Goal: Task Accomplishment & Management: Use online tool/utility

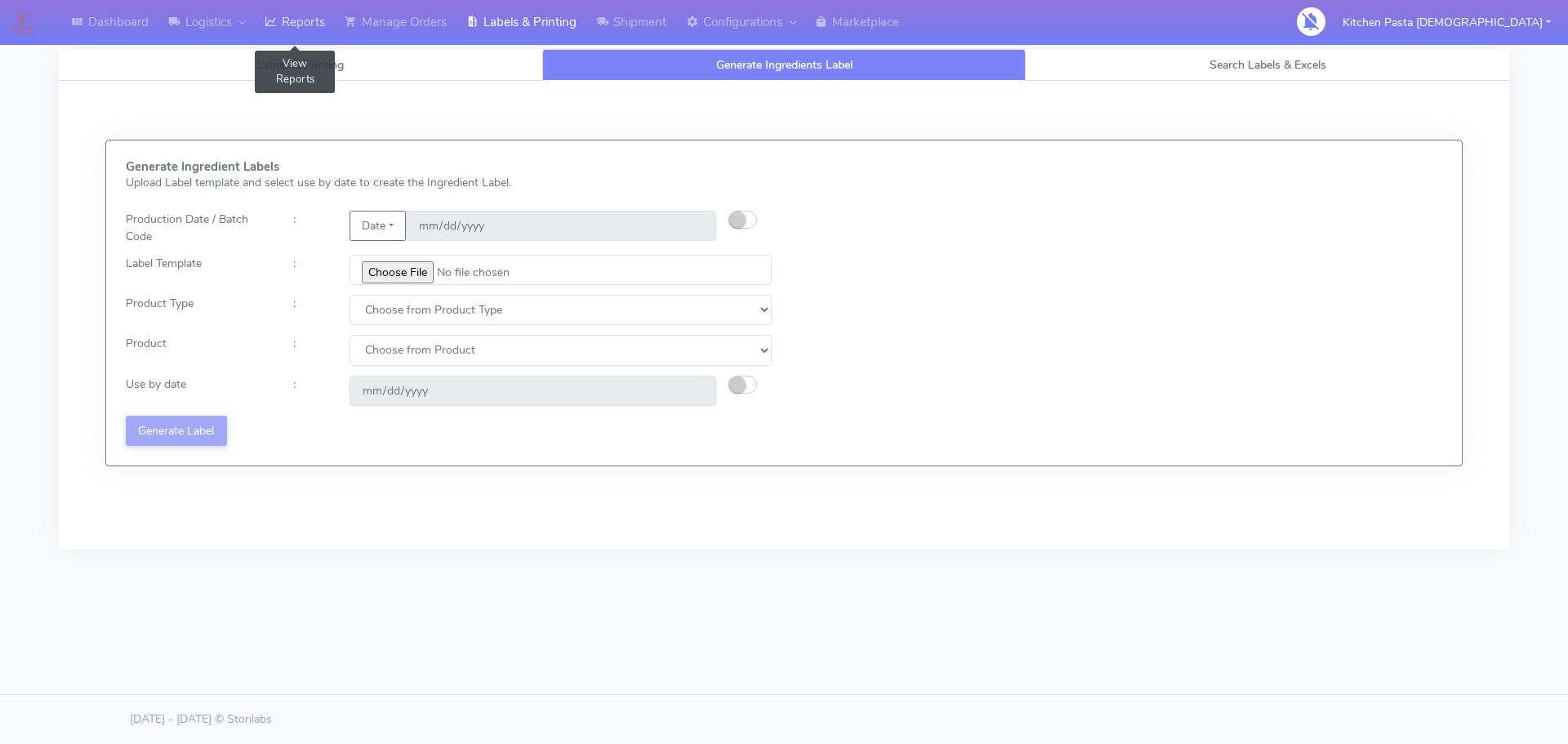
click at [281, 33] on link "Reports" at bounding box center [294, 22] width 80 height 45
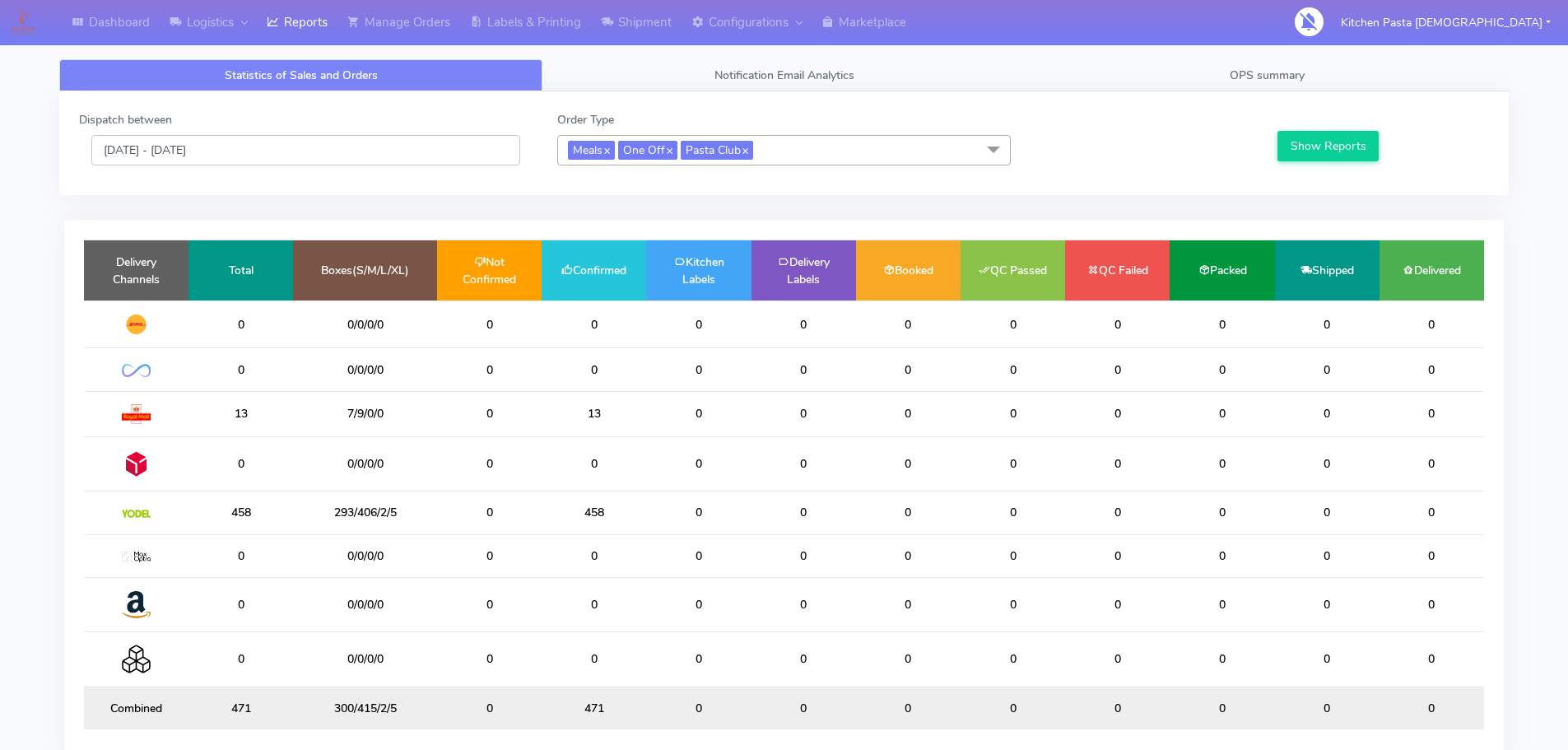
click at [379, 152] on input "[DATE] - [DATE]" at bounding box center [305, 150] width 428 height 30
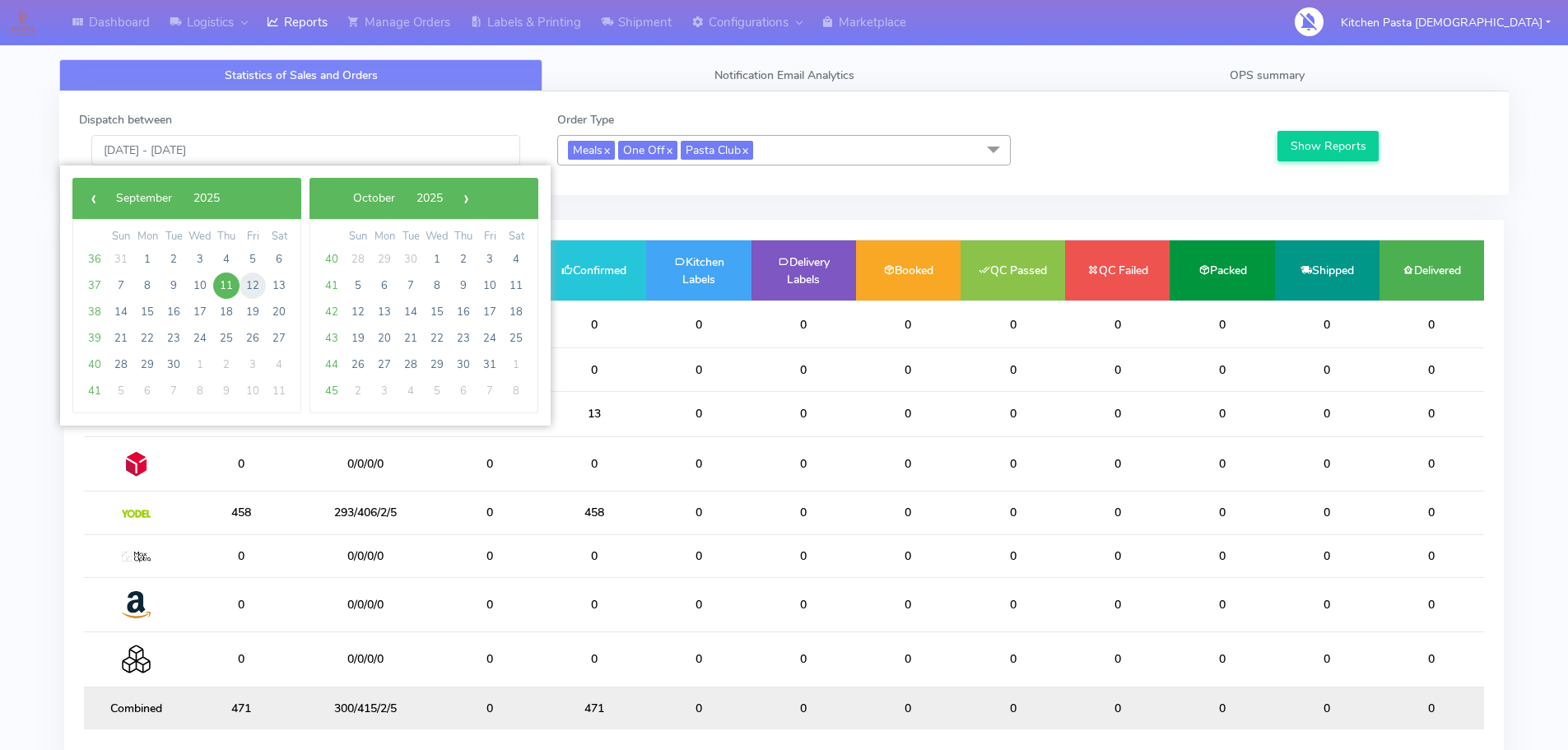
click at [259, 290] on span "12" at bounding box center [253, 285] width 26 height 26
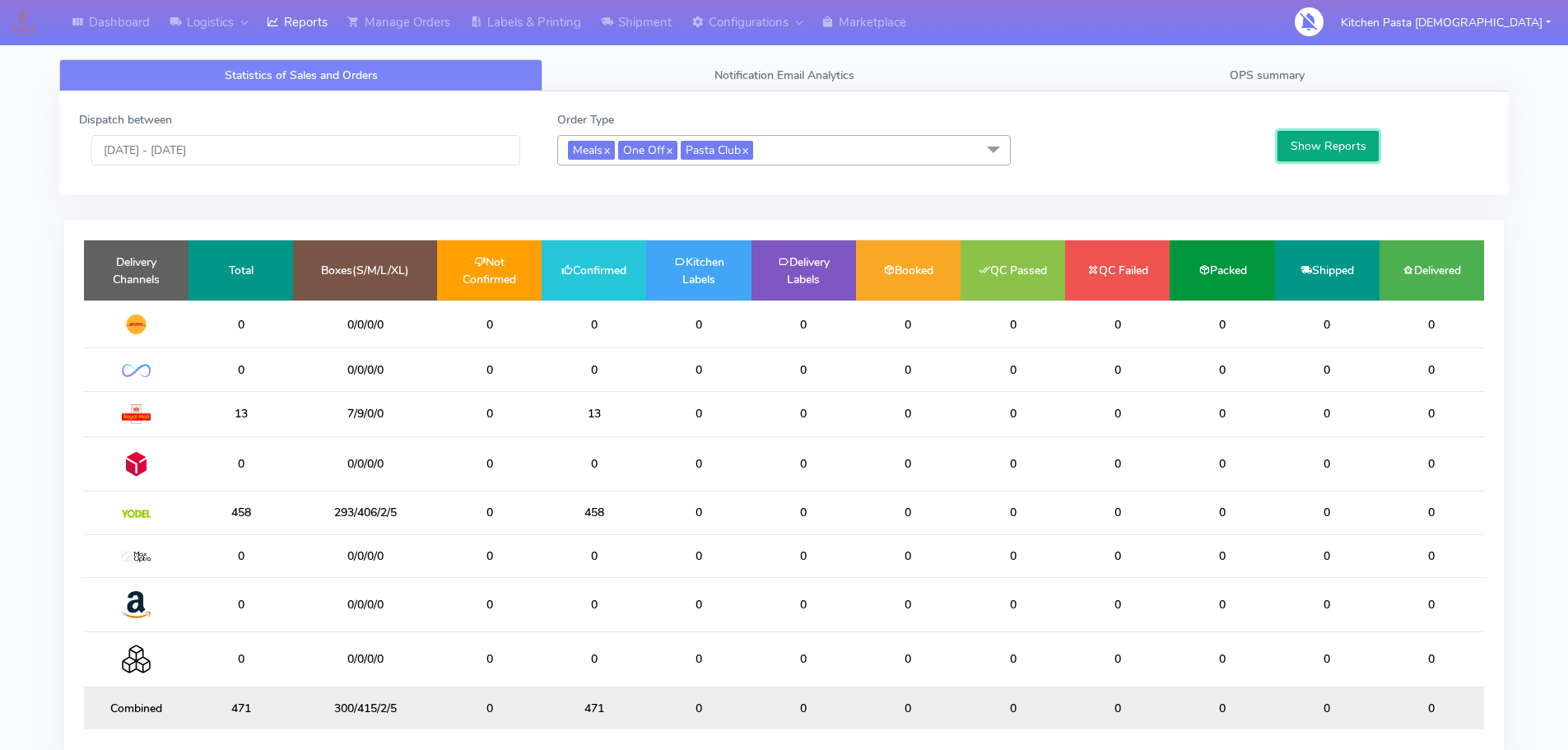
click at [1328, 149] on button "Show Reports" at bounding box center [1328, 146] width 101 height 30
click at [426, 150] on input "12/09/2025 - 12/09/2025" at bounding box center [305, 150] width 428 height 30
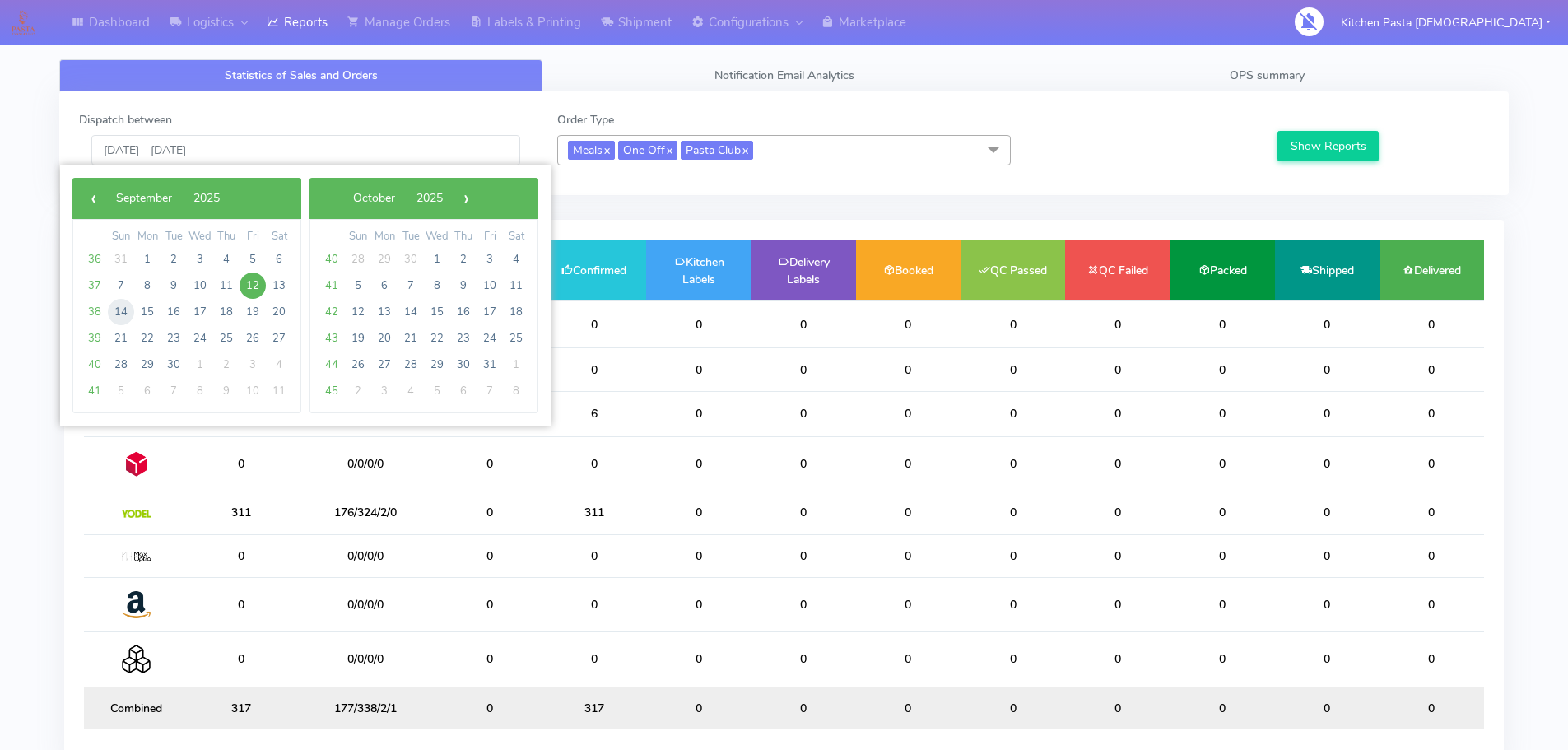
click at [127, 320] on span "14" at bounding box center [120, 312] width 26 height 26
click at [126, 322] on span "14" at bounding box center [120, 312] width 26 height 26
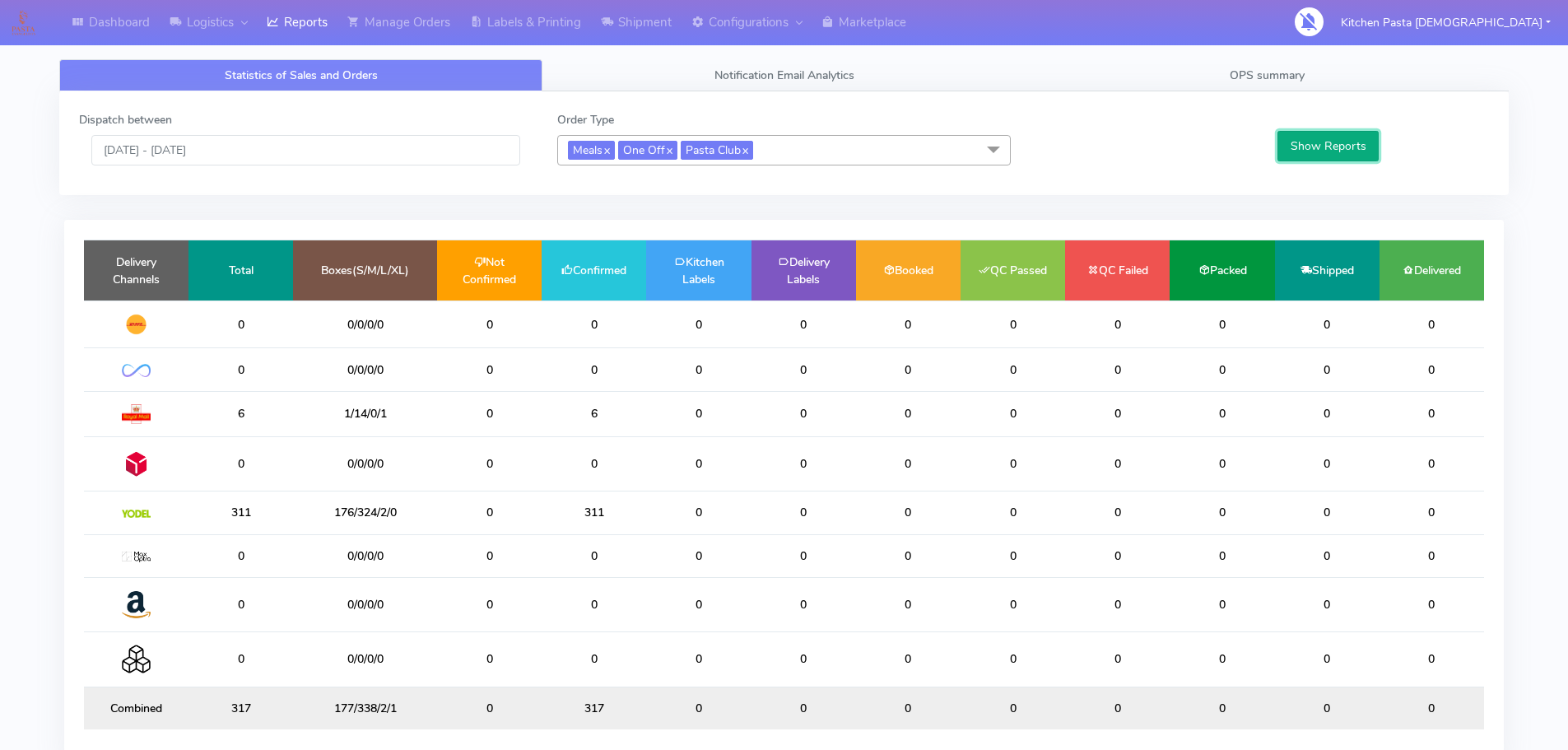
click at [1358, 153] on button "Show Reports" at bounding box center [1328, 146] width 101 height 30
click at [380, 137] on input "14/09/2025 - 14/09/2025" at bounding box center [305, 150] width 428 height 30
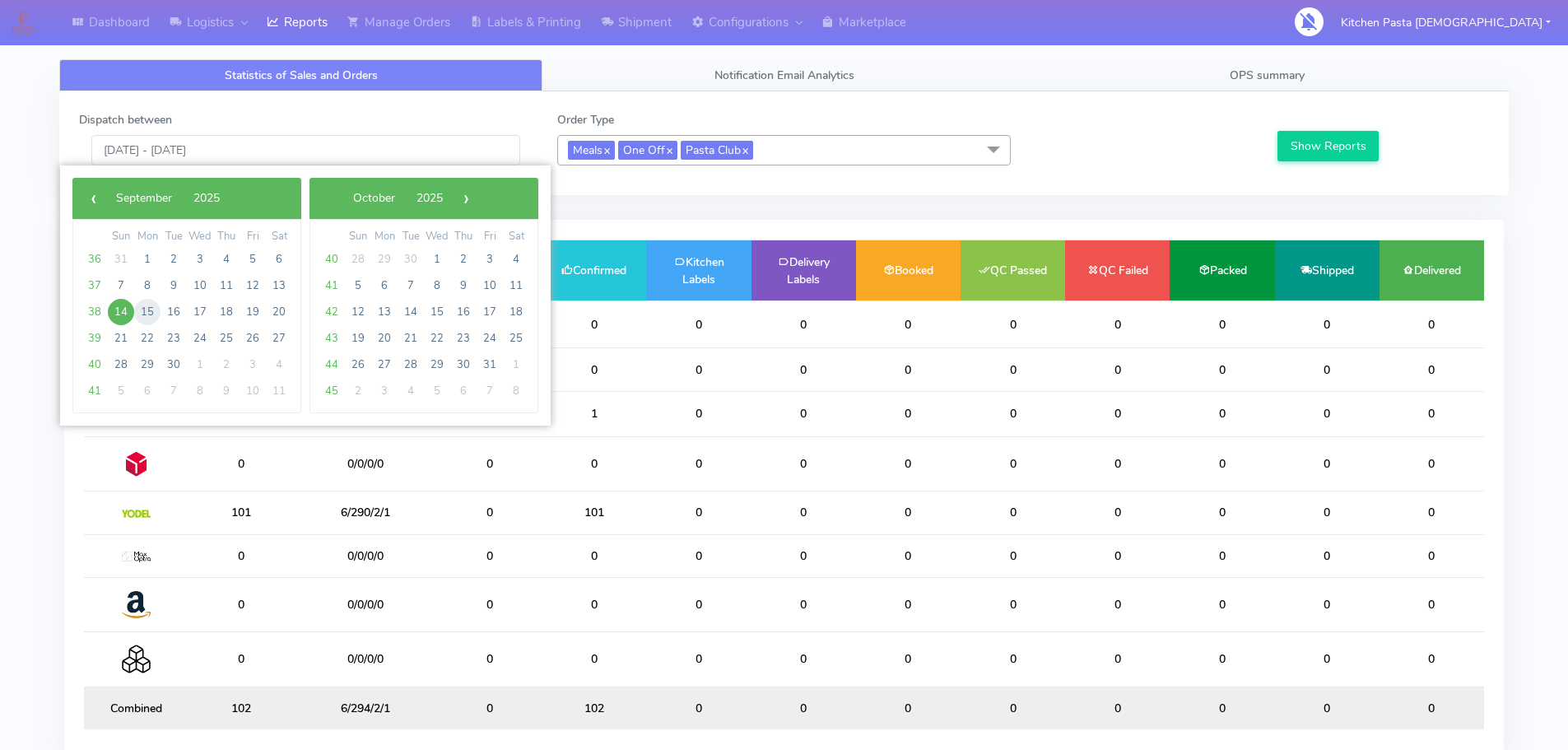
click at [151, 316] on span "15" at bounding box center [147, 312] width 26 height 26
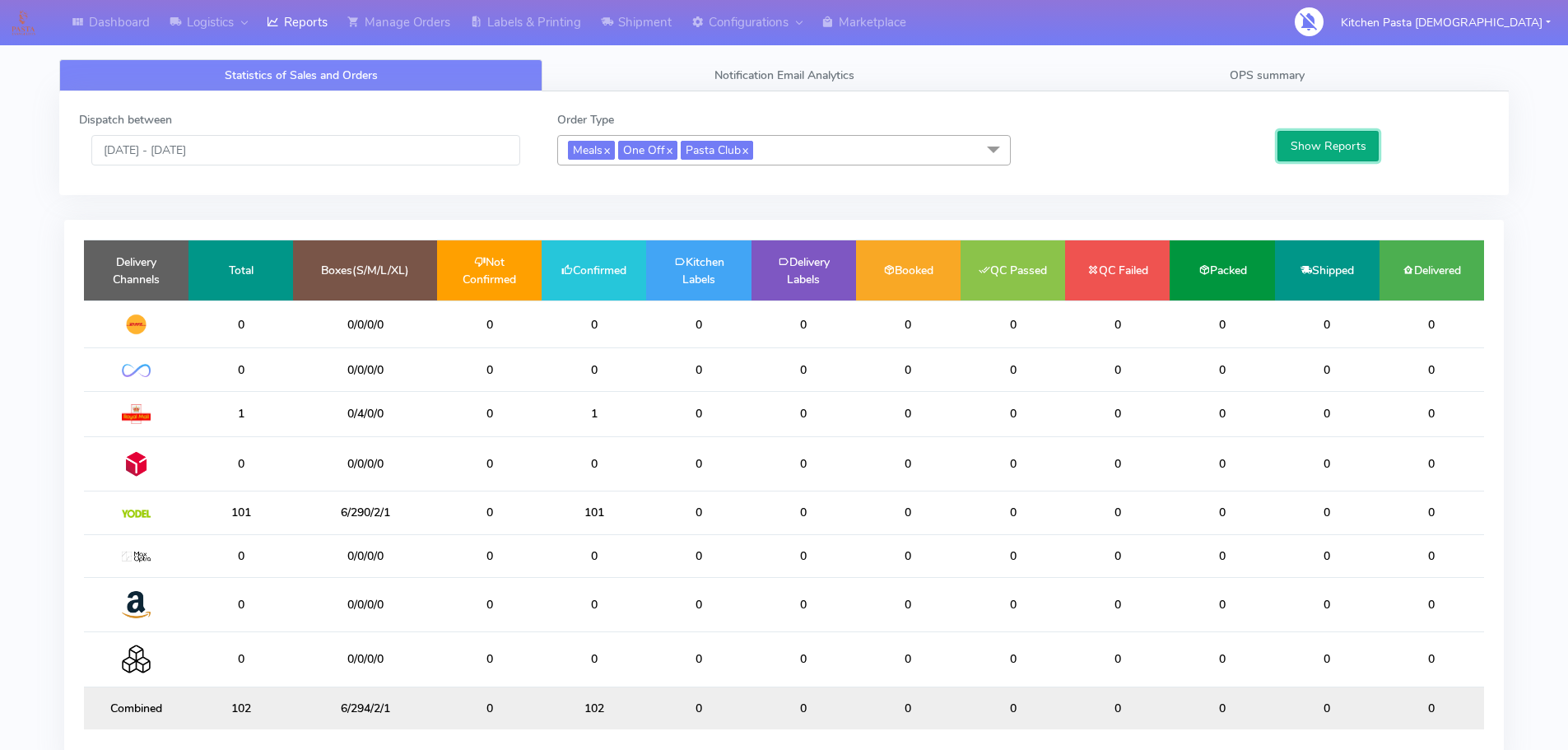
click at [1370, 143] on button "Show Reports" at bounding box center [1328, 146] width 101 height 30
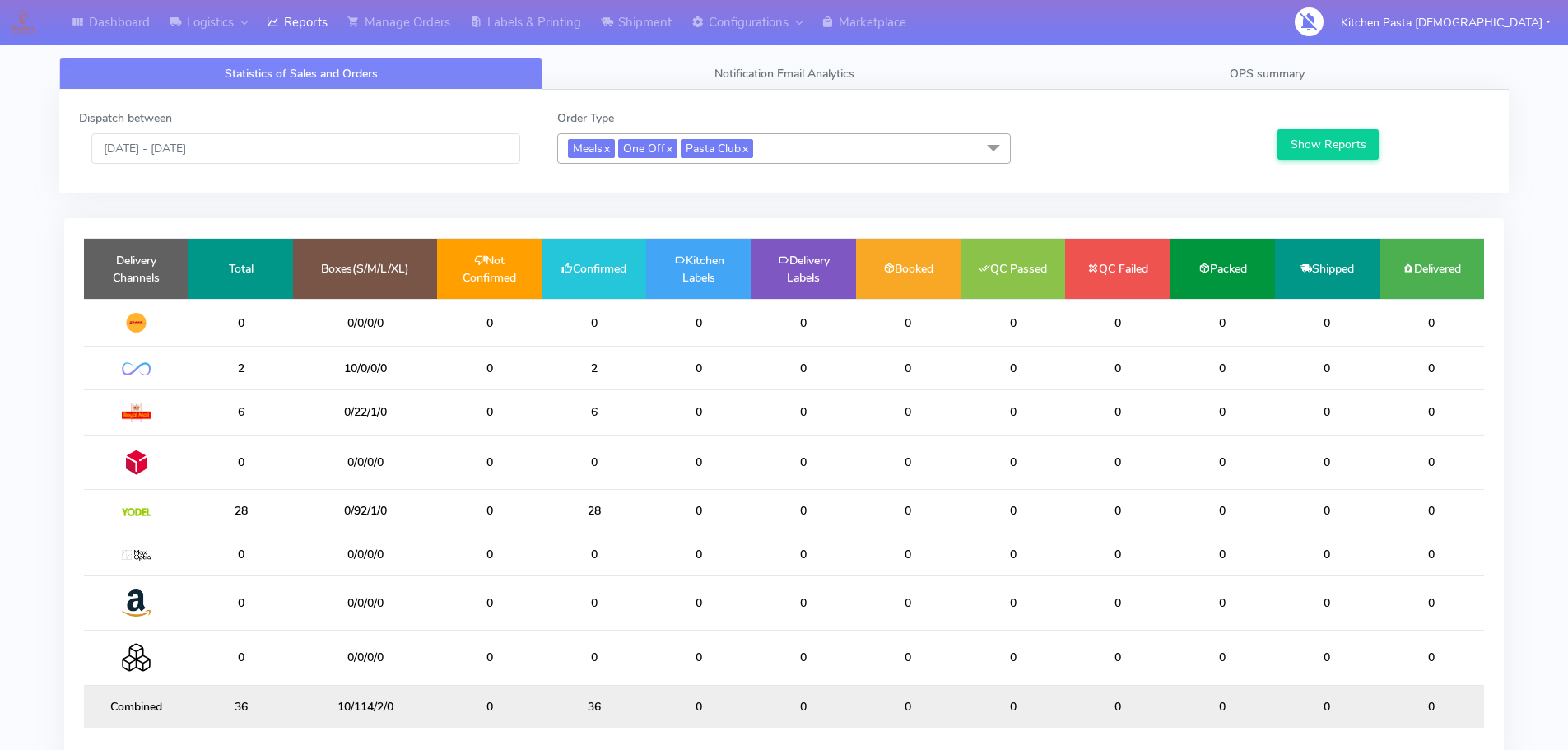
scroll to position [4, 0]
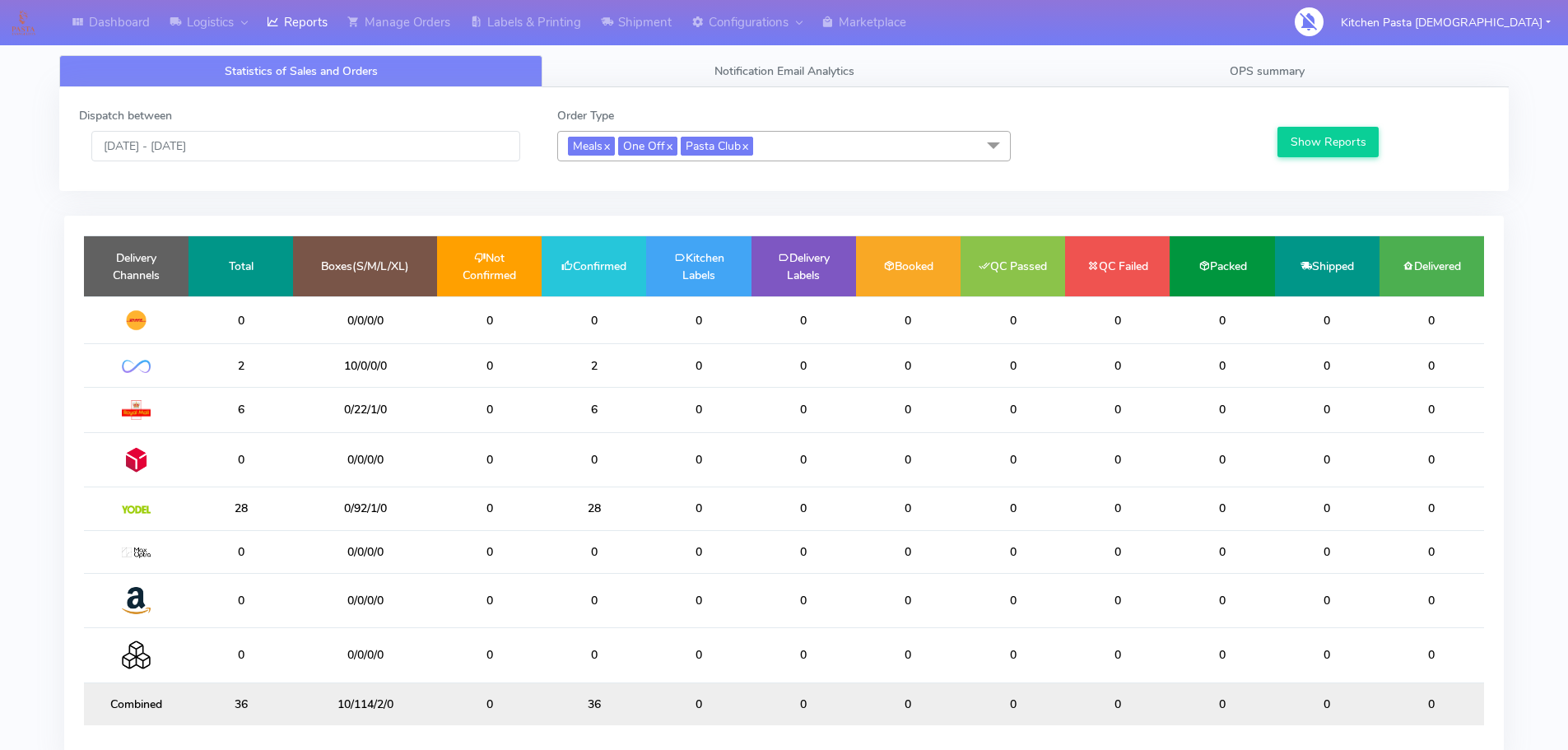
click at [338, 129] on div "Dispatch between 15/09/2025 - 15/09/2025" at bounding box center [306, 134] width 478 height 54
click at [348, 145] on input "15/09/2025 - 15/09/2025" at bounding box center [305, 146] width 428 height 30
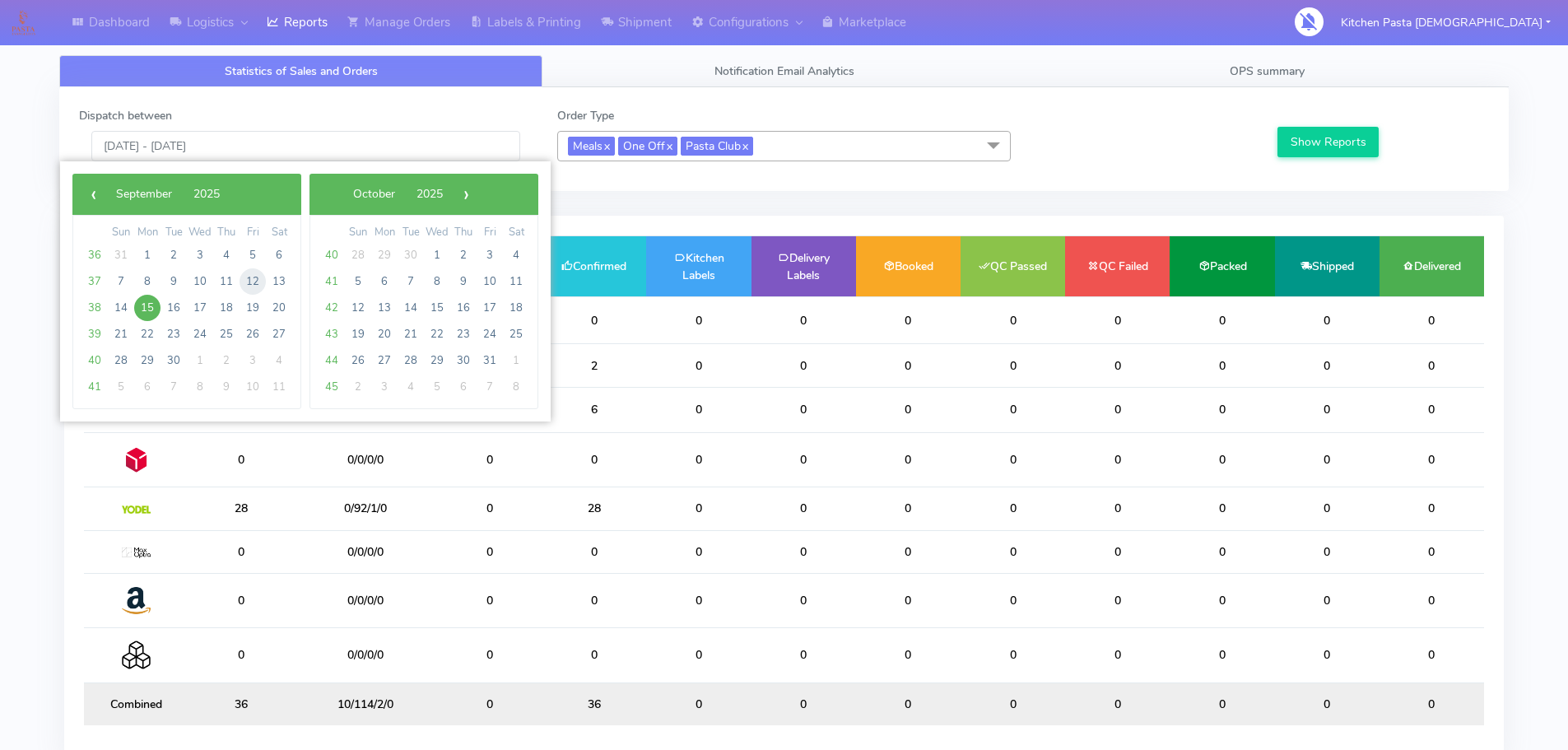
click at [254, 288] on span "12" at bounding box center [253, 281] width 26 height 26
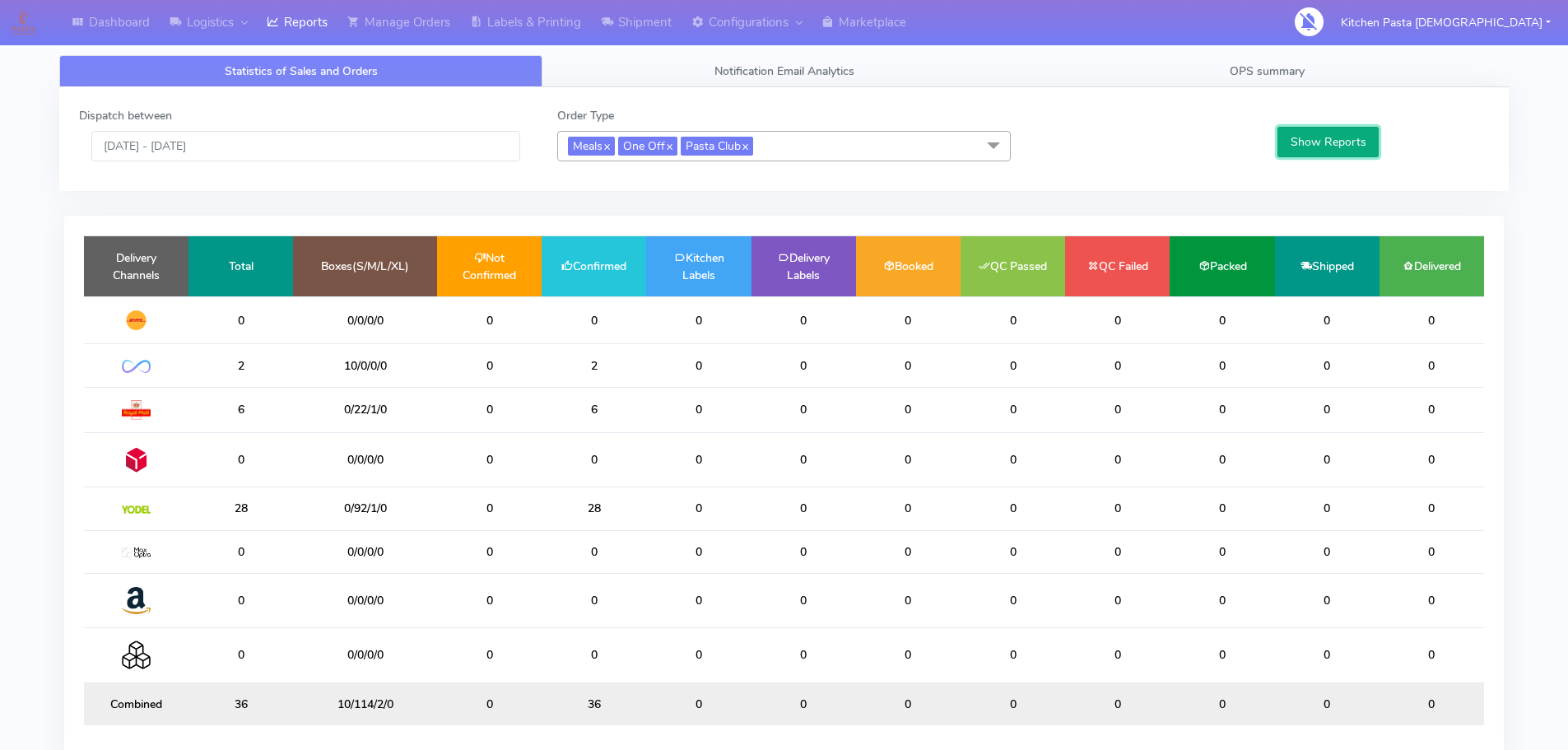
click at [1283, 134] on button "Show Reports" at bounding box center [1328, 141] width 101 height 30
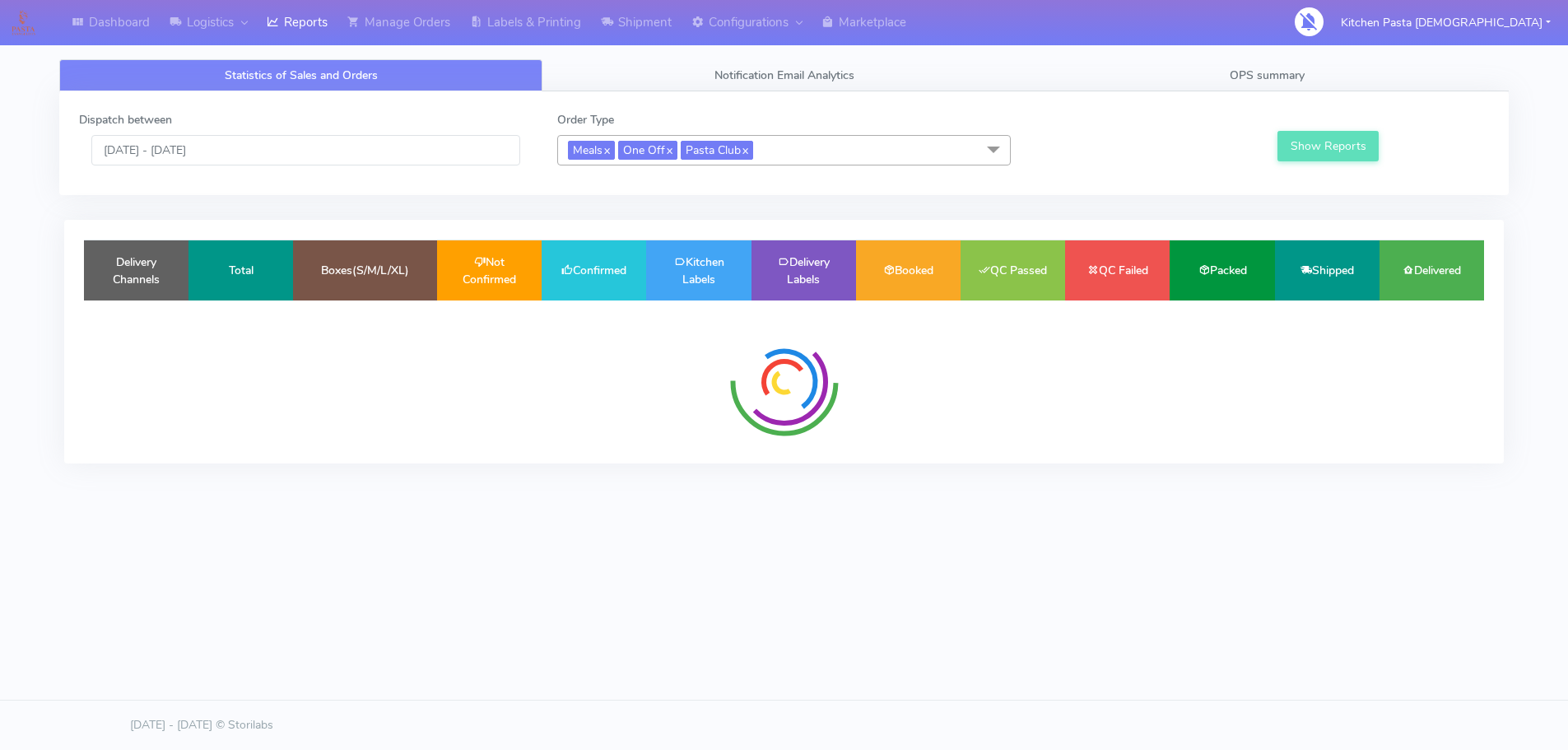
scroll to position [0, 0]
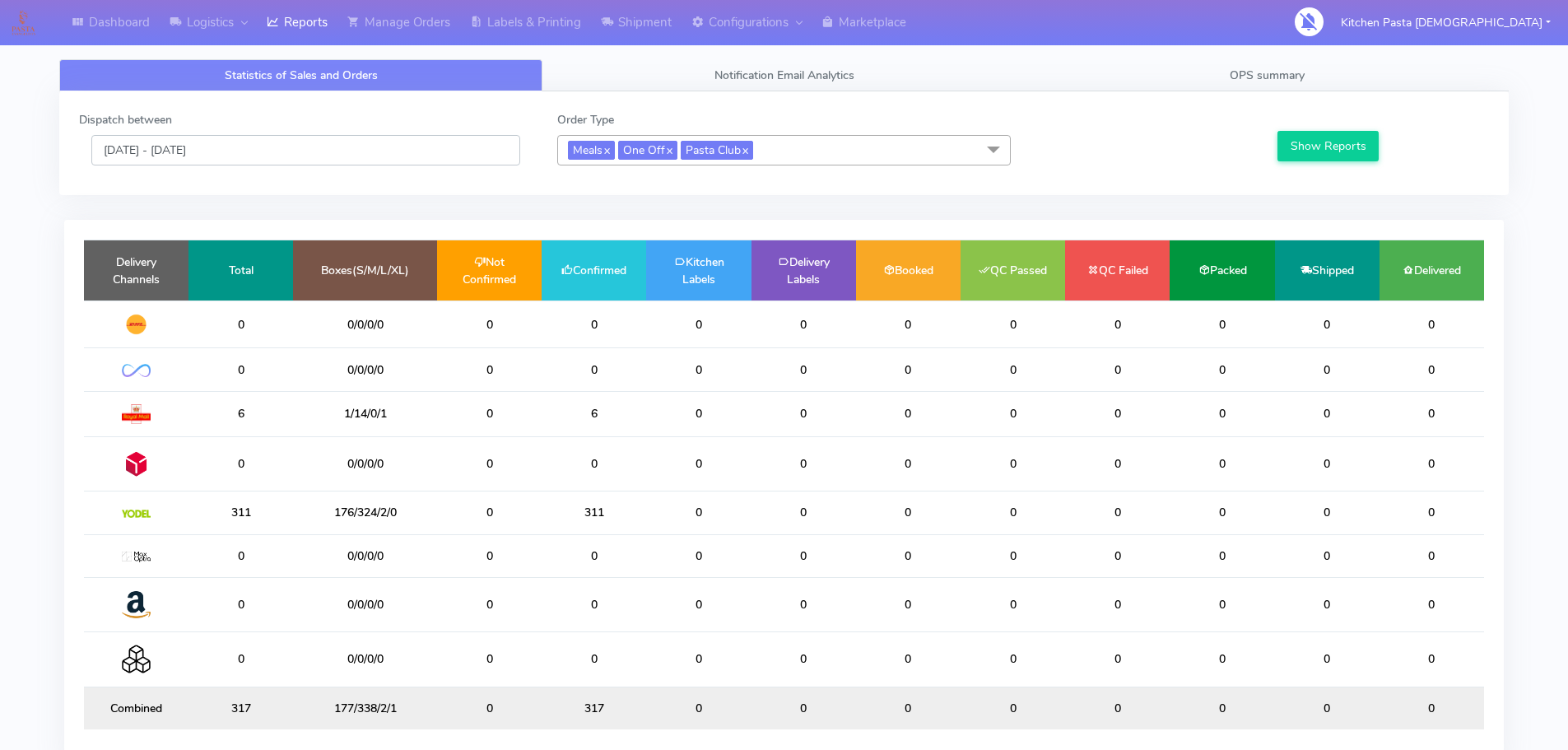
click at [310, 147] on input "[DATE] - [DATE]" at bounding box center [305, 150] width 428 height 30
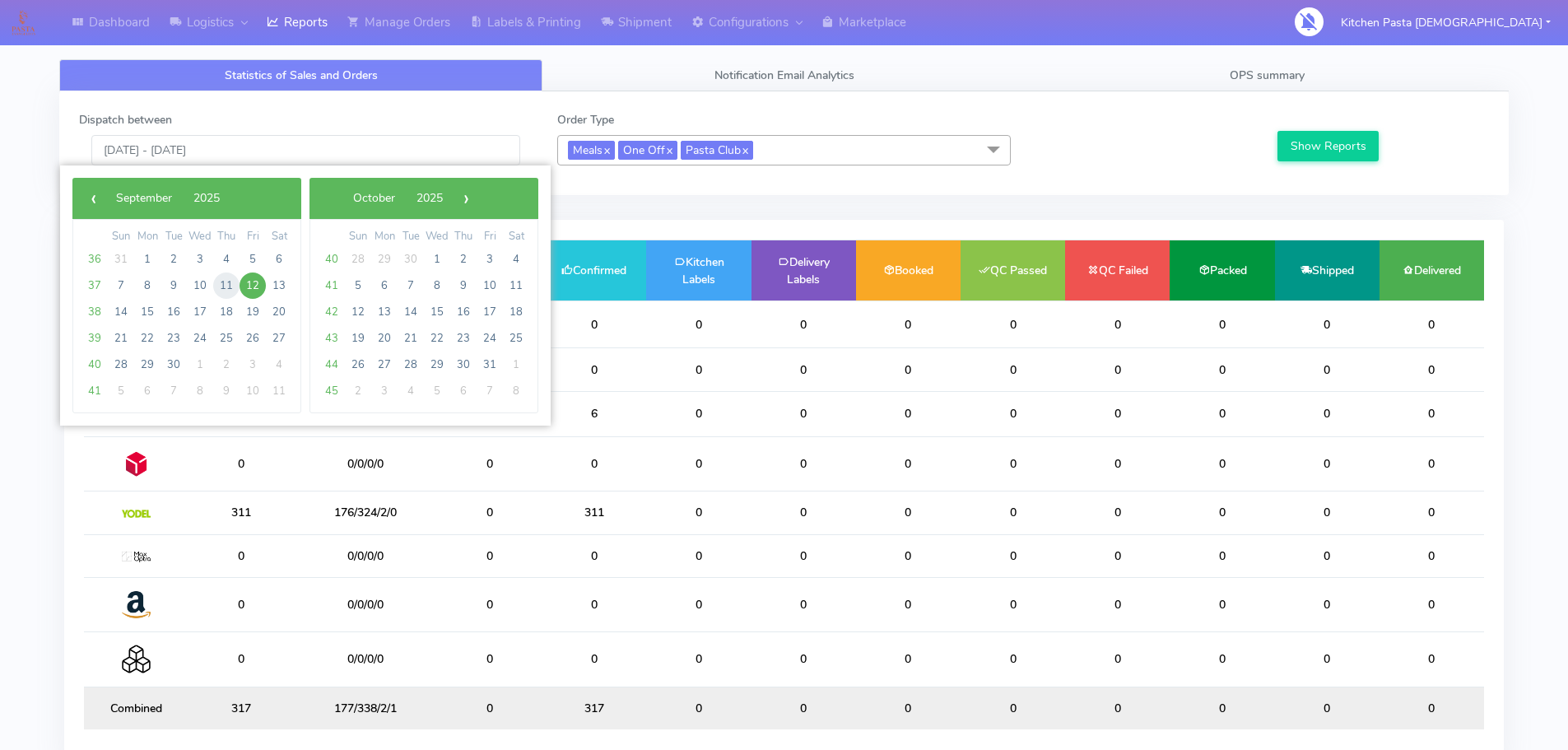
click at [222, 287] on span "11" at bounding box center [225, 285] width 26 height 26
type input "[DATE] - [DATE]"
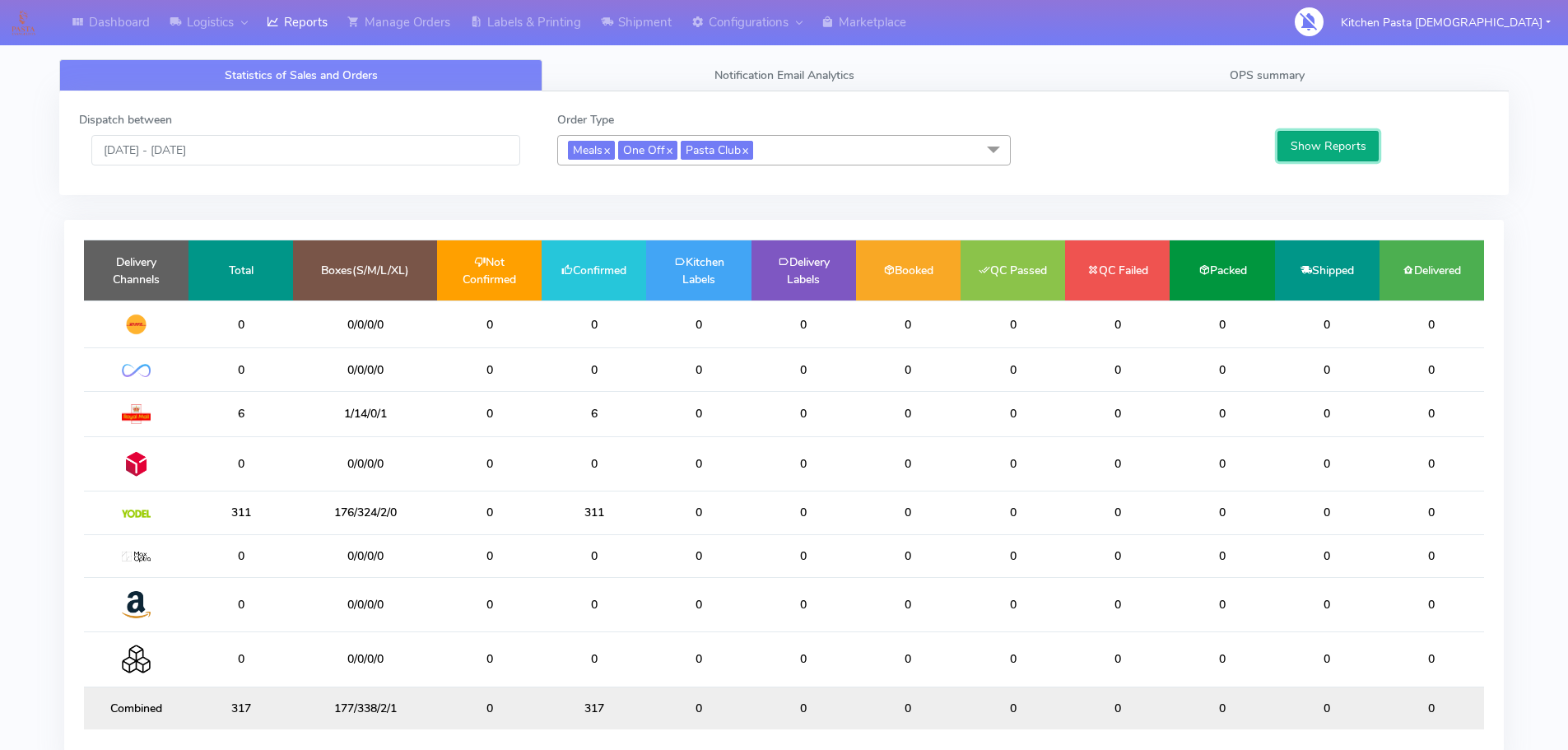
click at [1278, 147] on button "Show Reports" at bounding box center [1328, 146] width 101 height 30
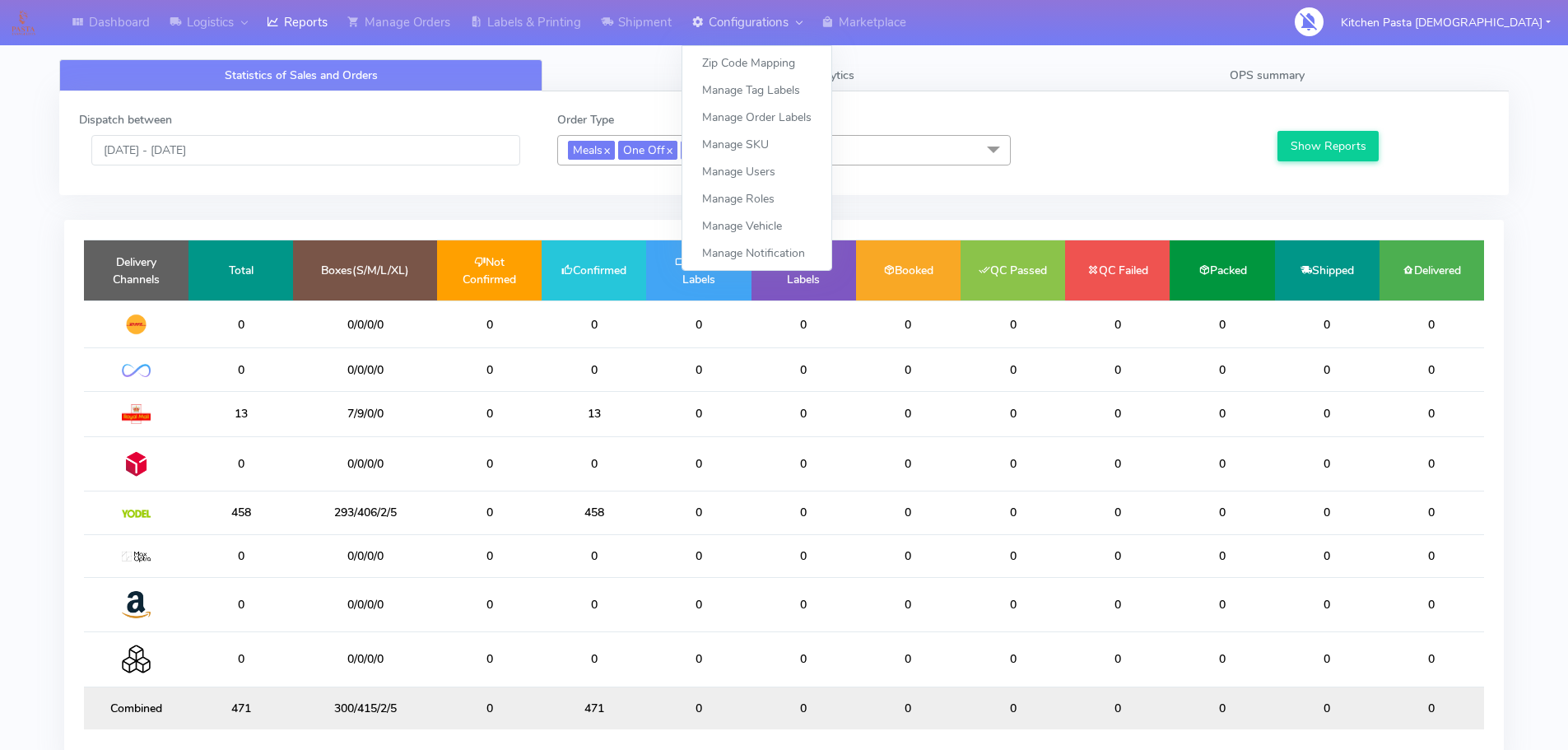
click at [723, 19] on link "Configurations" at bounding box center [746, 22] width 130 height 46
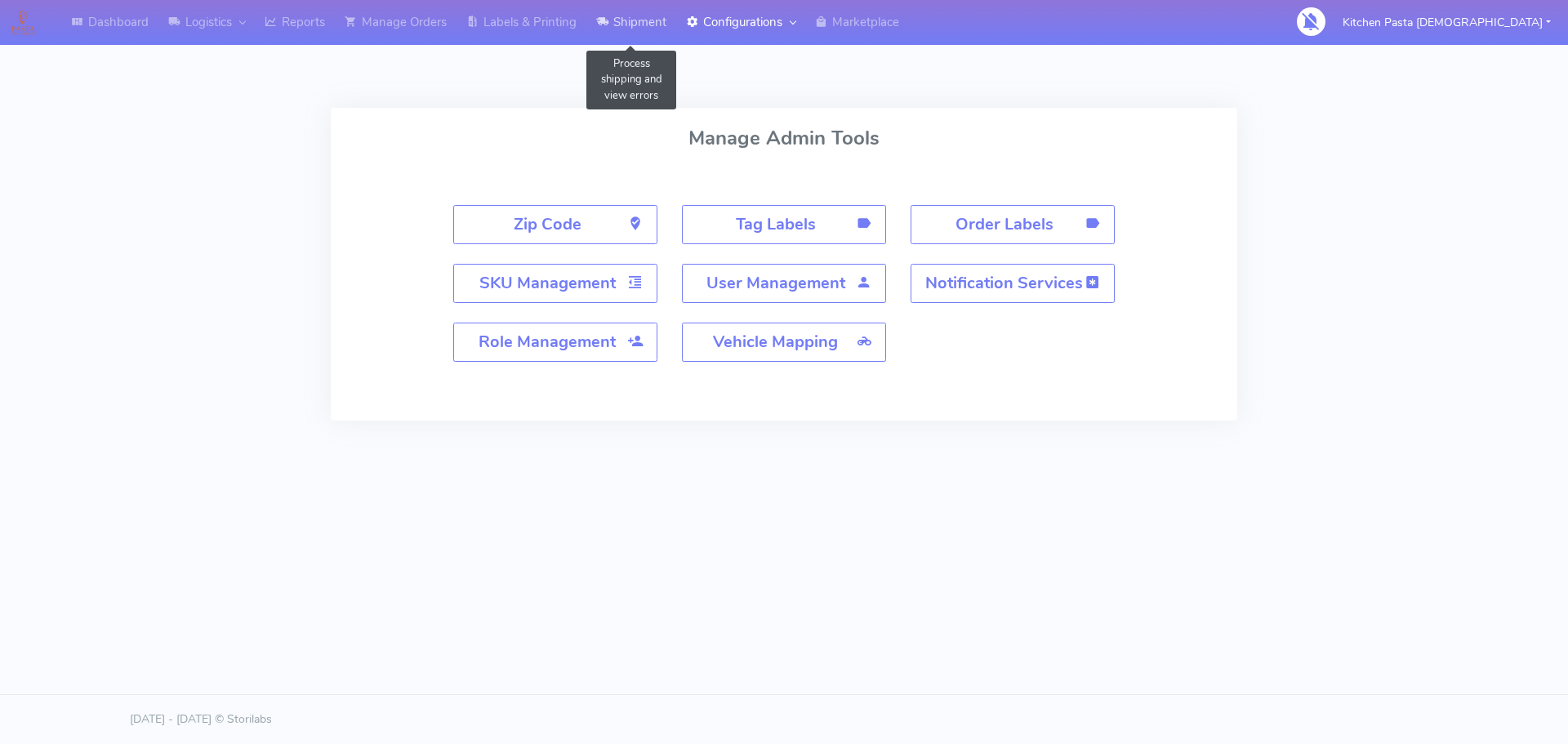
click at [638, 17] on link "Shipment" at bounding box center [631, 22] width 90 height 45
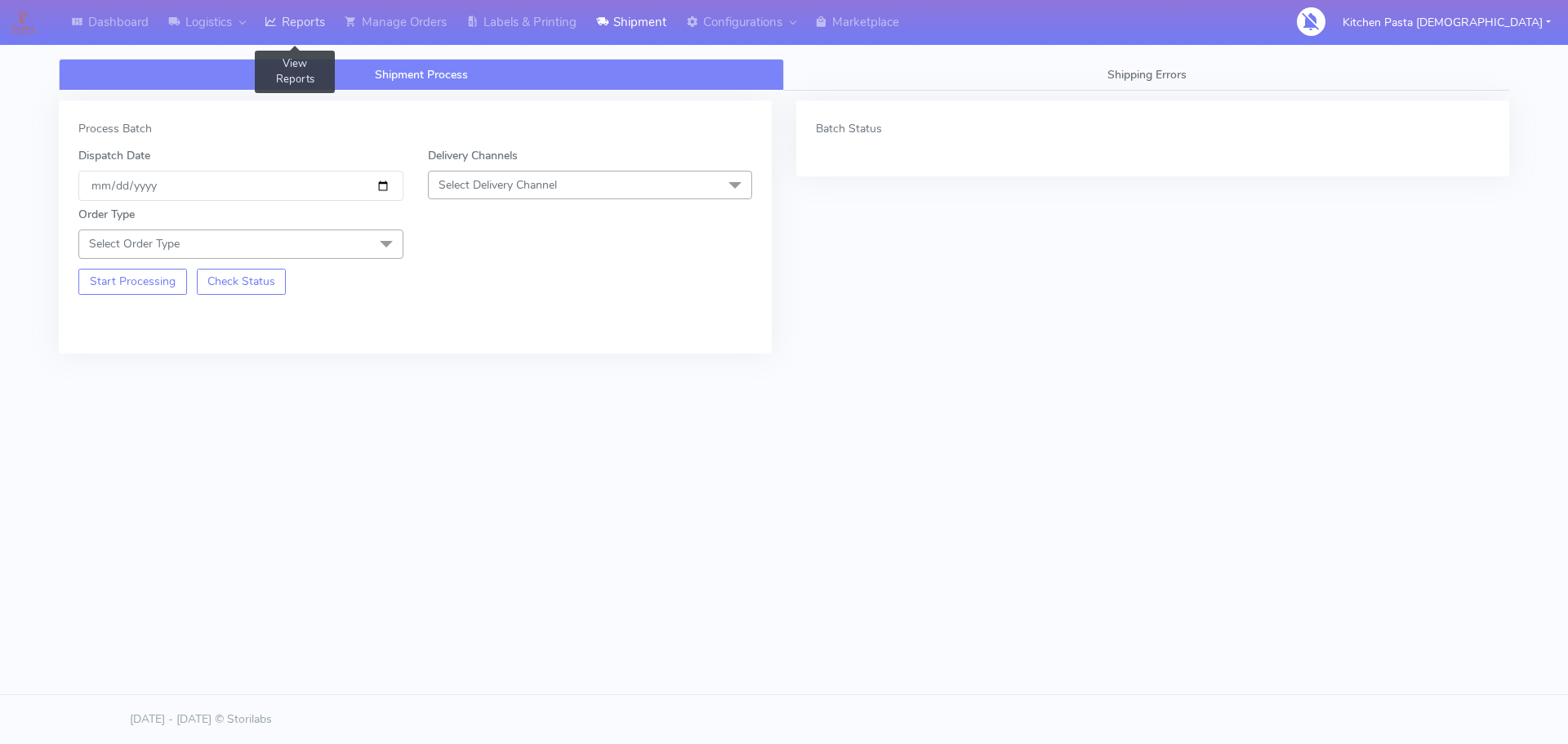
click at [311, 29] on link "Reports" at bounding box center [294, 22] width 80 height 45
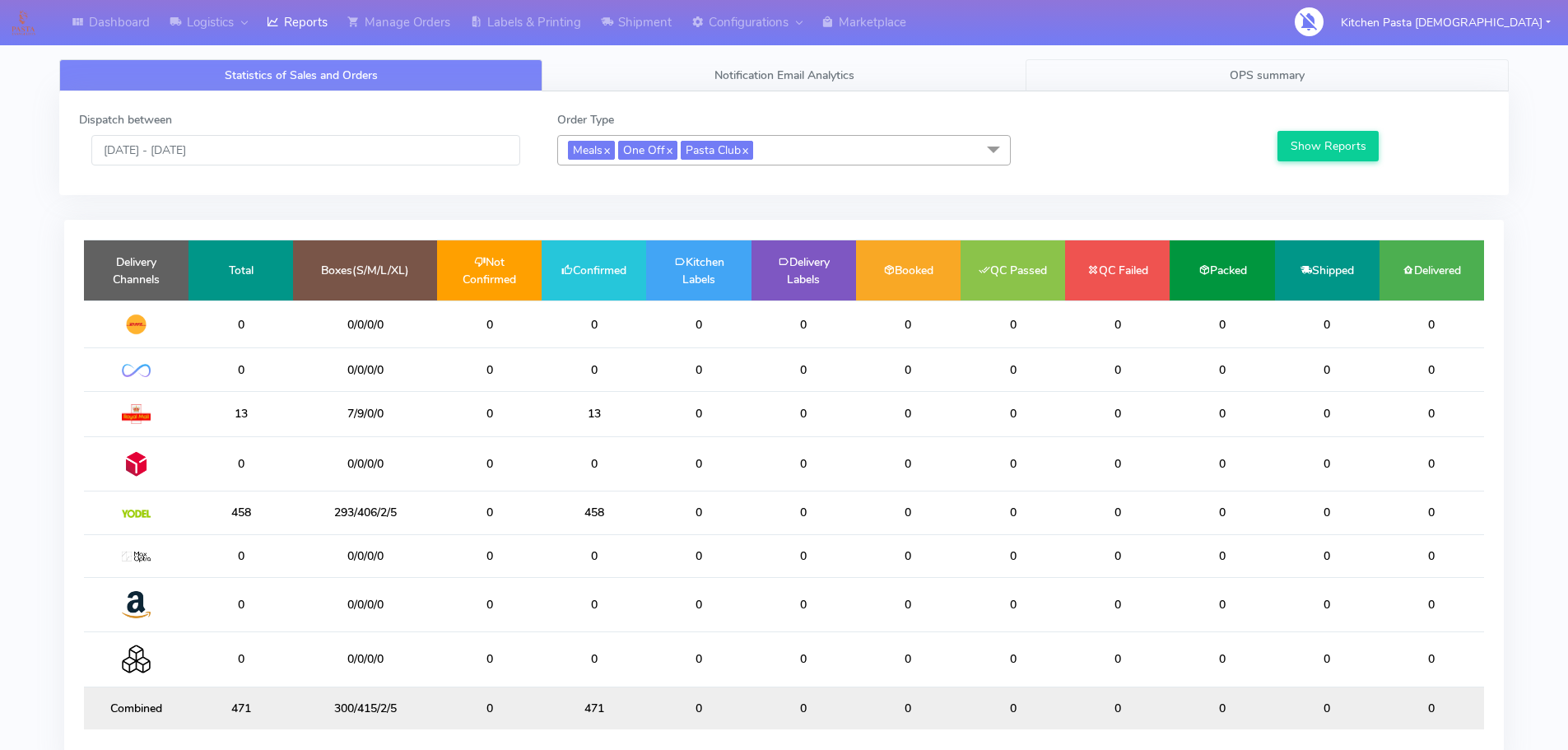
click at [1292, 66] on link "OPS summary" at bounding box center [1267, 75] width 483 height 32
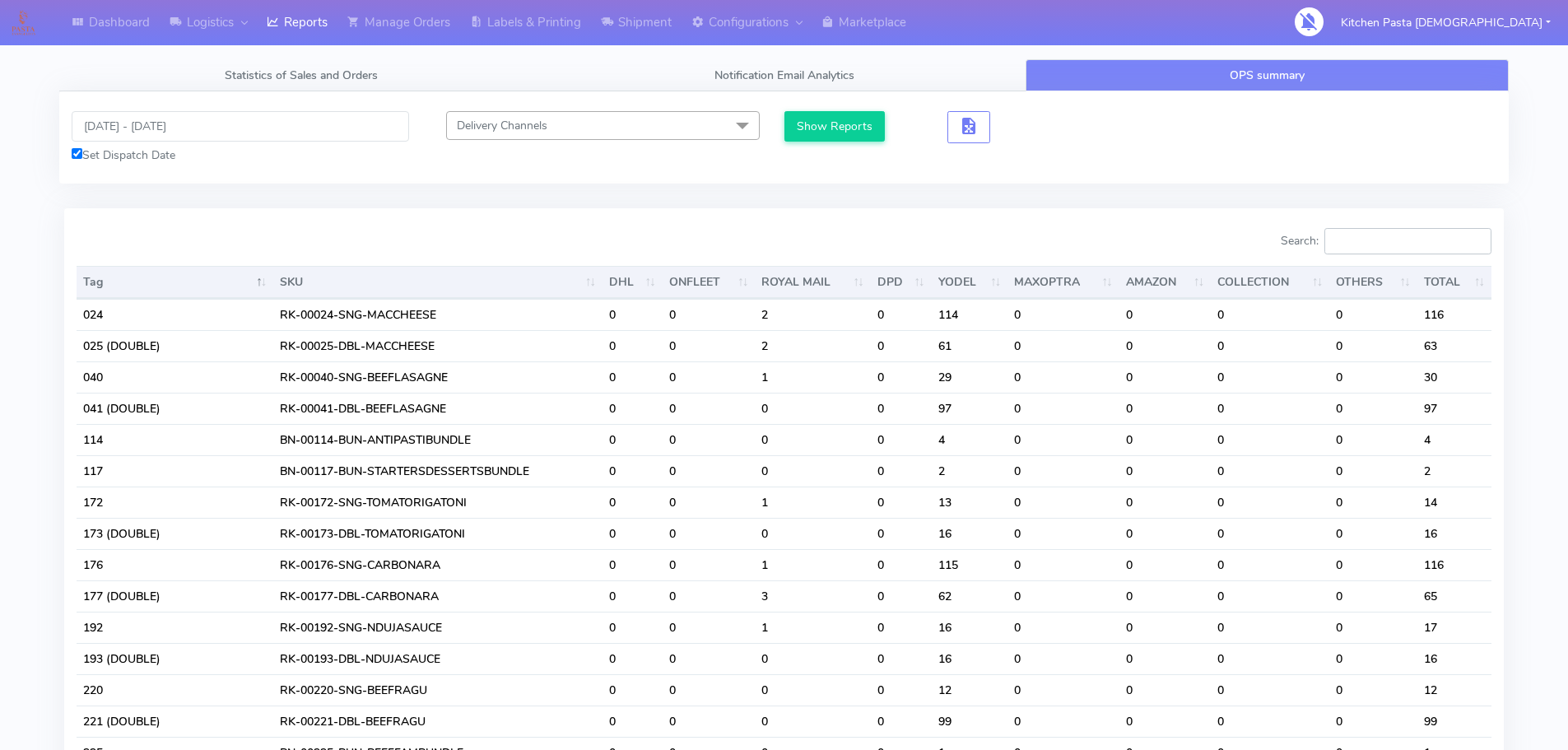
click at [1376, 239] on input "Search:" at bounding box center [1408, 241] width 167 height 26
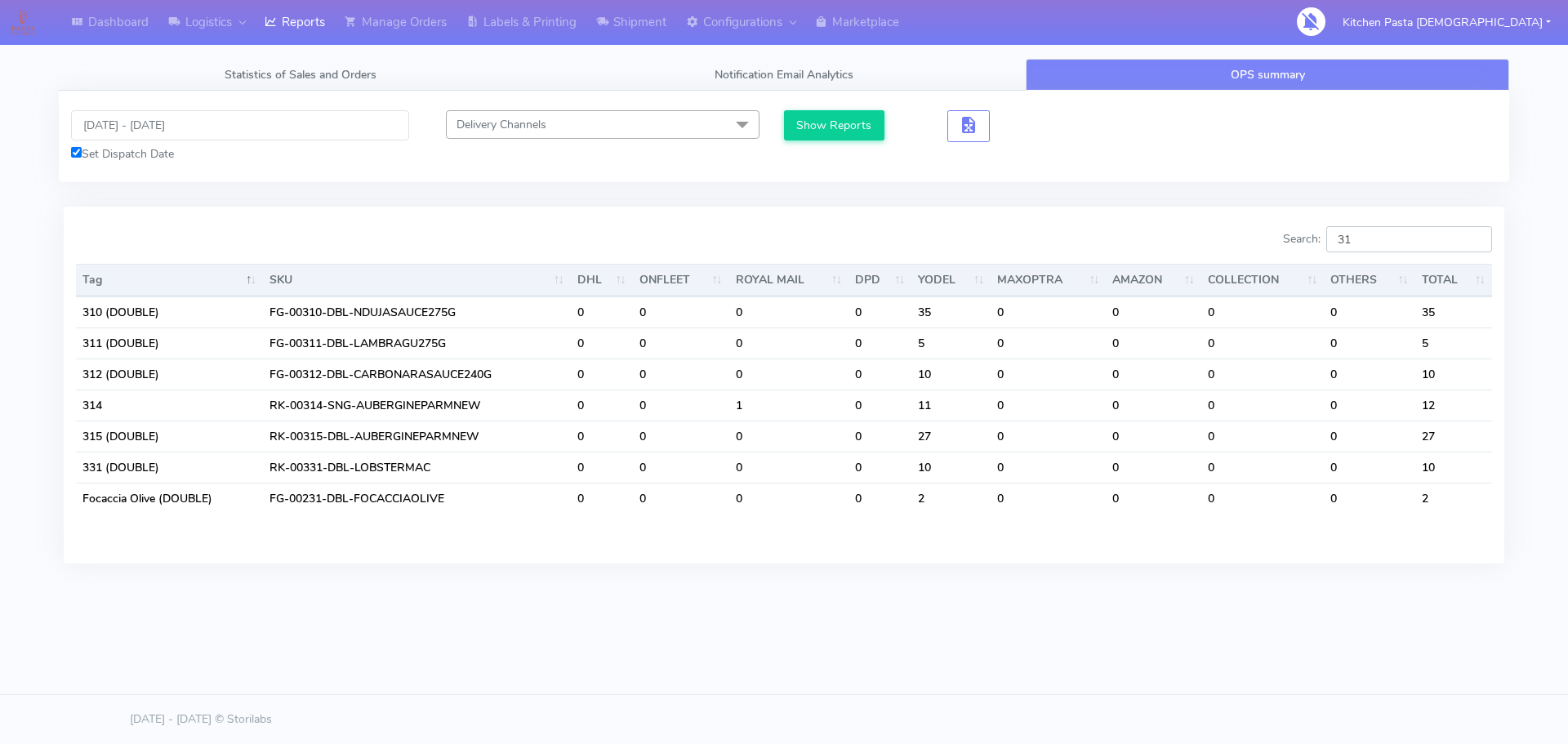
type input "3"
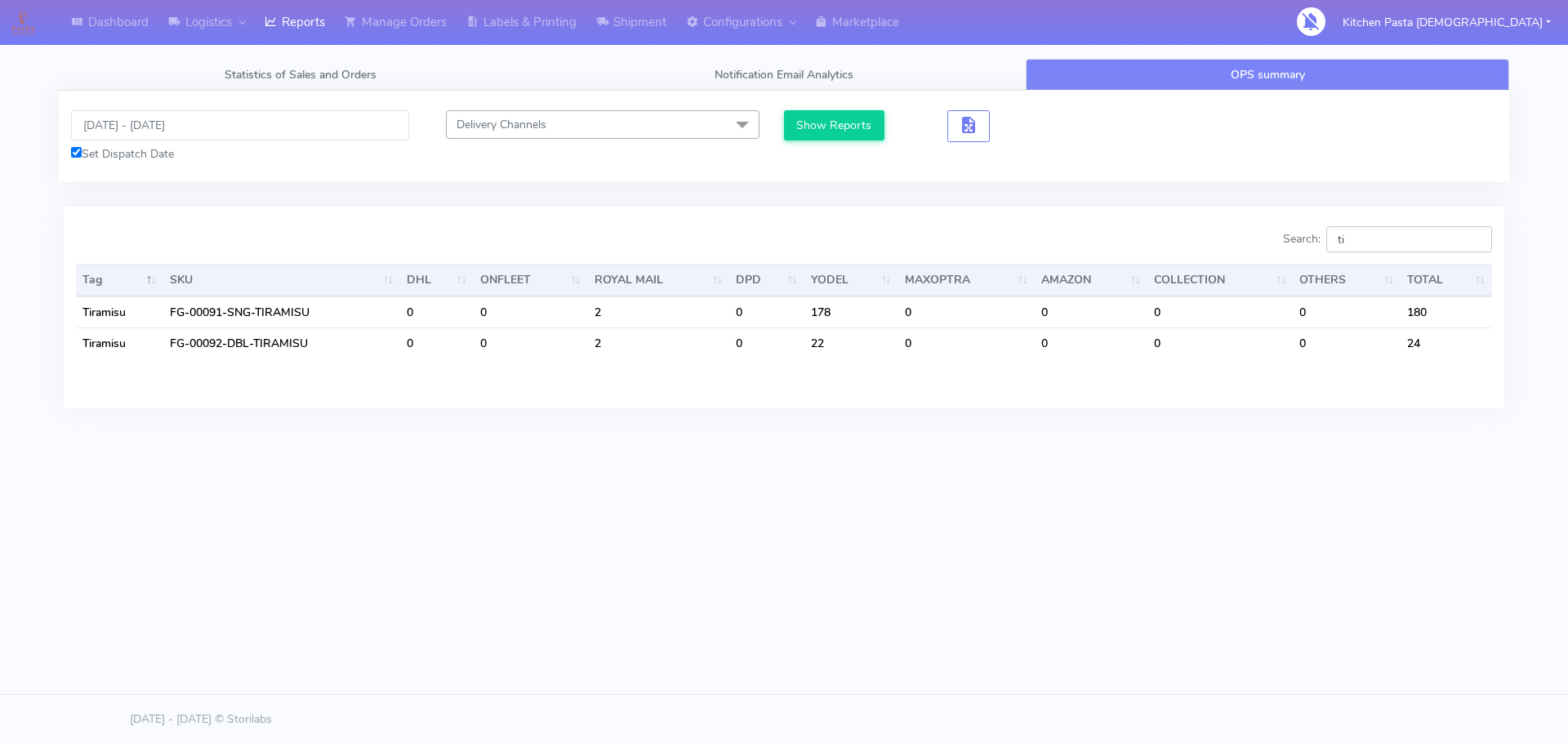
type input "t"
type input "p"
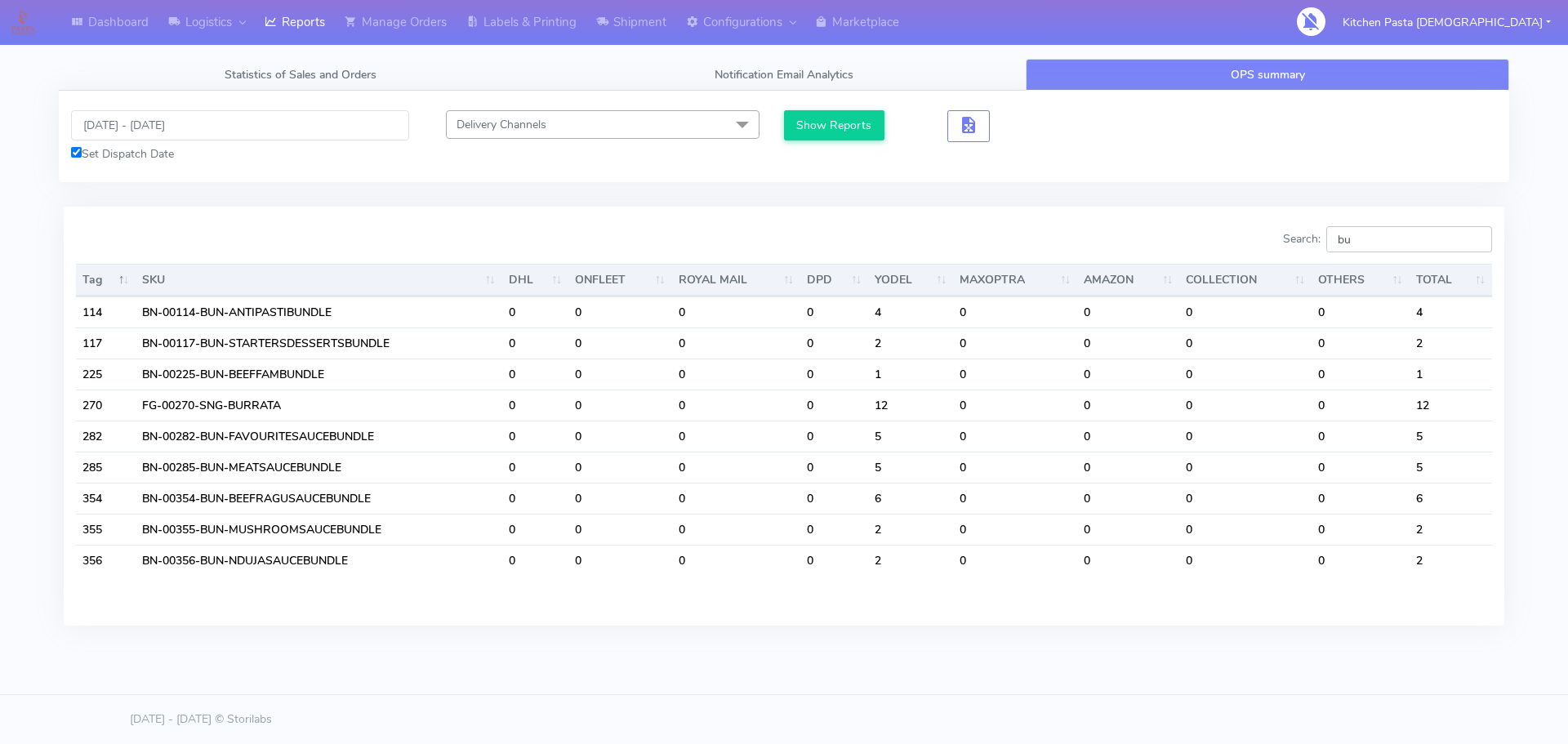
type input "b"
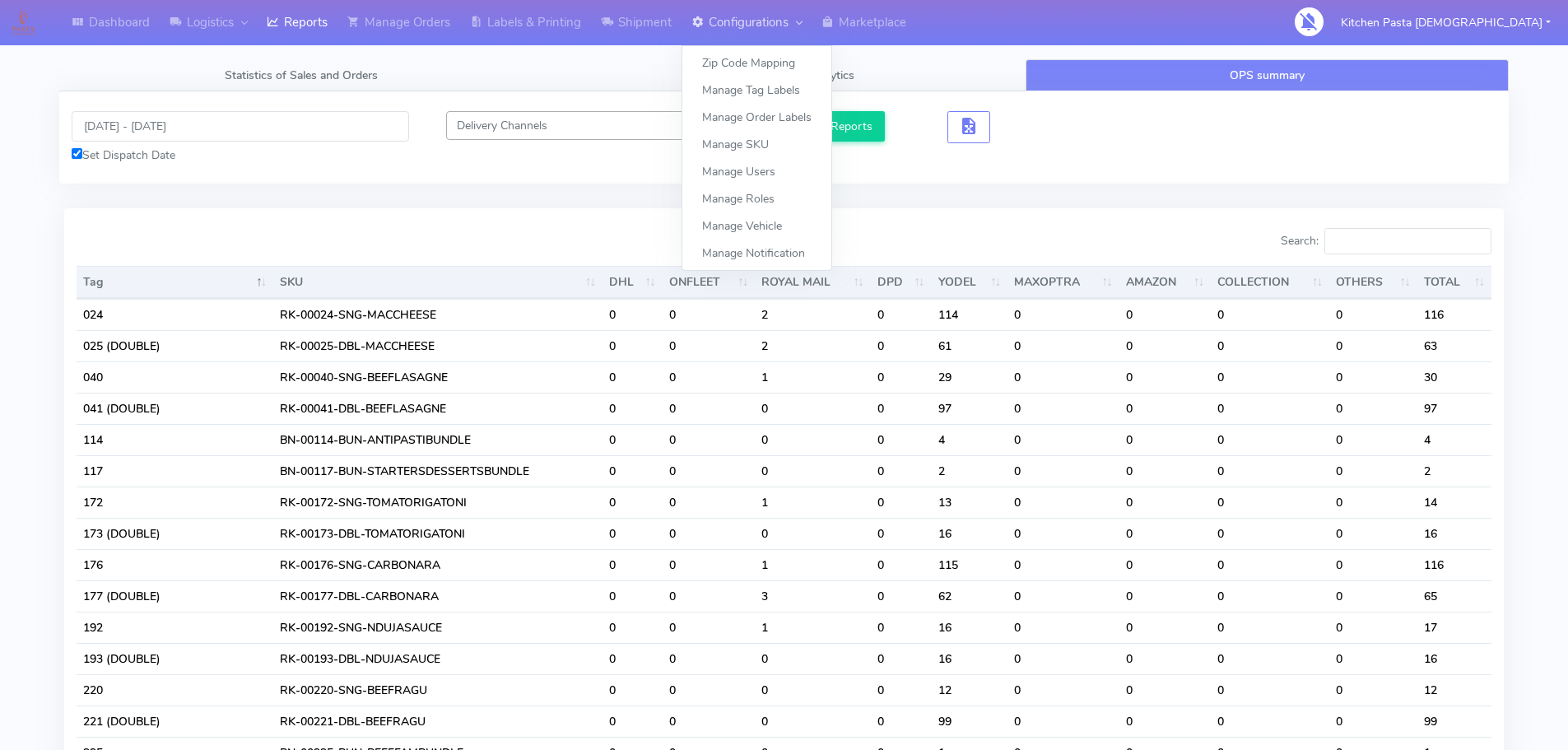
drag, startPoint x: 734, startPoint y: 29, endPoint x: 713, endPoint y: 36, distance: 22.1
click at [734, 29] on link "Configurations" at bounding box center [746, 22] width 130 height 46
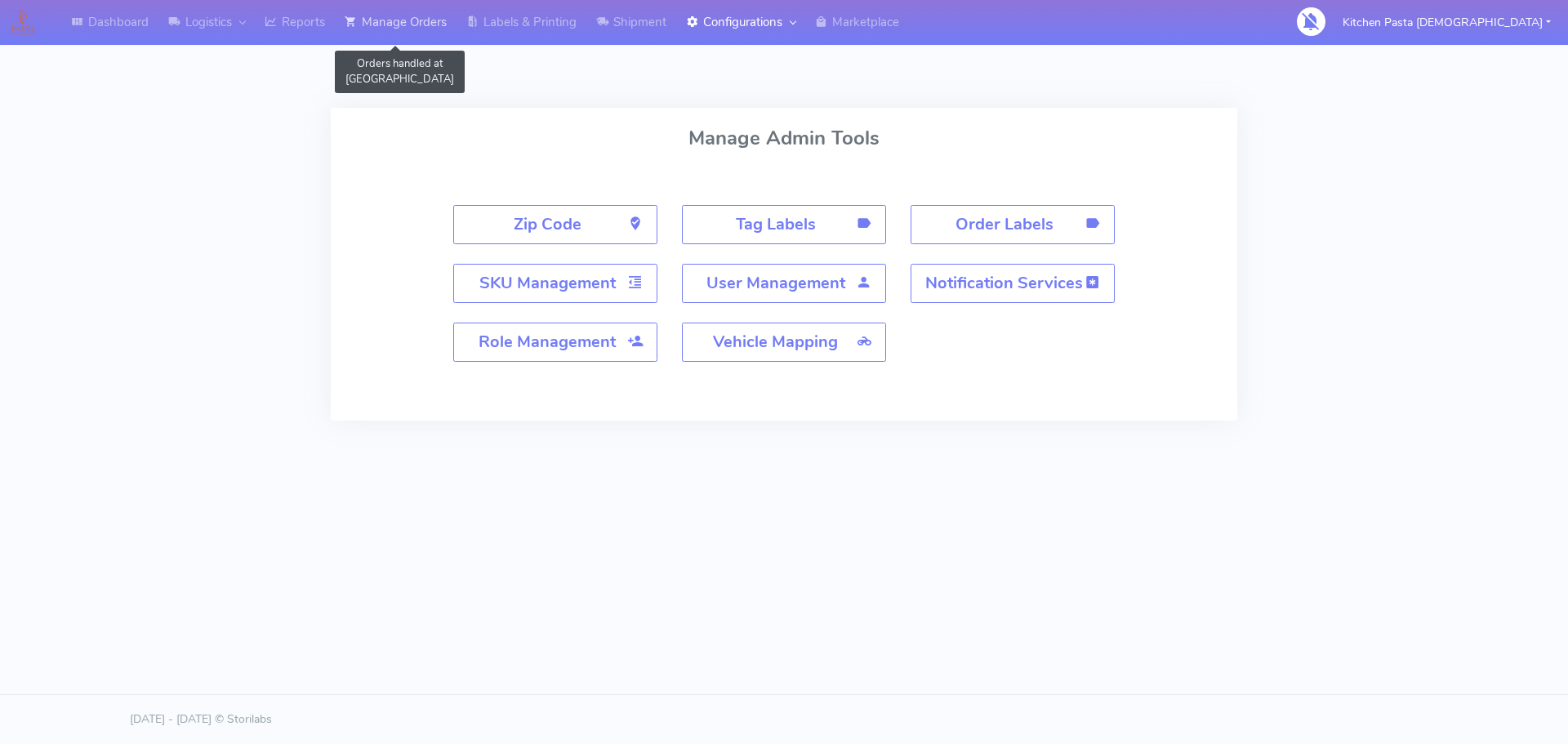
click at [422, 21] on link "Manage Orders" at bounding box center [395, 22] width 122 height 45
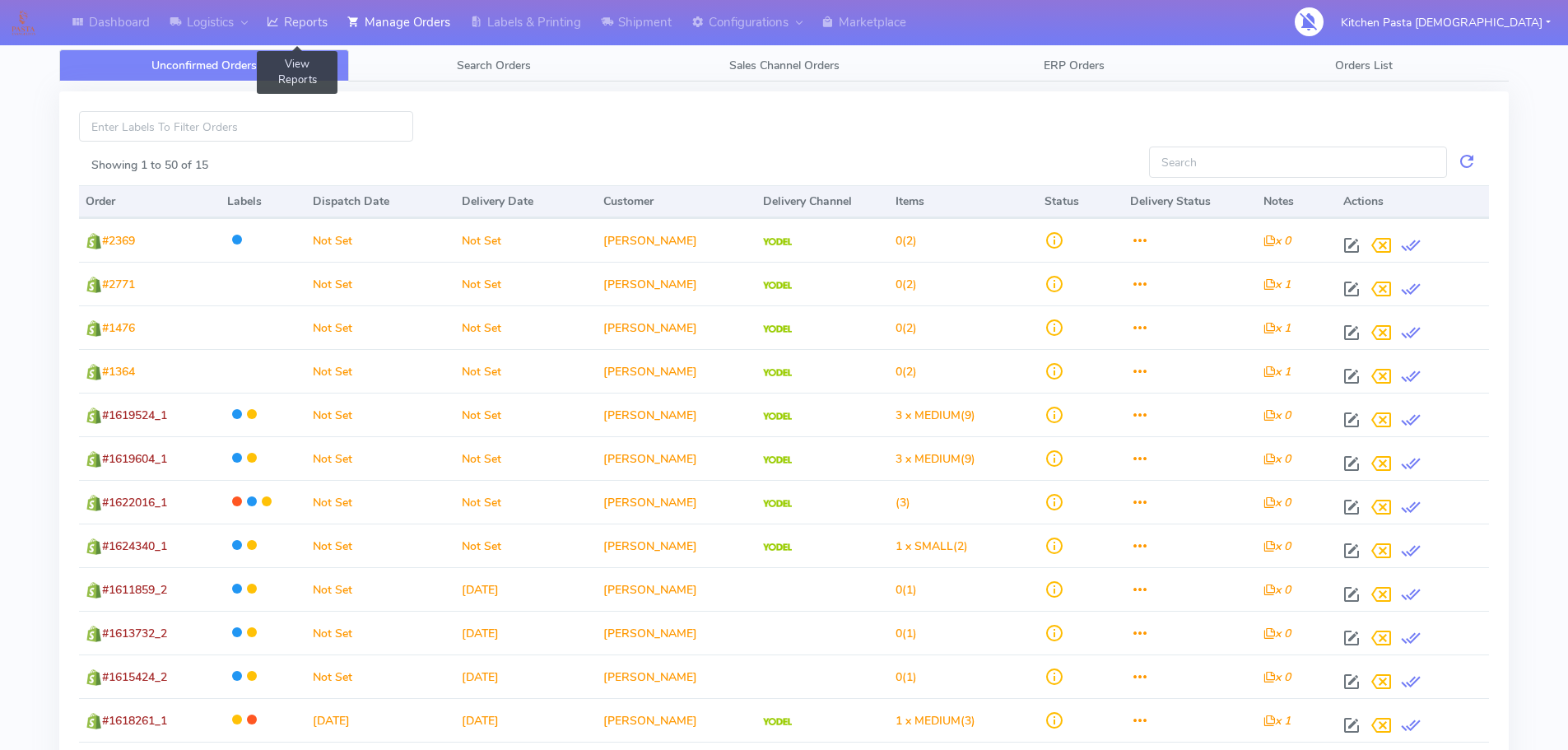
click at [305, 24] on link "Reports" at bounding box center [296, 22] width 81 height 46
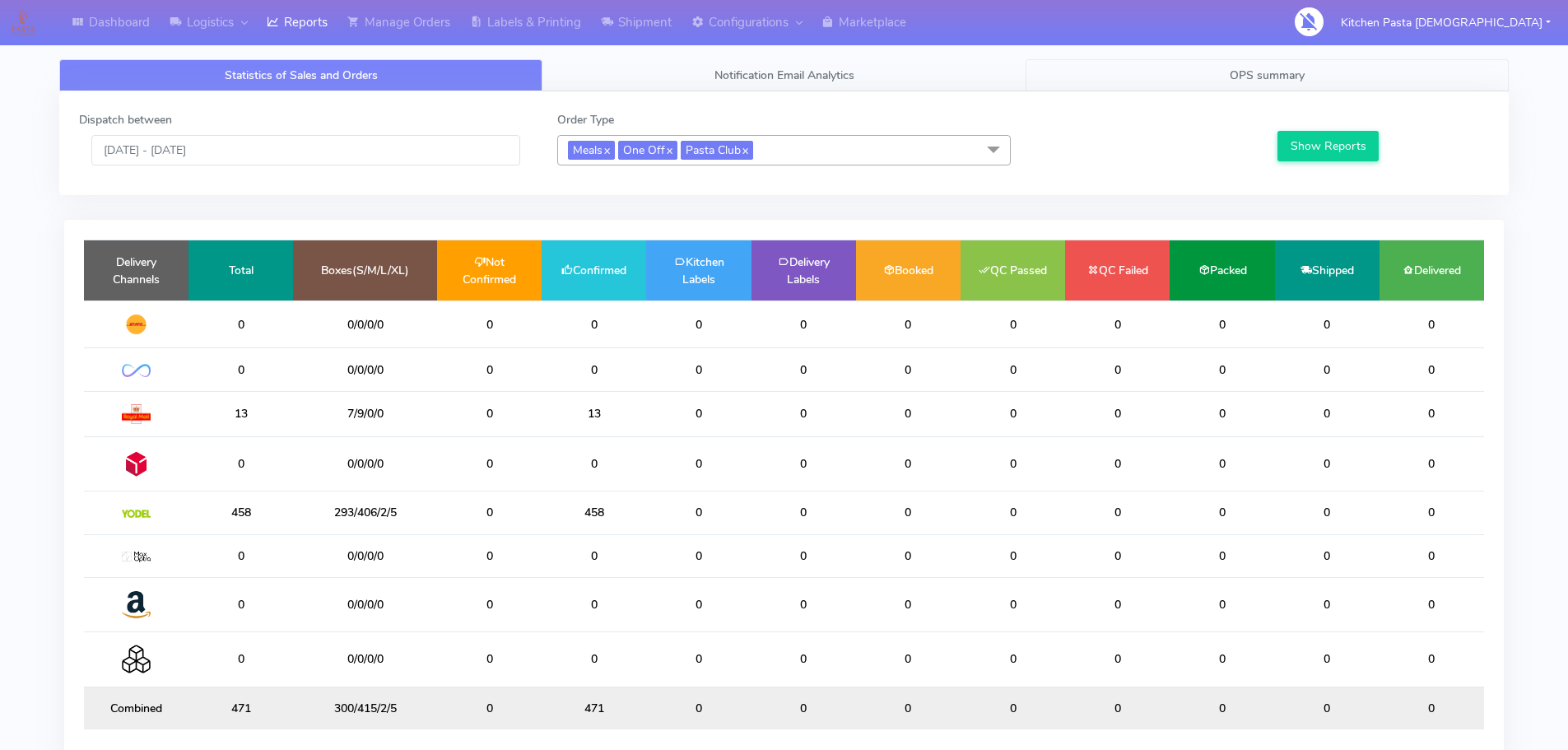
click at [1263, 62] on link "OPS summary" at bounding box center [1267, 75] width 483 height 32
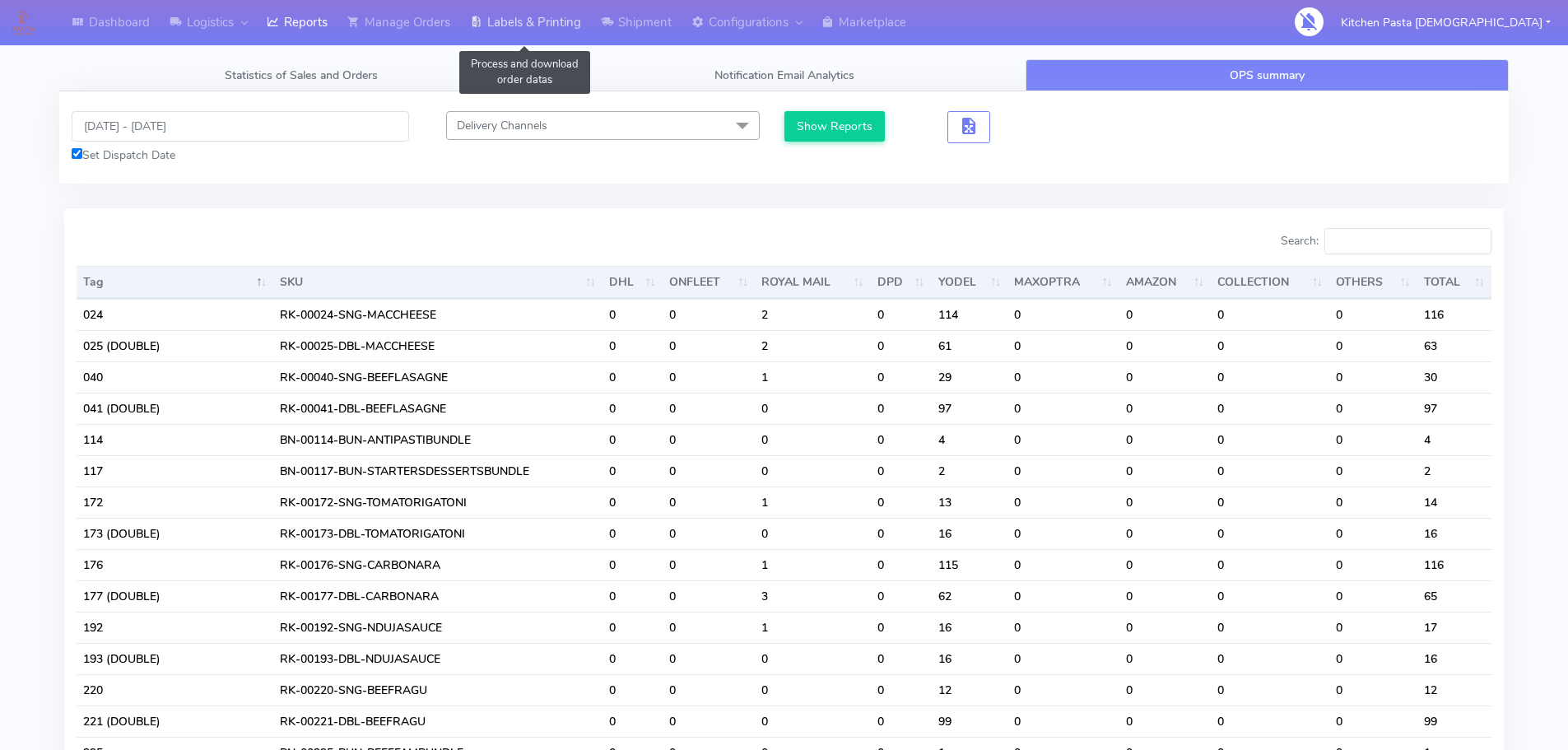
click at [575, 27] on link "Labels & Printing" at bounding box center [526, 22] width 131 height 46
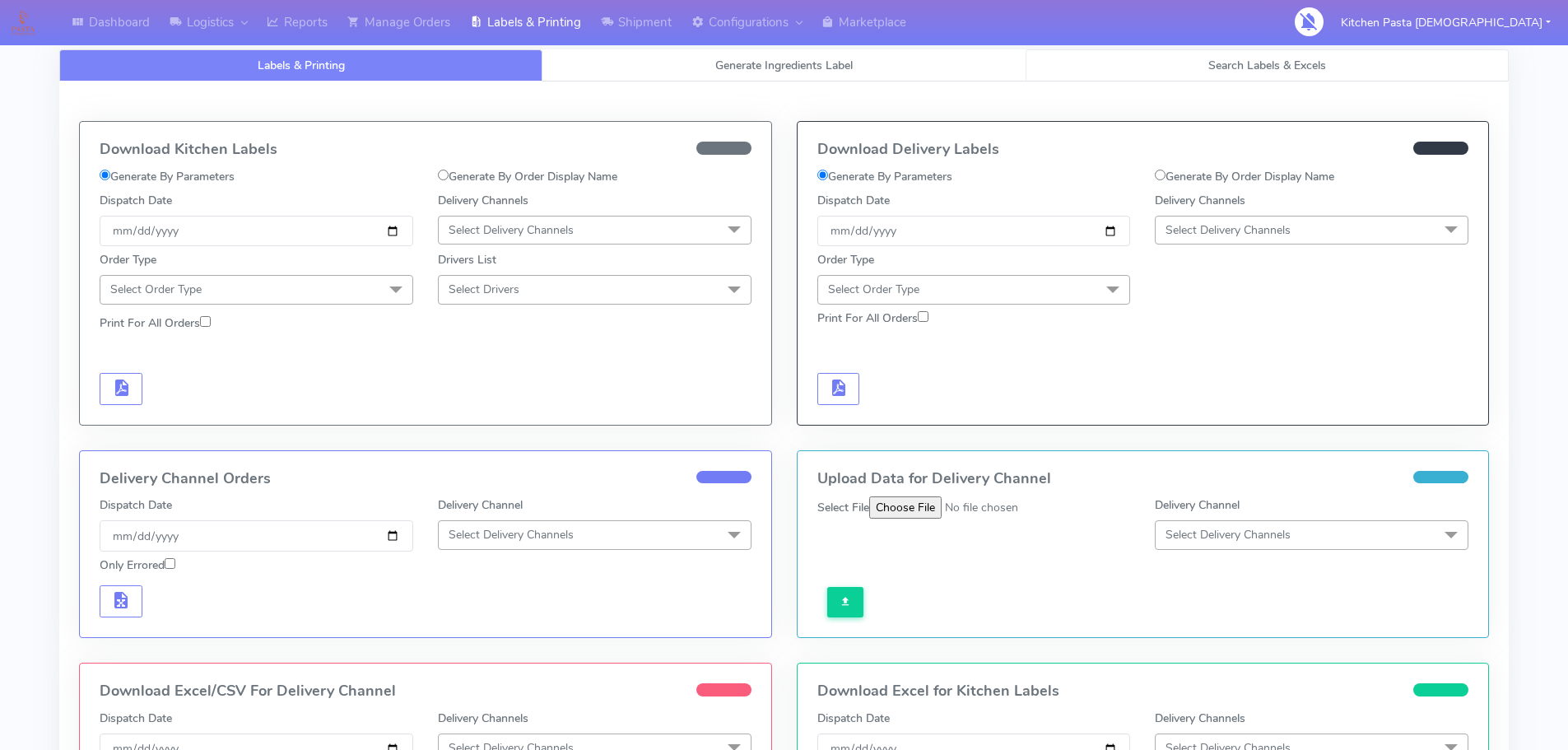
click at [1265, 61] on span "Search Labels & Excels" at bounding box center [1267, 65] width 118 height 16
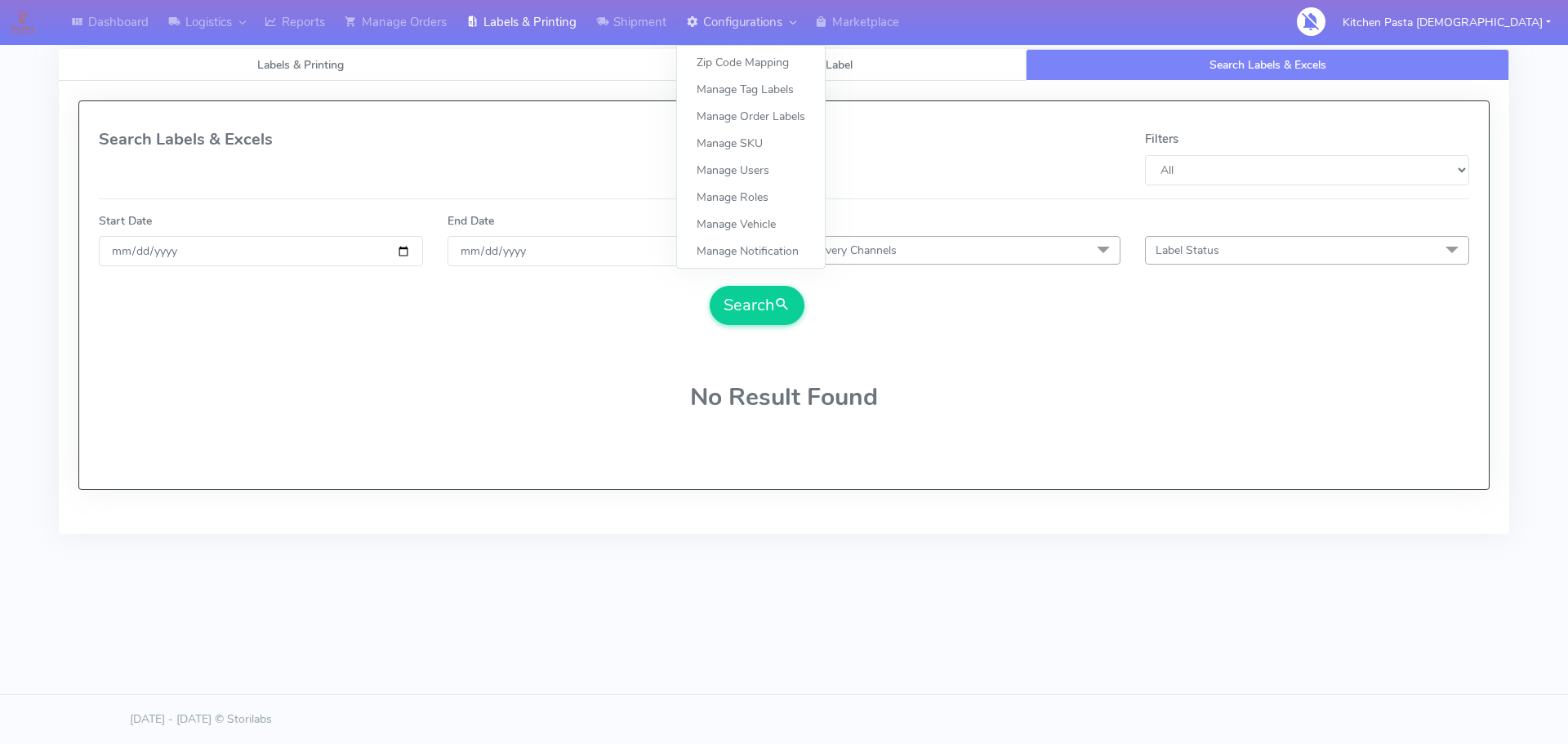
click at [760, 15] on link "Configurations" at bounding box center [741, 22] width 129 height 45
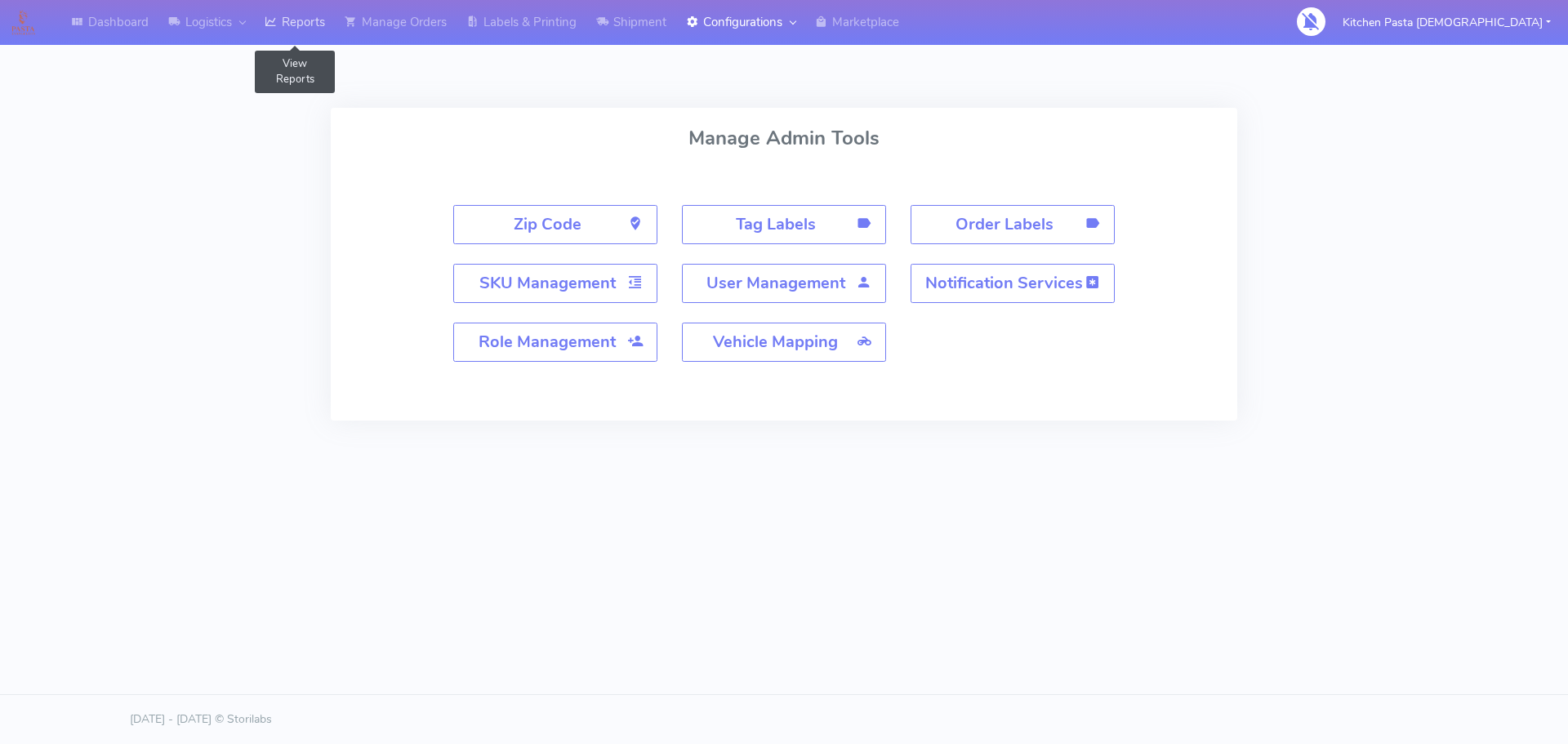
click at [334, 27] on link "Reports" at bounding box center [294, 22] width 80 height 45
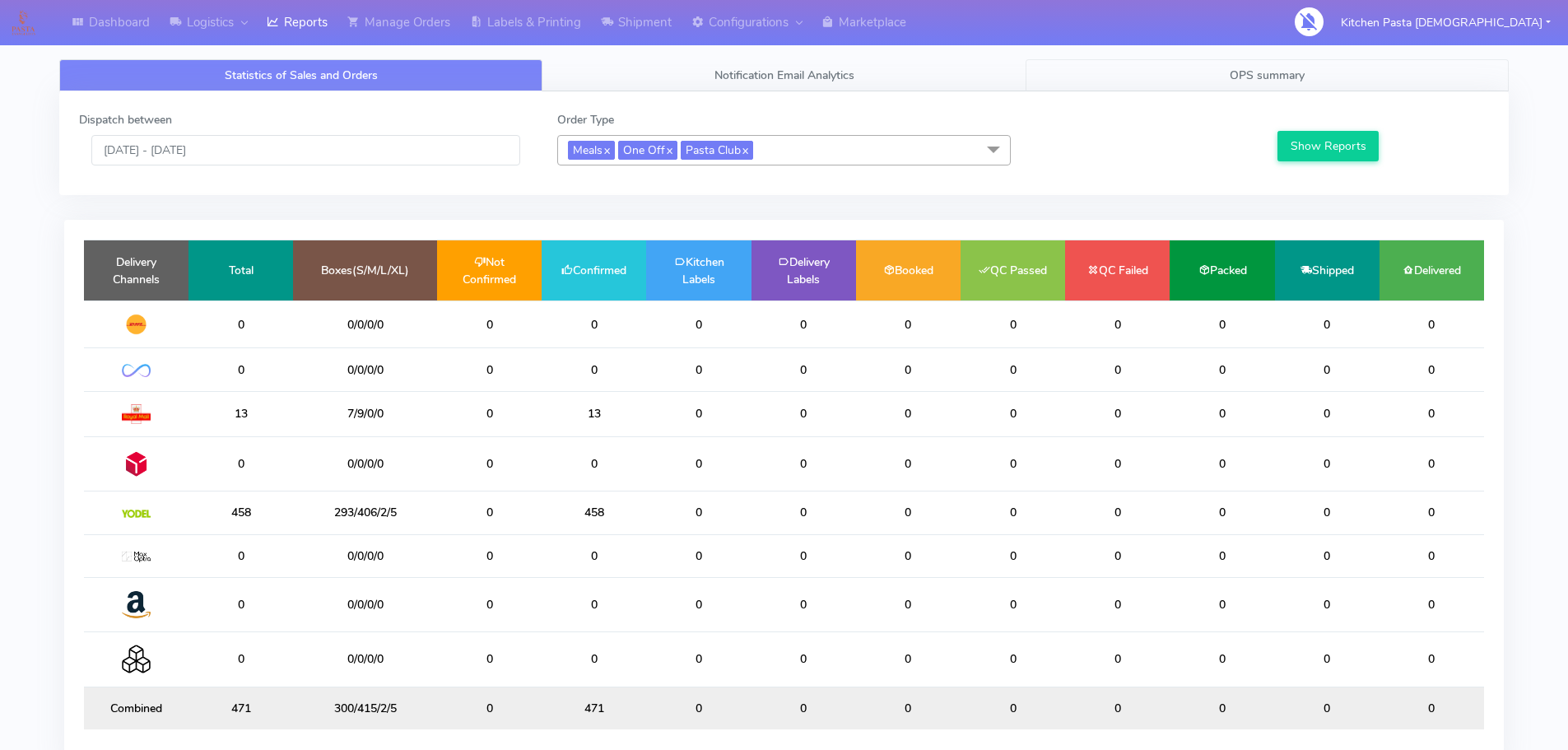
click at [1317, 59] on link "OPS summary" at bounding box center [1267, 75] width 483 height 32
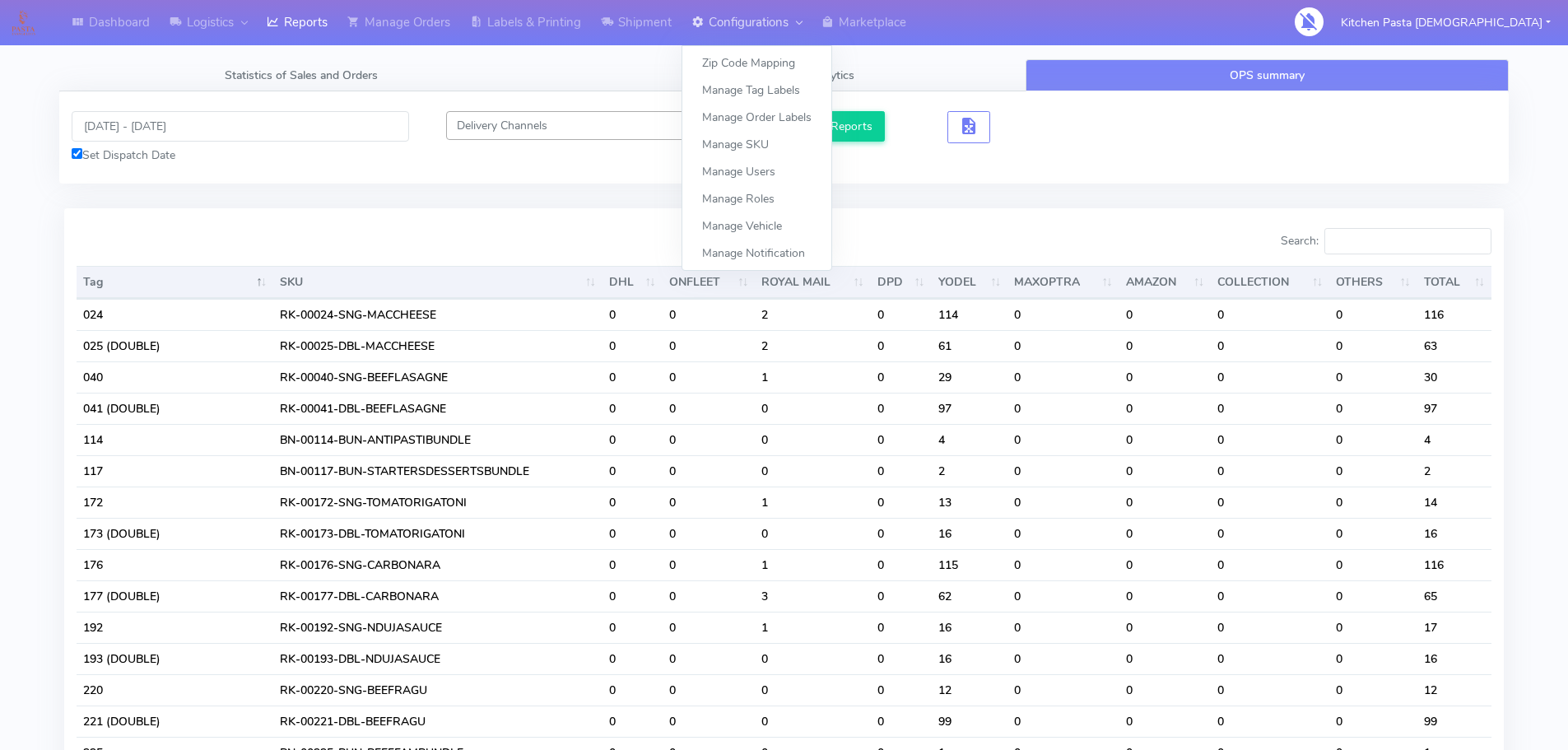
click at [715, 6] on link "Configurations" at bounding box center [746, 22] width 130 height 46
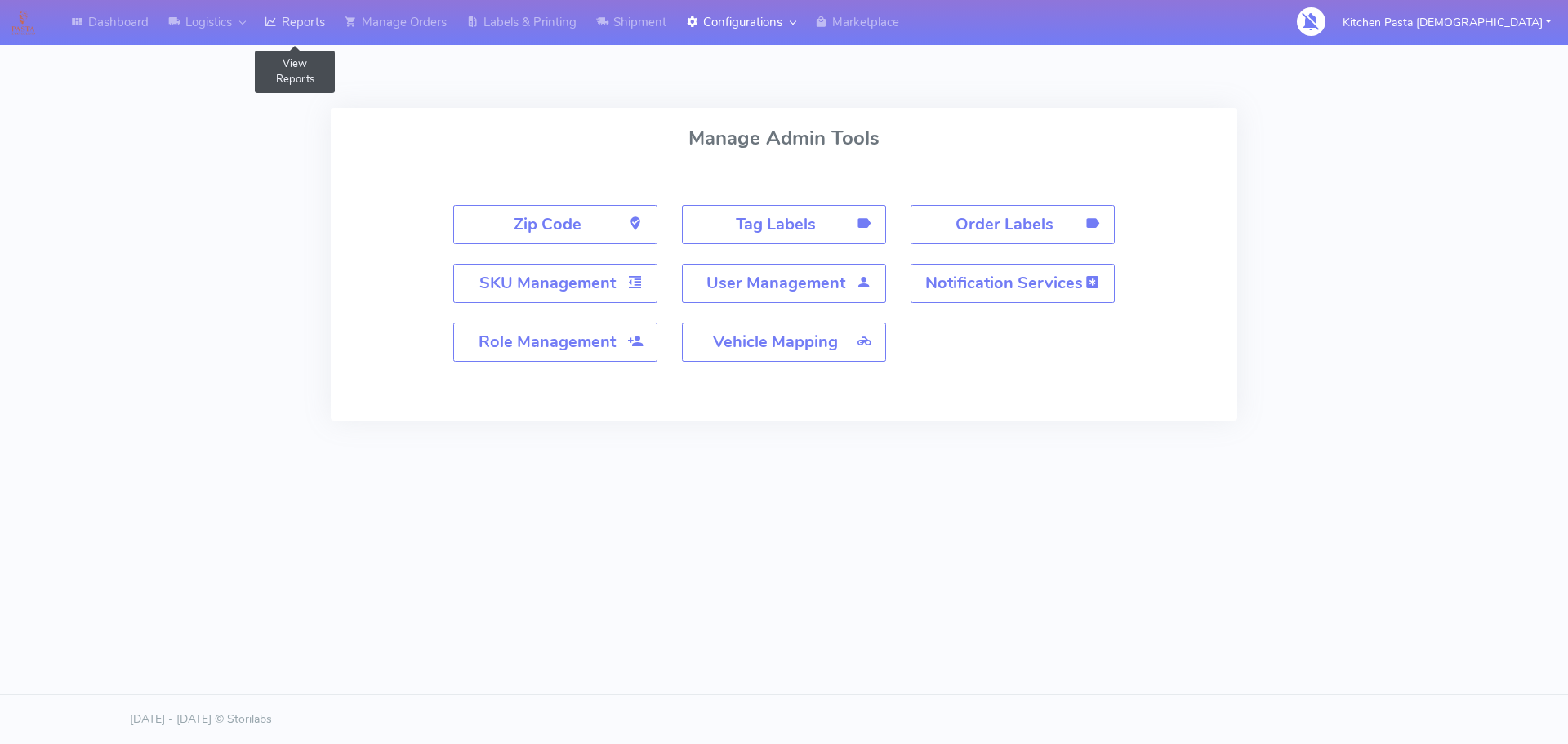
click at [317, 19] on link "Reports" at bounding box center [294, 22] width 80 height 45
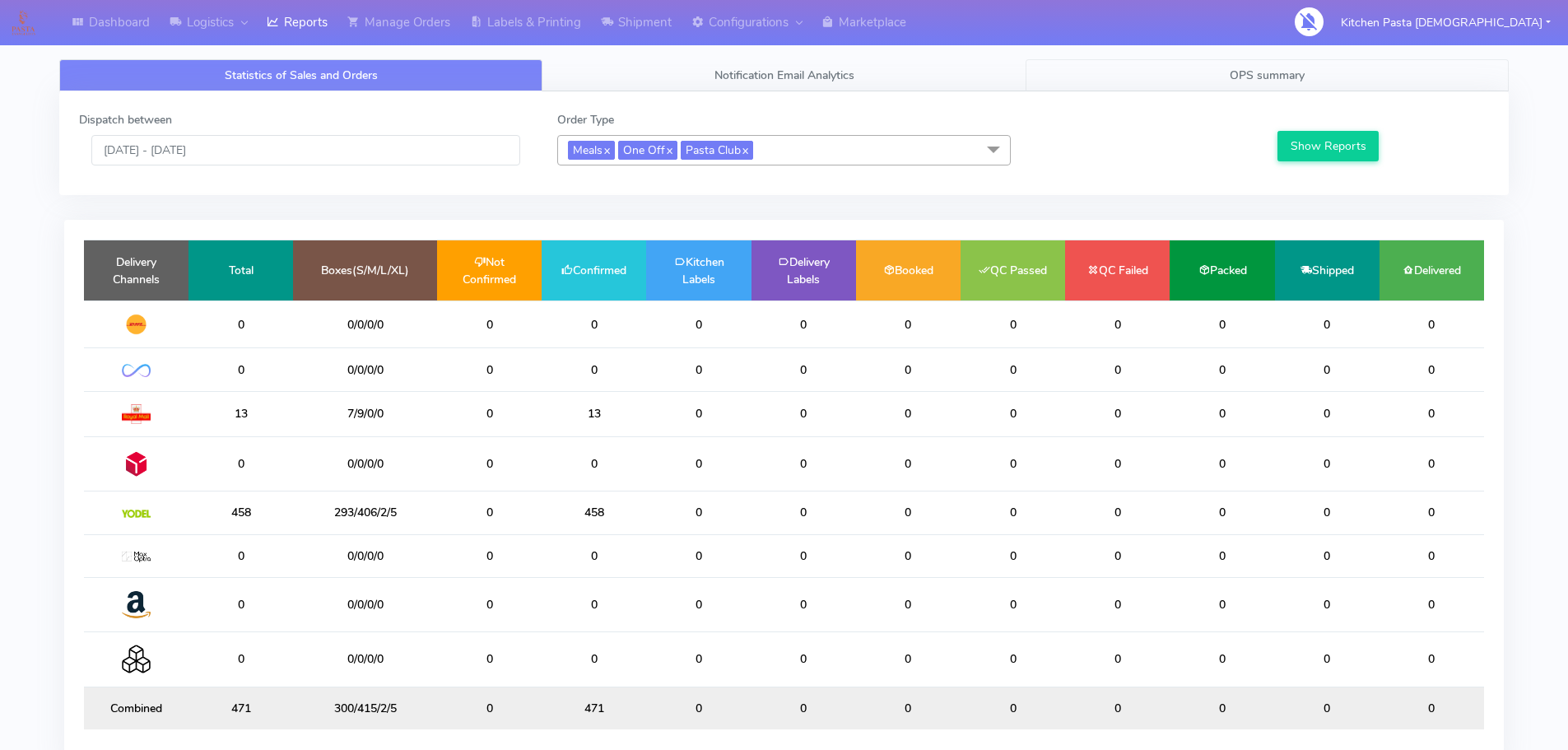
click at [1179, 62] on link "OPS summary" at bounding box center [1267, 75] width 483 height 32
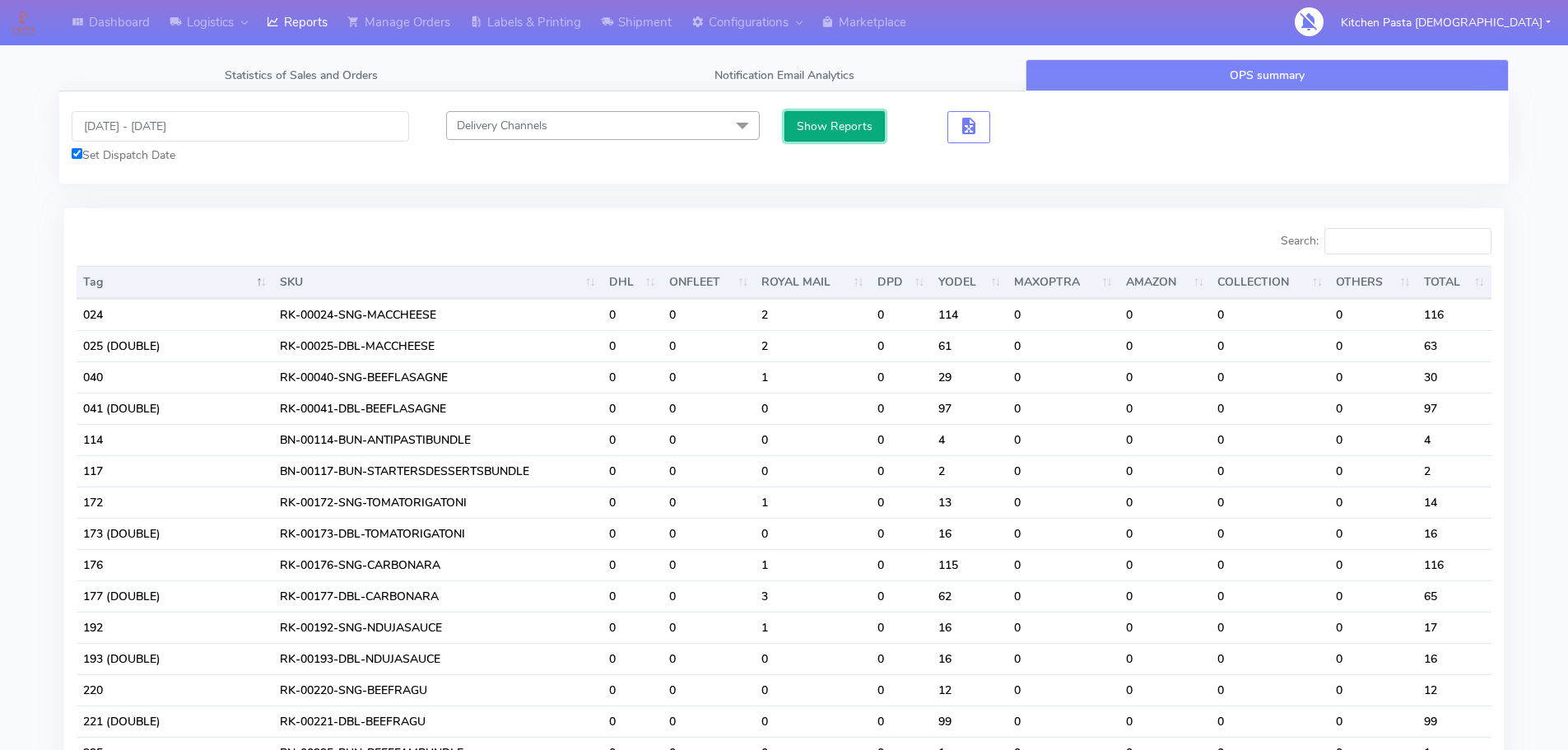
click at [833, 128] on button "Show Reports" at bounding box center [835, 125] width 101 height 30
click at [981, 141] on button "button" at bounding box center [969, 126] width 43 height 32
click at [961, 123] on span "button" at bounding box center [969, 129] width 19 height 16
click at [1017, 134] on button "button" at bounding box center [1029, 126] width 43 height 32
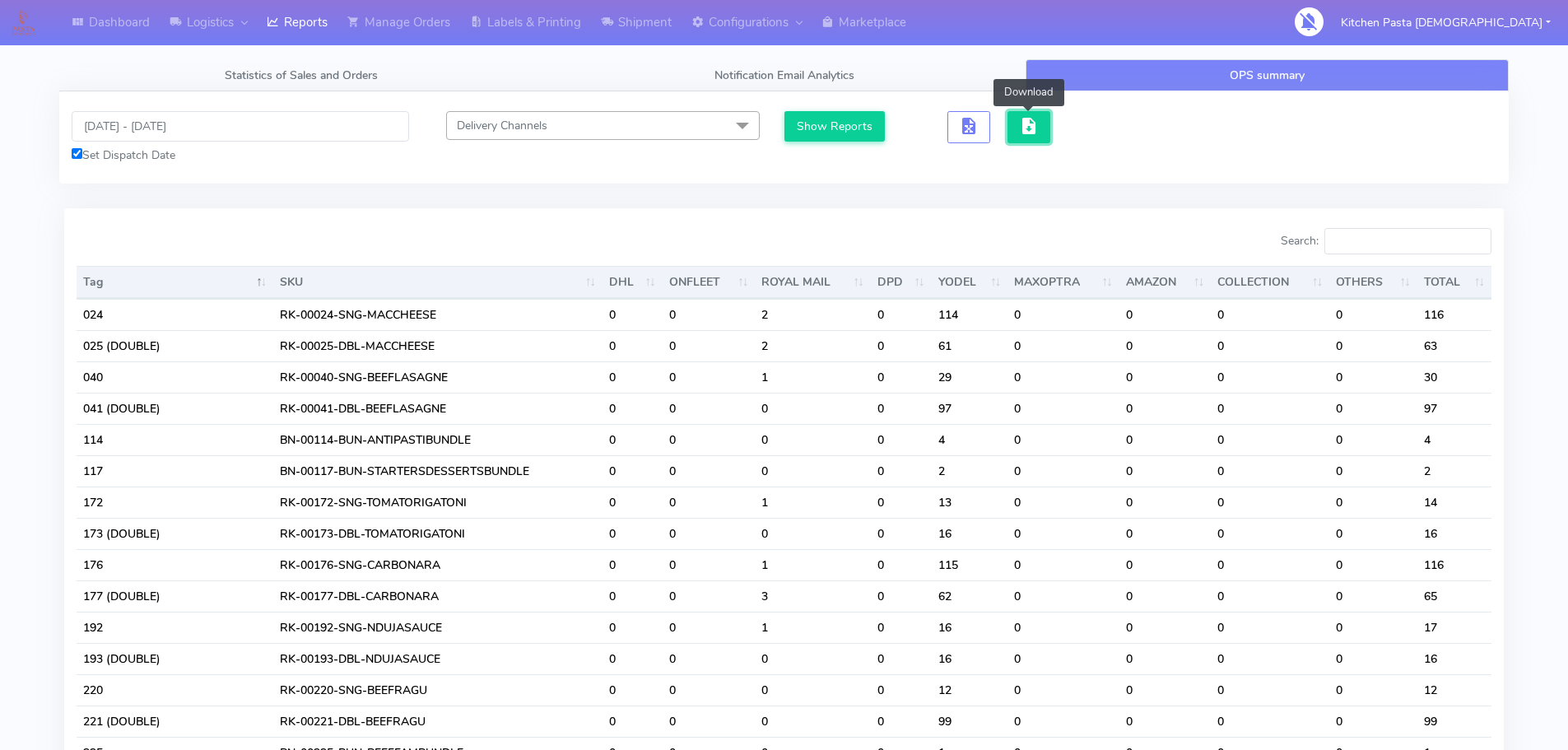
click at [1035, 121] on span "button" at bounding box center [1029, 129] width 19 height 16
click at [205, 33] on link "Logistics" at bounding box center [208, 22] width 97 height 46
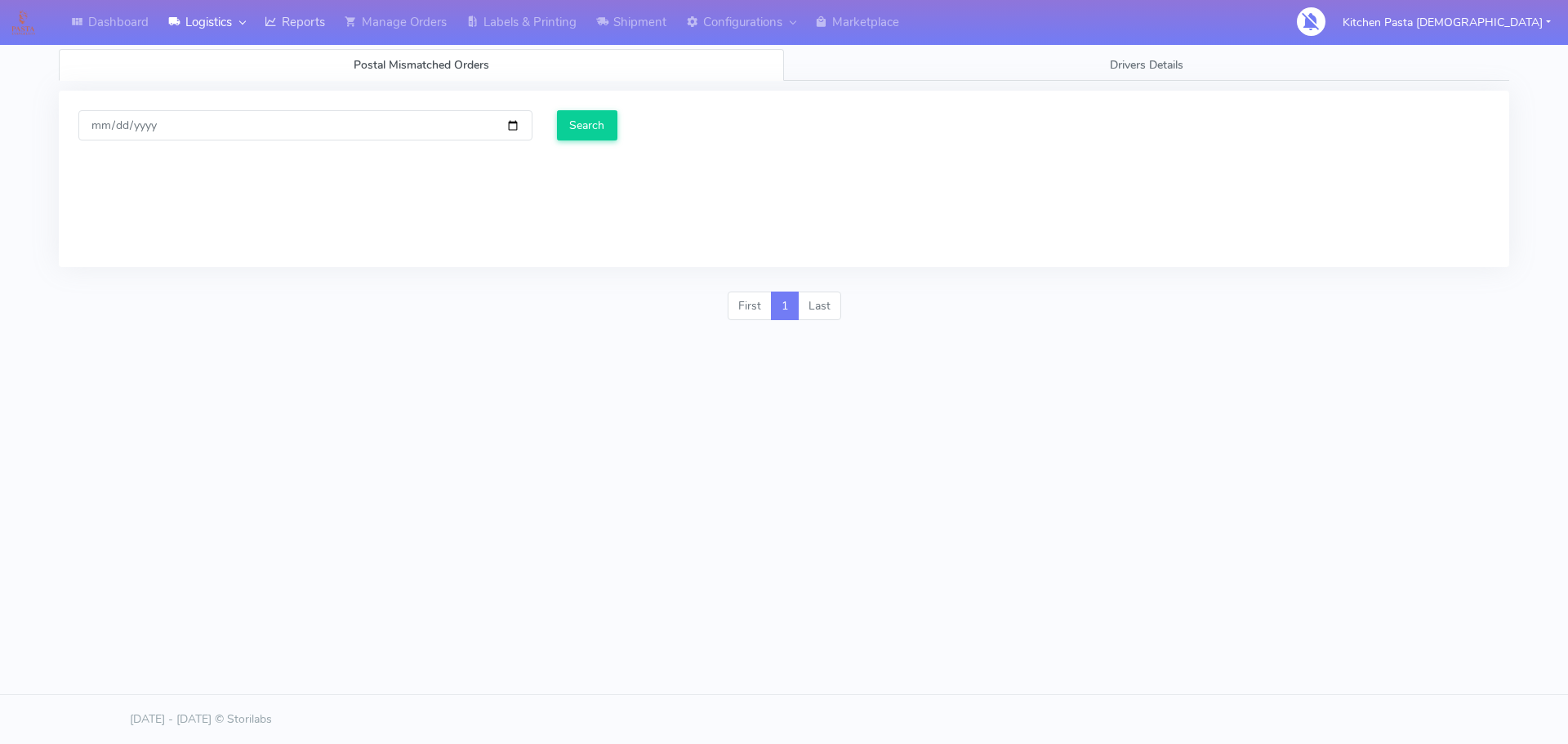
click at [291, 13] on link "Reports" at bounding box center [294, 22] width 80 height 45
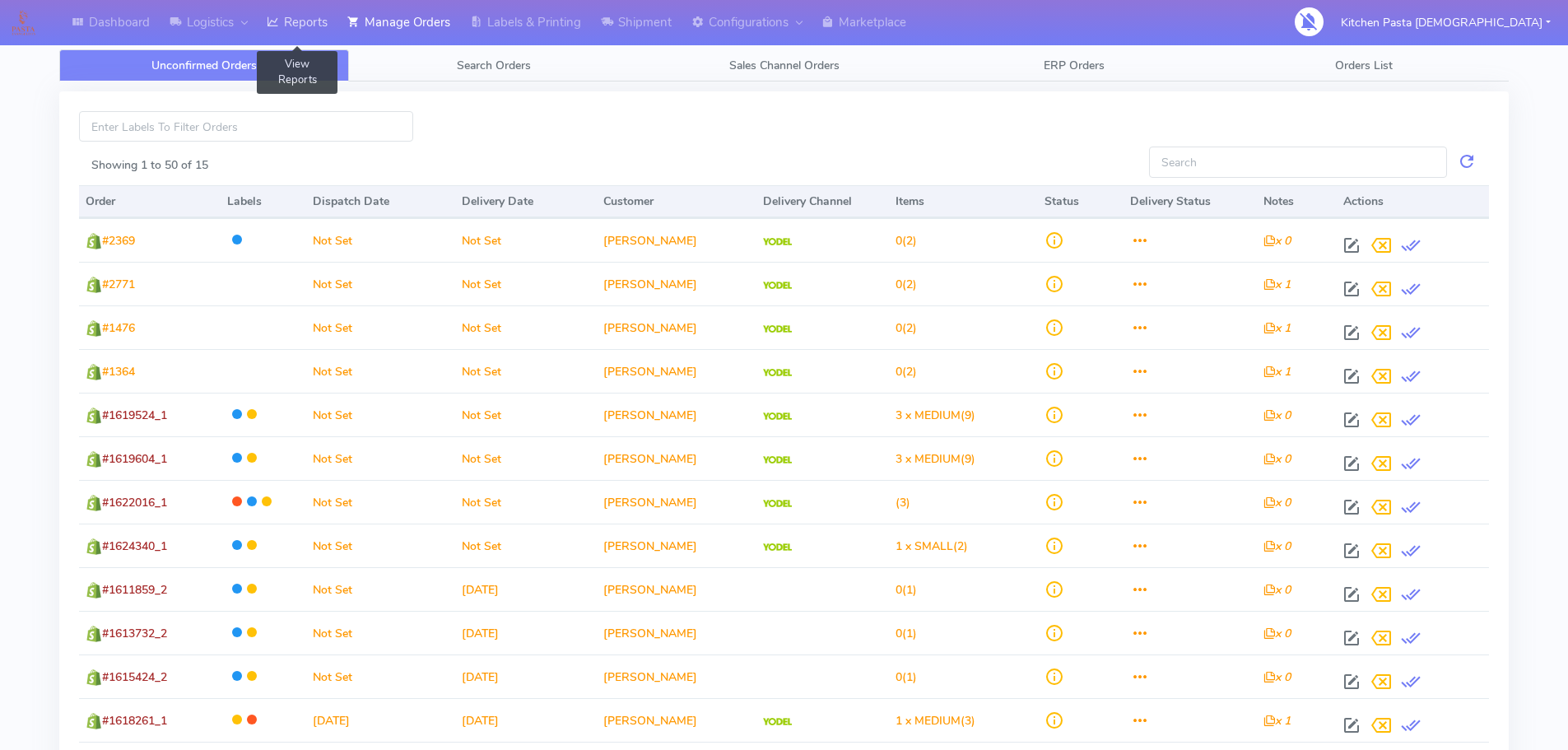
click at [311, 10] on link "Reports" at bounding box center [296, 22] width 81 height 46
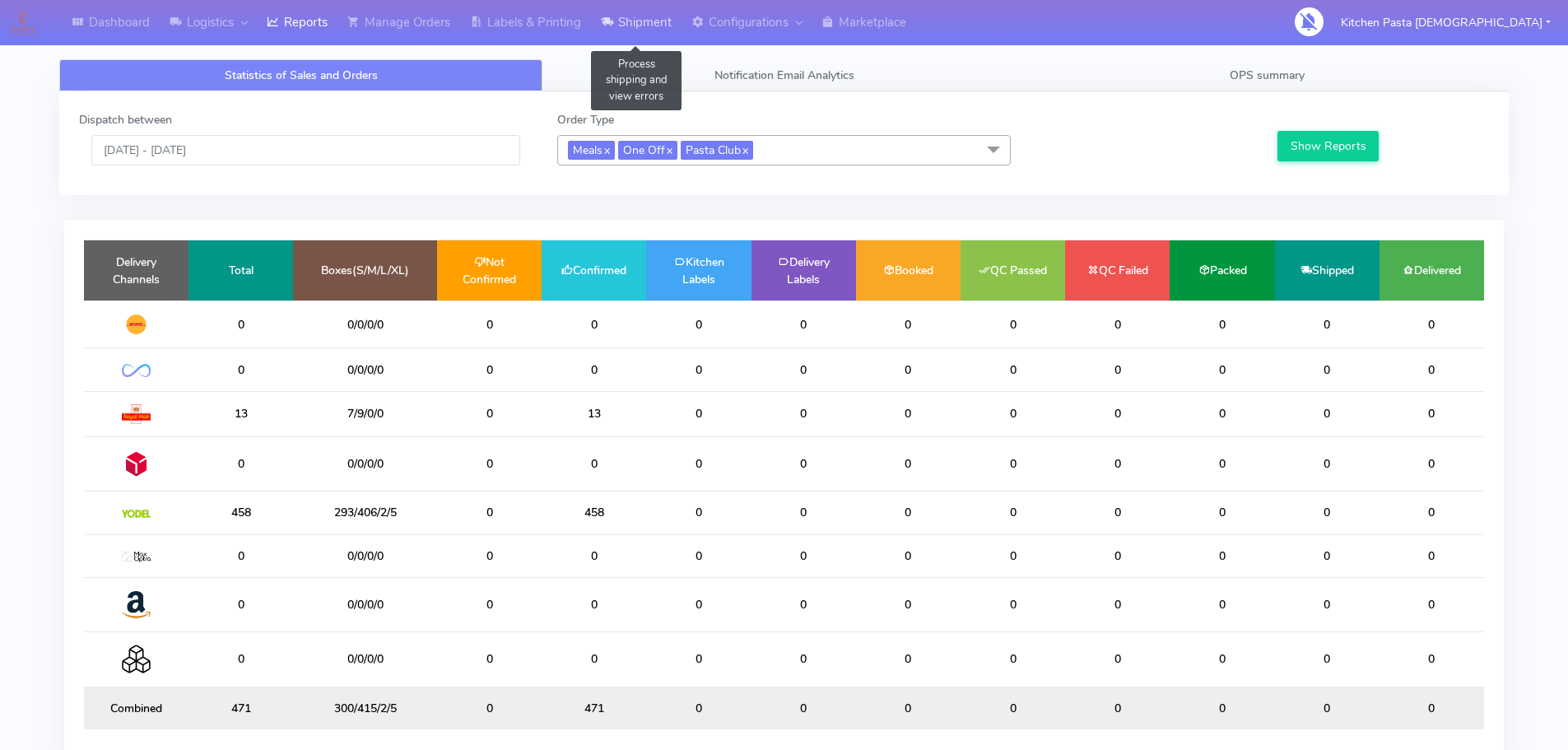
click at [632, 28] on link "Shipment" at bounding box center [635, 22] width 90 height 46
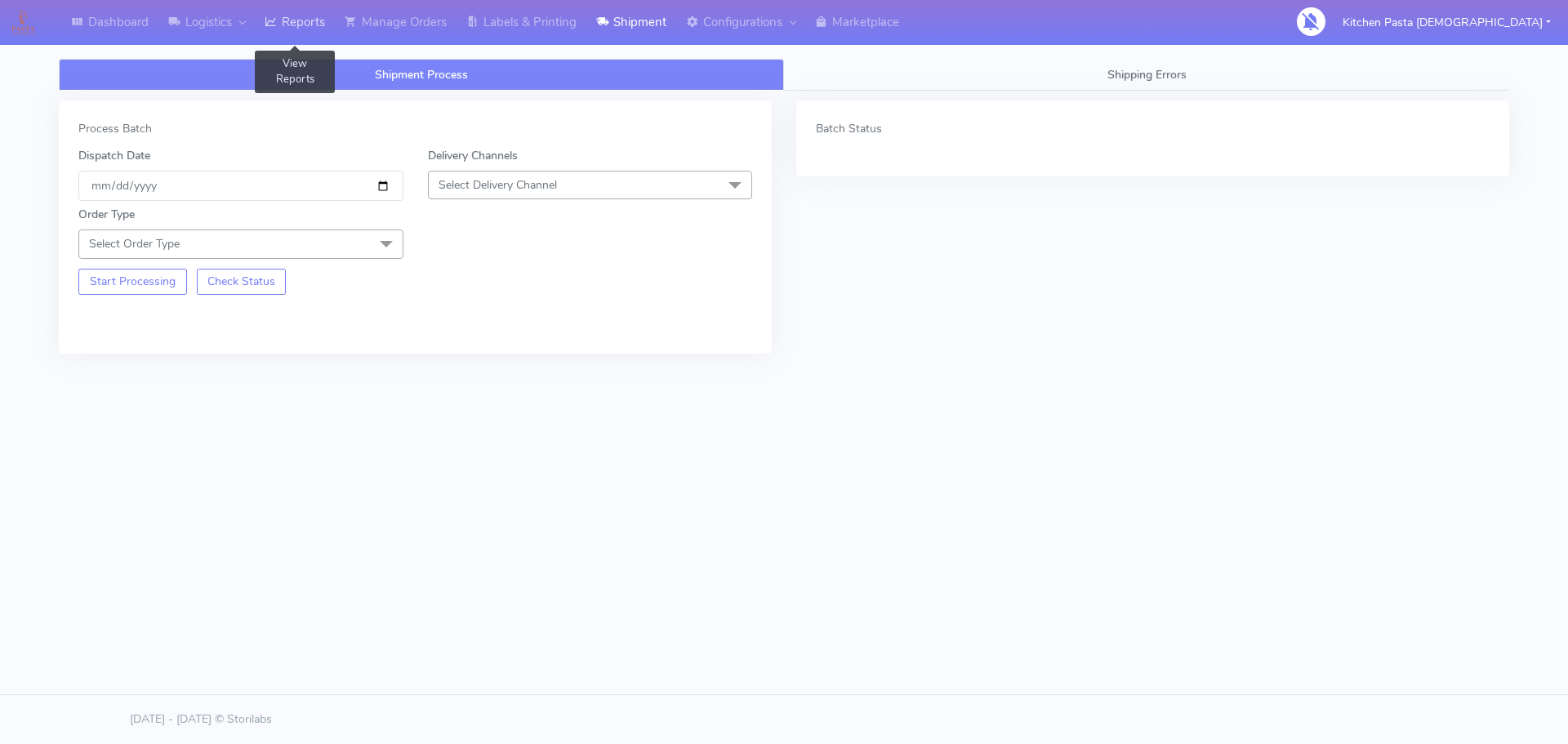
click at [283, 24] on link "Reports" at bounding box center [294, 22] width 80 height 45
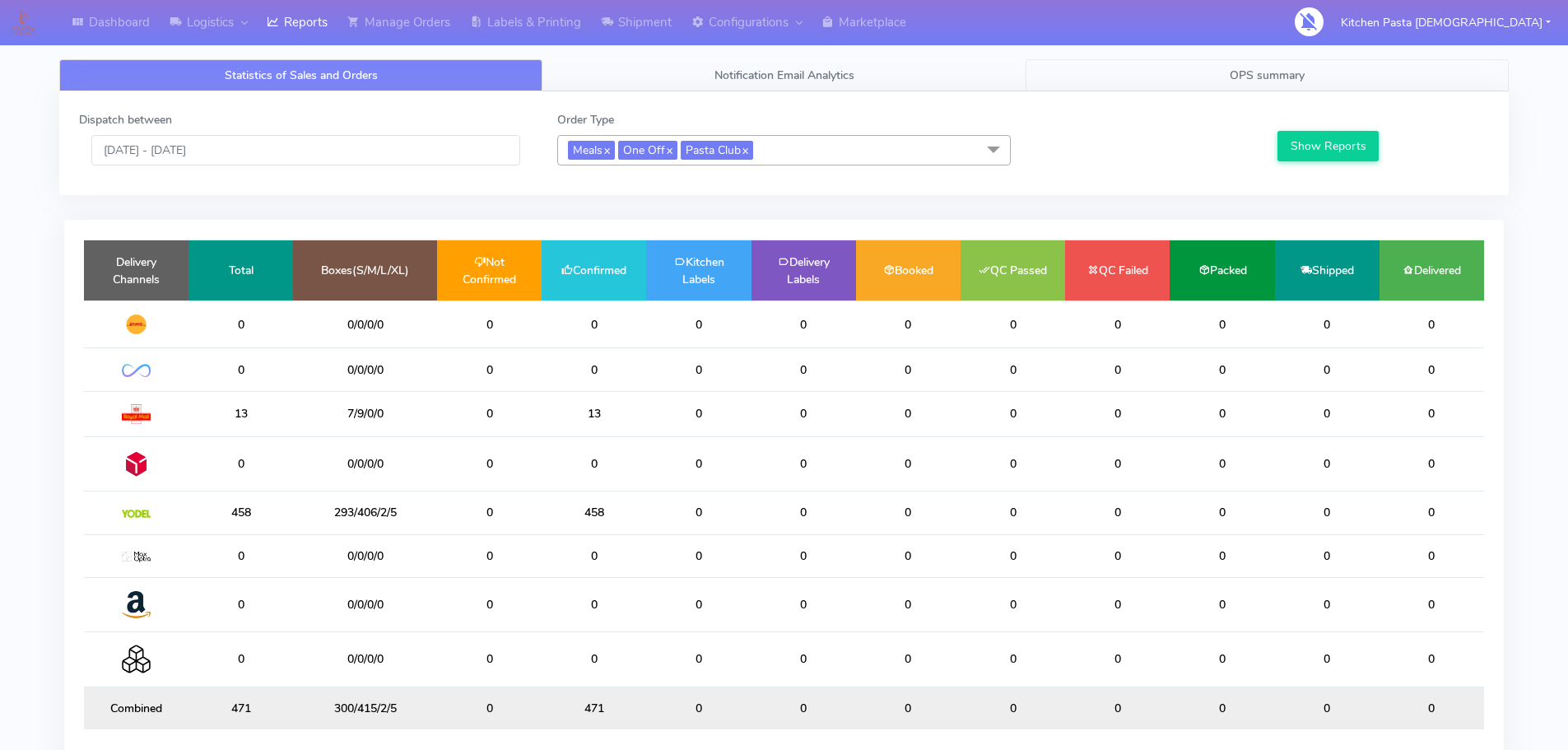
click at [1128, 71] on link "OPS summary" at bounding box center [1267, 75] width 483 height 32
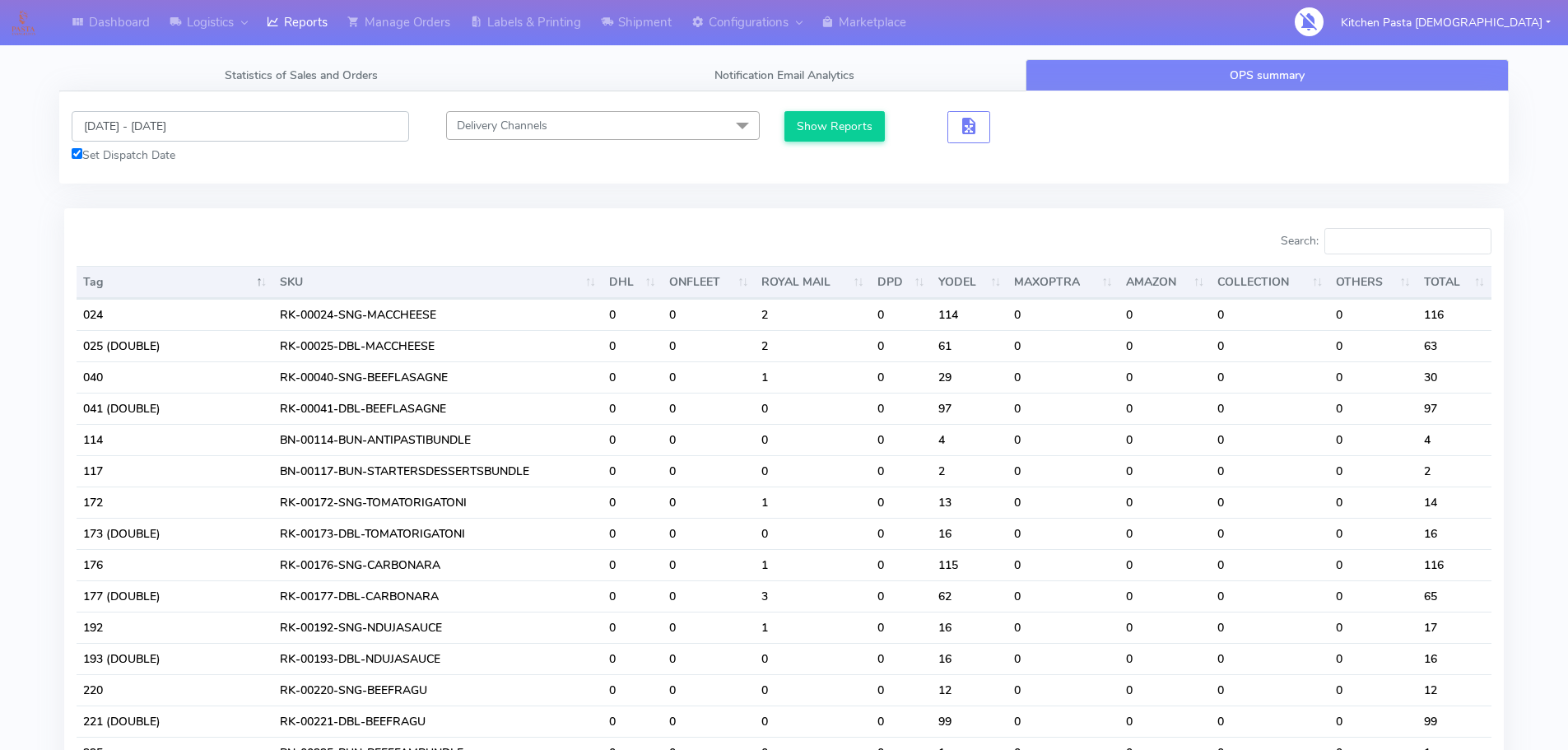
click at [288, 138] on input "[DATE] - [DATE]" at bounding box center [240, 125] width 337 height 30
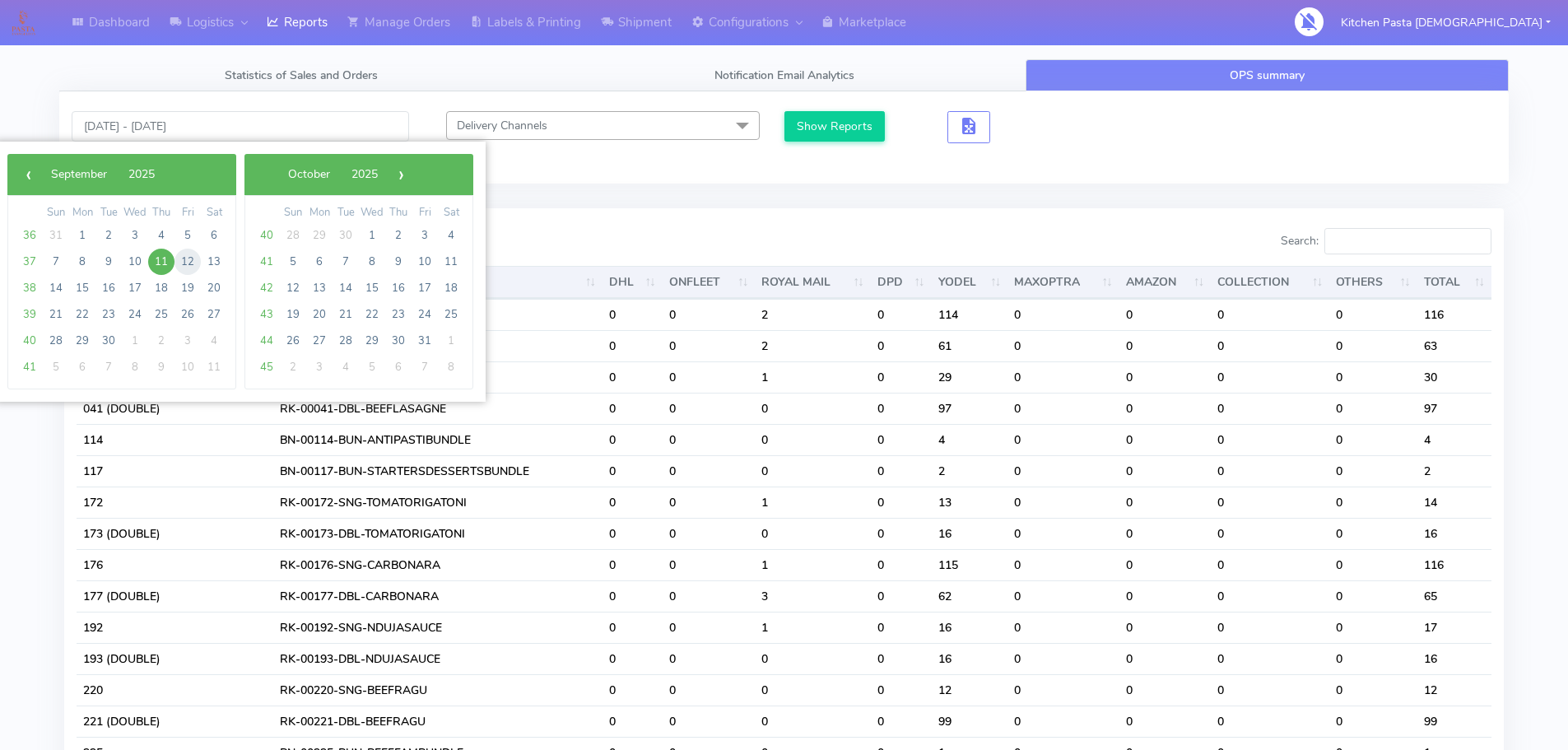
click at [194, 257] on span "12" at bounding box center [187, 261] width 26 height 26
click at [183, 128] on input "[DATE] - [DATE]" at bounding box center [240, 125] width 337 height 30
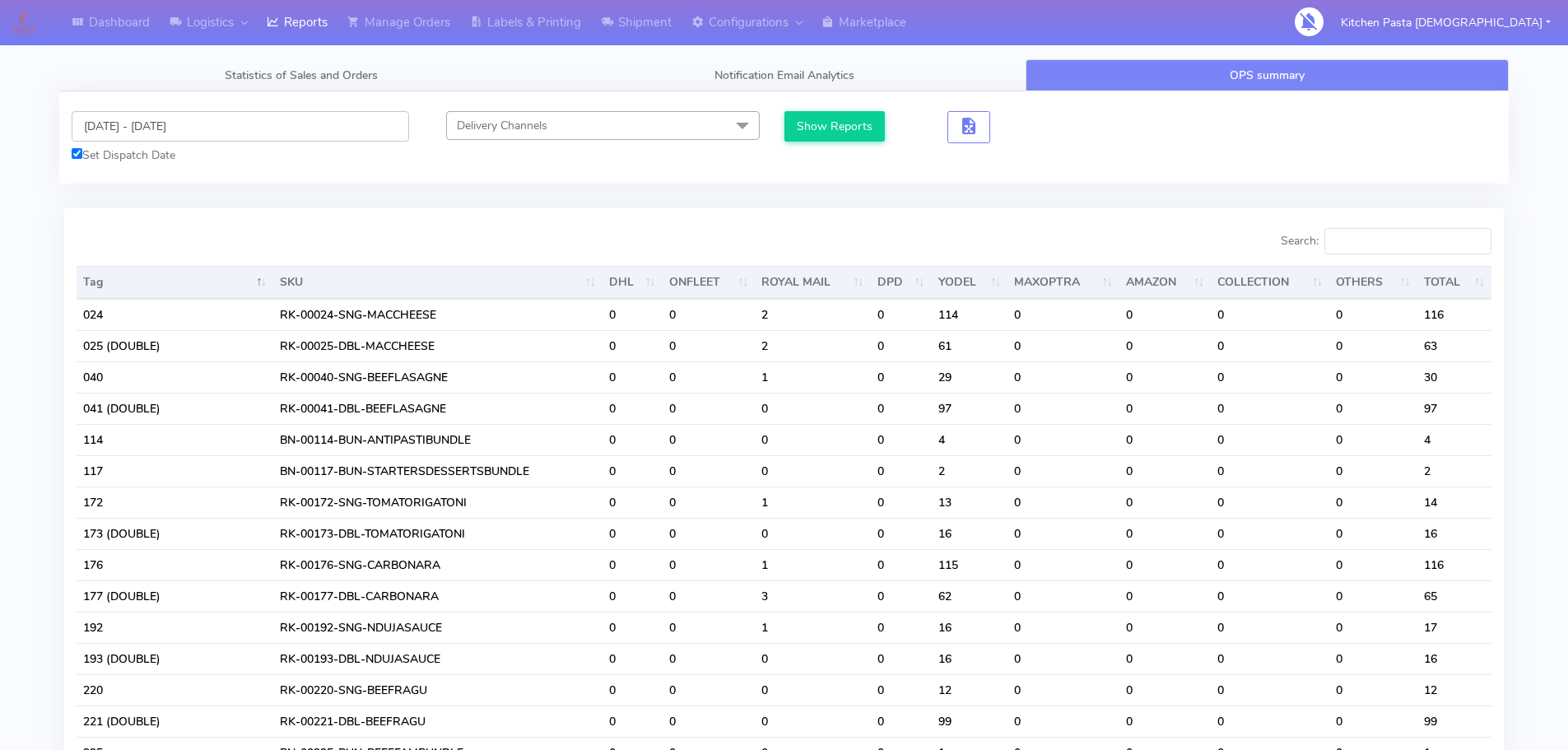
click at [170, 130] on input "[DATE] - [DATE]" at bounding box center [240, 125] width 337 height 30
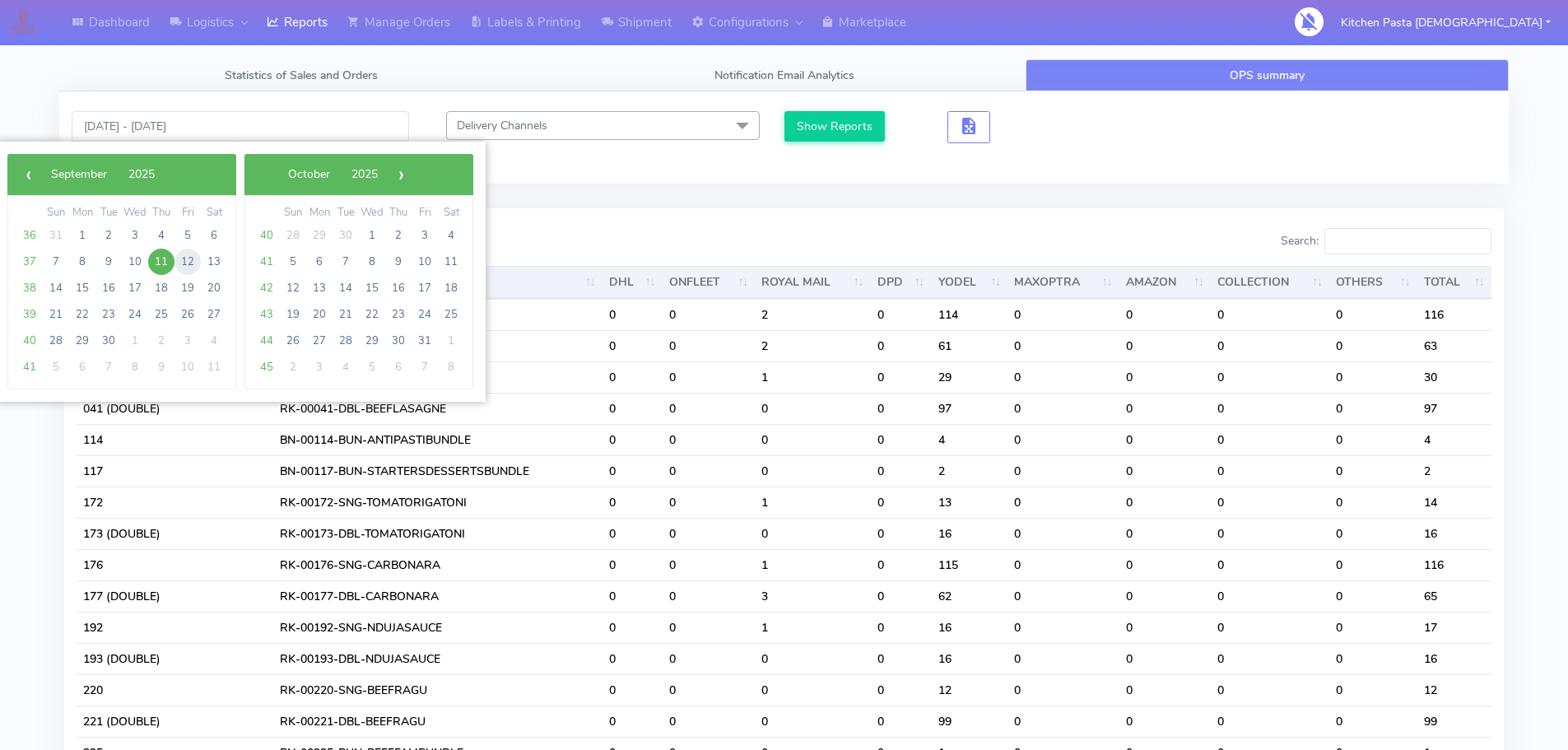
click at [176, 259] on span "12" at bounding box center [187, 261] width 26 height 26
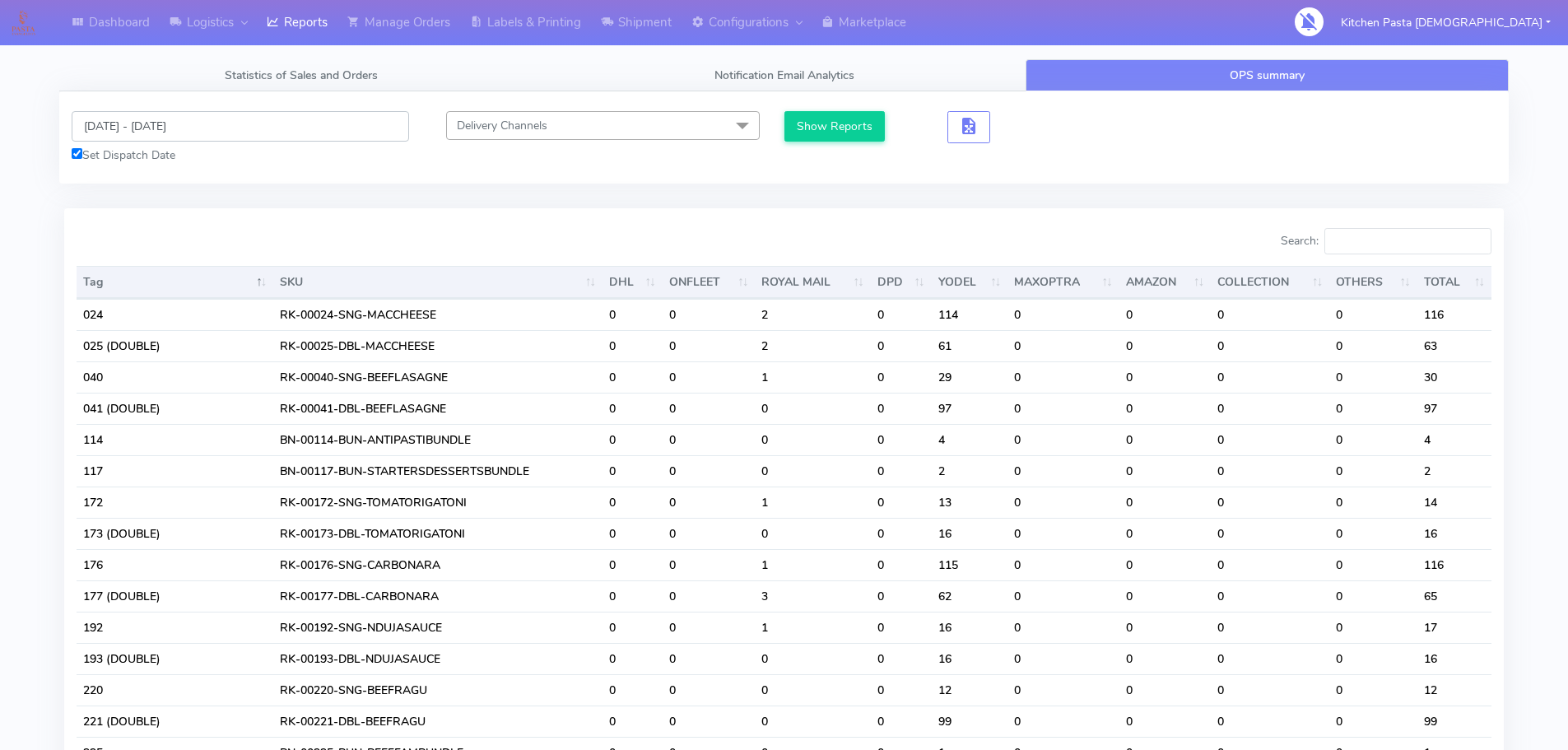
click at [95, 126] on input "[DATE] - [DATE]" at bounding box center [240, 125] width 337 height 30
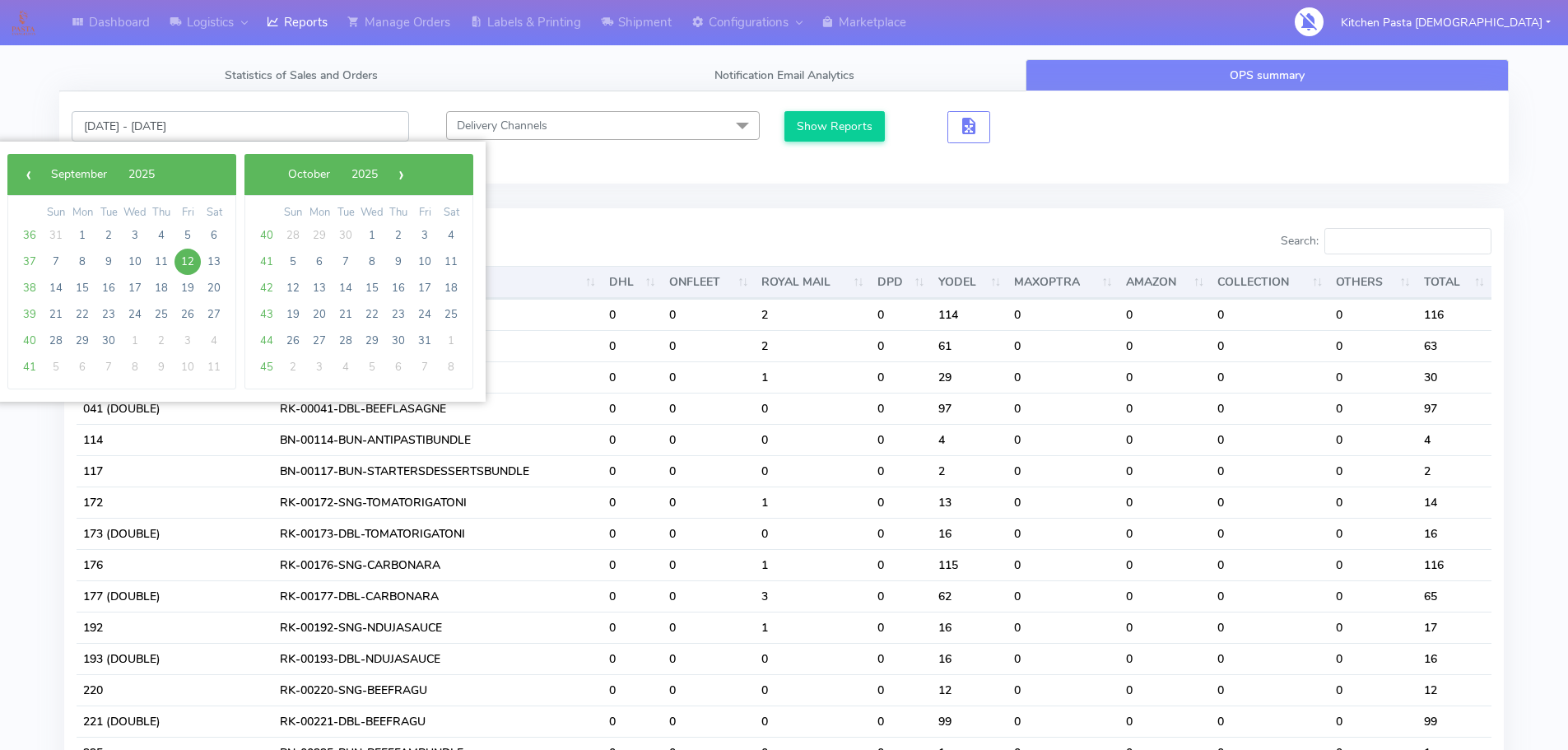
type input "11/09/2025 - 12/09/2025"
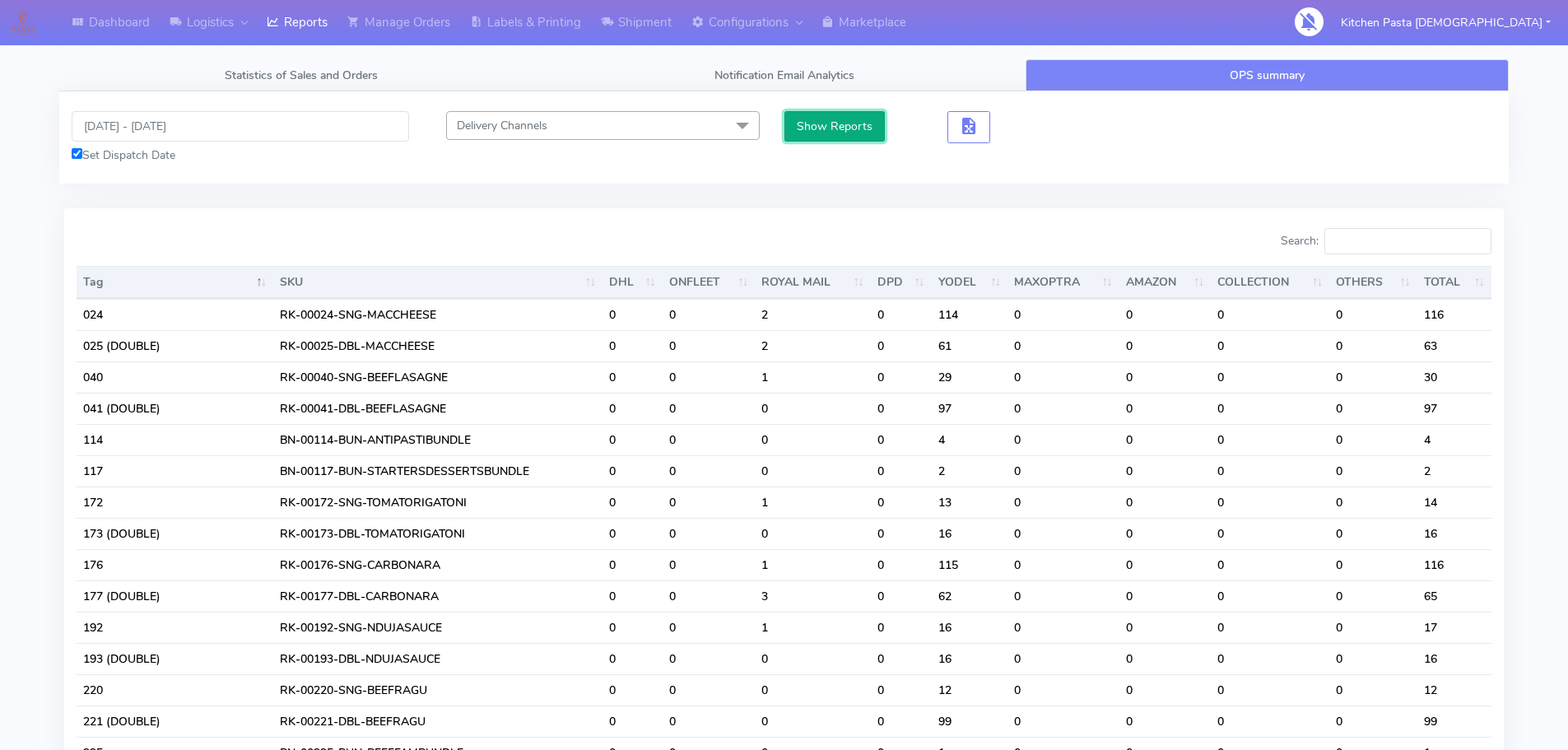
click at [837, 129] on button "Show Reports" at bounding box center [835, 125] width 101 height 30
click at [1354, 238] on input "Search:" at bounding box center [1408, 241] width 167 height 26
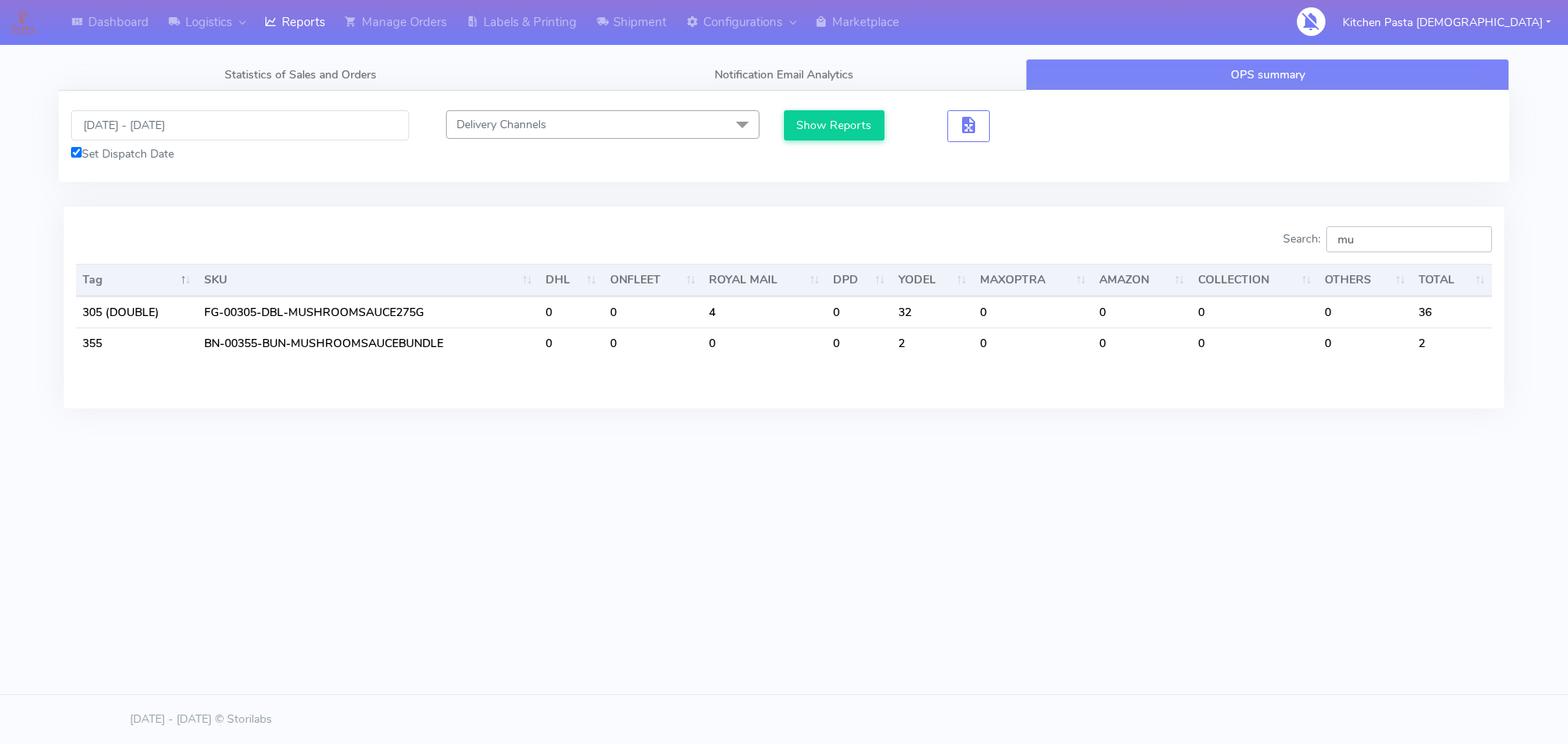
type input "m"
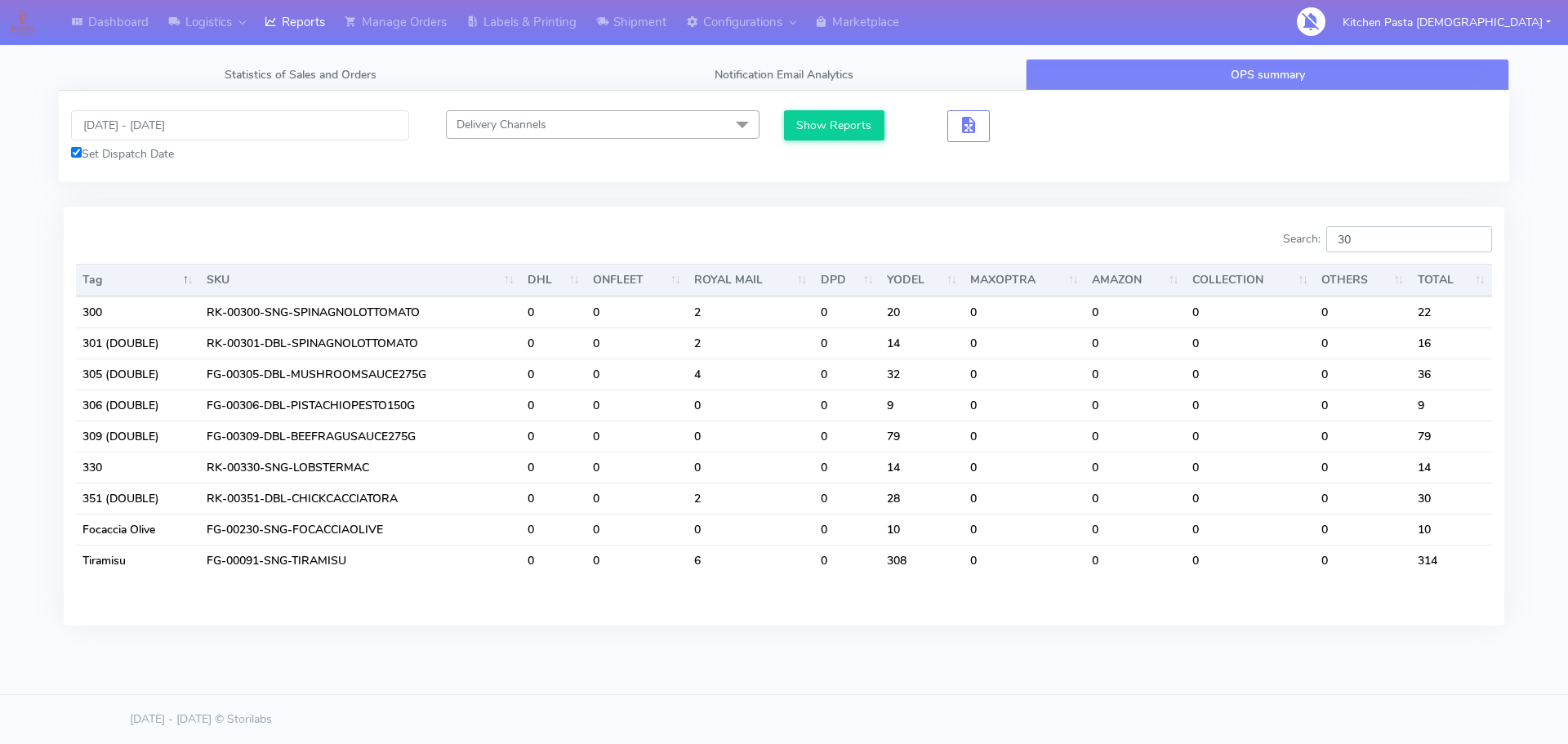
type input "3"
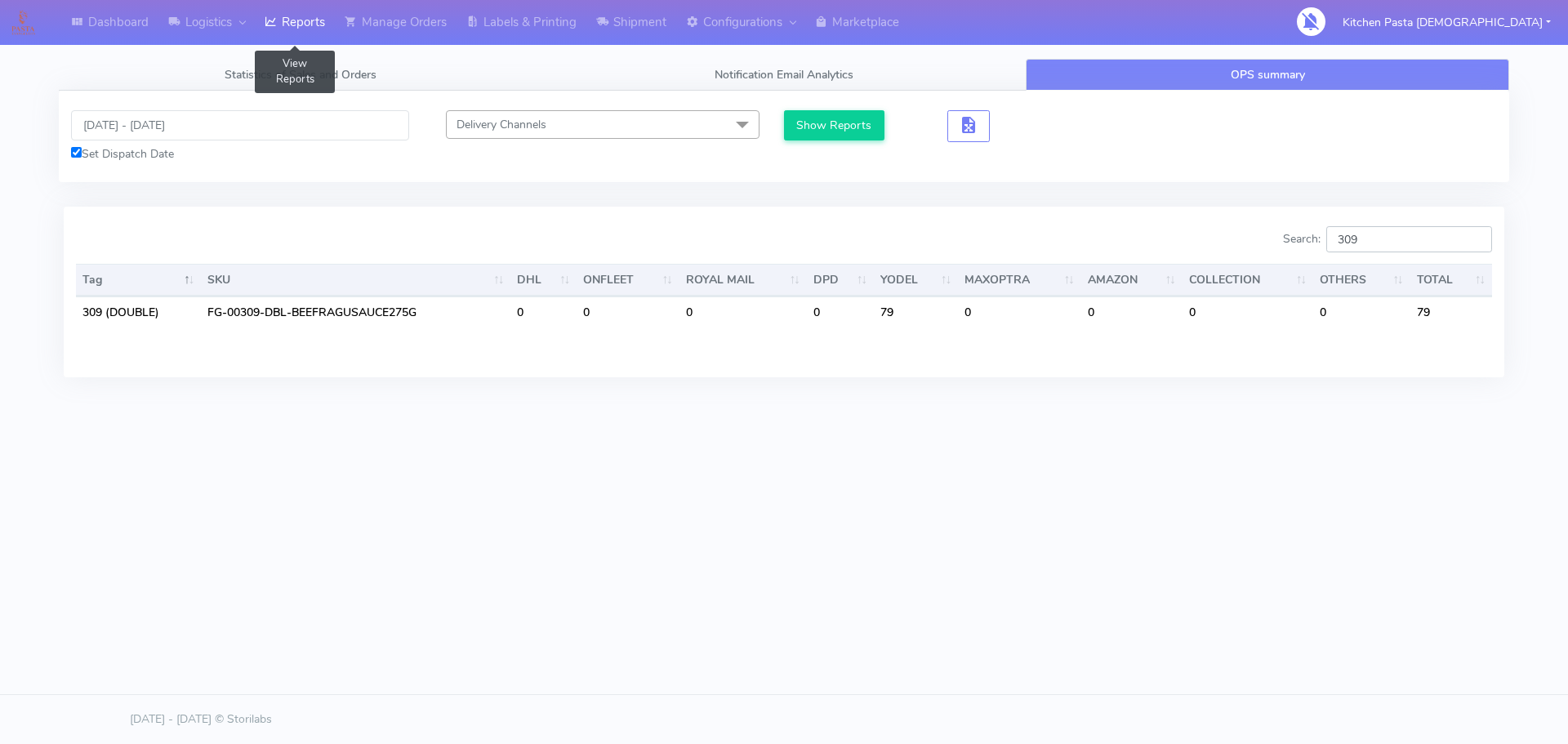
type input "309"
click at [297, 19] on link "Reports" at bounding box center [294, 22] width 80 height 45
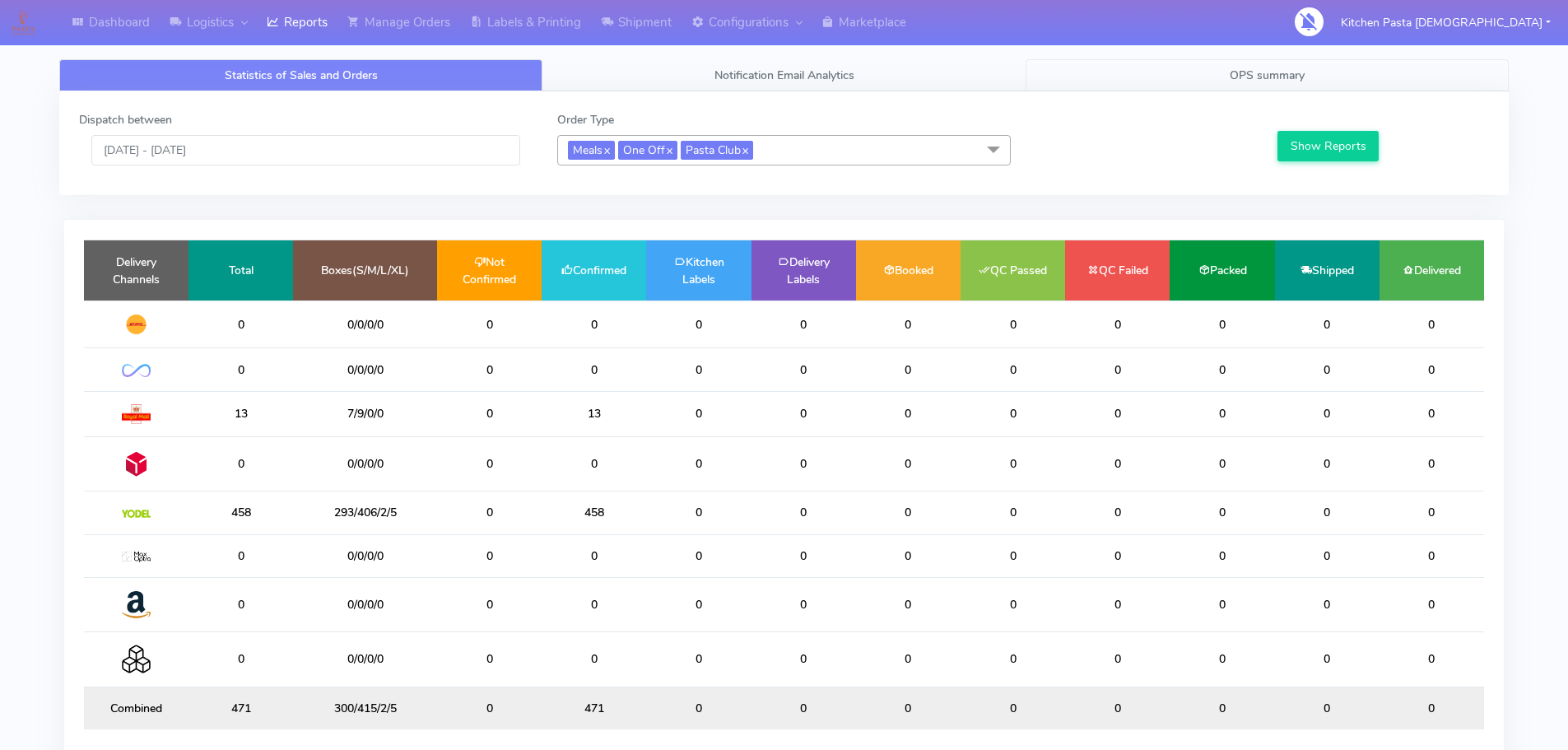
click at [1295, 79] on span "OPS summary" at bounding box center [1267, 75] width 75 height 16
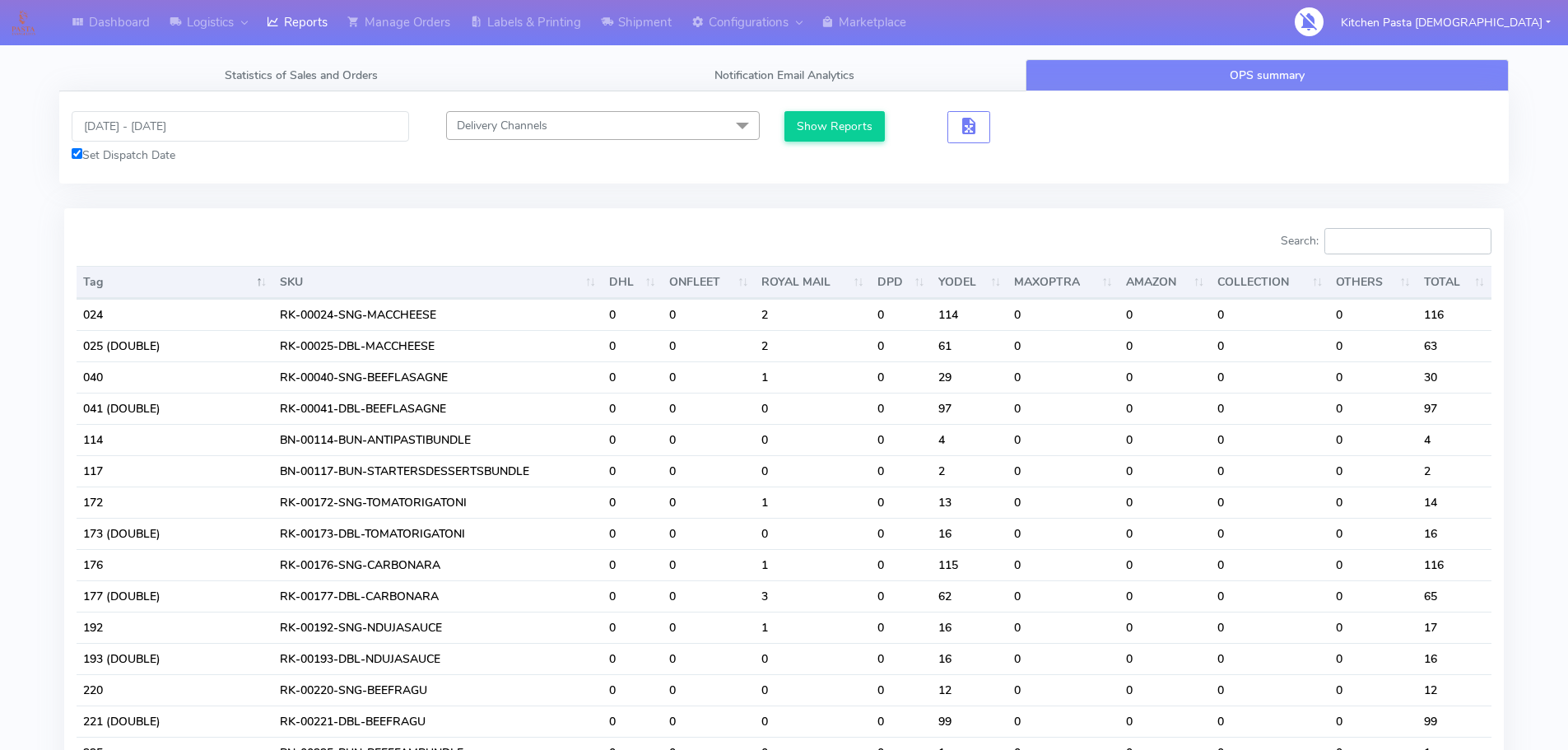
click at [1369, 244] on input "Search:" at bounding box center [1408, 241] width 167 height 26
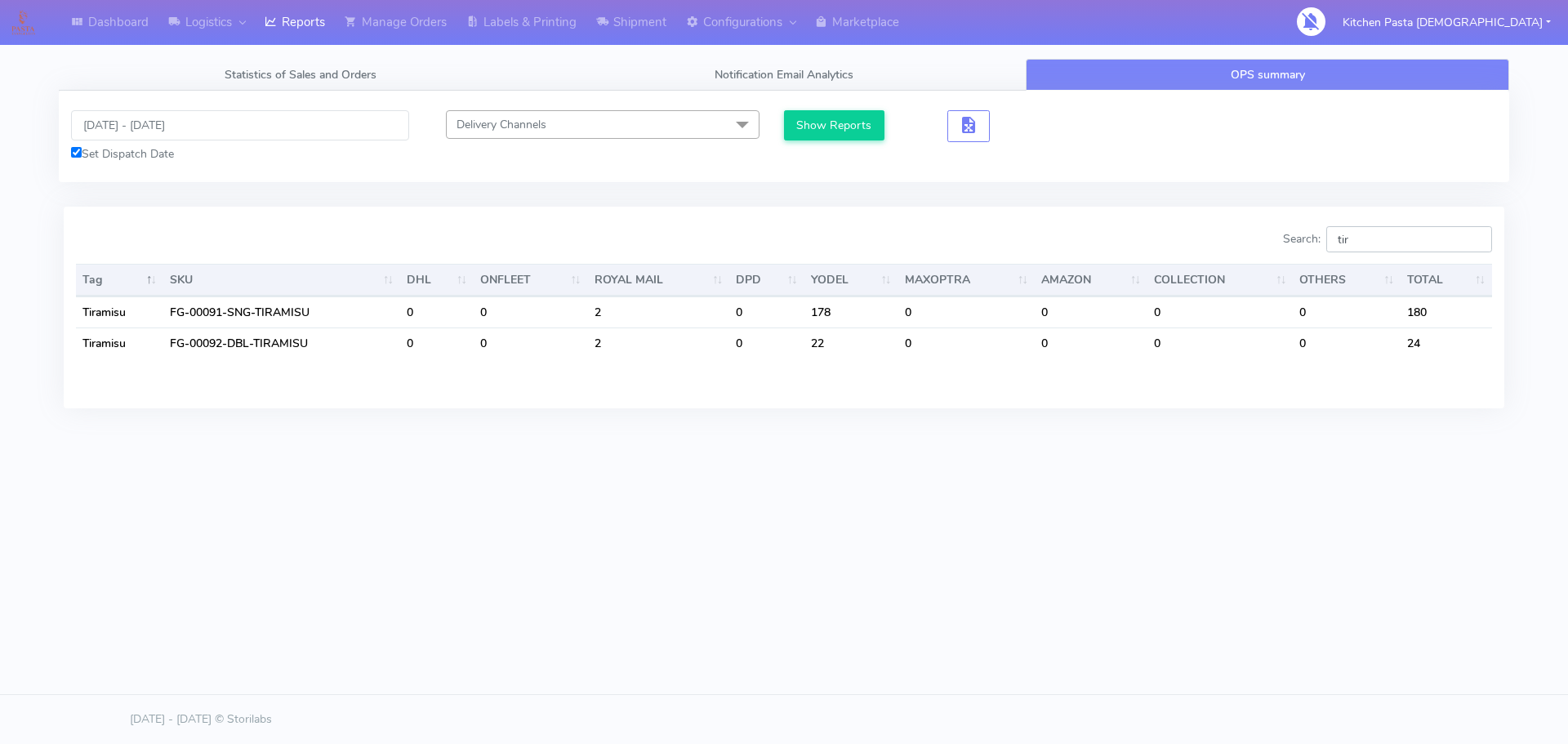
type input "tir"
click at [282, 23] on link "Reports" at bounding box center [294, 22] width 80 height 45
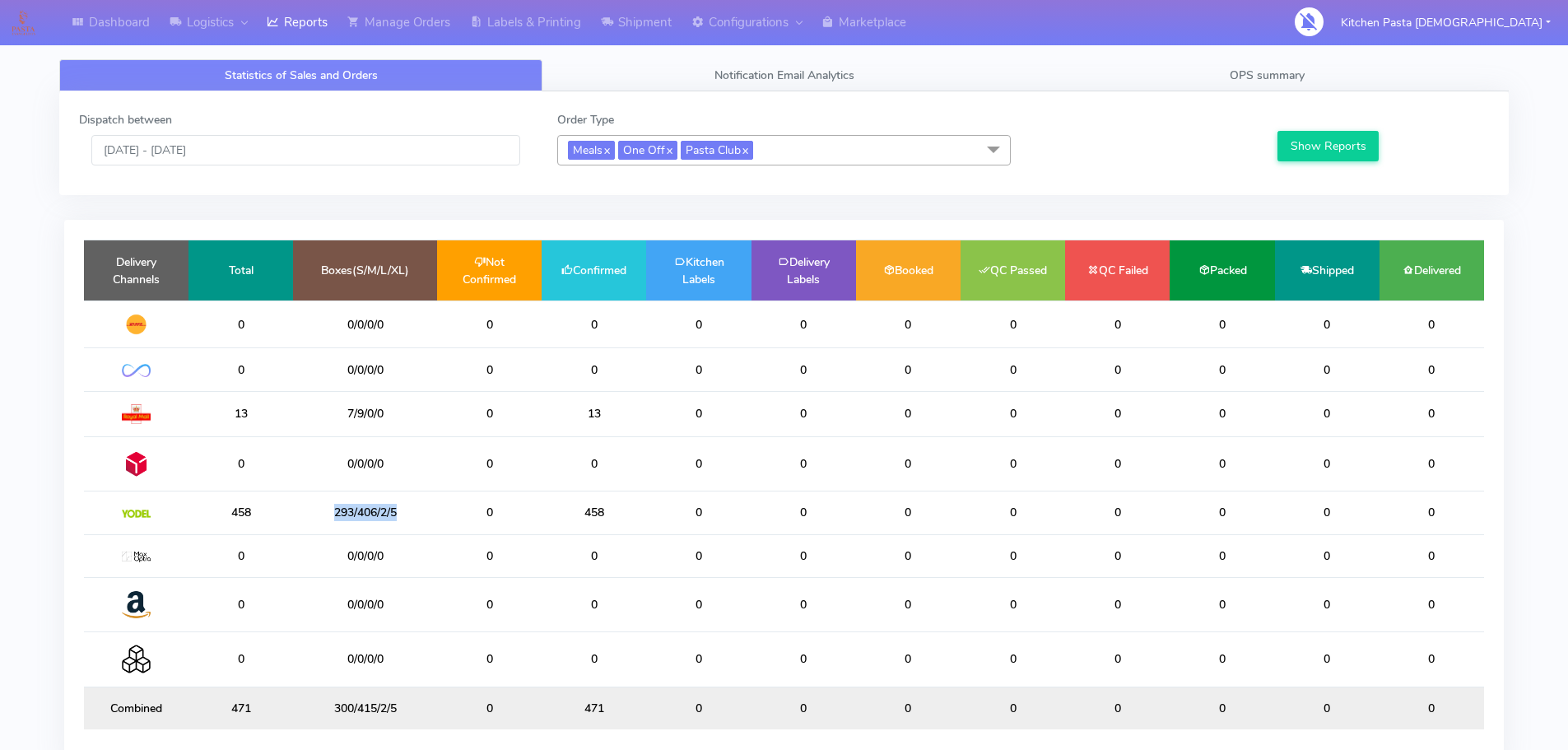
drag, startPoint x: 426, startPoint y: 518, endPoint x: 276, endPoint y: 516, distance: 150.0
click at [276, 516] on tr "458 293/406/2/5 0 458 0 0 0 0 0 0 0 0" at bounding box center [783, 513] width 1400 height 43
click at [1295, 73] on span "OPS summary" at bounding box center [1267, 75] width 75 height 16
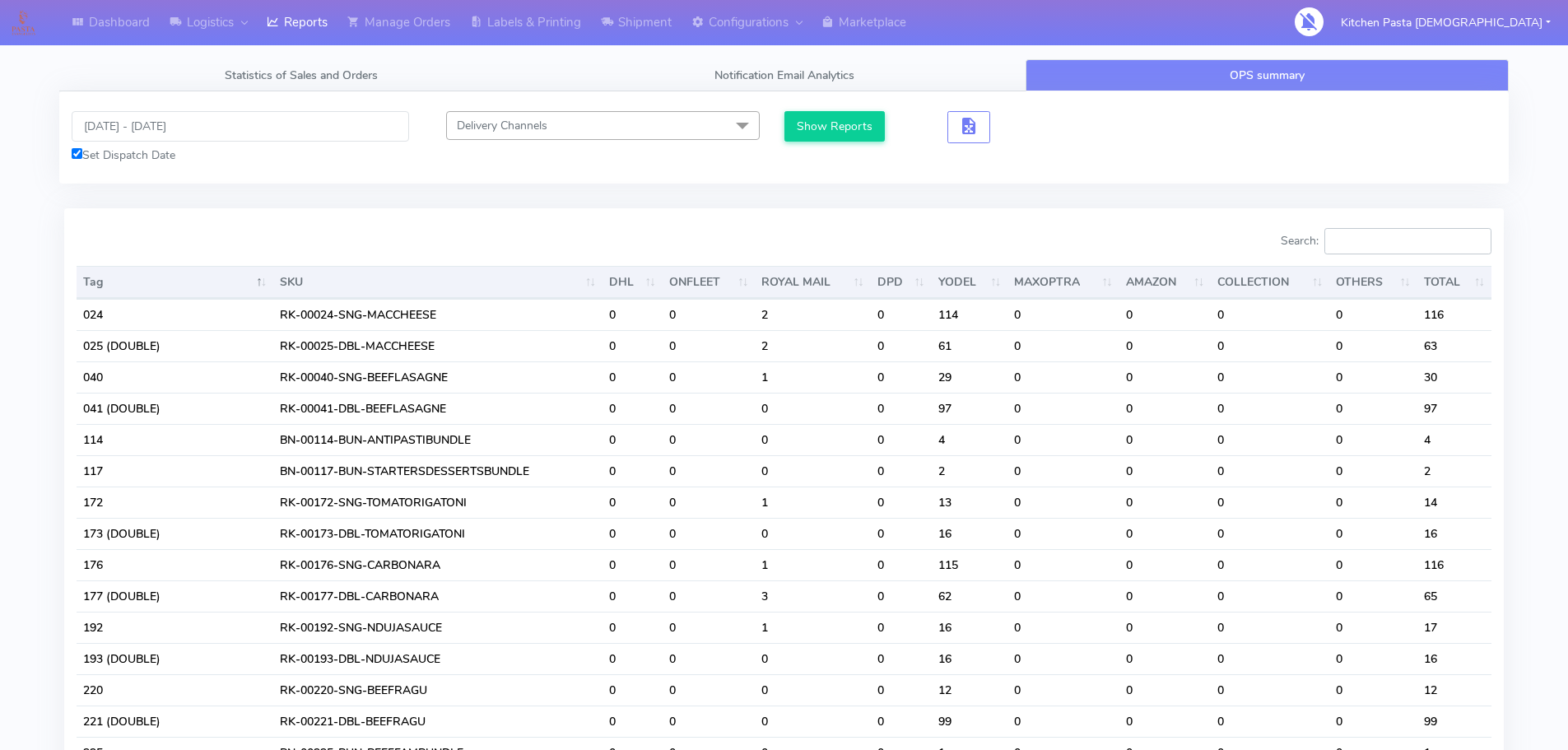
click at [1396, 232] on input "Search:" at bounding box center [1408, 241] width 167 height 26
click at [1393, 241] on input "Search:" at bounding box center [1408, 241] width 167 height 26
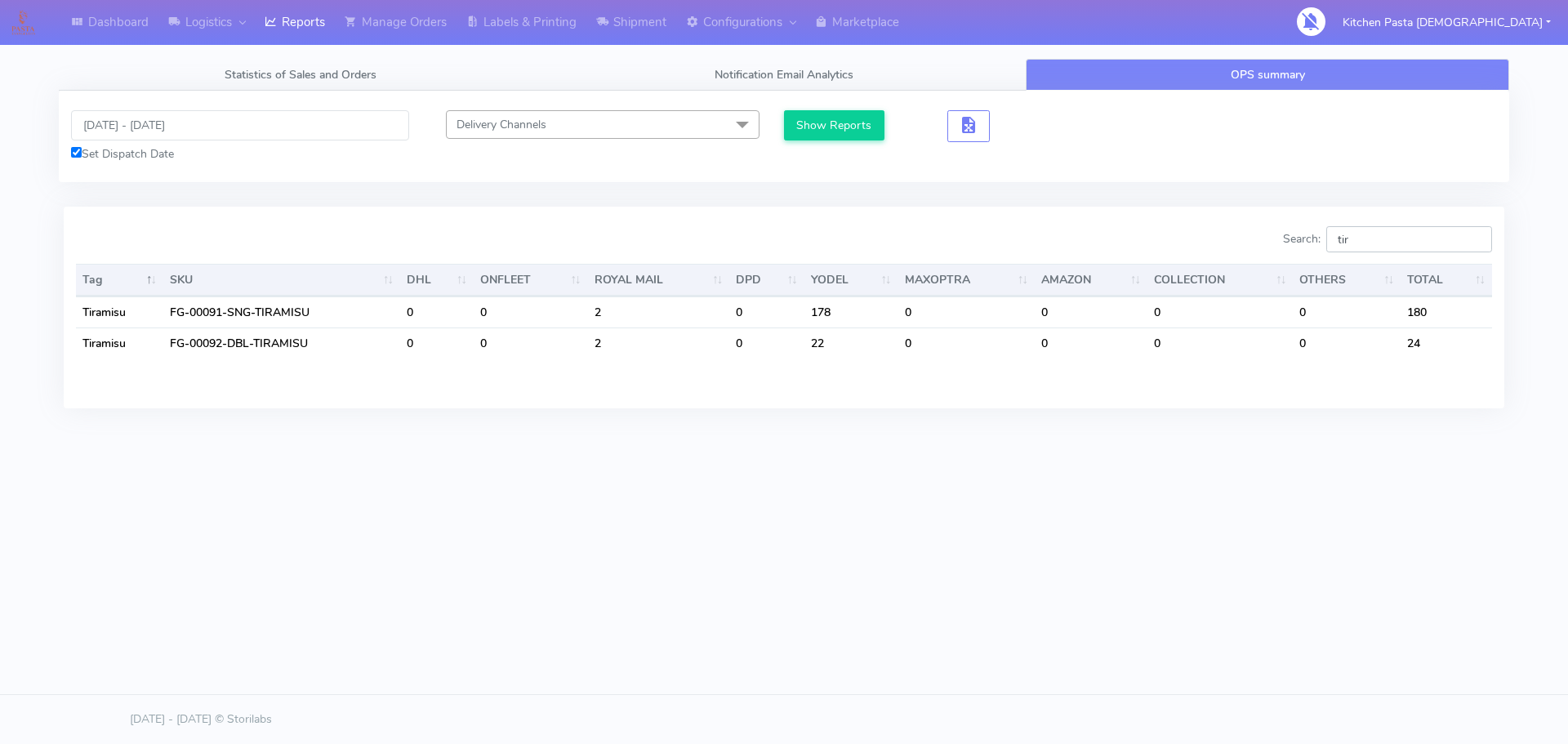
type input "tir"
drag, startPoint x: 1402, startPoint y: 245, endPoint x: 1308, endPoint y: 256, distance: 94.6
click at [1311, 256] on div "Search: tir" at bounding box center [1145, 243] width 696 height 33
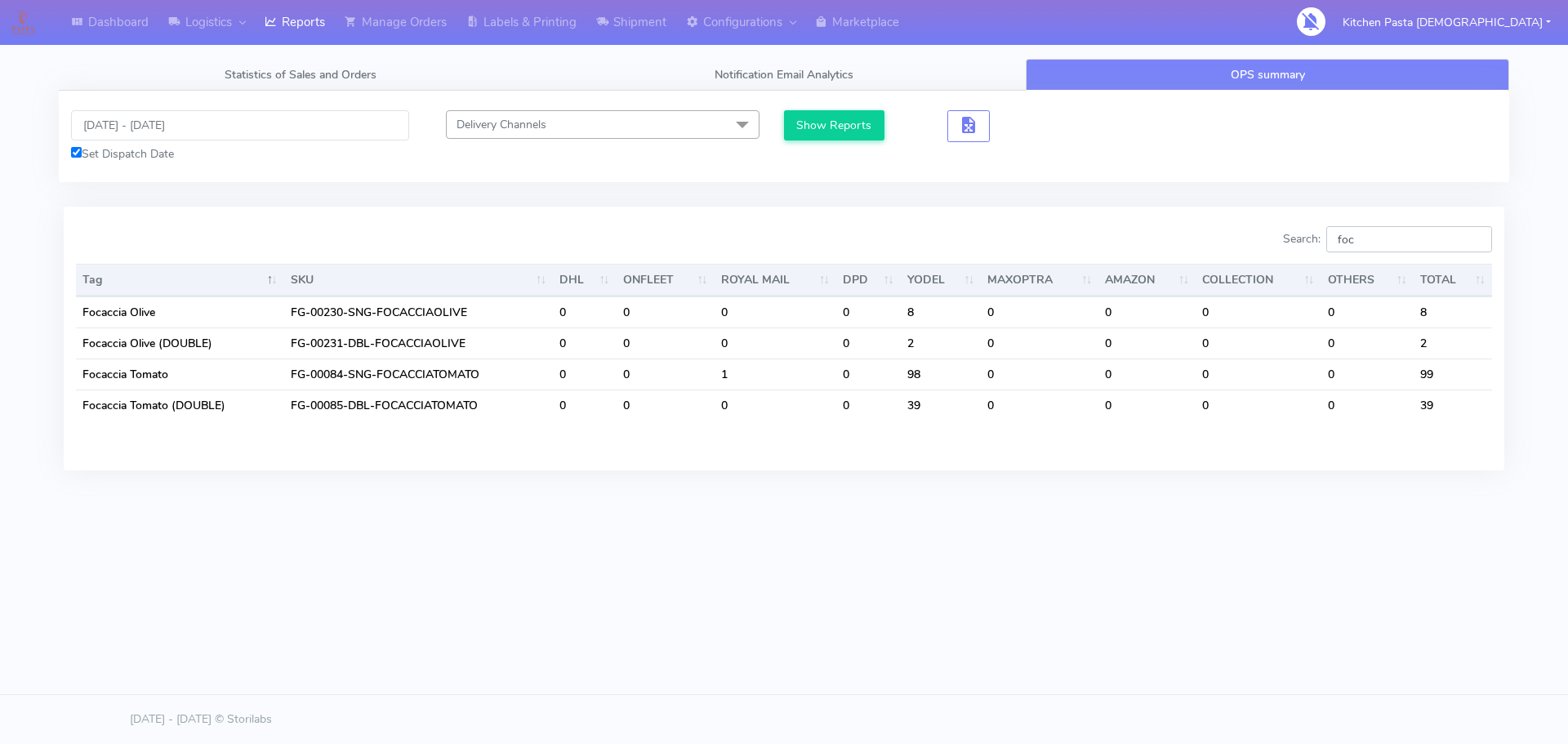
drag, startPoint x: 1390, startPoint y: 244, endPoint x: 1285, endPoint y: 241, distance: 105.0
click at [1285, 241] on div "Search: foc" at bounding box center [1145, 243] width 696 height 33
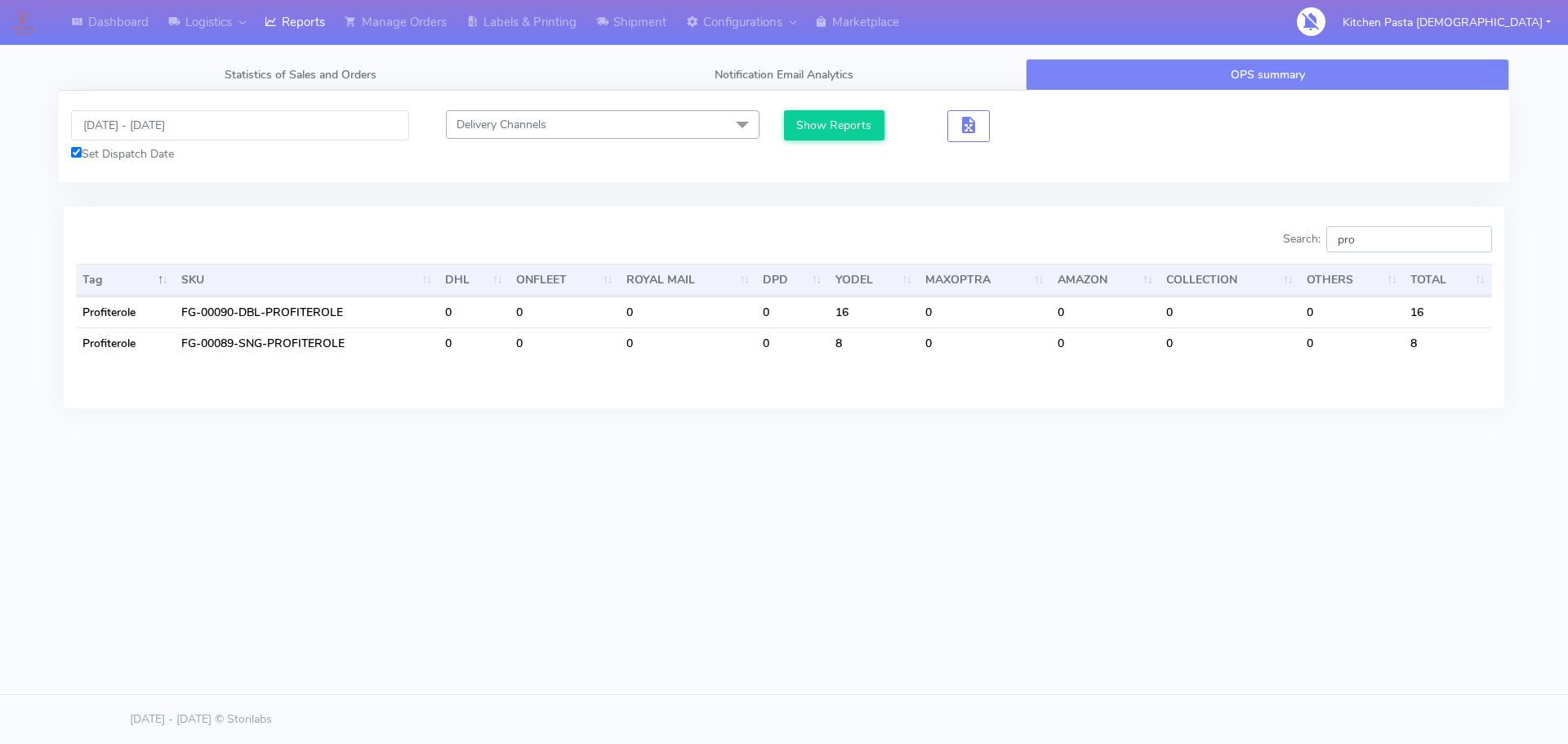
drag, startPoint x: 1375, startPoint y: 225, endPoint x: 1280, endPoint y: 211, distance: 96.0
click at [1280, 211] on div "Search: pro Tag SKU DHL ONFLEET ROYAL MAIL DPD YODEL MAXOPTRA AMAZON COLLECTION…" at bounding box center [784, 306] width 1441 height 200
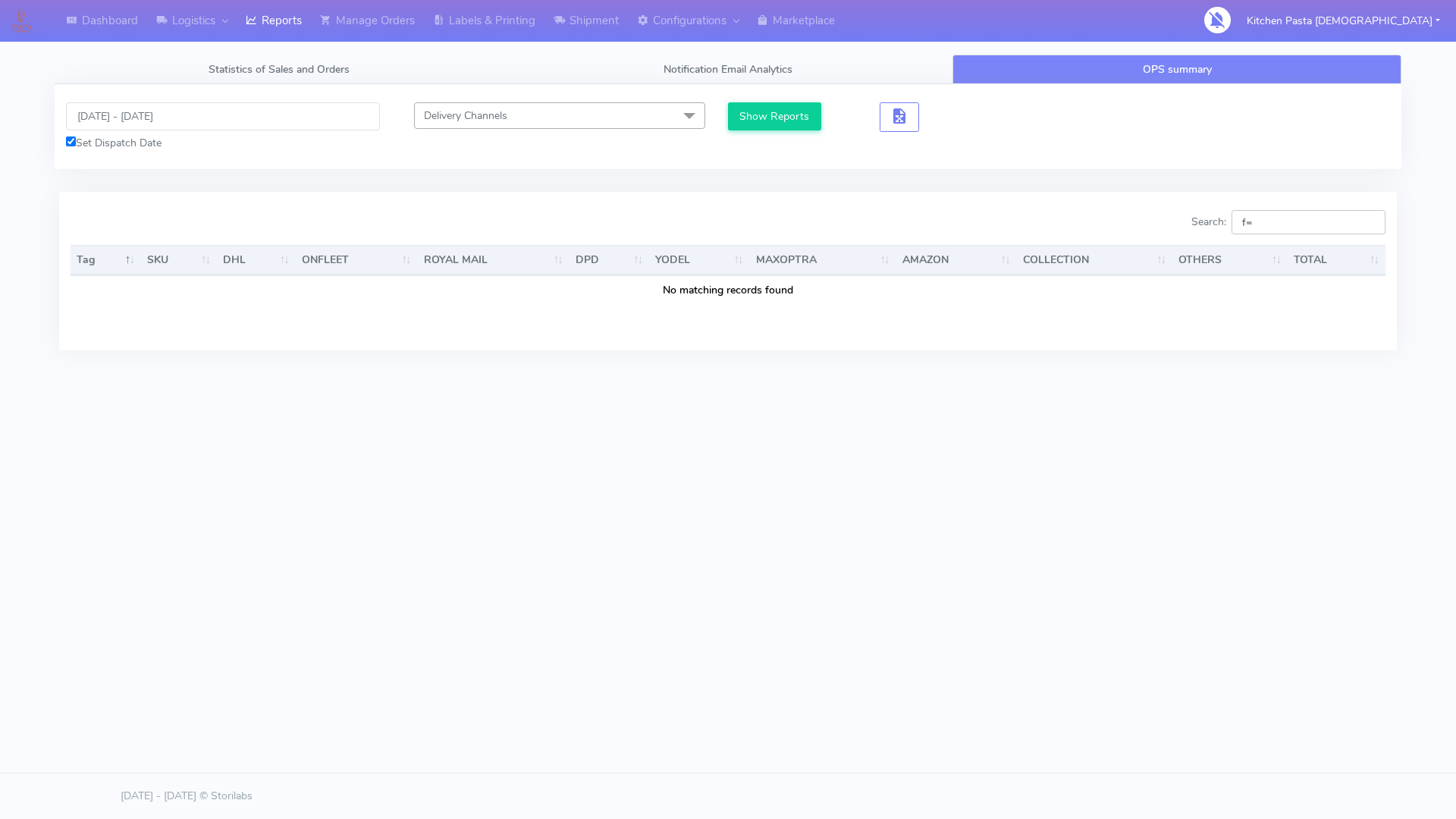
type input "f"
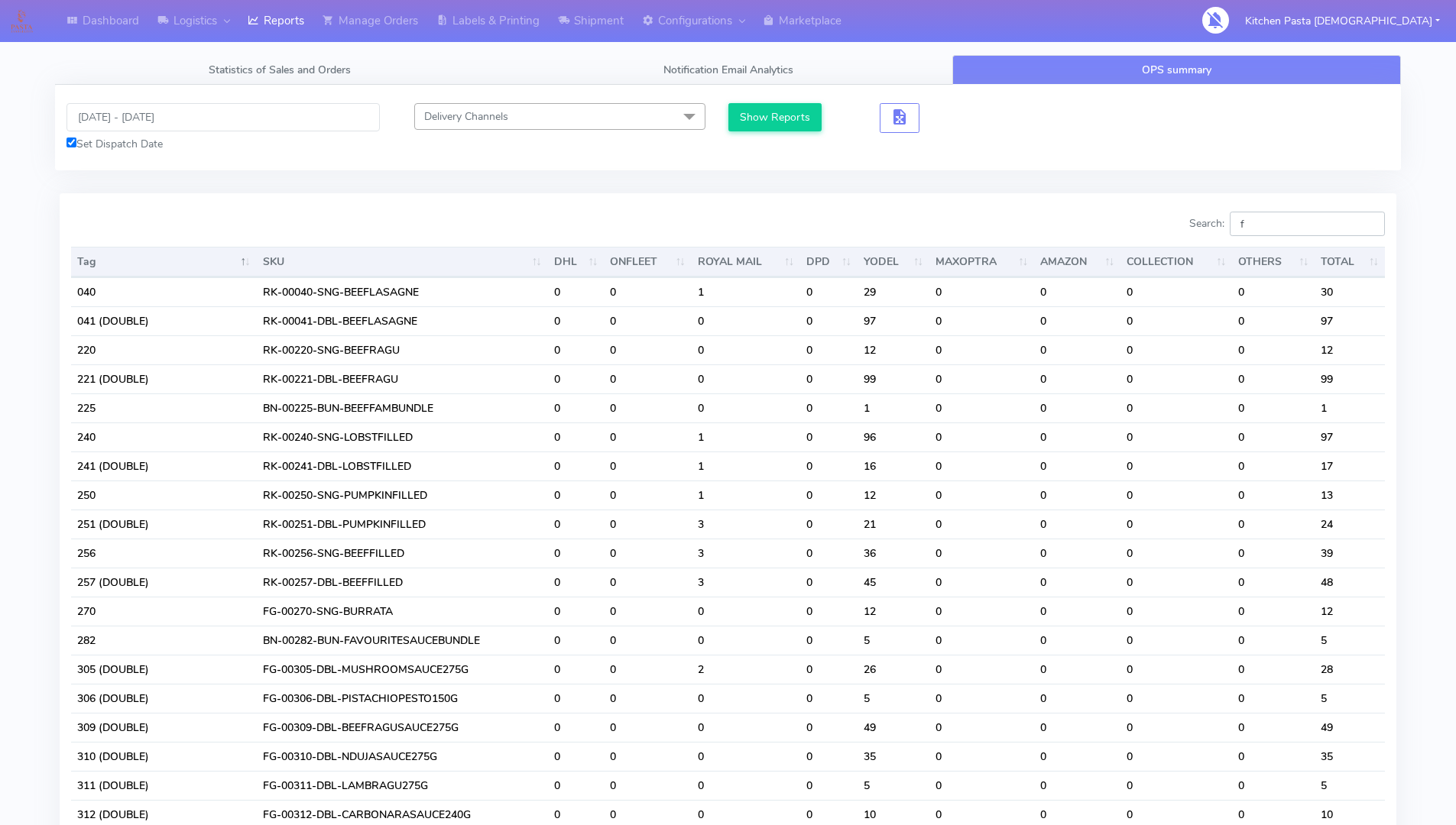
type input "fo"
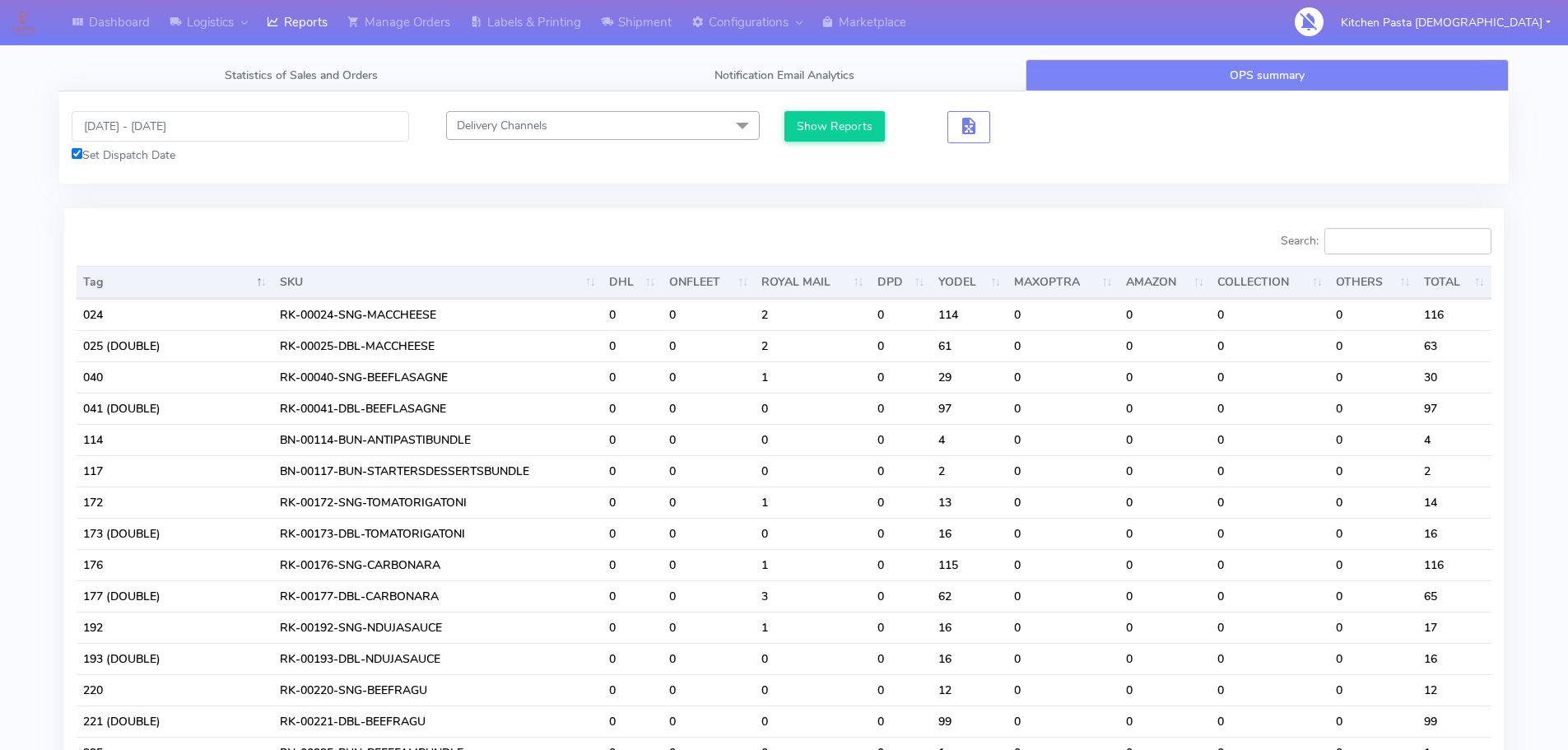
click at [1408, 249] on input "Search:" at bounding box center [1408, 241] width 167 height 26
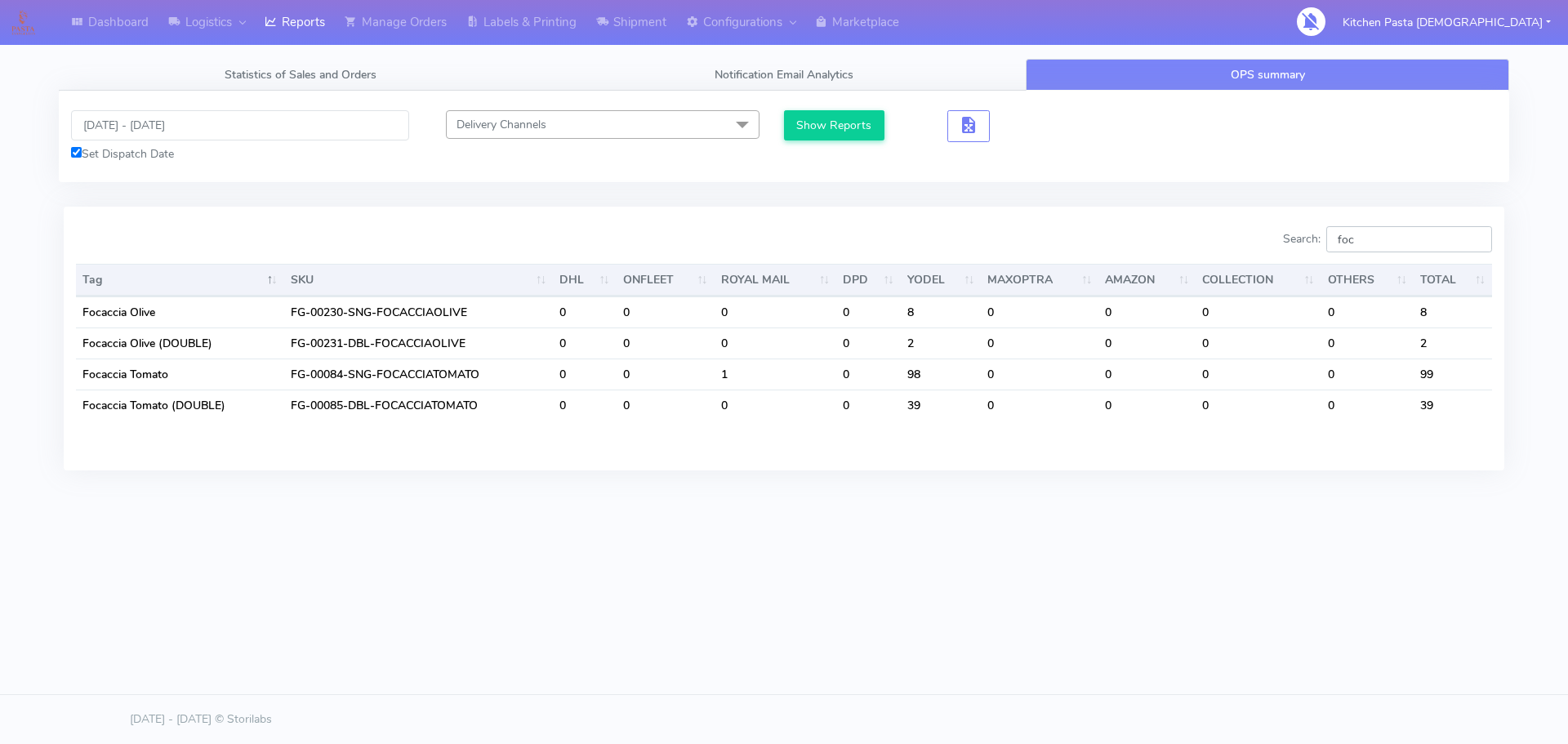
click at [1379, 243] on input "foc" at bounding box center [1410, 239] width 166 height 26
click at [1379, 232] on input "foc" at bounding box center [1410, 239] width 166 height 26
type input "f"
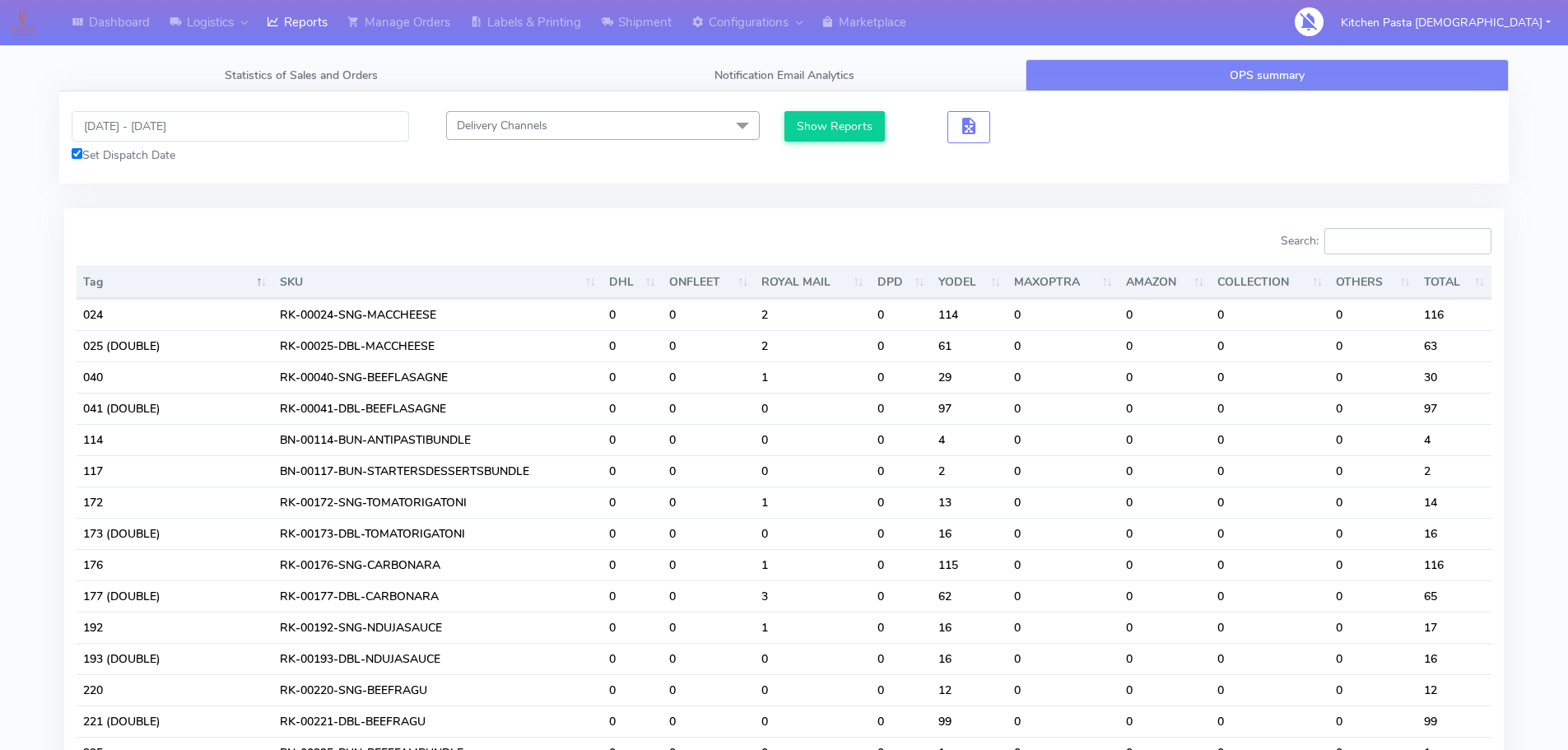
type input "2"
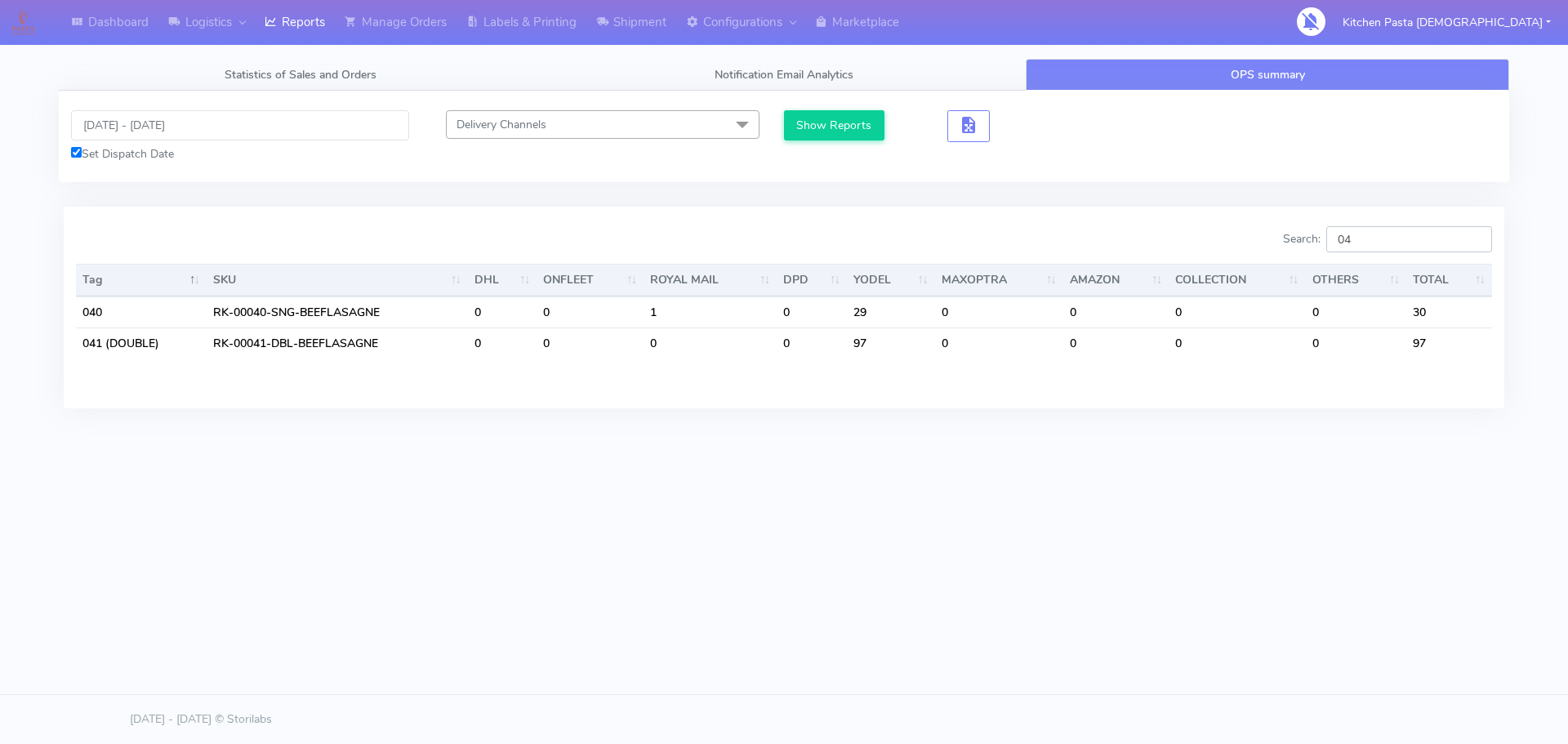
type input "041"
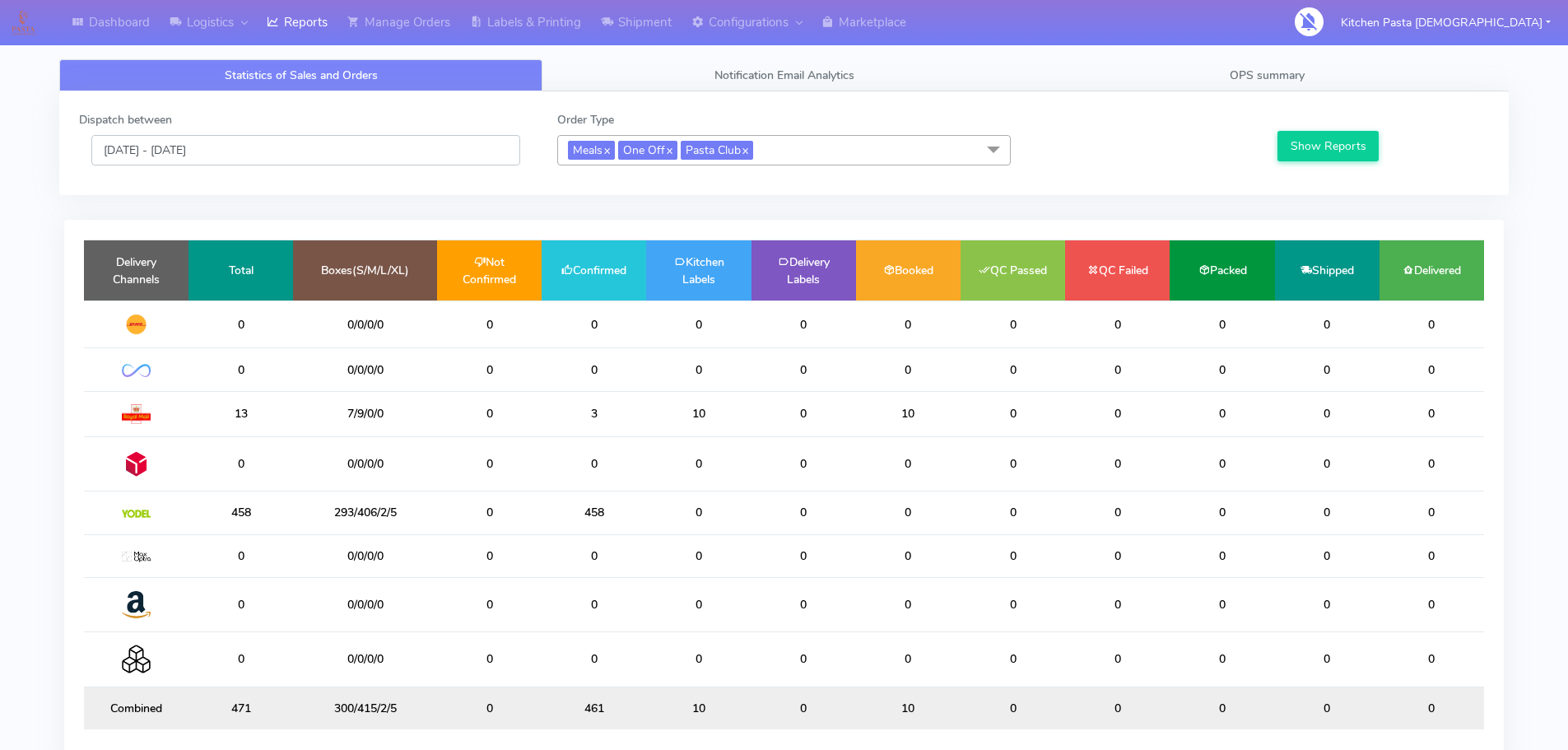
click at [285, 159] on input "[DATE] - [DATE]" at bounding box center [305, 150] width 428 height 30
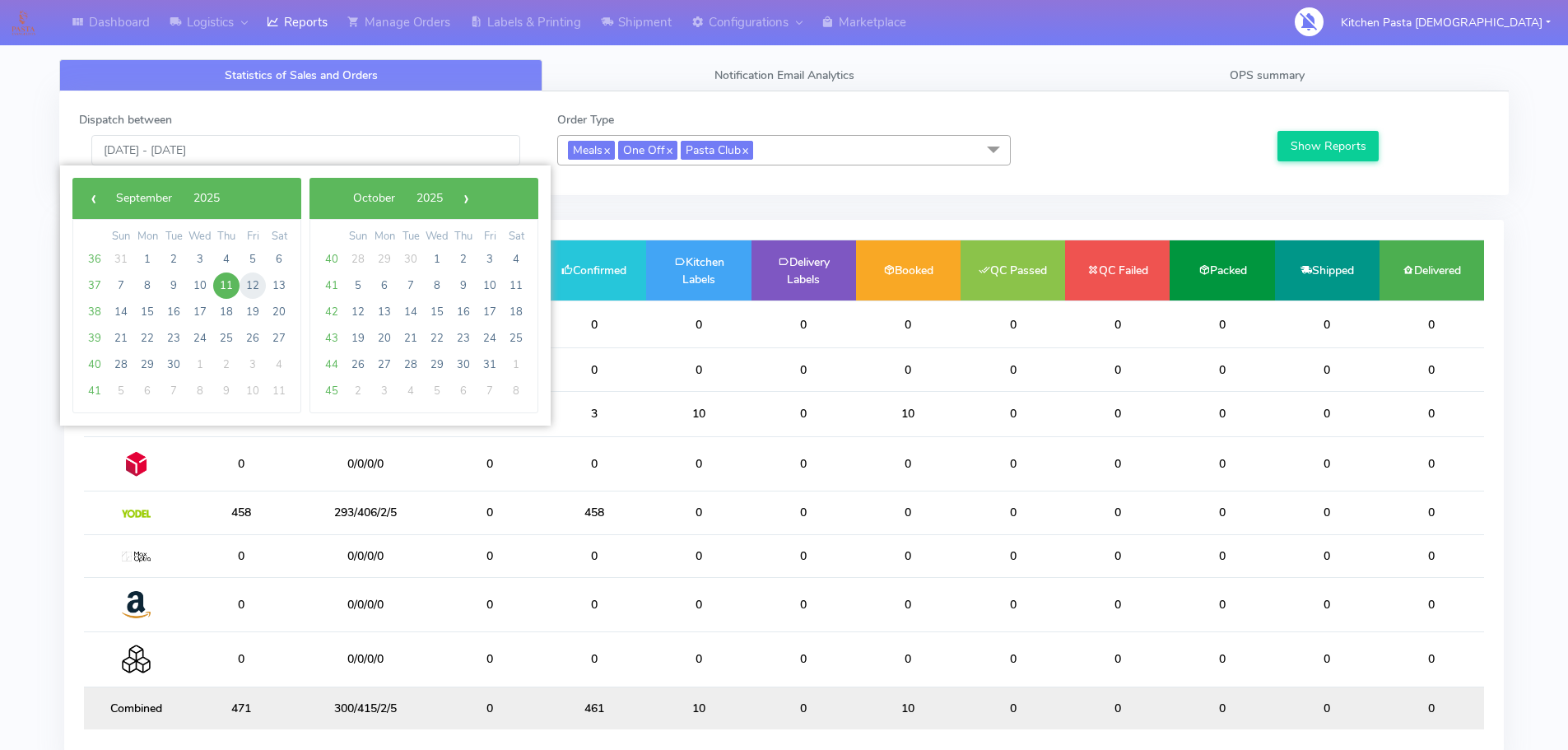
click at [253, 293] on span "12" at bounding box center [253, 285] width 26 height 26
type input "[DATE] - [DATE]"
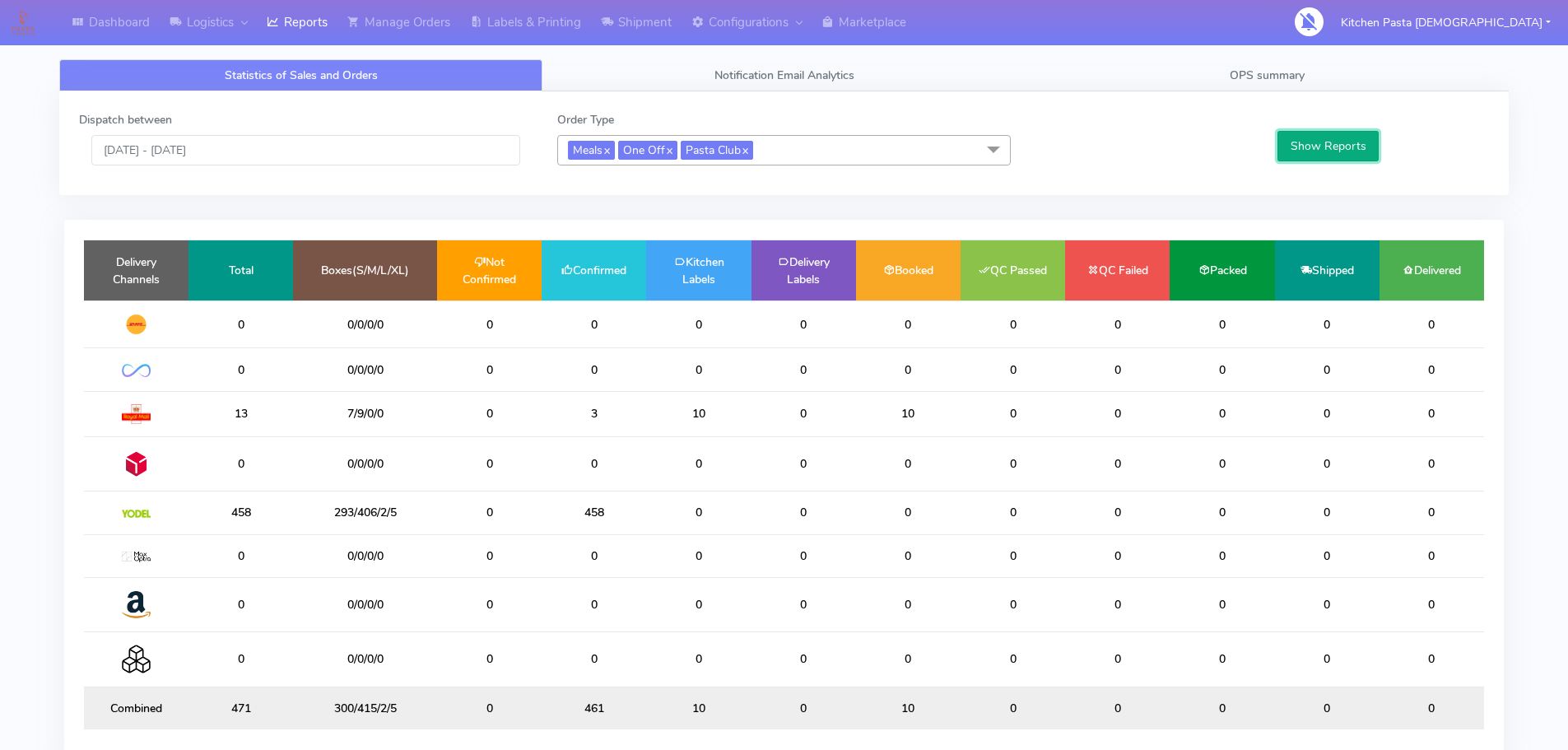
click at [1376, 152] on button "Show Reports" at bounding box center [1328, 146] width 101 height 30
click at [1070, 227] on div "Delivery Channels Total Boxes(S/M/L/XL) Not Confirmed Confirmed Kitchen Labels …" at bounding box center [784, 494] width 1440 height 549
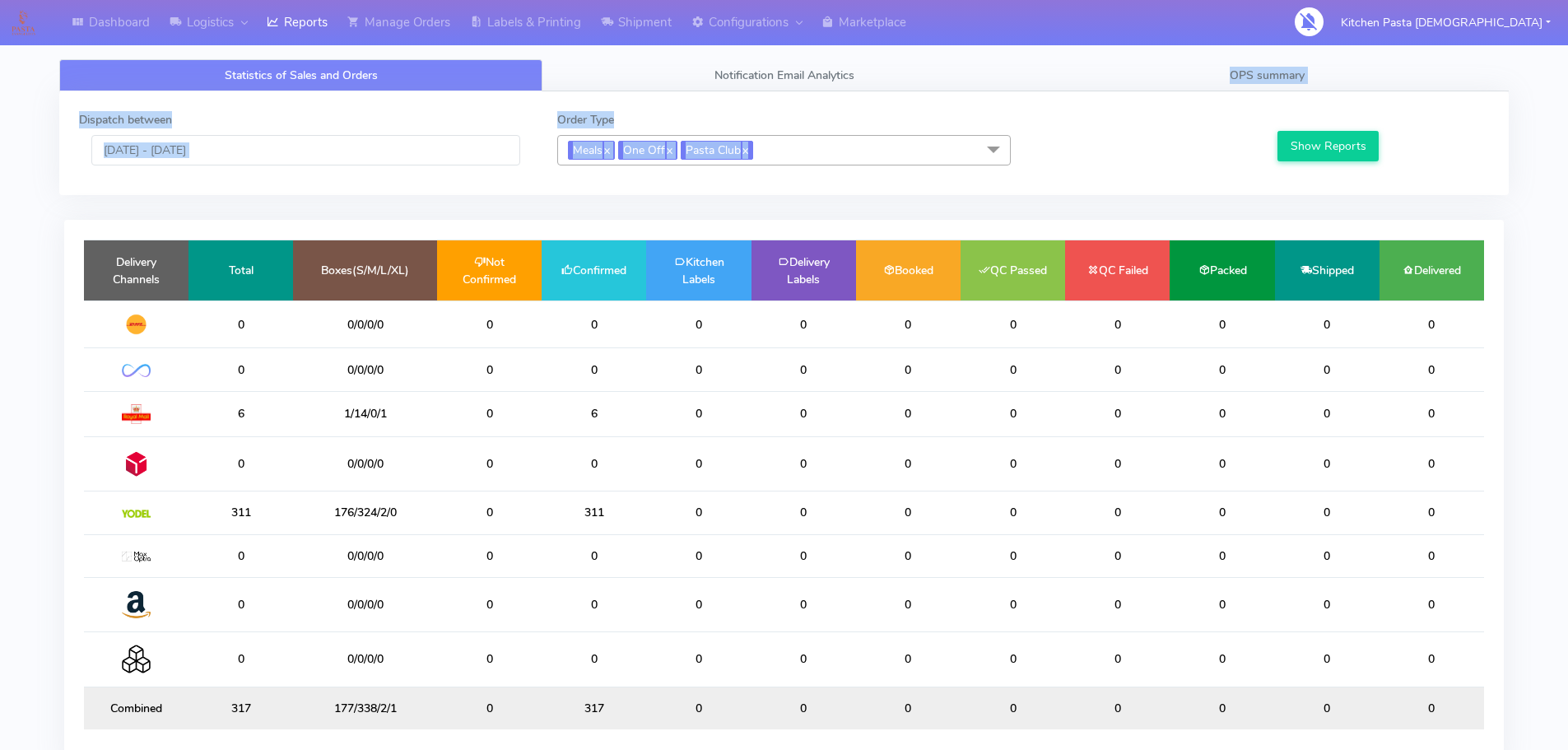
click at [1117, 0] on html "Dashboard Logistics London Logistics Reports Manage Orders Labels & Printing Sh…" at bounding box center [784, 421] width 1568 height 842
drag, startPoint x: 520, startPoint y: 34, endPoint x: 528, endPoint y: 29, distance: 9.4
click at [520, 33] on link "Labels & Printing" at bounding box center [526, 22] width 131 height 46
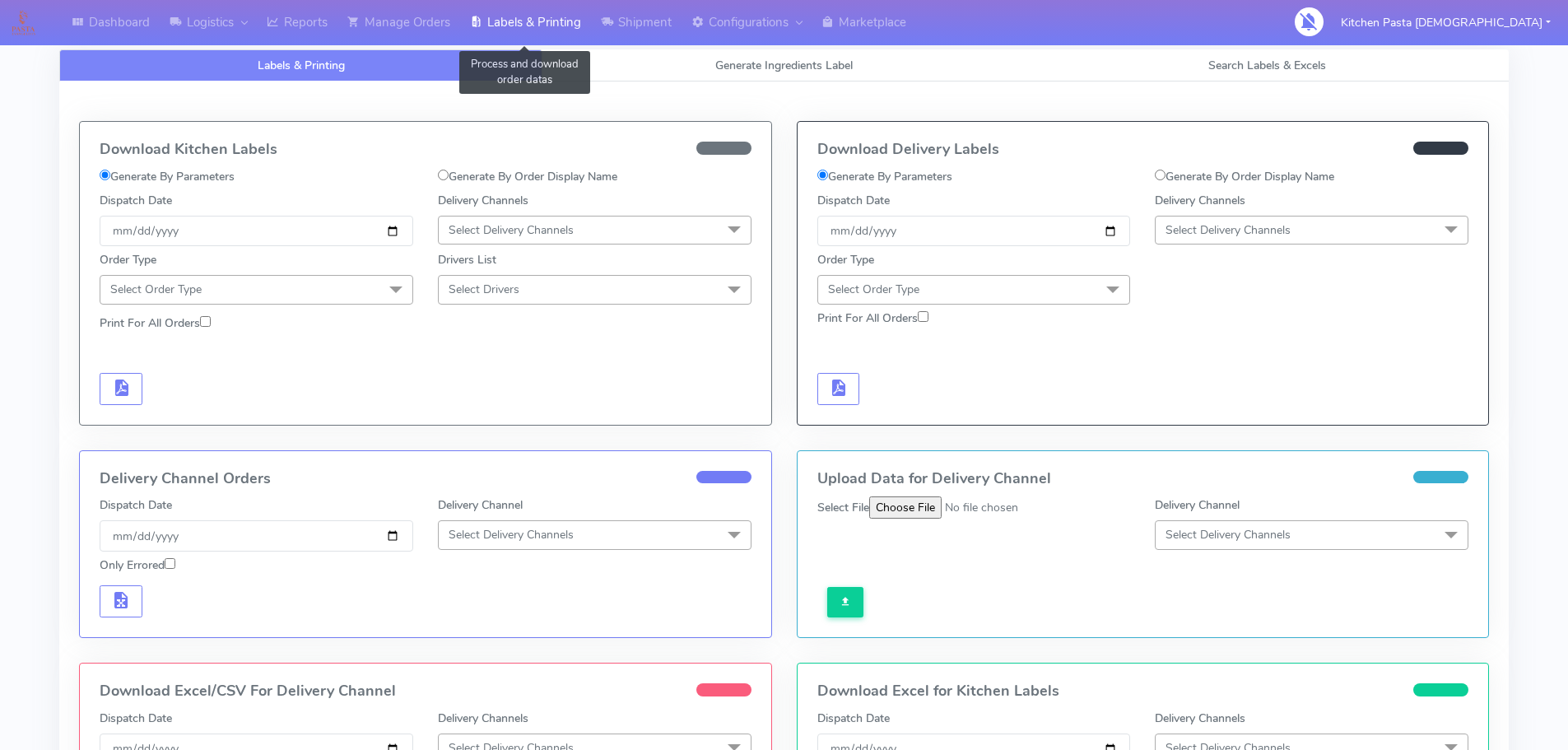
select select
click at [681, 70] on link "Generate Ingredients Label" at bounding box center [783, 65] width 483 height 32
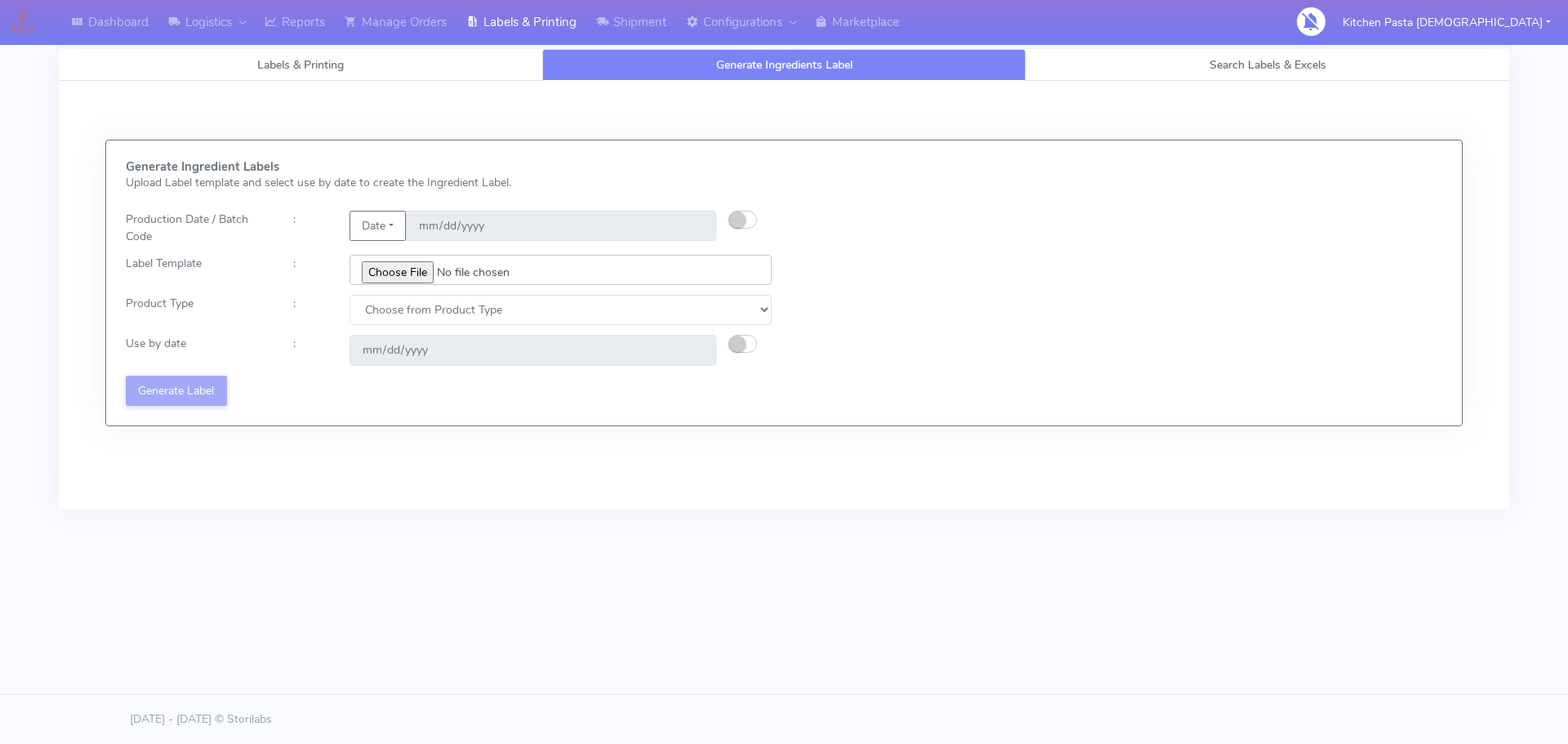
click at [430, 266] on input "file" at bounding box center [561, 269] width 422 height 30
type input "C:\fakepath\Profiteroles V1.jpg"
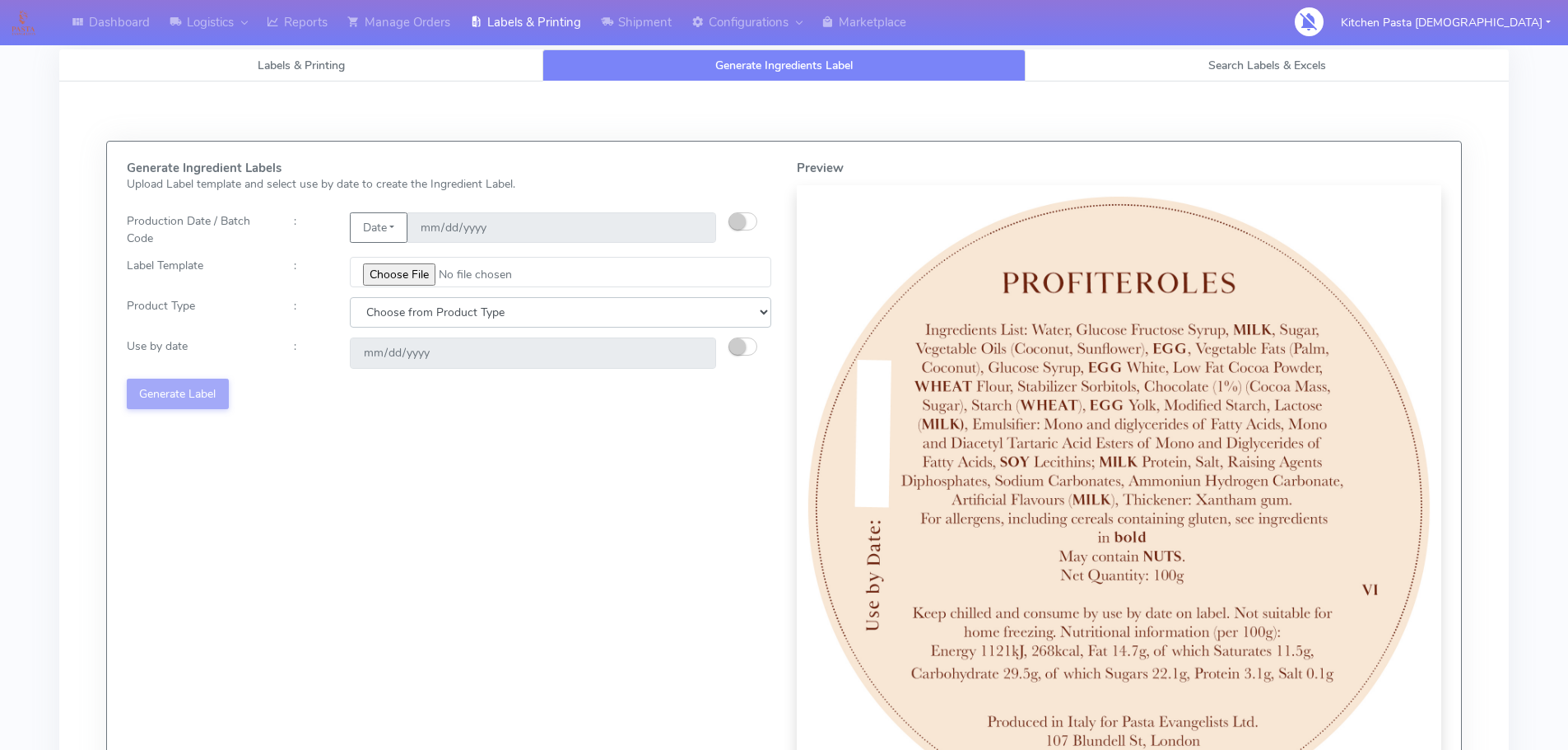
click at [539, 309] on select "Choose from Product Type ECOM ERETAIL CIRCULAR CIRC_DESERTS LASAGNE" at bounding box center [561, 312] width 422 height 30
select select "3"
click at [350, 297] on select "Choose from Product Type ECOM ERETAIL CIRCULAR CIRC_DESERTS LASAGNE" at bounding box center [561, 312] width 422 height 30
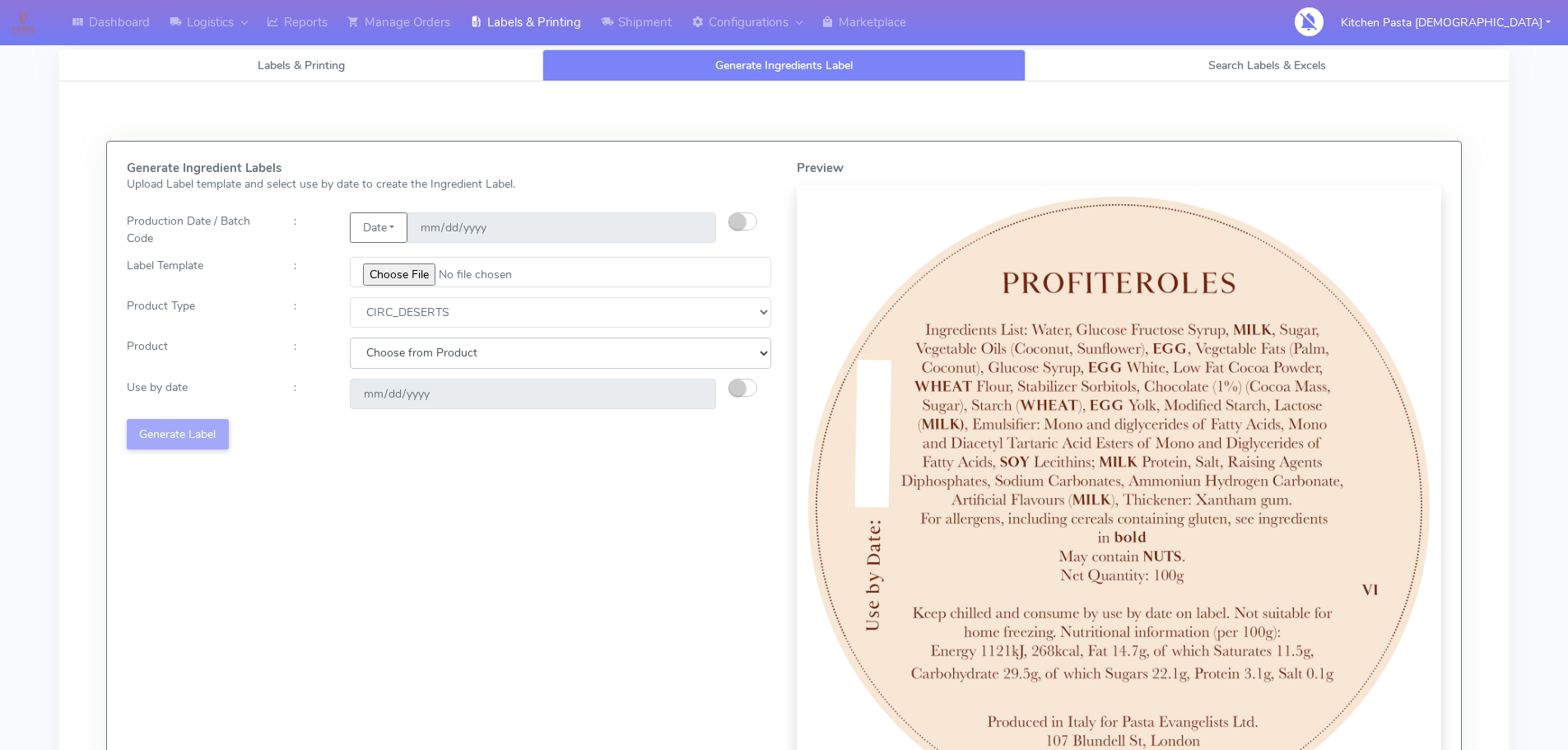
click at [513, 367] on select "Choose from Product CLASSIC_TIRAMISU CREMA_AMARENA PROFITEROLES" at bounding box center [561, 352] width 422 height 30
select select "2"
click at [350, 337] on select "Choose from Product CLASSIC_TIRAMISU CREMA_AMARENA PROFITEROLES" at bounding box center [561, 352] width 422 height 30
type input "2025-09-14"
click at [191, 447] on button "Generate Label" at bounding box center [177, 433] width 102 height 30
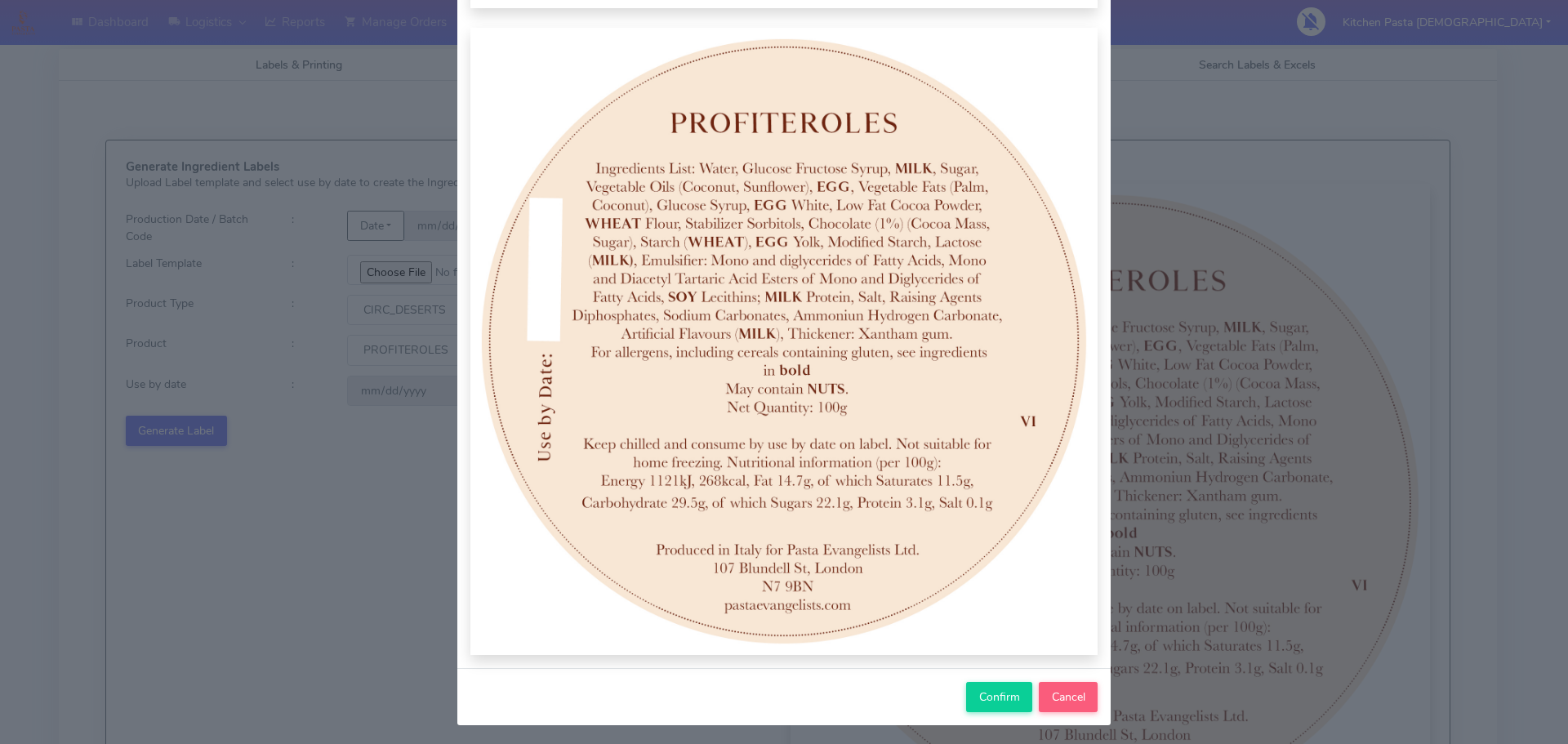
scroll to position [169, 0]
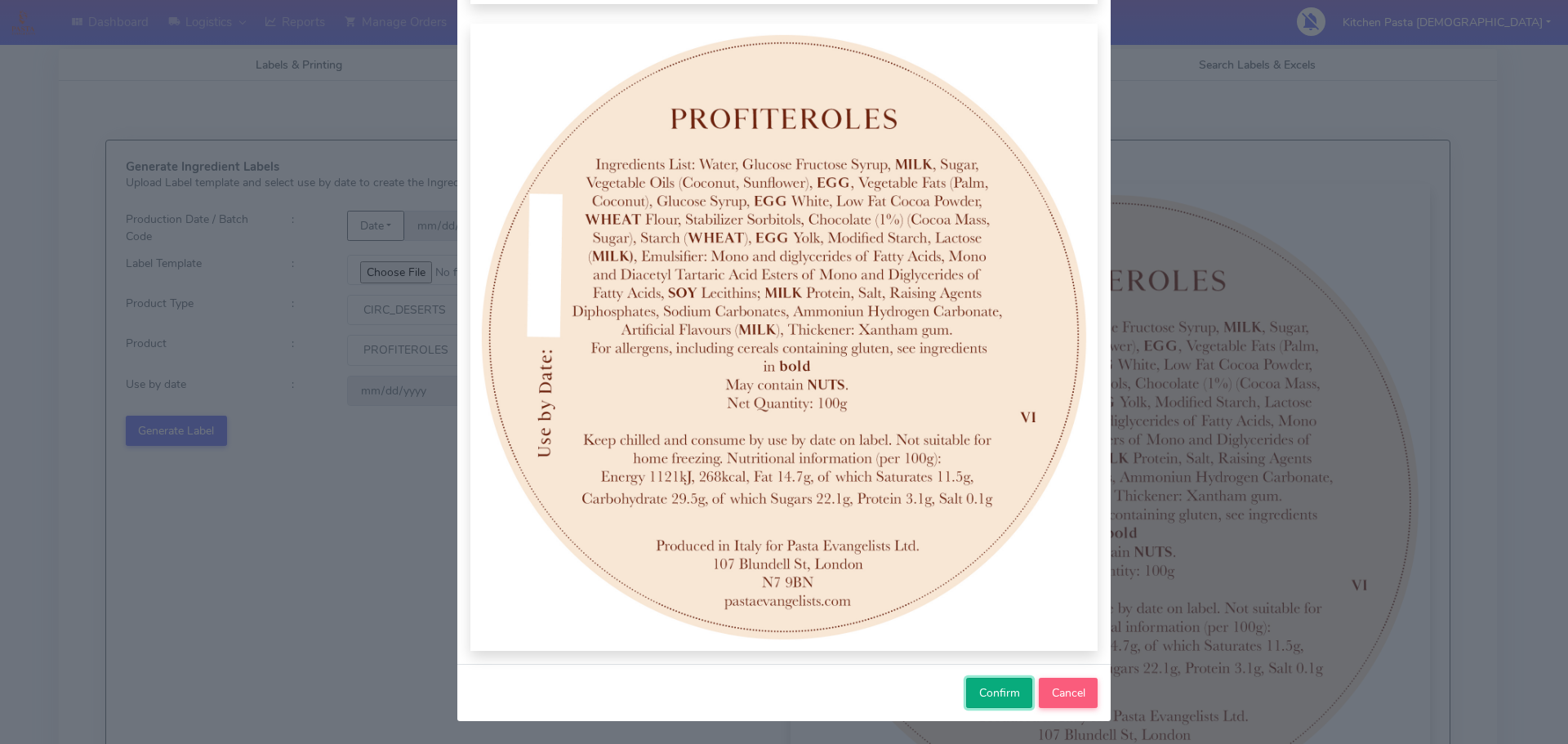
click at [997, 697] on span "Confirm" at bounding box center [1000, 693] width 41 height 15
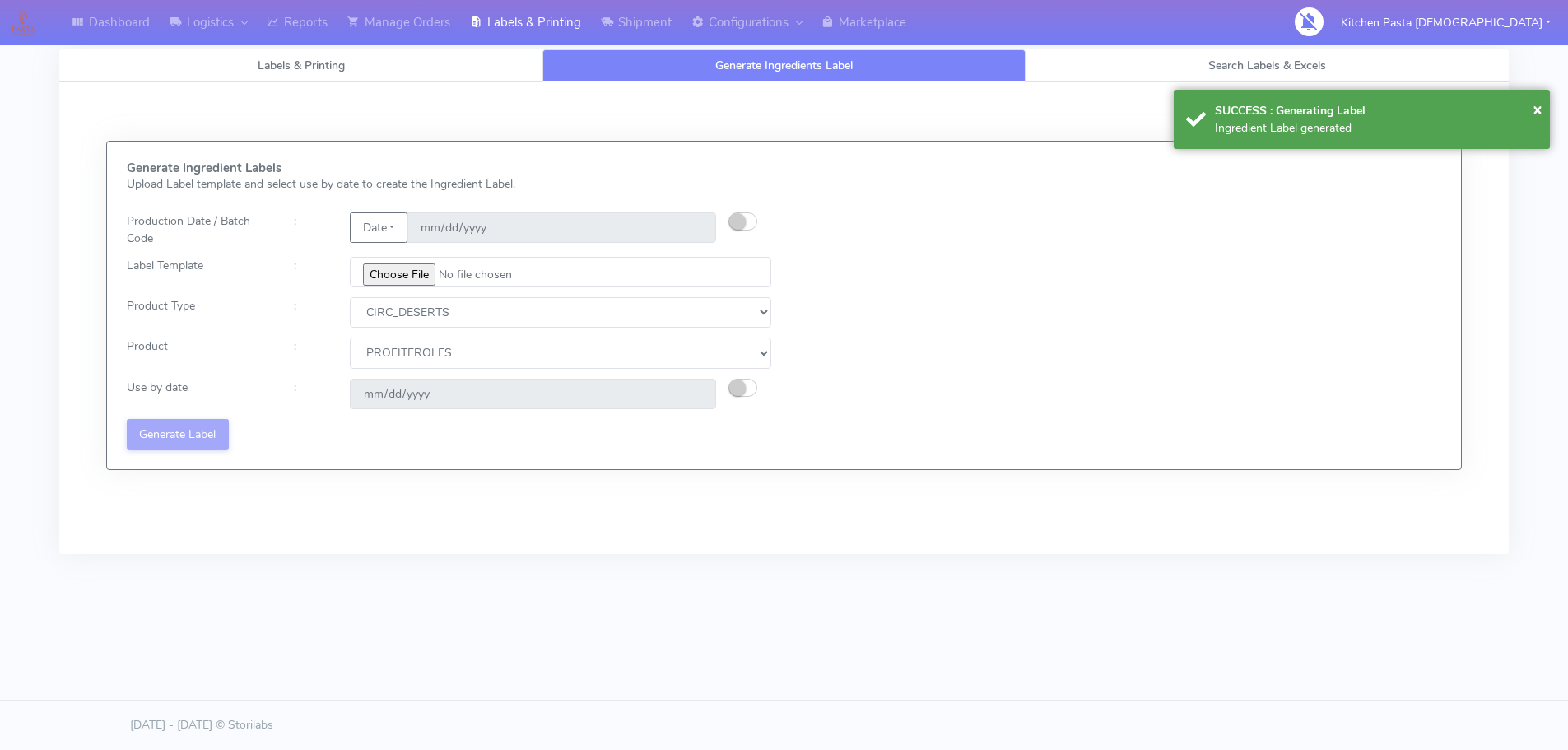
select select
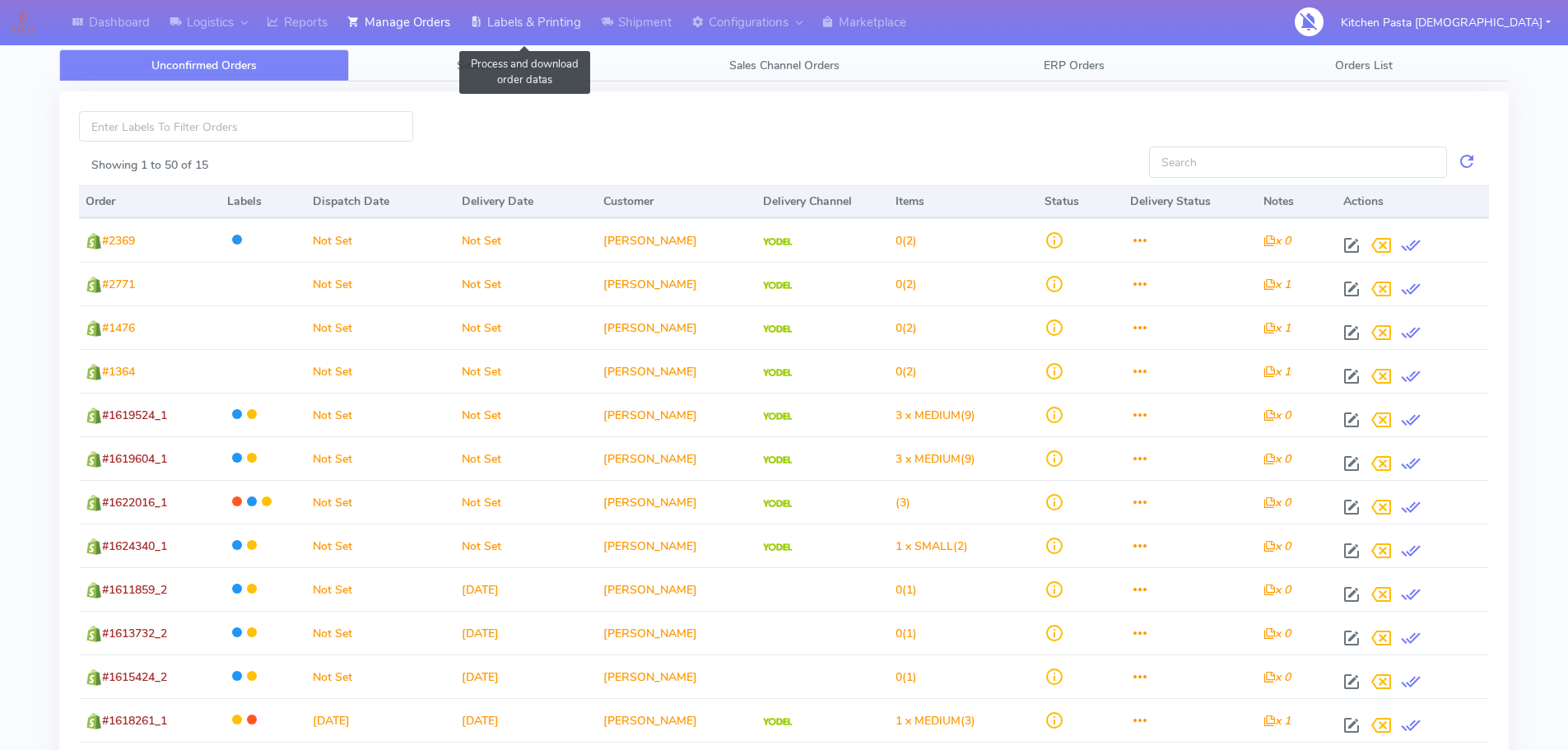
drag, startPoint x: 544, startPoint y: 29, endPoint x: 560, endPoint y: 41, distance: 20.0
click at [544, 29] on link "Labels & Printing" at bounding box center [526, 22] width 131 height 46
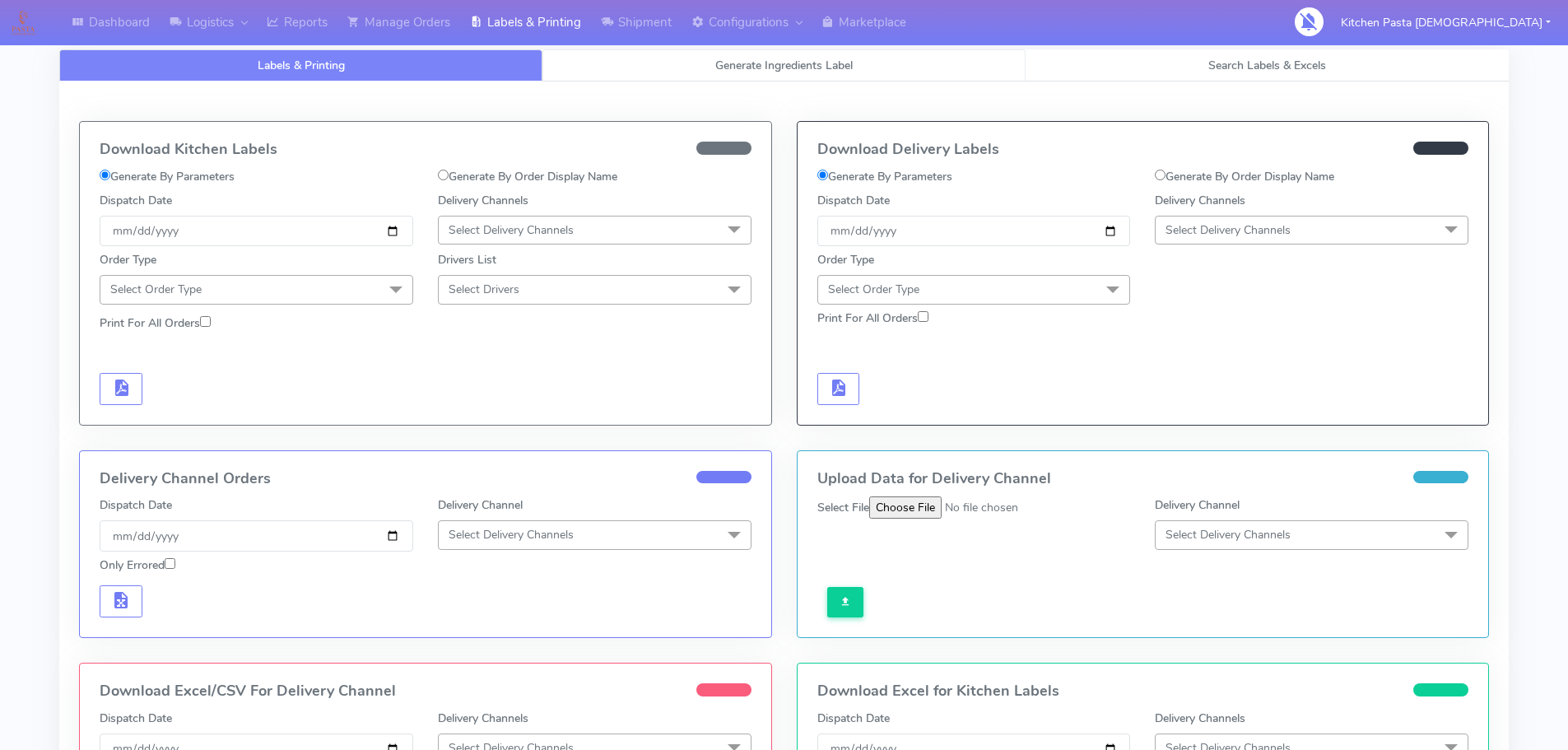
drag, startPoint x: 688, startPoint y: 74, endPoint x: 668, endPoint y: 86, distance: 23.3
click at [690, 73] on link "Generate Ingredients Label" at bounding box center [783, 65] width 483 height 32
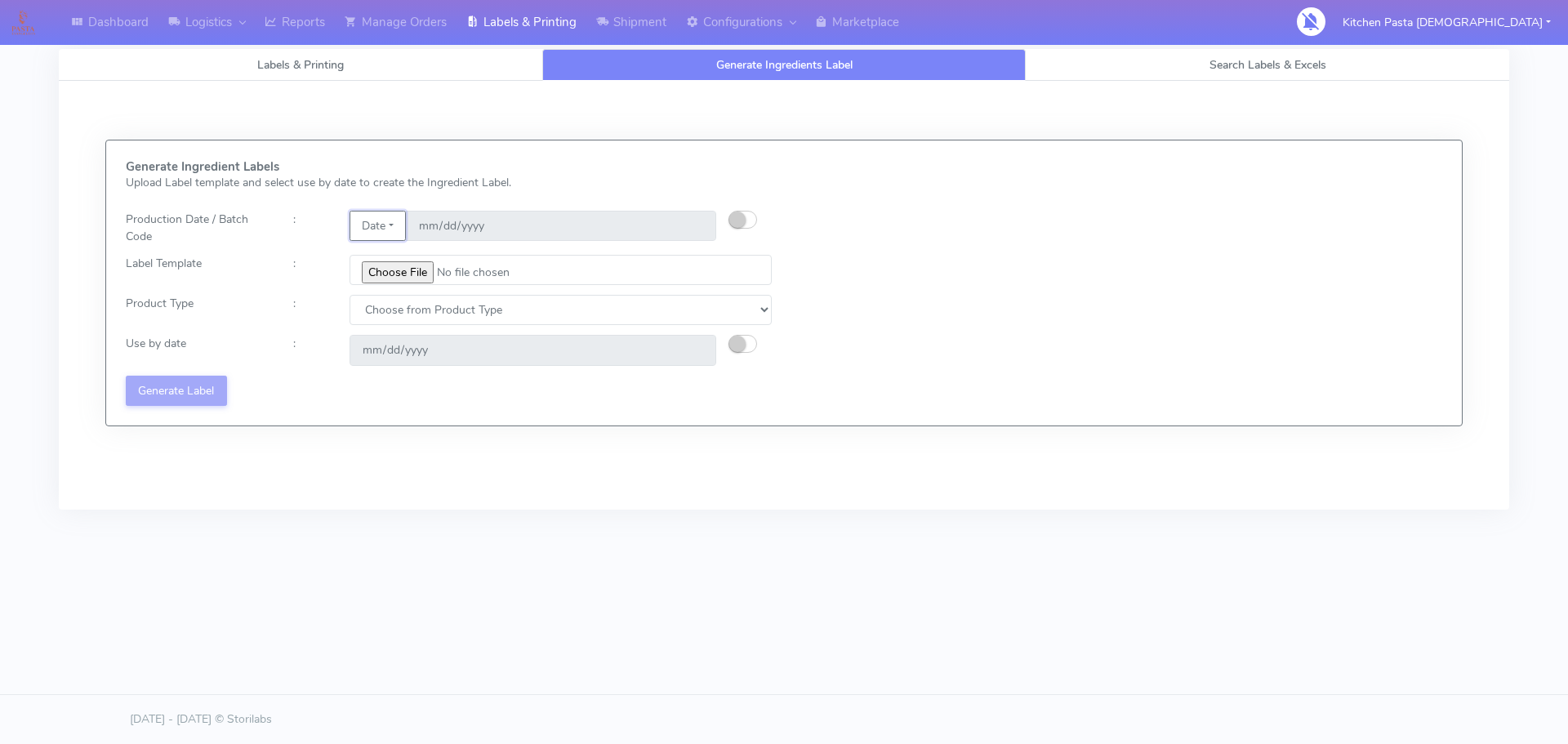
click at [376, 221] on button "Date" at bounding box center [378, 226] width 56 height 30
click at [396, 259] on link "Code" at bounding box center [415, 258] width 129 height 27
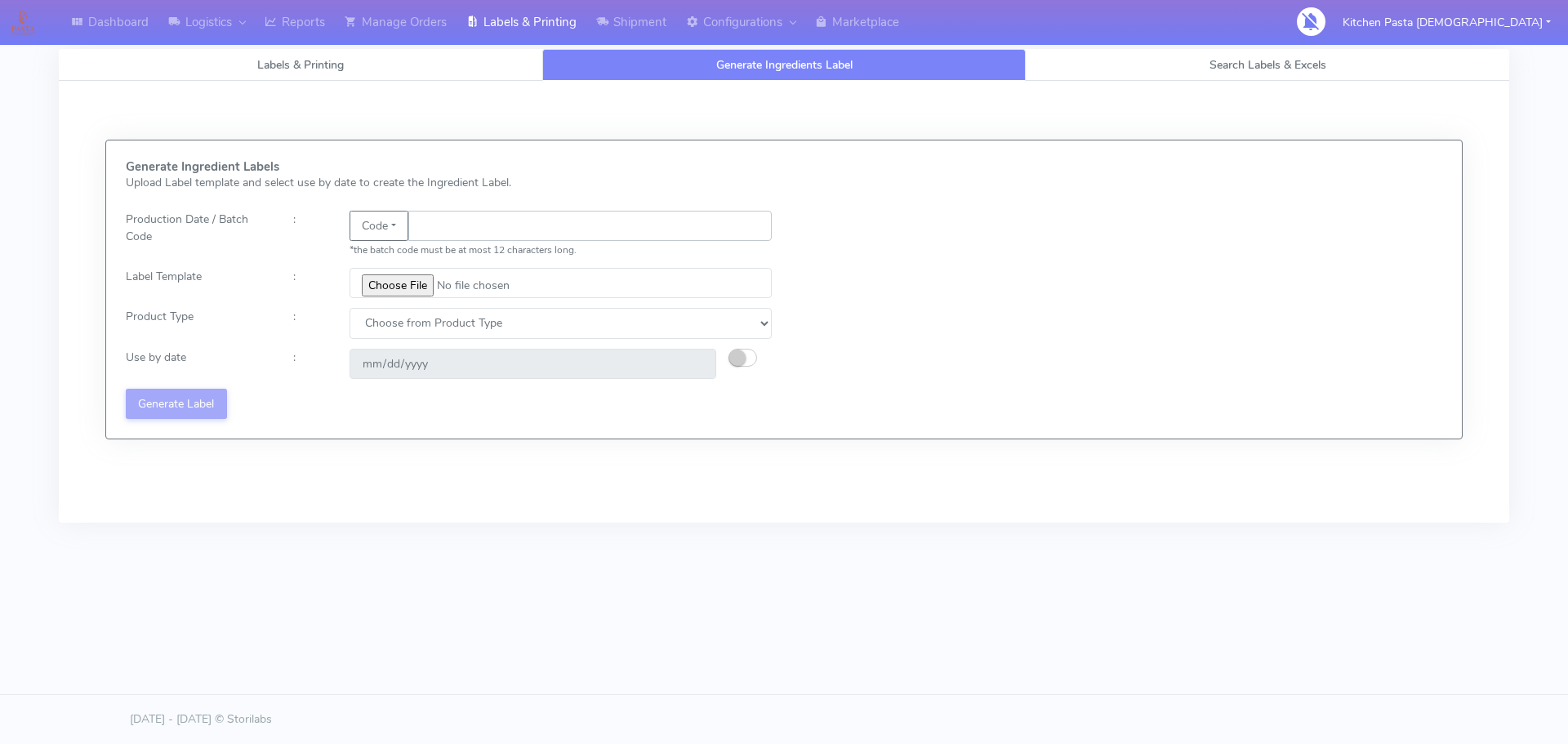
click at [445, 219] on input "text" at bounding box center [590, 226] width 364 height 30
type input "25254"
click at [401, 288] on input "file" at bounding box center [561, 282] width 422 height 30
type input "C:\fakepath\Beef & Chianti Lasagne 1 v3.jpg"
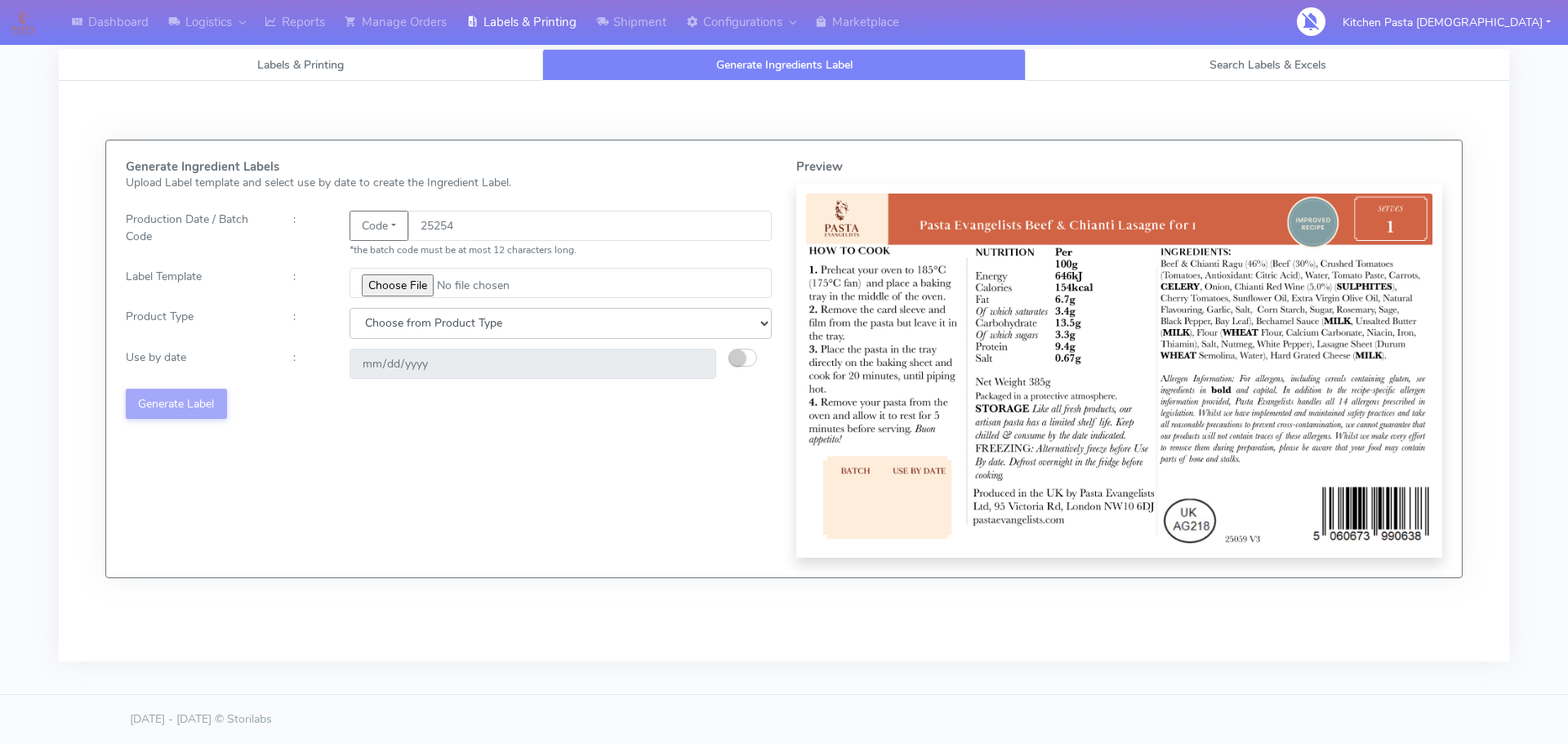
click at [415, 336] on select "Choose from Product Type ECOM ERETAIL CIRCULAR CIRC_DESERTS LASAGNE" at bounding box center [561, 322] width 422 height 30
select select "4"
click at [350, 307] on select "Choose from Product Type ECOM ERETAIL CIRCULAR CIRC_DESERTS LASAGNE" at bounding box center [561, 322] width 422 height 30
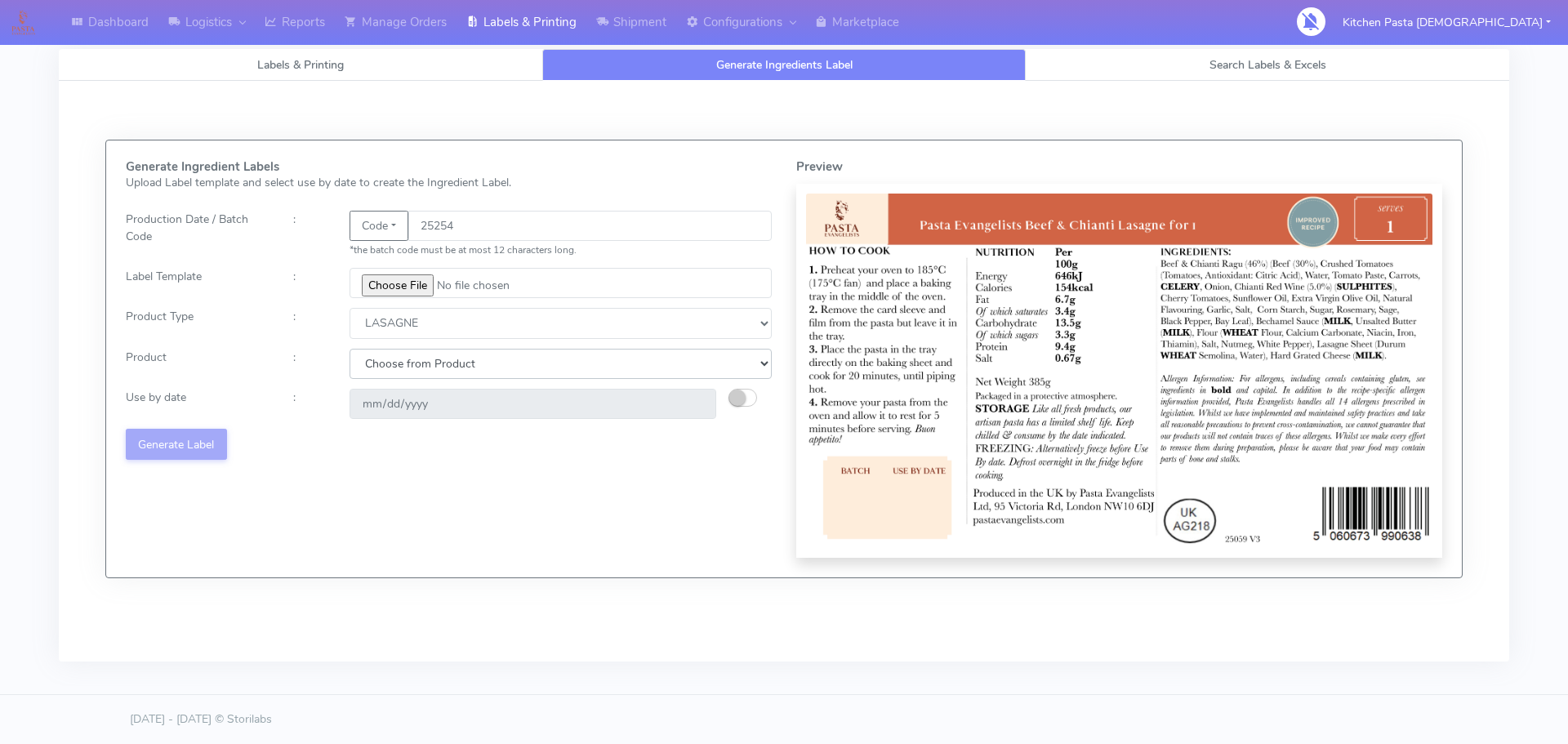
click at [397, 374] on select "Choose from Product LASAGNE" at bounding box center [561, 363] width 422 height 30
select select "0"
click at [350, 349] on select "Choose from Product LASAGNE" at bounding box center [561, 363] width 422 height 30
click at [740, 396] on small "button" at bounding box center [737, 397] width 16 height 16
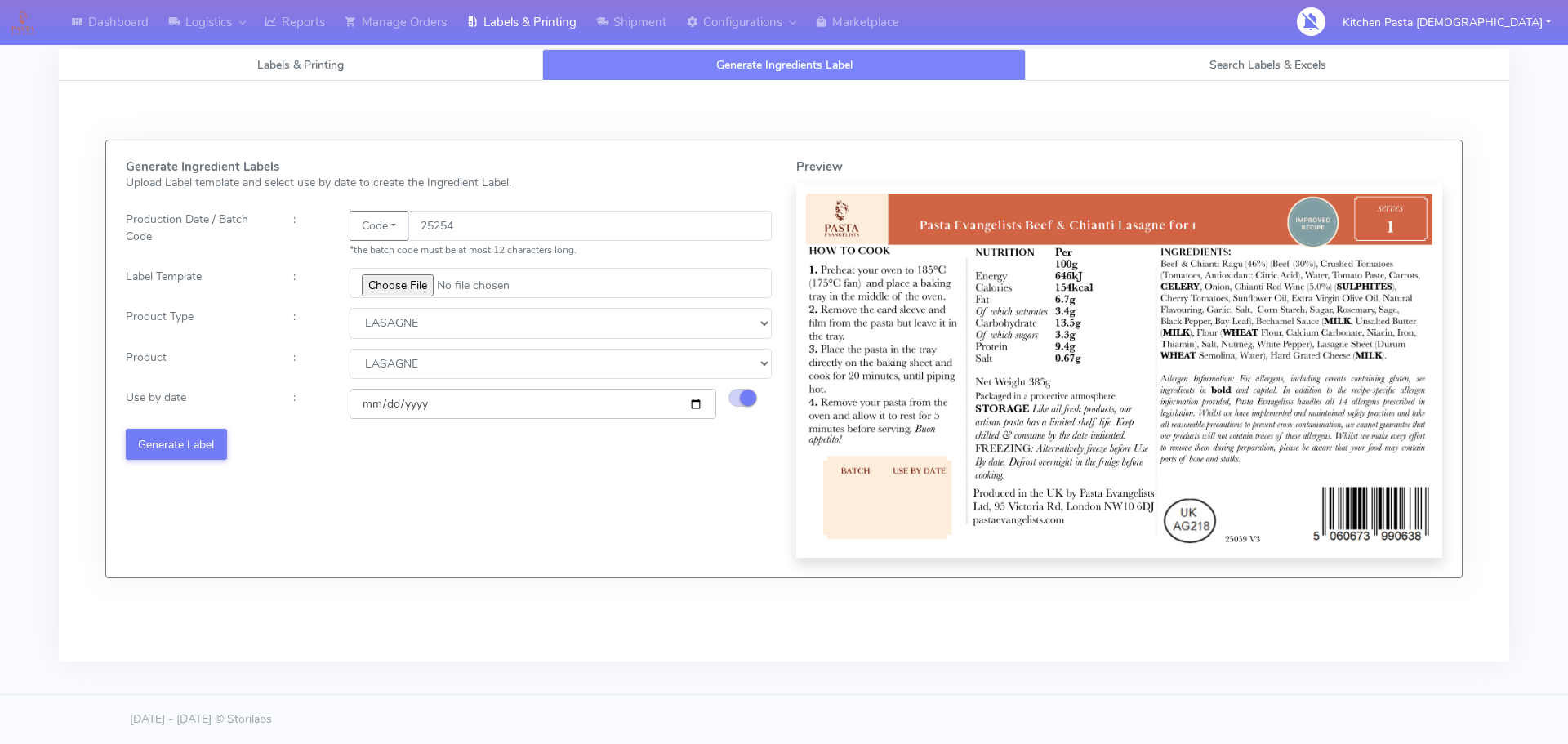
click at [699, 404] on input "[DATE]" at bounding box center [533, 403] width 366 height 30
type input "[DATE]"
click at [198, 434] on button "Generate Label" at bounding box center [176, 443] width 101 height 30
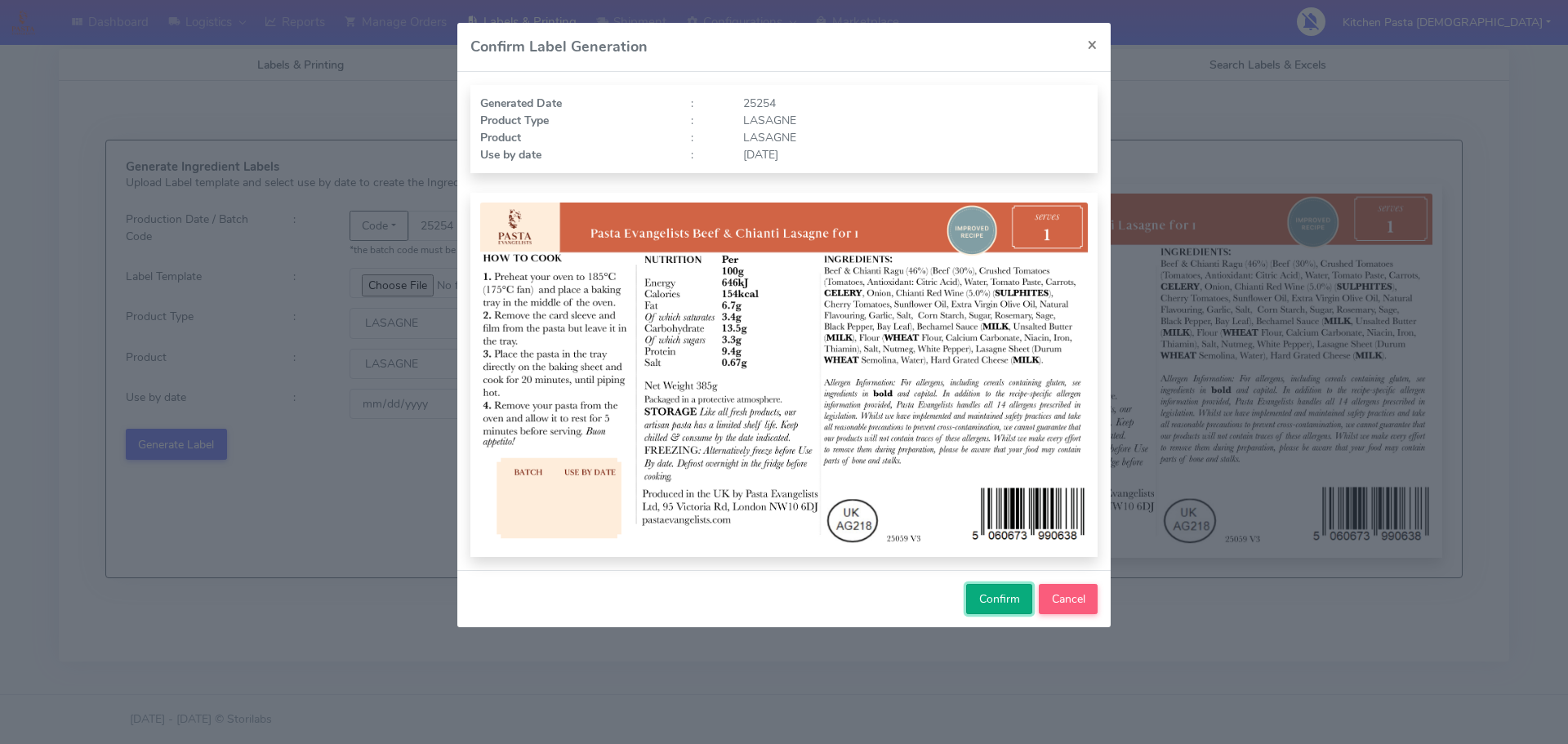
click at [987, 596] on span "Confirm" at bounding box center [1000, 598] width 41 height 15
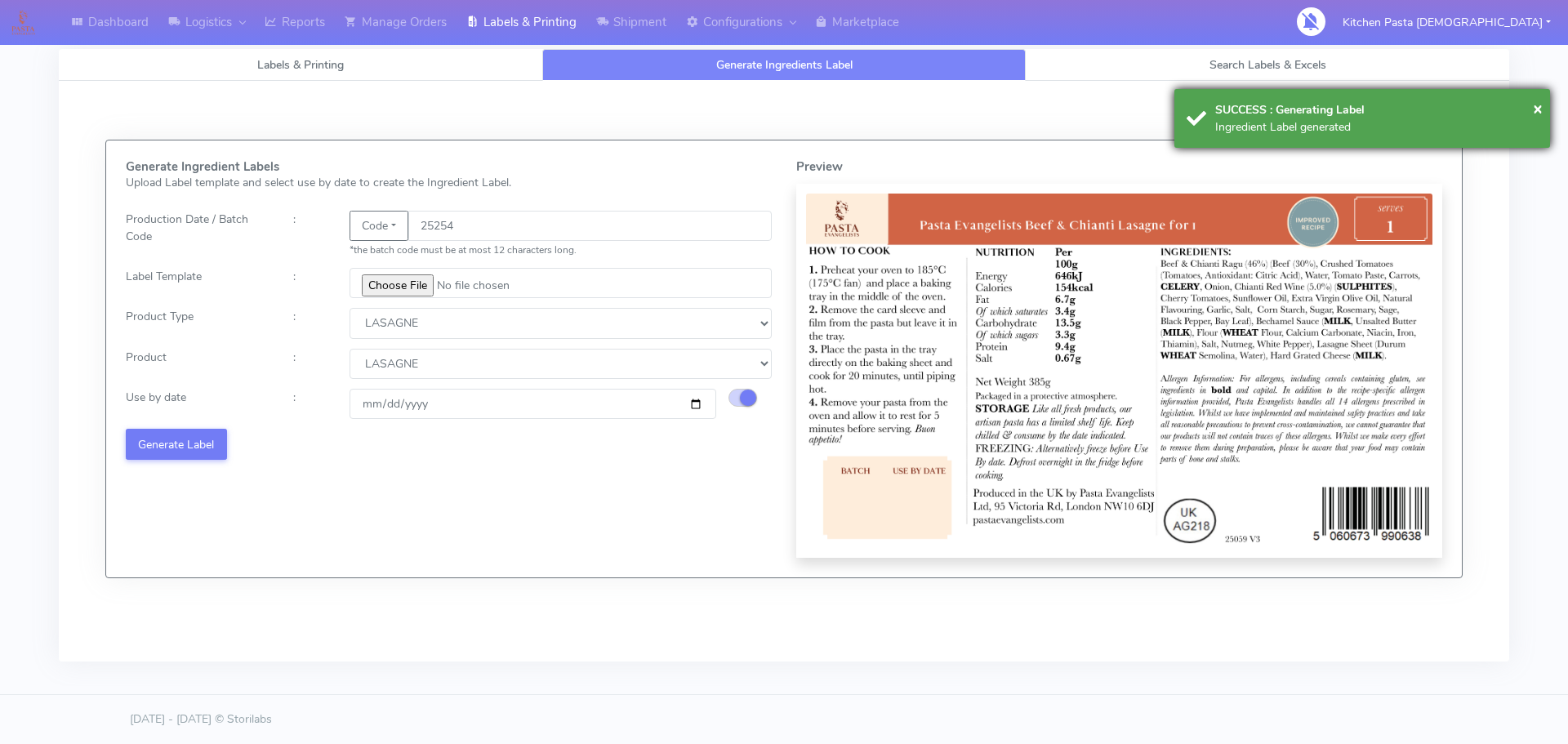
select select
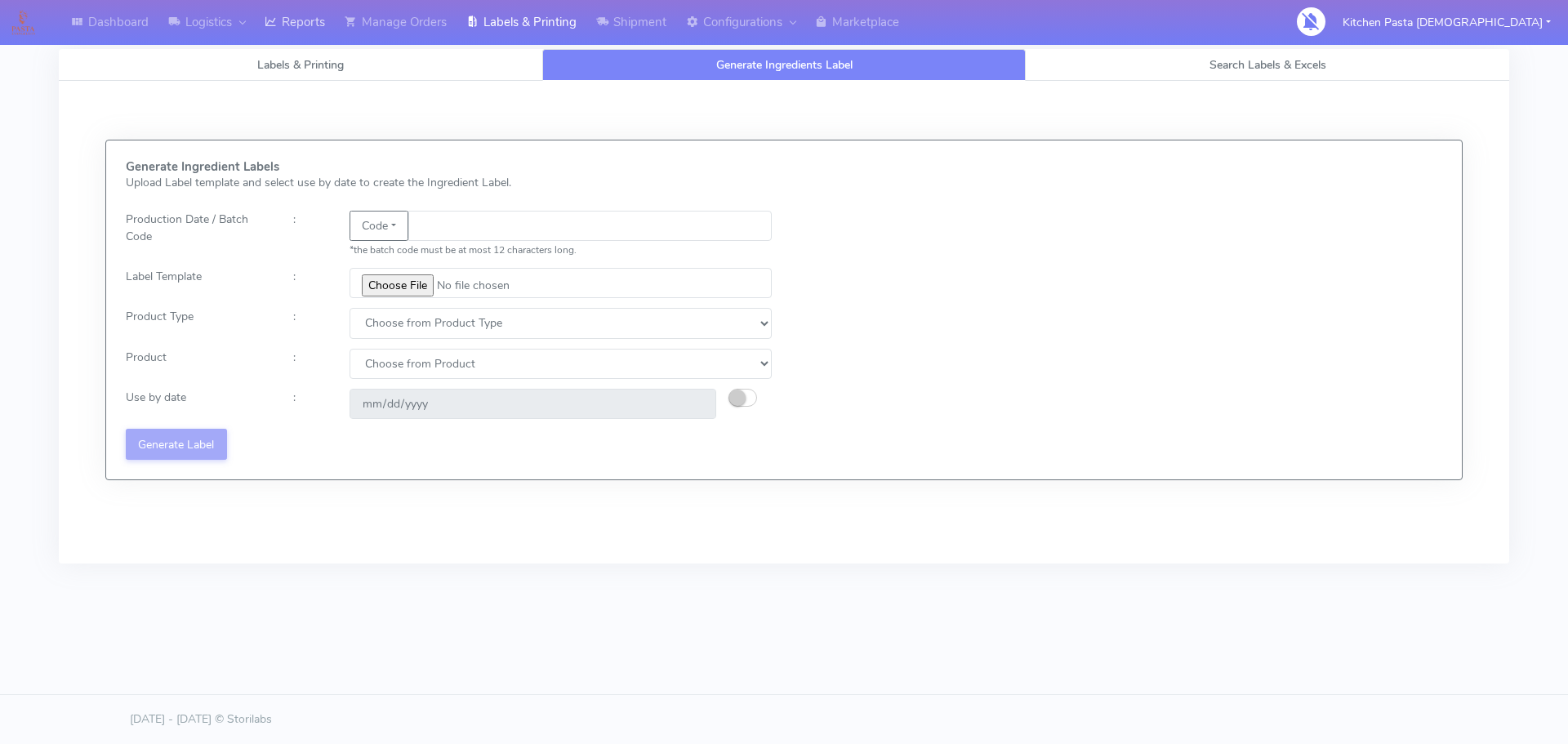
click at [330, 18] on link "Reports" at bounding box center [294, 22] width 80 height 45
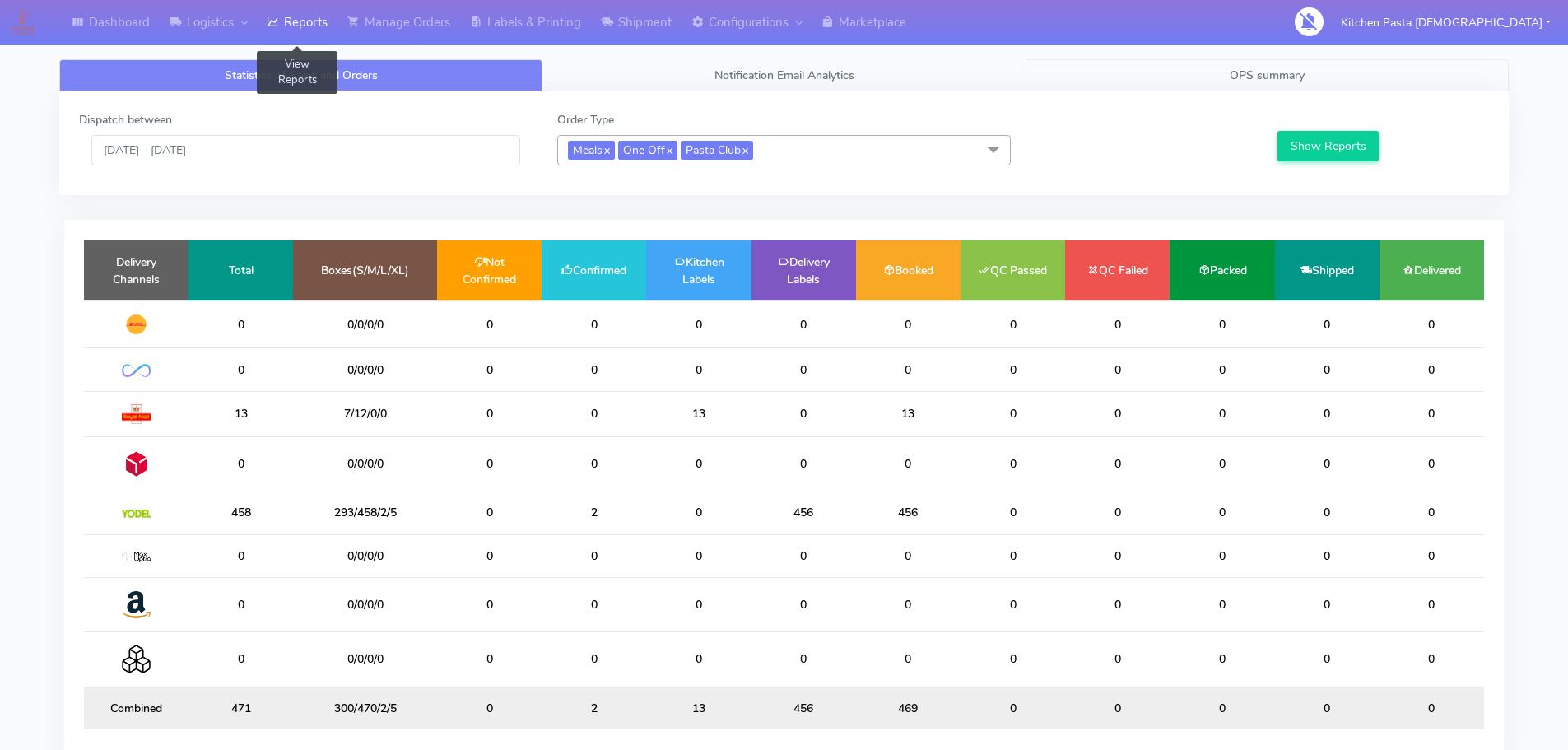
click at [1327, 64] on link "OPS summary" at bounding box center [1267, 75] width 483 height 32
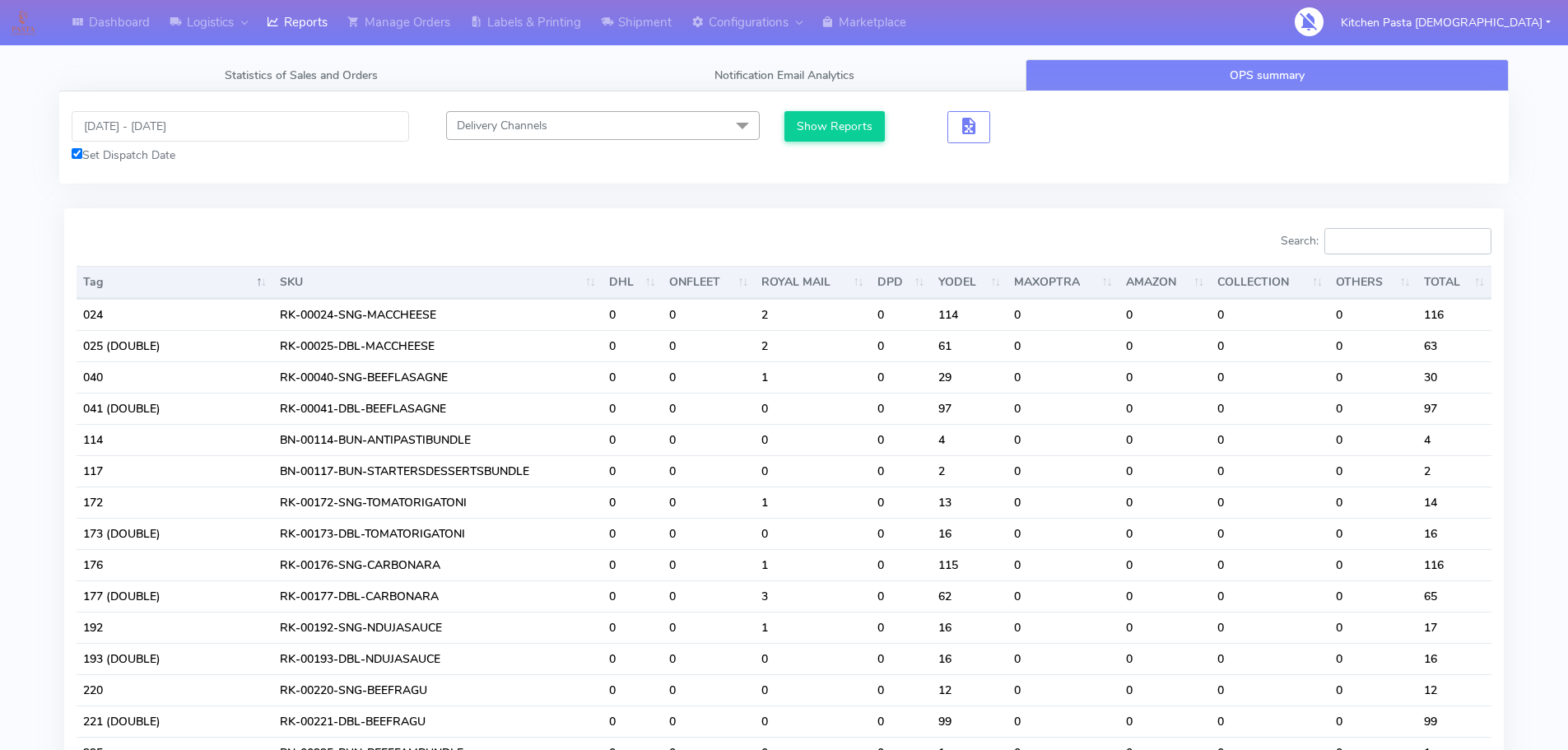
click at [1392, 234] on input "Search:" at bounding box center [1408, 241] width 167 height 26
click at [1415, 242] on input "Search:" at bounding box center [1408, 241] width 167 height 26
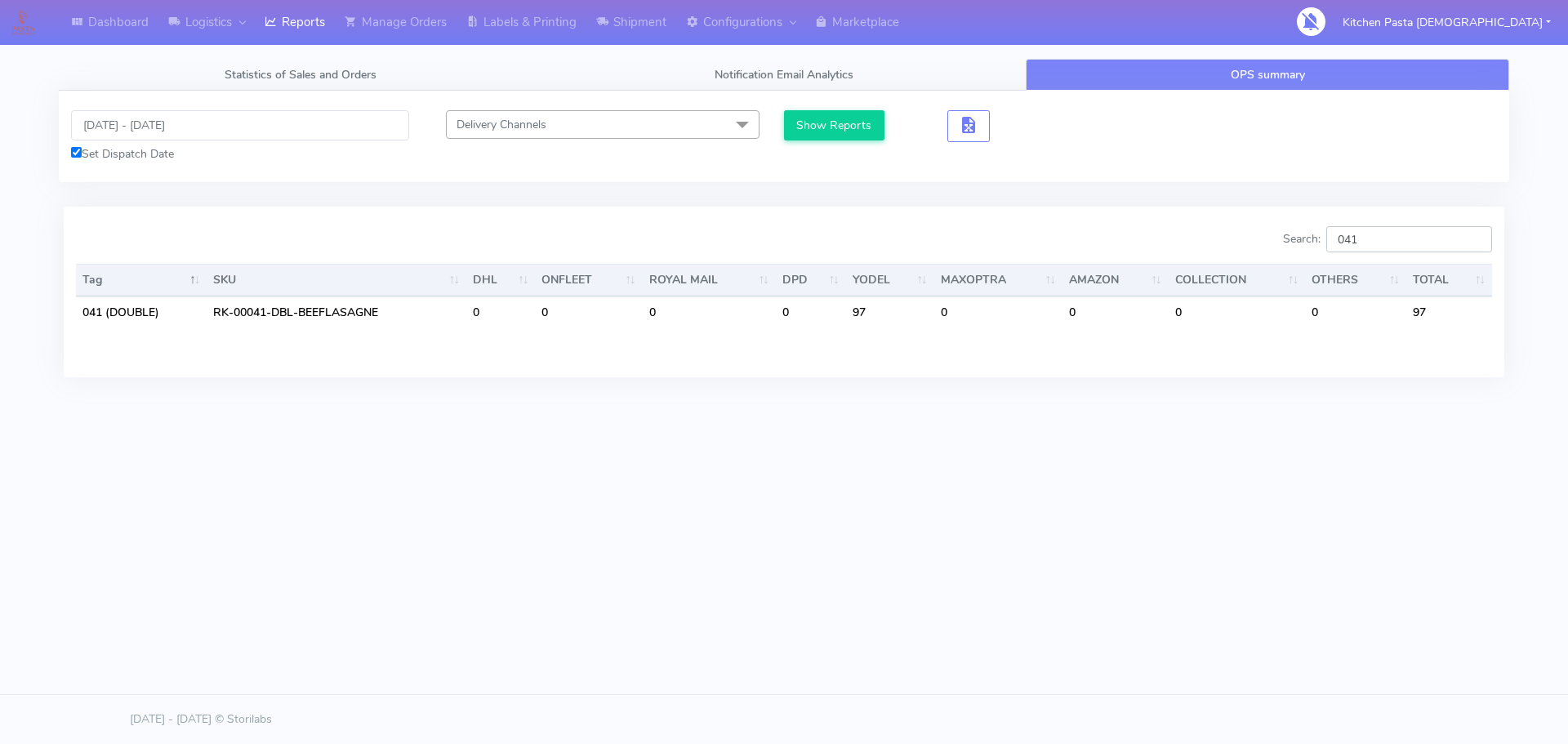
click at [1387, 236] on input "041" at bounding box center [1410, 239] width 166 height 26
click at [1403, 244] on input "041" at bounding box center [1410, 239] width 166 height 26
type input "040"
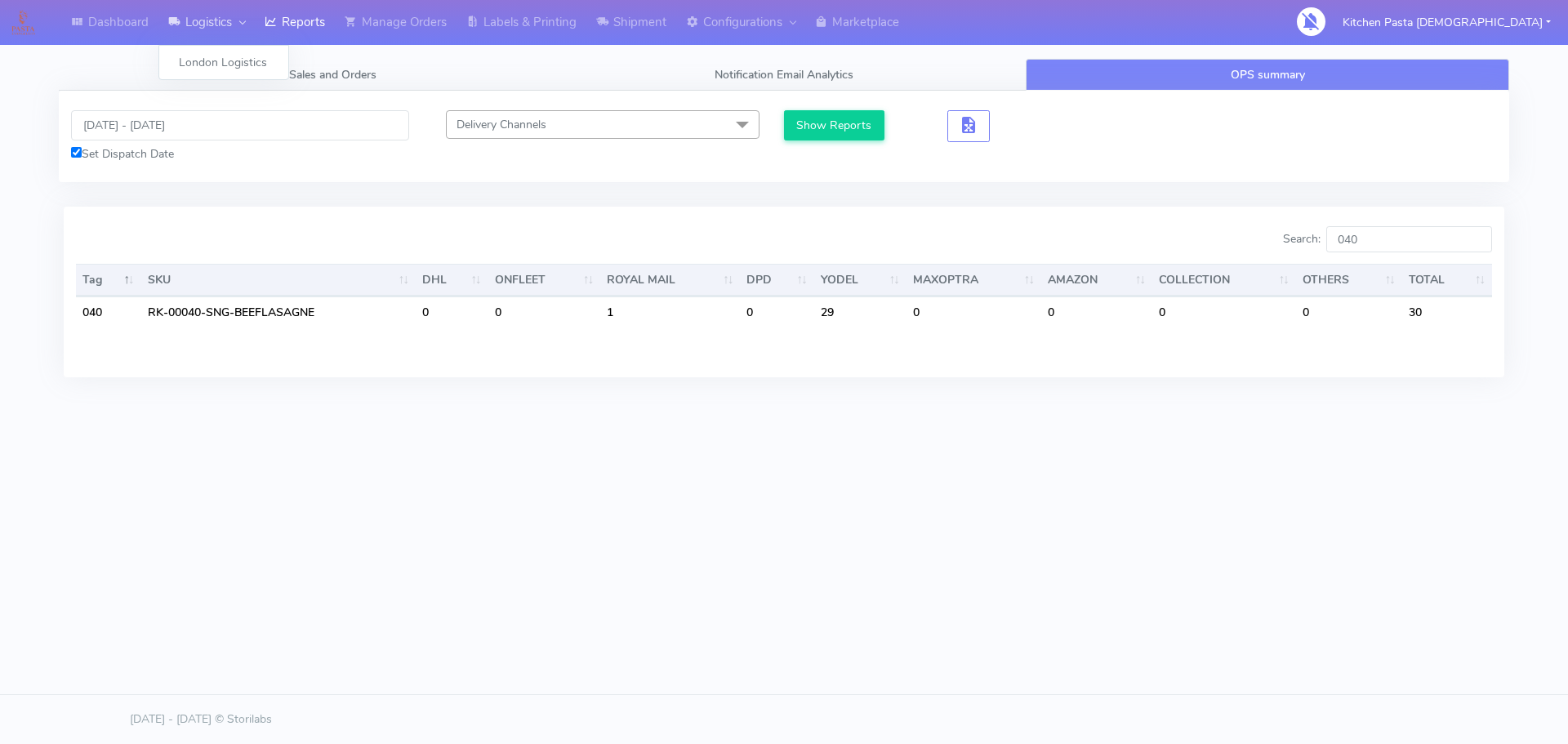
click at [250, 11] on link "Logistics" at bounding box center [206, 22] width 96 height 45
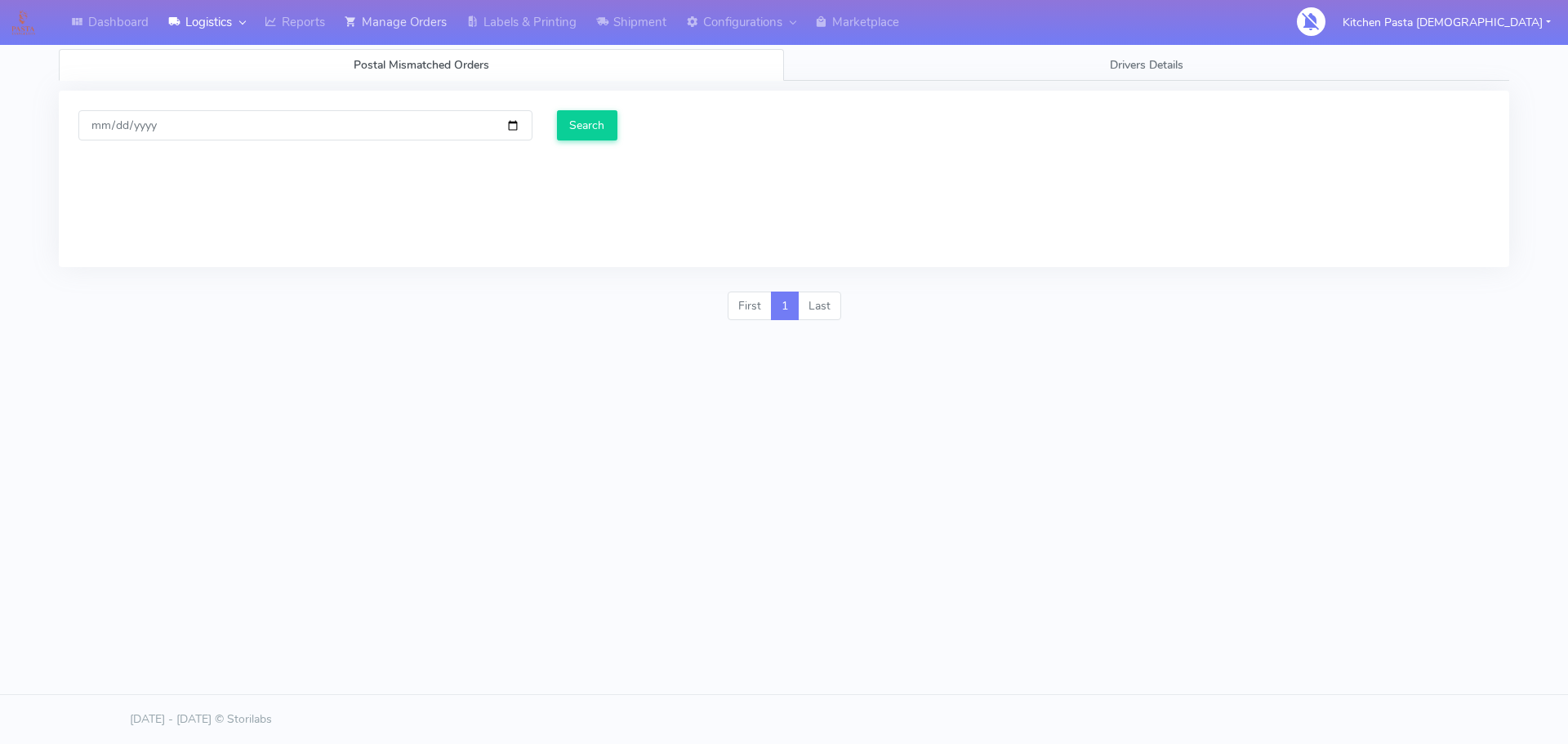
click at [343, 19] on link "Manage Orders" at bounding box center [395, 22] width 122 height 45
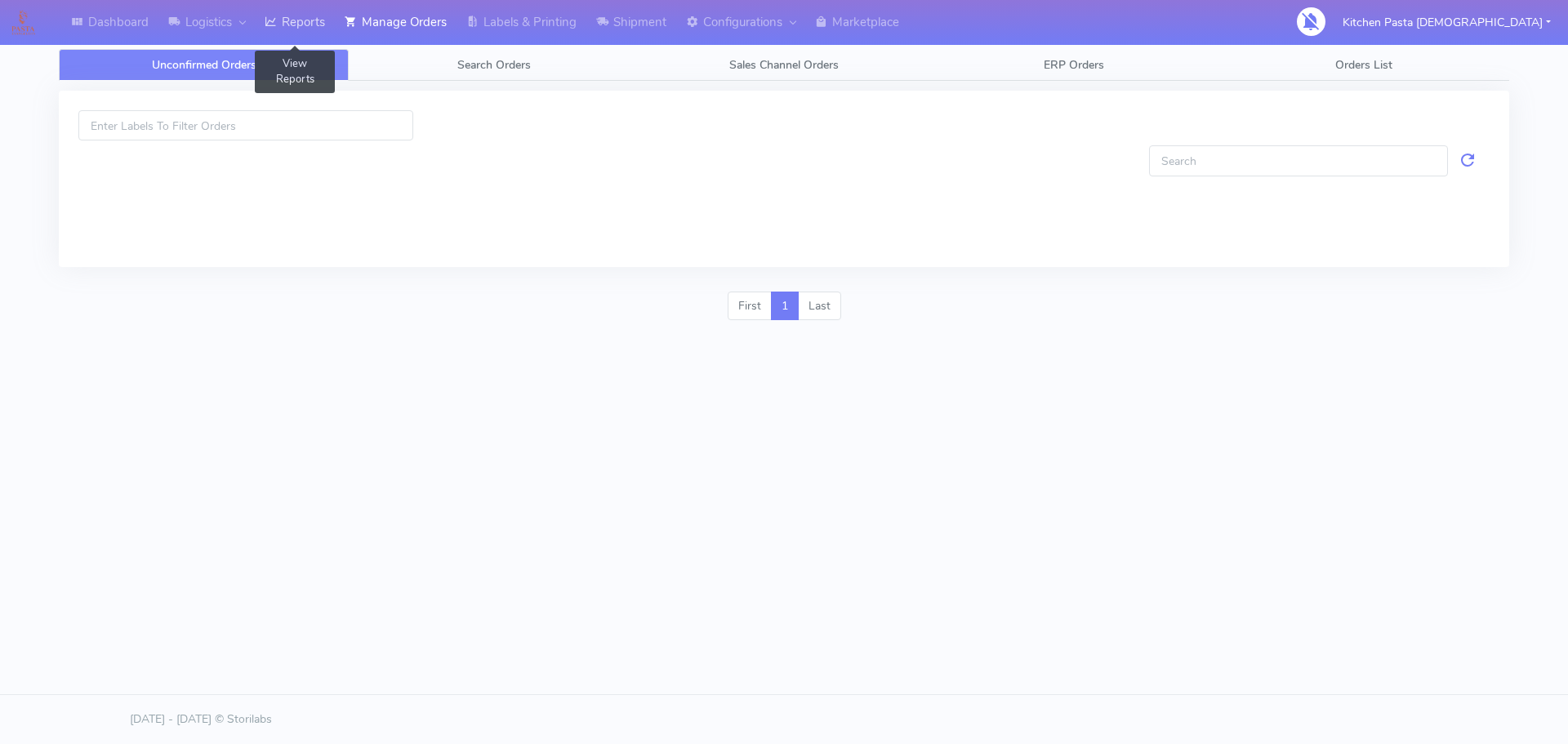
click at [284, 33] on link "Reports" at bounding box center [294, 22] width 80 height 45
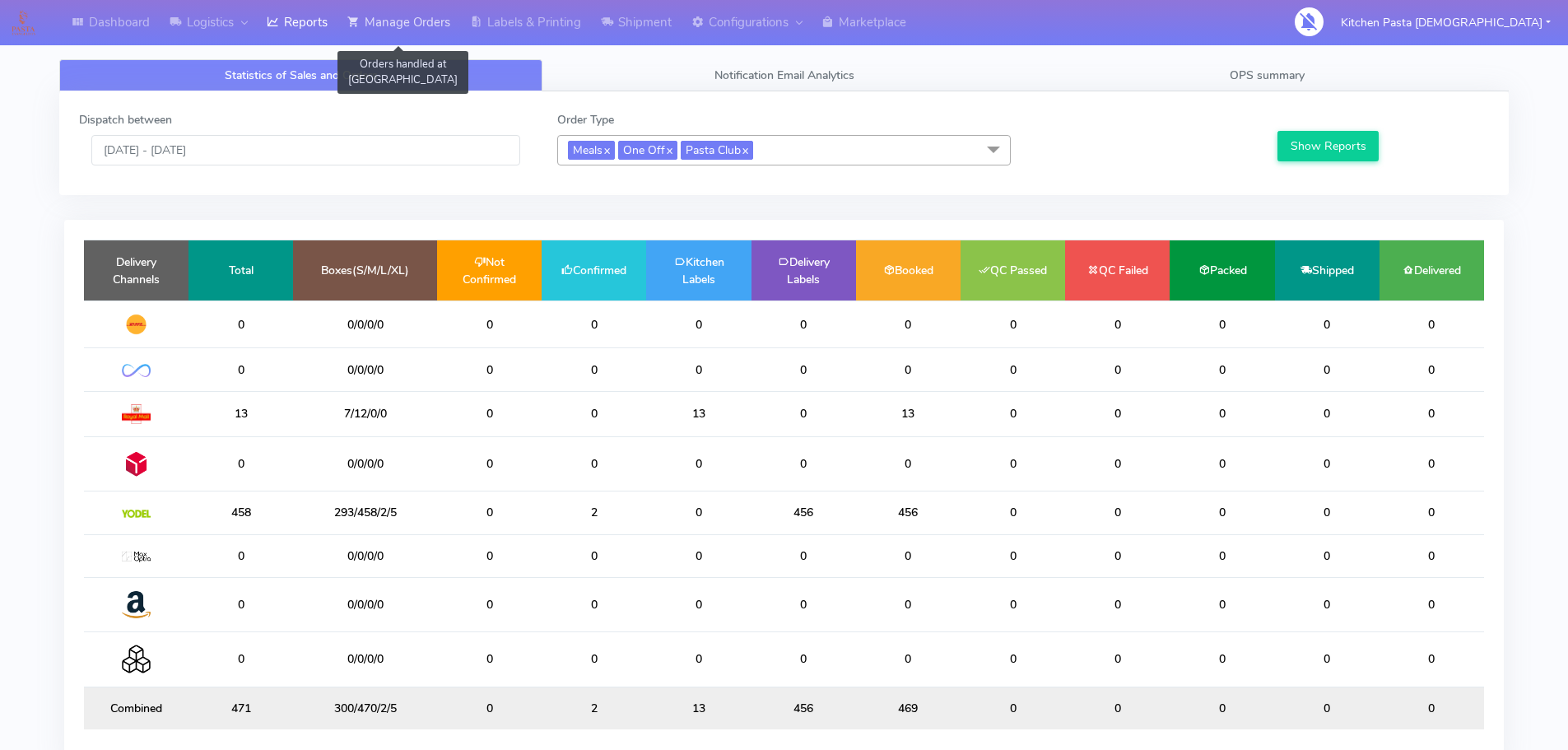
click at [369, 35] on link "Manage Orders" at bounding box center [398, 22] width 122 height 46
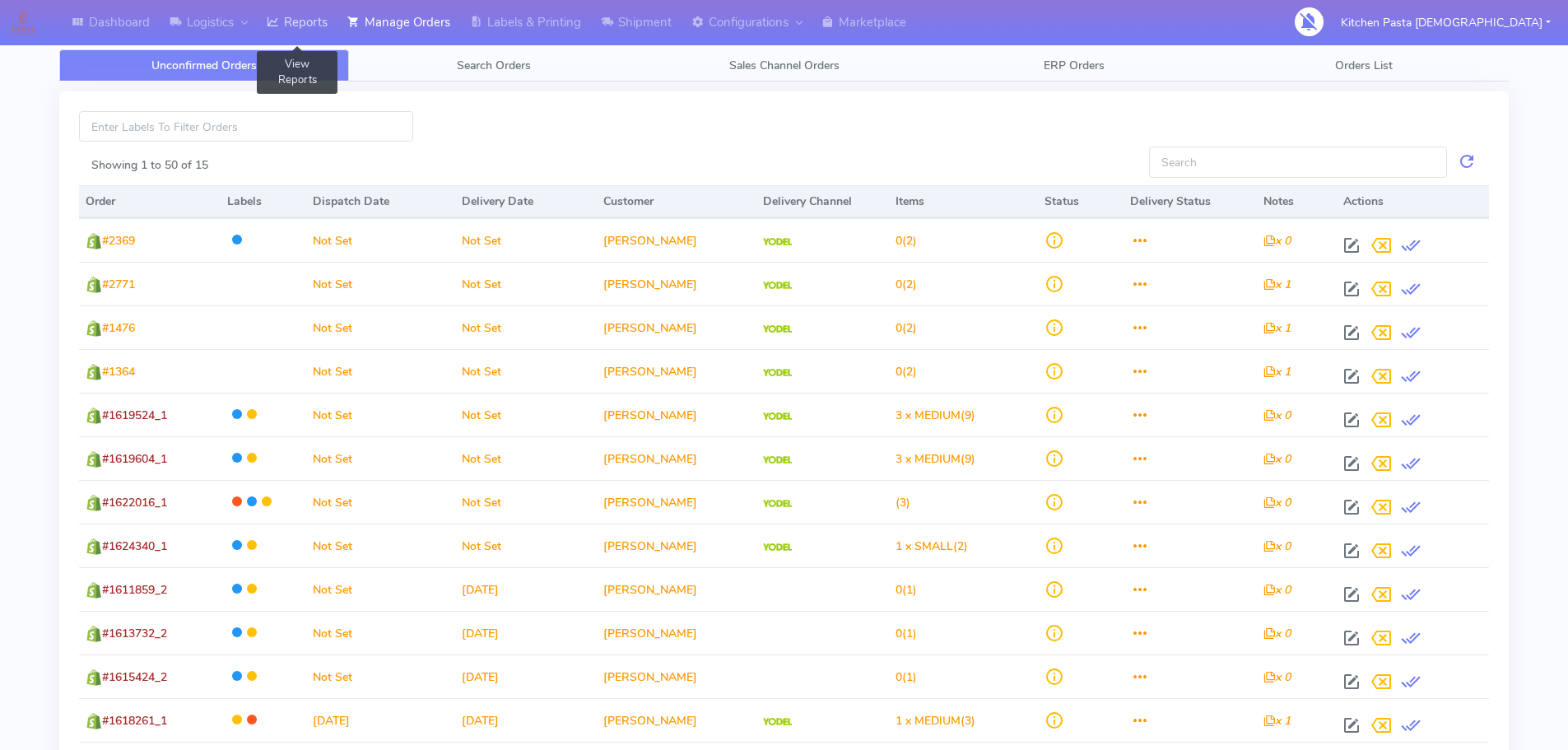
click at [290, 35] on link "Reports" at bounding box center [296, 22] width 81 height 46
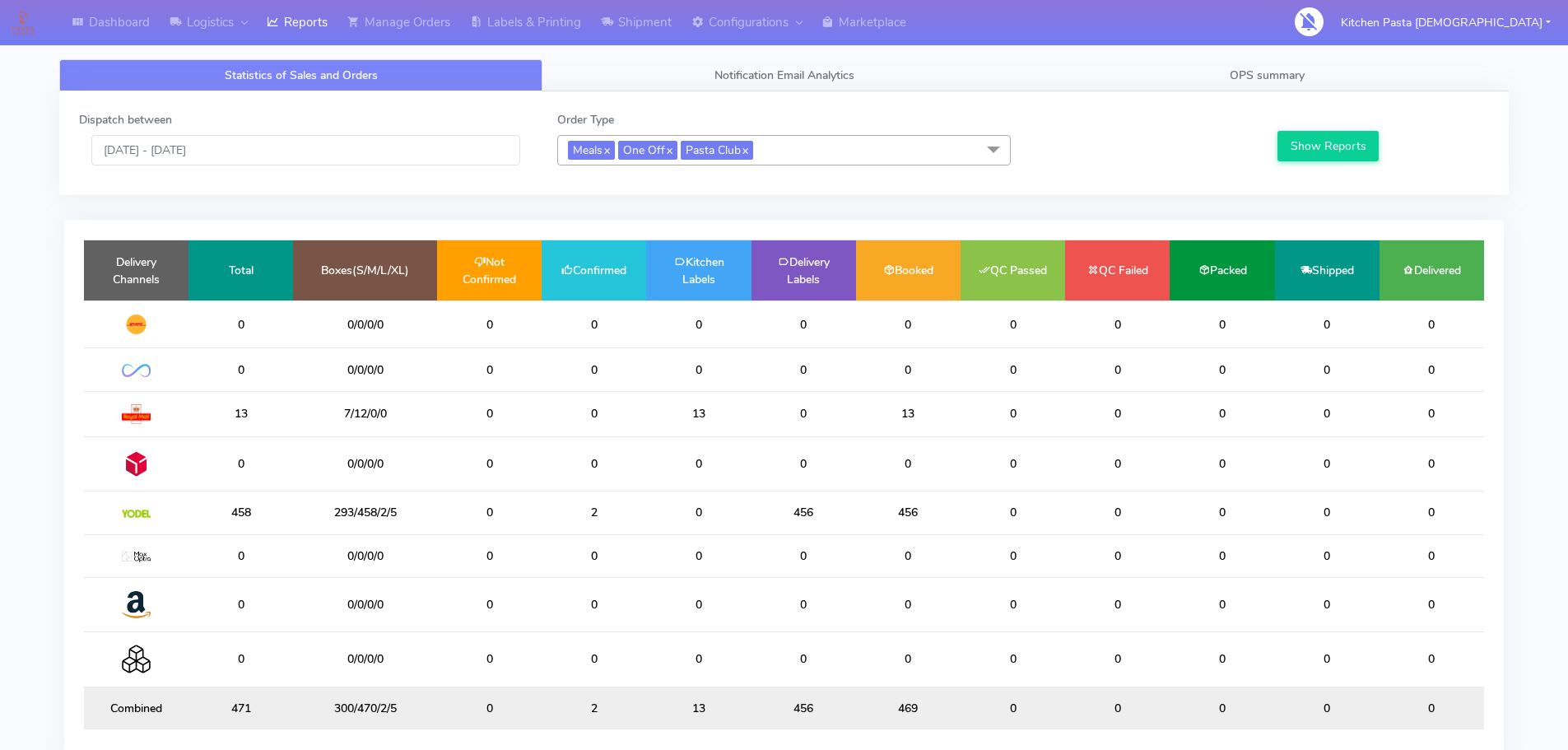
click at [723, 125] on div "Order Type Meals x One Off x Pasta Club x Select All Meals One Off Pasta Club G…" at bounding box center [784, 138] width 478 height 54
click at [786, 152] on span "Meals x One Off x Pasta Club x" at bounding box center [783, 150] width 454 height 30
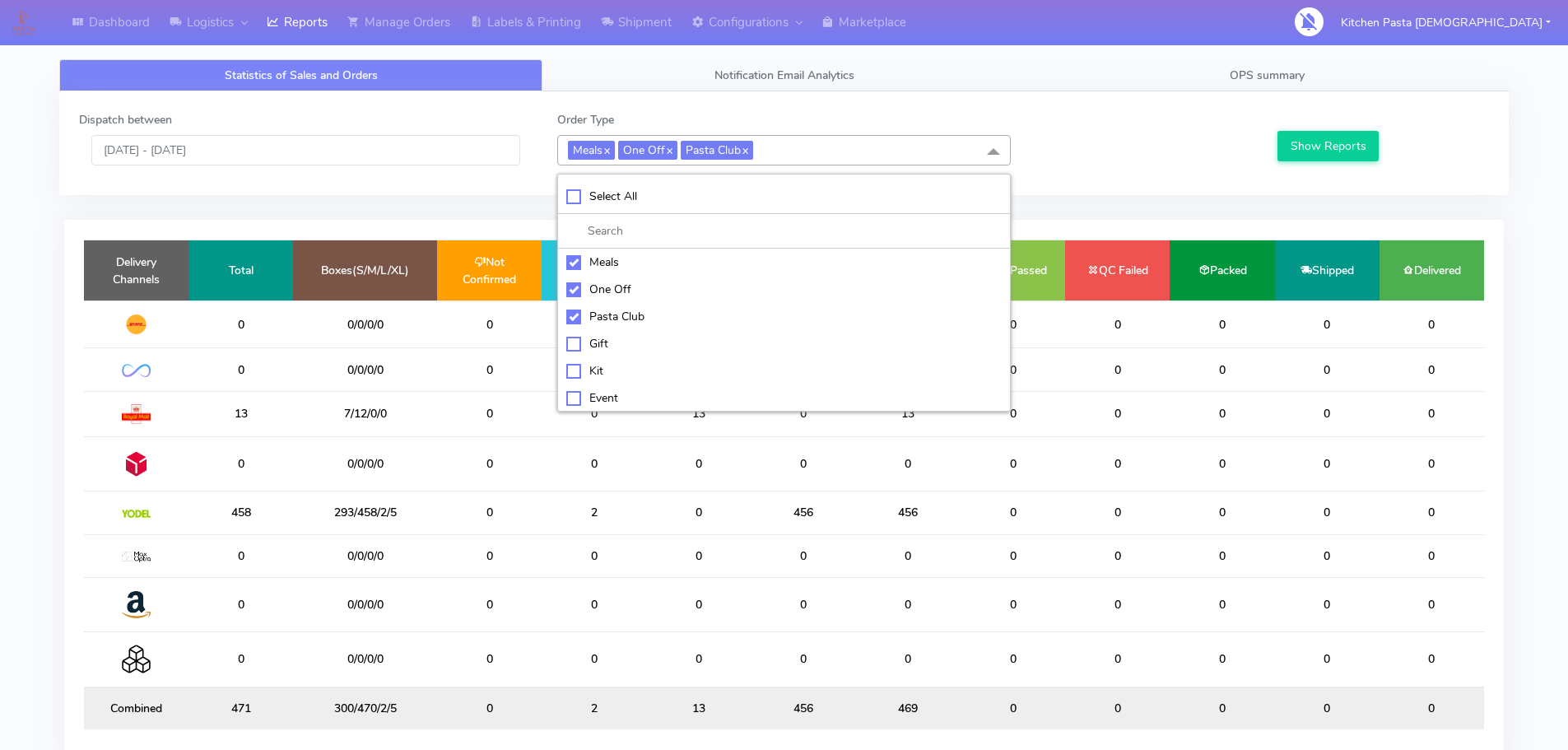
click at [675, 191] on div "Select All" at bounding box center [784, 196] width 435 height 17
checkbox input "true"
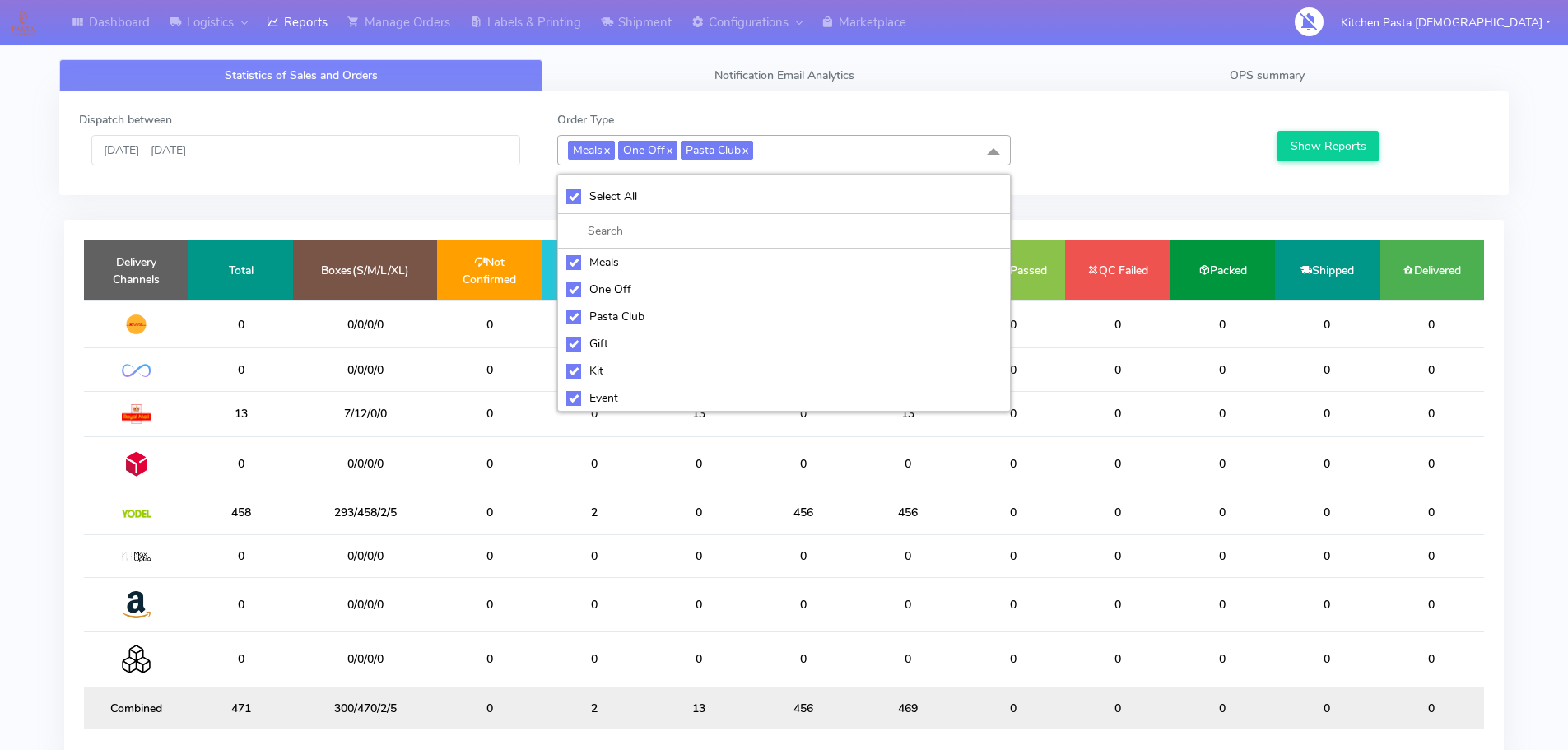
checkbox input "true"
click at [675, 190] on div "Select All" at bounding box center [784, 196] width 435 height 17
checkbox input "false"
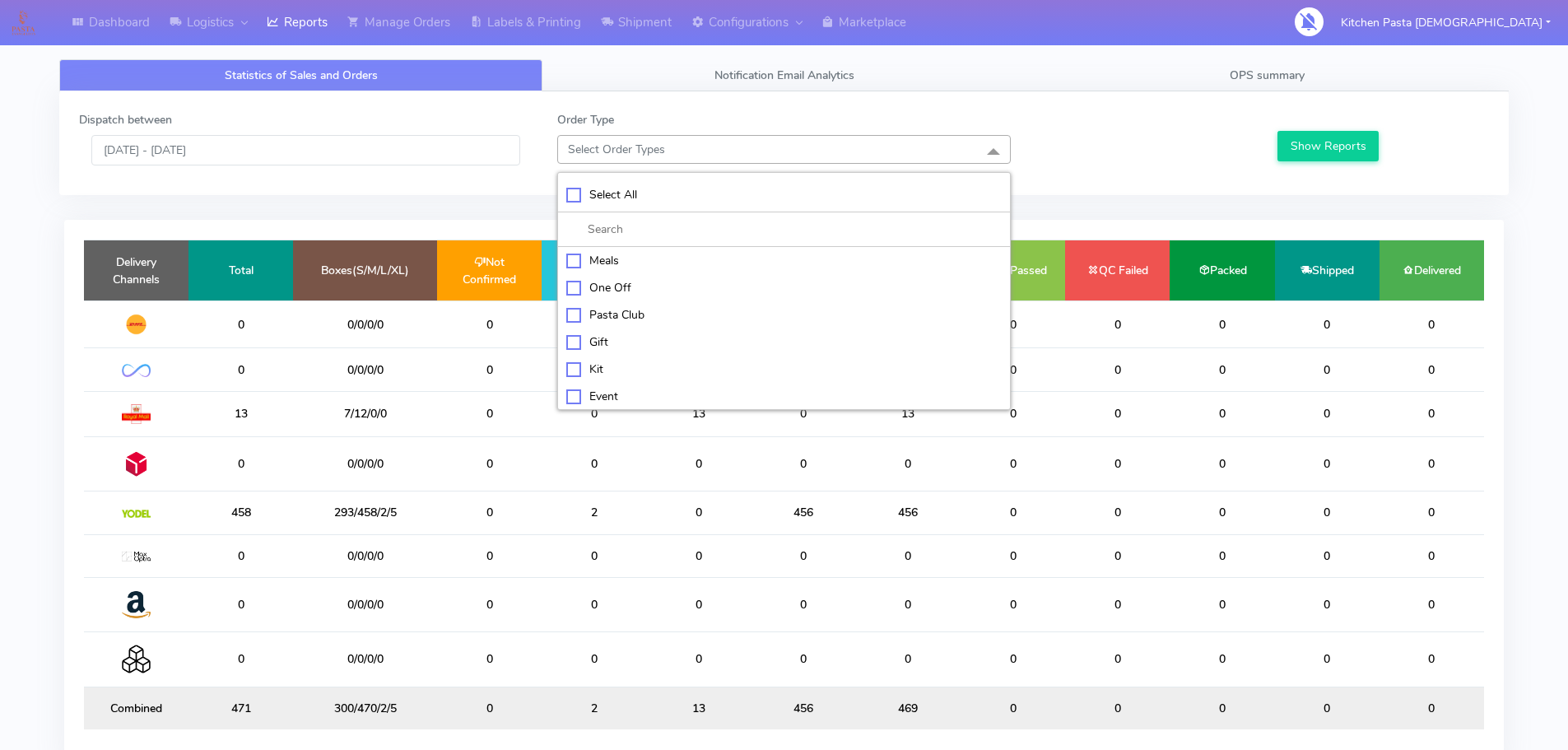
checkbox input "false"
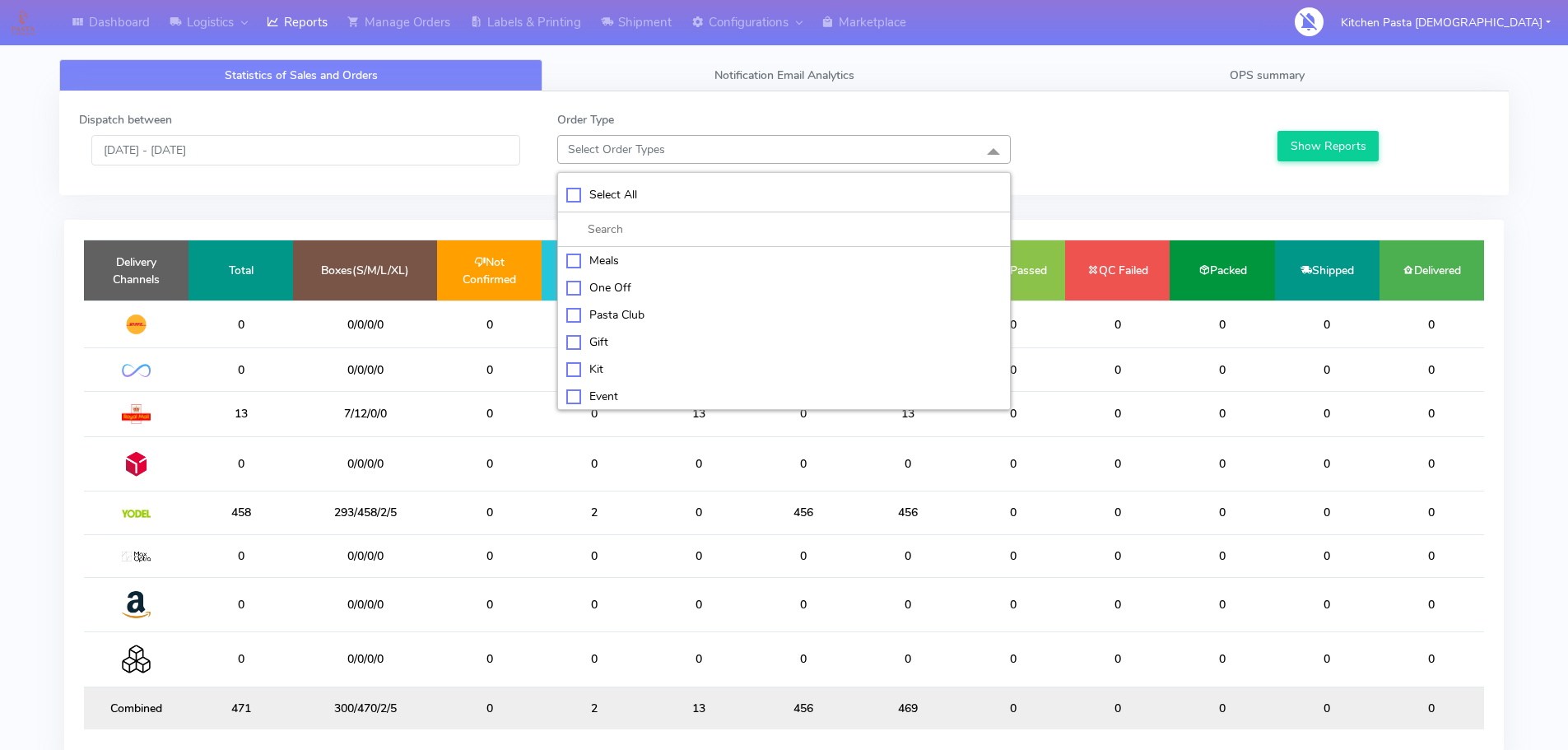
checkbox input "false"
drag, startPoint x: 614, startPoint y: 354, endPoint x: 617, endPoint y: 362, distance: 8.5
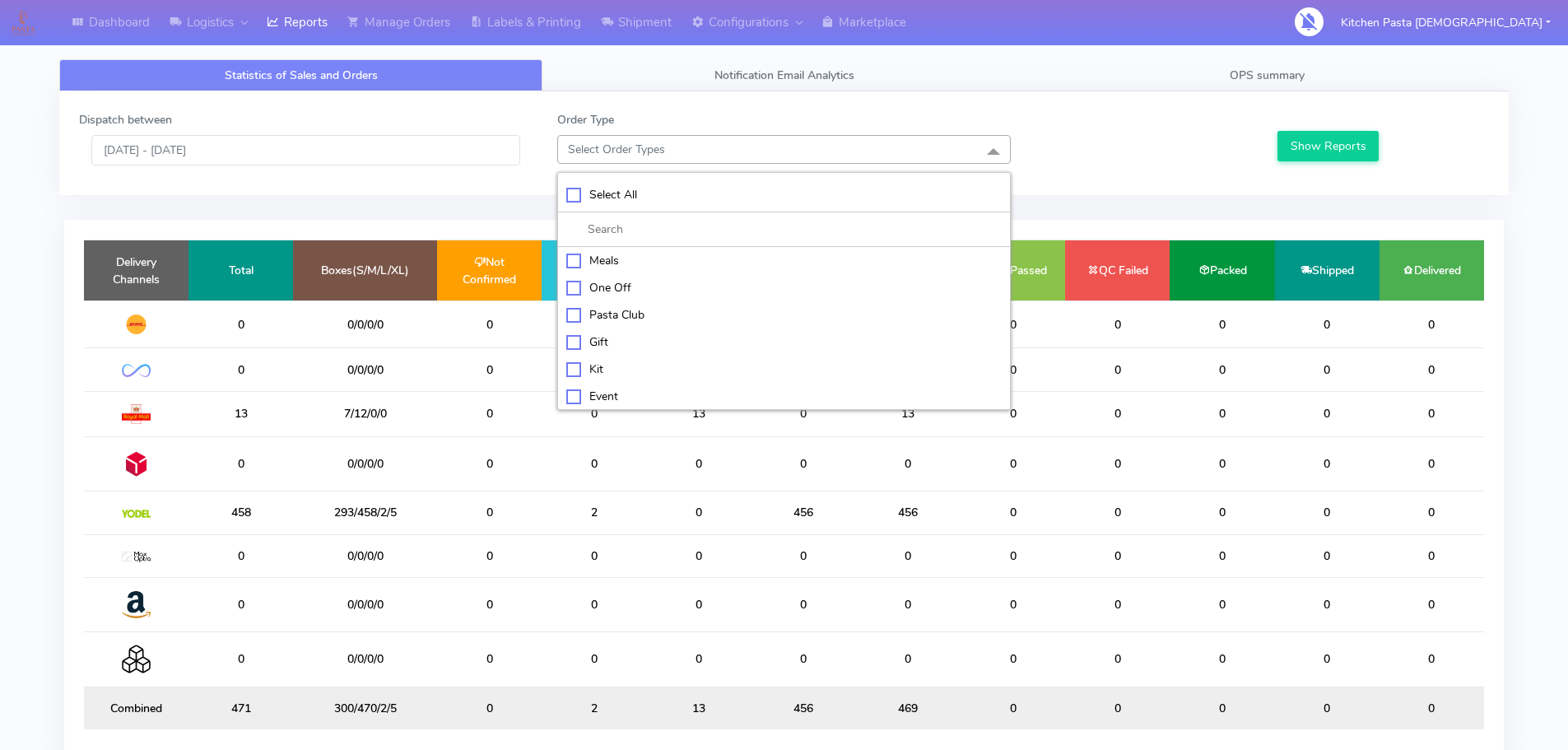
click at [613, 356] on ul "Meals One Off Pasta Club Gift Kit Event Unknown QCOM ATAVI" at bounding box center [783, 327] width 452 height 162
click at [576, 276] on li "Kit" at bounding box center [783, 287] width 452 height 27
checkbox input "true"
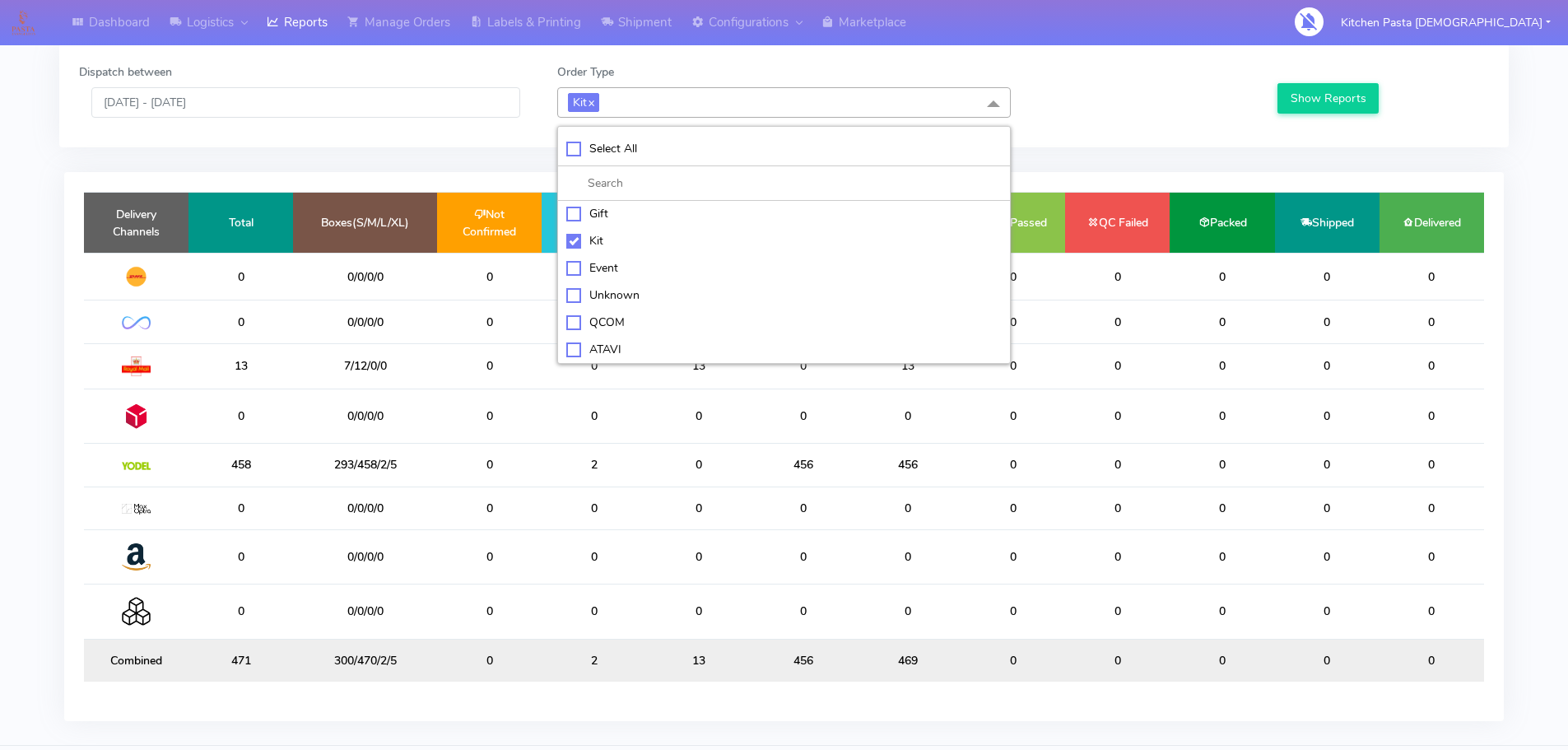
scroll to position [94, 0]
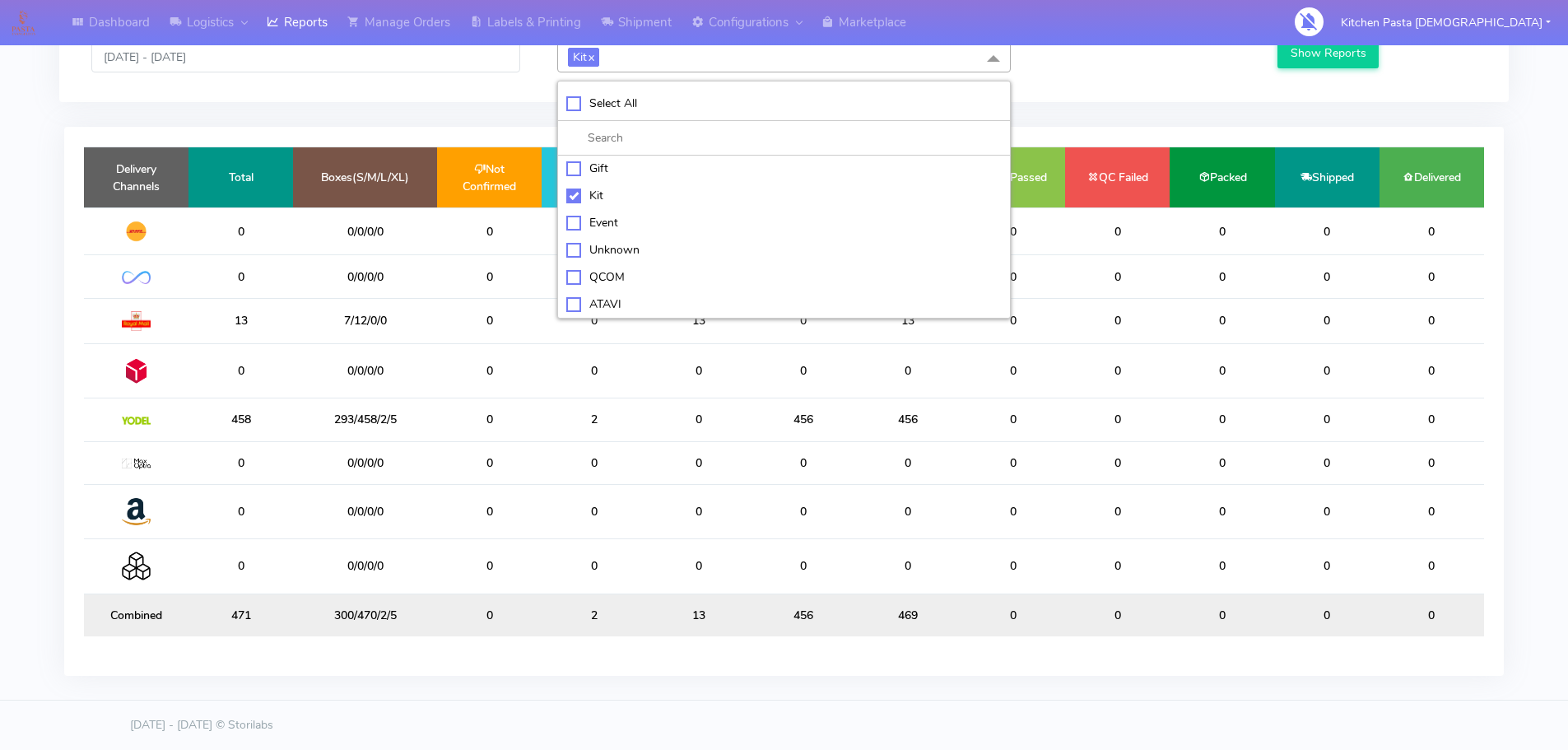
click at [622, 304] on div "ATAVI" at bounding box center [784, 304] width 435 height 17
checkbox input "true"
click at [1324, 70] on div "Show Reports" at bounding box center [1381, 46] width 239 height 54
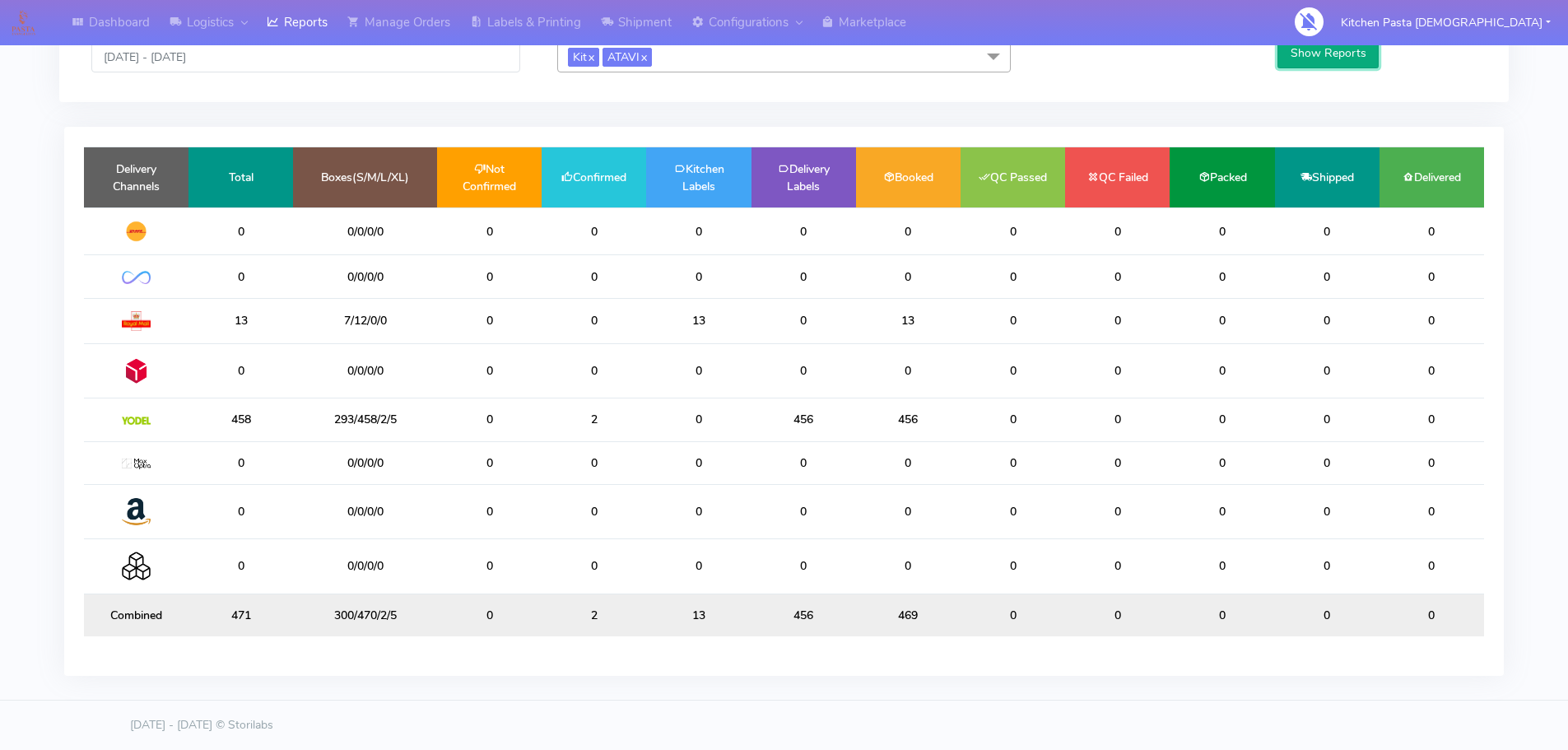
click at [1324, 62] on button "Show Reports" at bounding box center [1328, 52] width 101 height 30
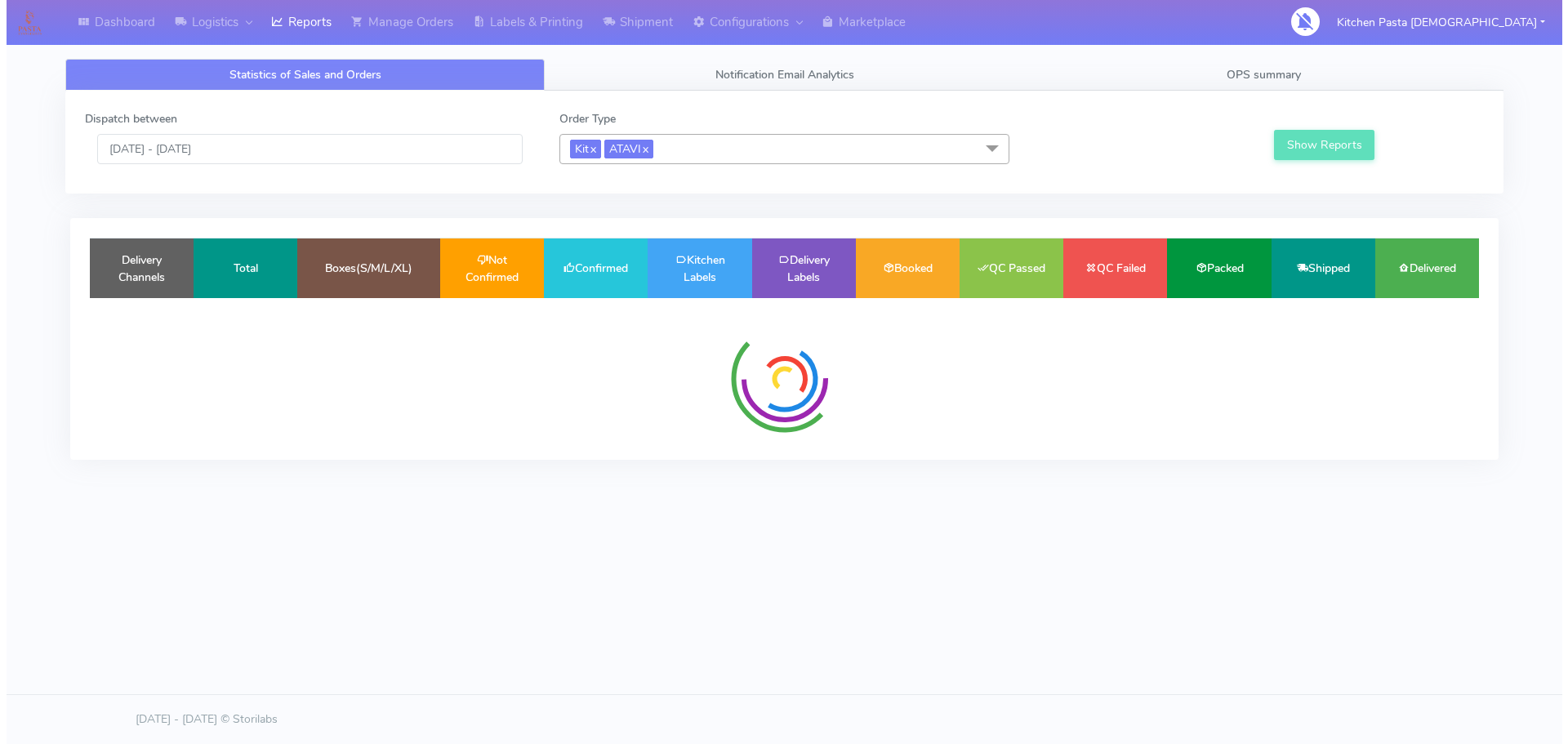
scroll to position [0, 0]
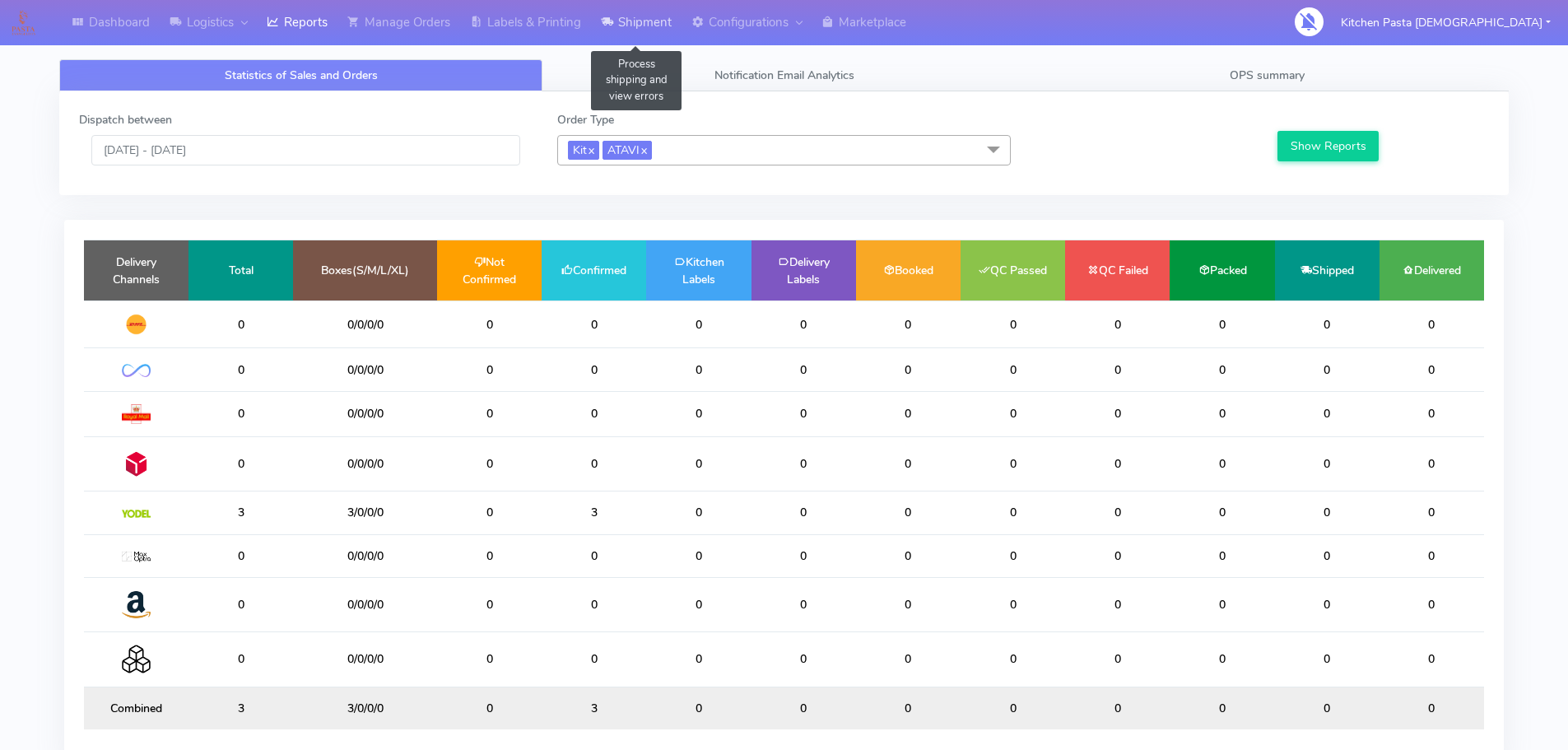
click at [648, 28] on link "Shipment" at bounding box center [635, 22] width 90 height 46
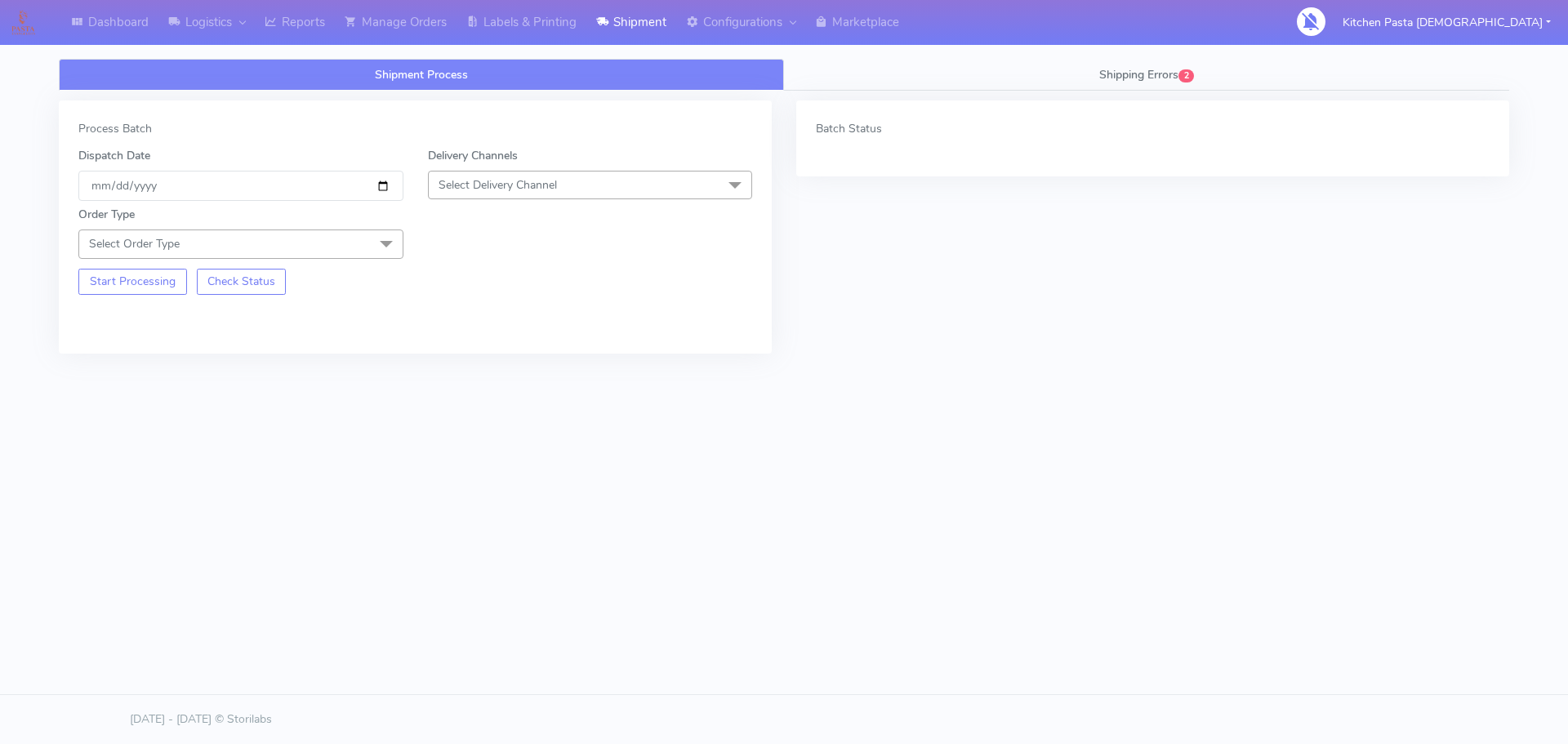
click at [449, 332] on div "Process Batch Dispatch Date [DATE] Delivery Channels Select Delivery Channel DH…" at bounding box center [416, 226] width 714 height 253
click at [533, 188] on span "Select Delivery Channel" at bounding box center [498, 185] width 119 height 15
click at [482, 372] on div "Yodel" at bounding box center [590, 369] width 308 height 17
click at [362, 257] on span "Select Order Type" at bounding box center [240, 244] width 325 height 29
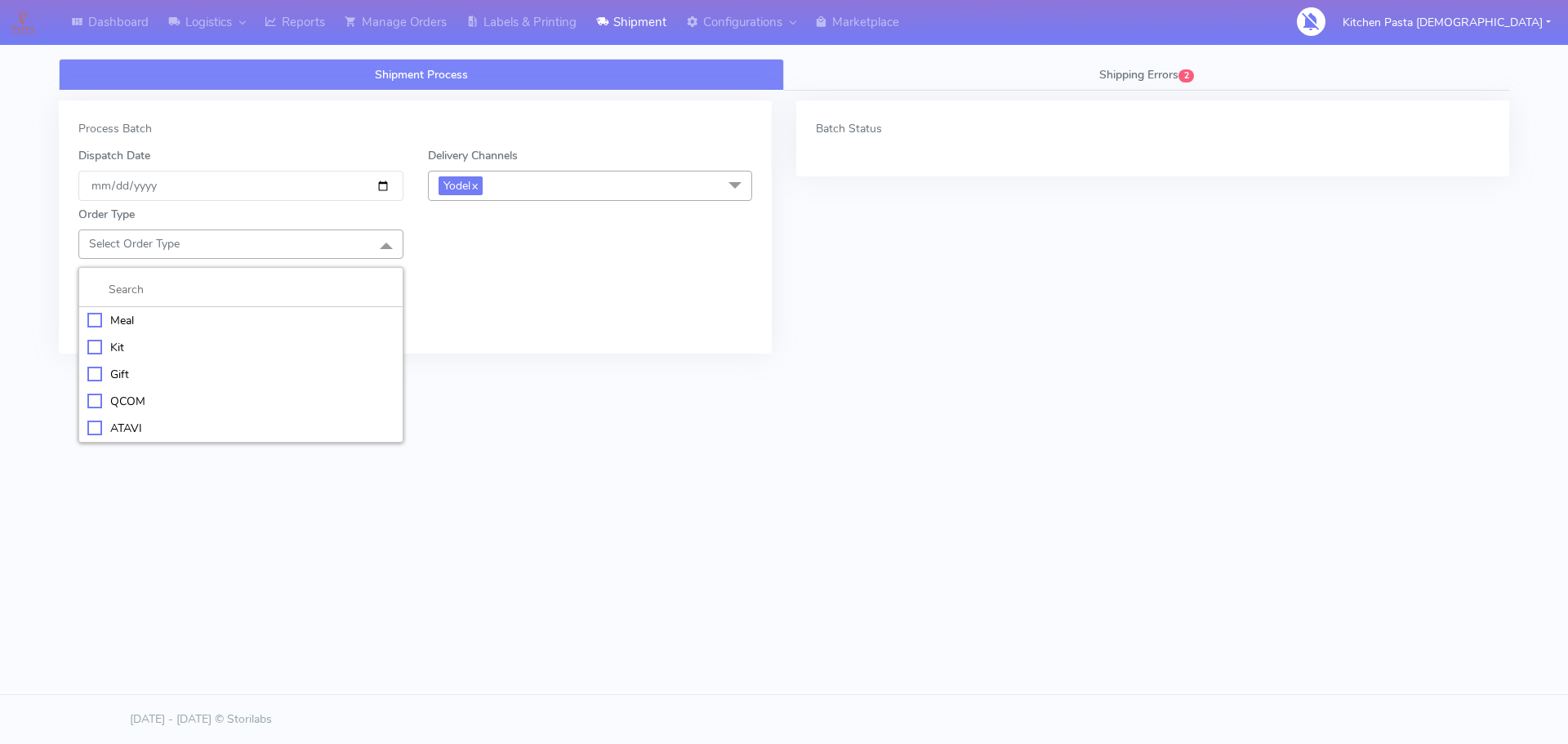
click at [274, 328] on div "Meal" at bounding box center [241, 321] width 308 height 17
checkbox input "true"
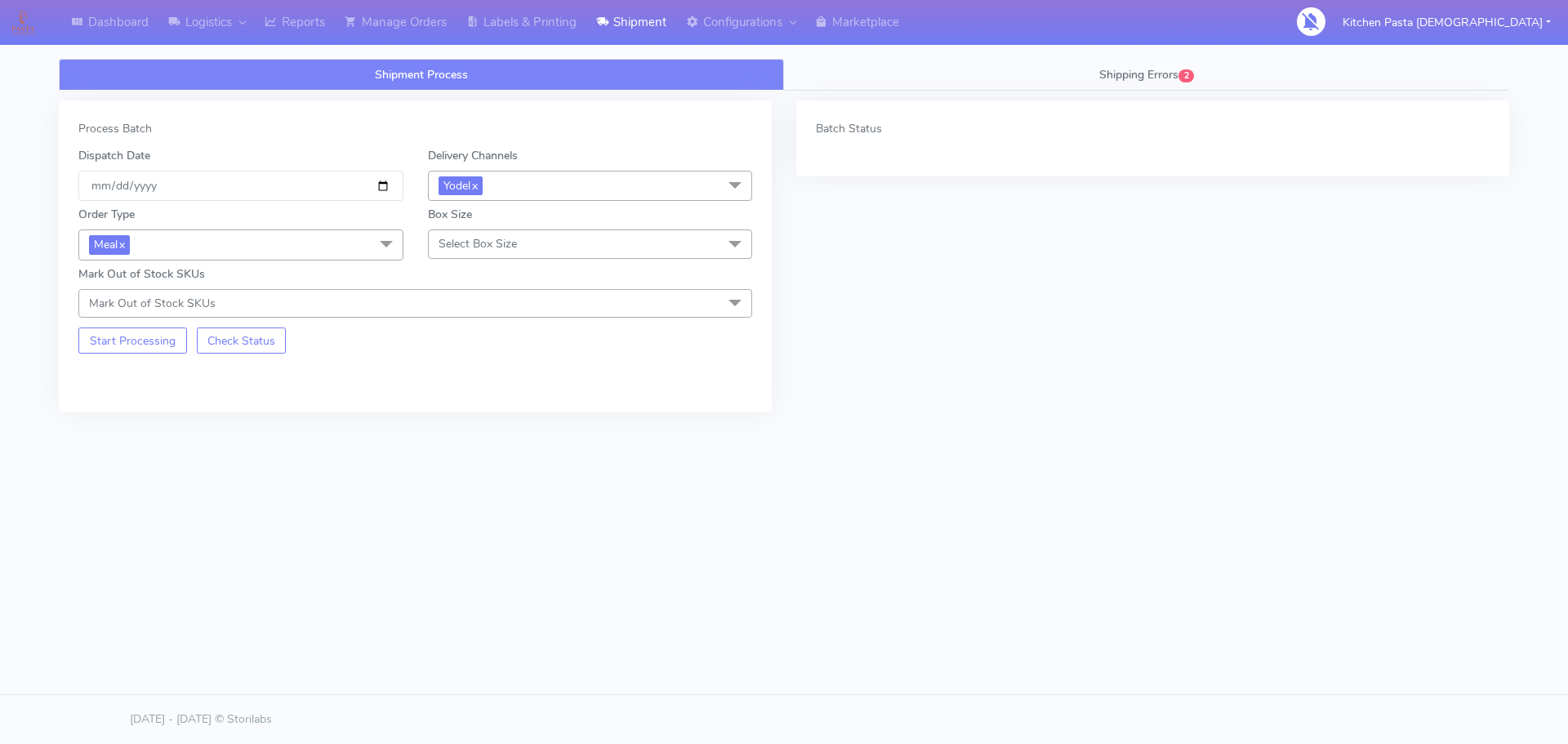
click at [257, 246] on span "Meal x" at bounding box center [240, 244] width 325 height 30
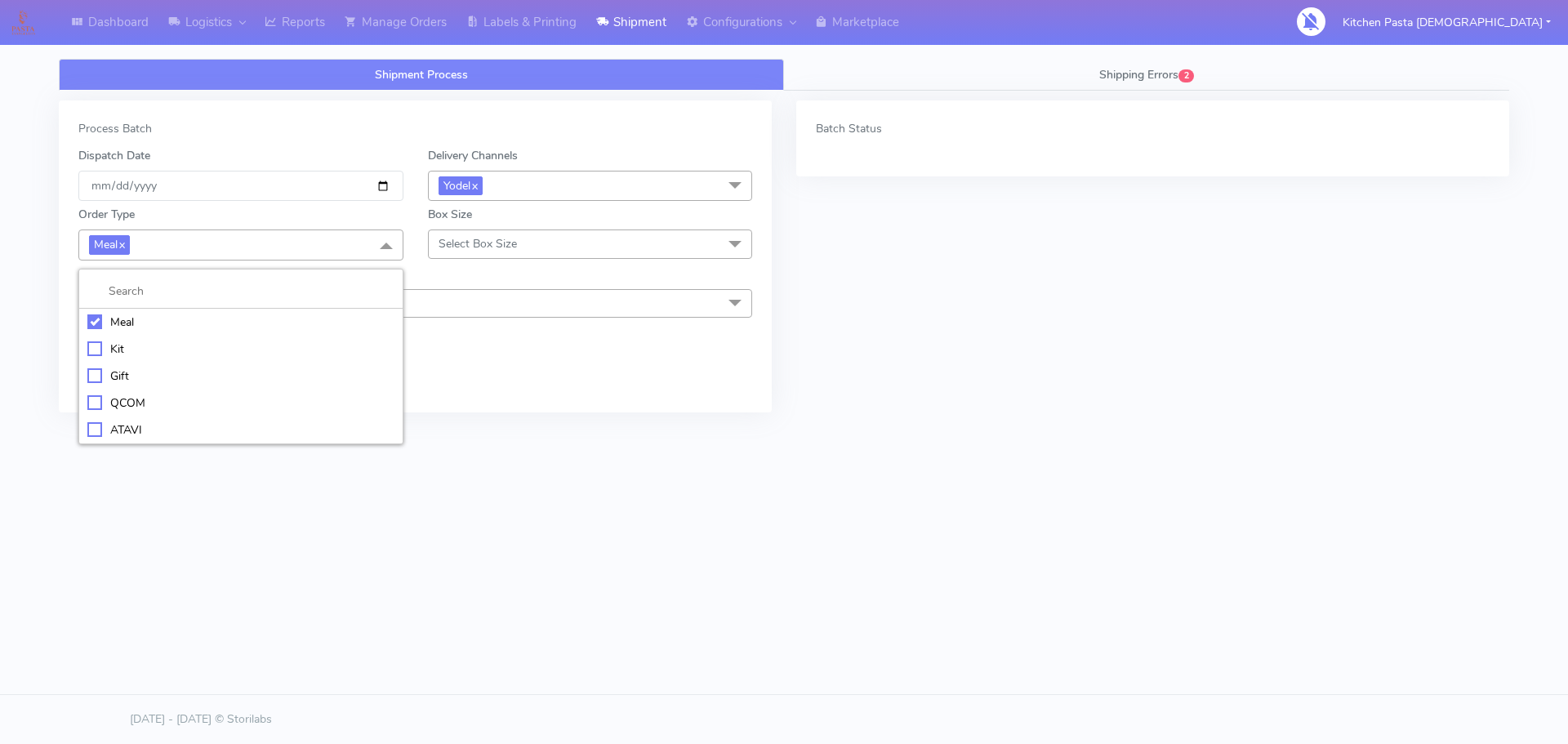
click at [173, 350] on div "Kit" at bounding box center [241, 349] width 308 height 17
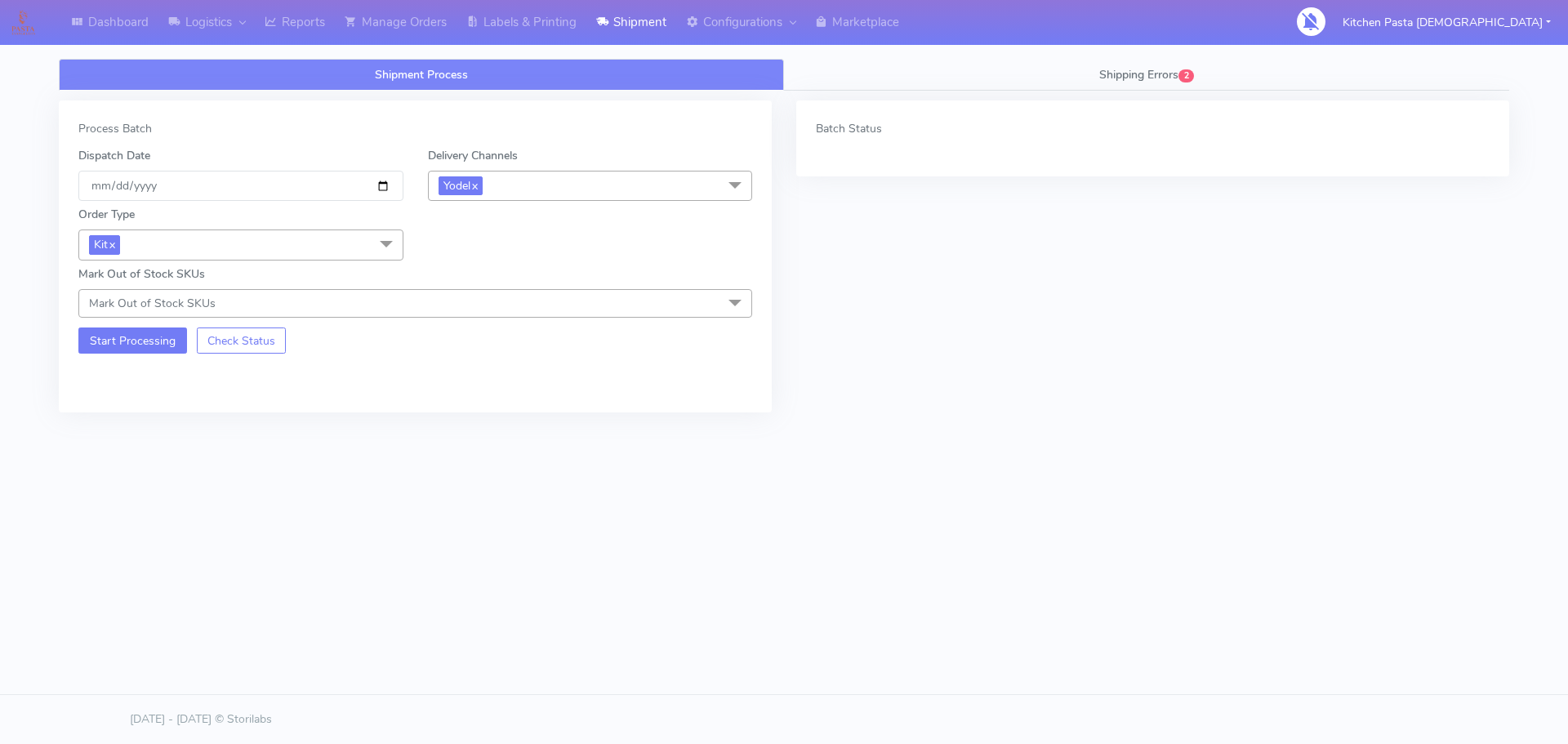
click at [161, 343] on button "Start Processing" at bounding box center [132, 340] width 109 height 26
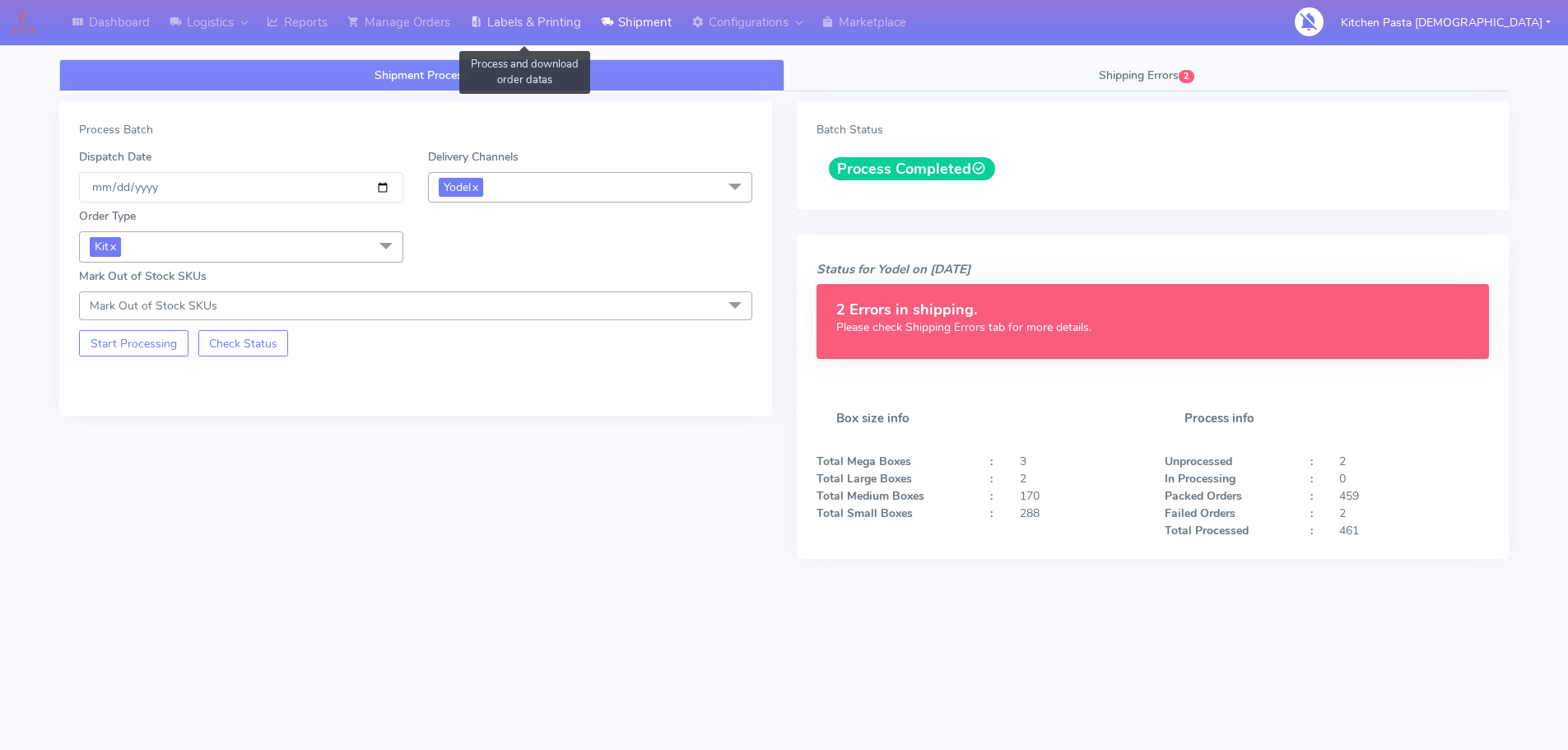
click at [535, 29] on link "Labels & Printing" at bounding box center [526, 22] width 131 height 46
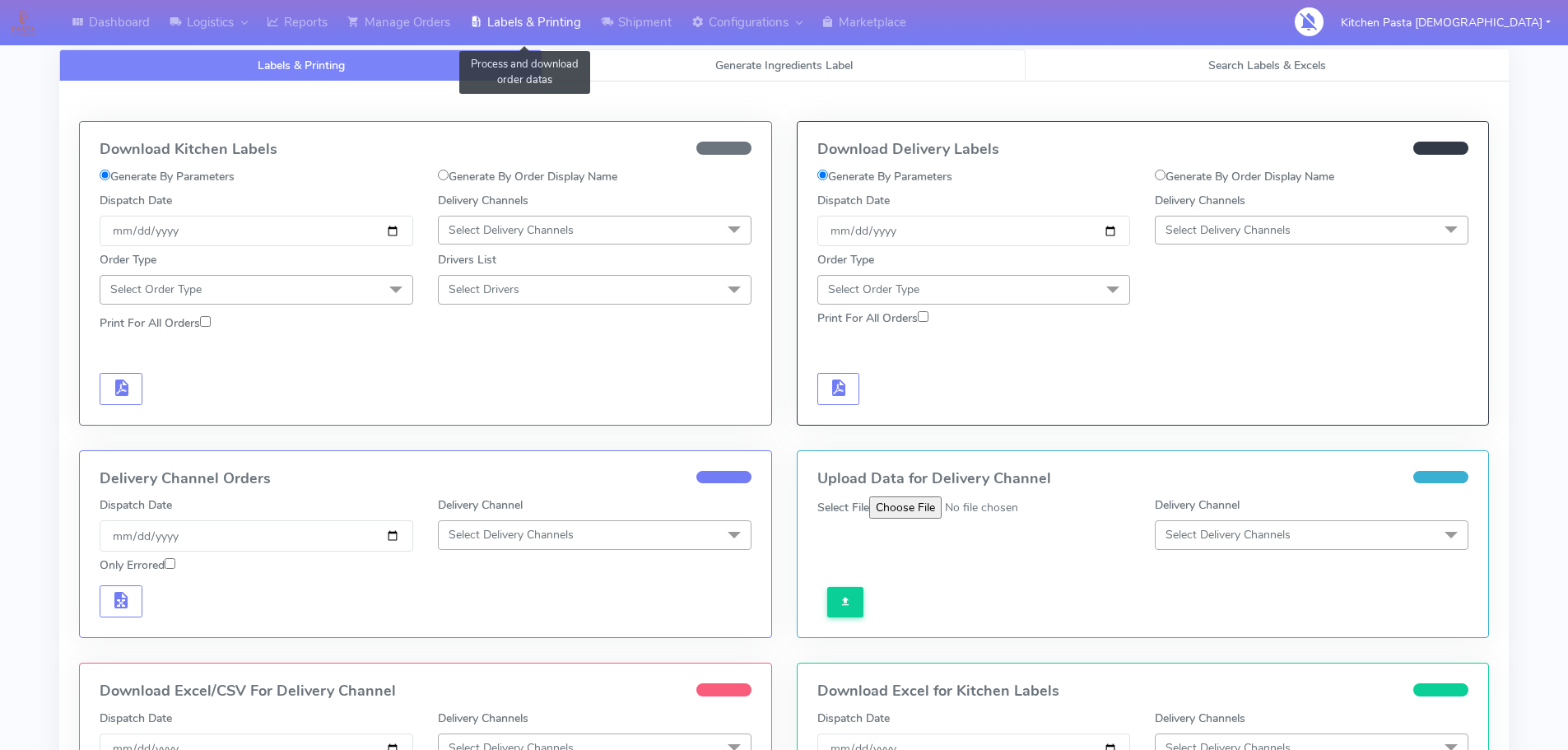
select select
click at [616, 66] on link "Generate Ingredients Label" at bounding box center [783, 65] width 483 height 32
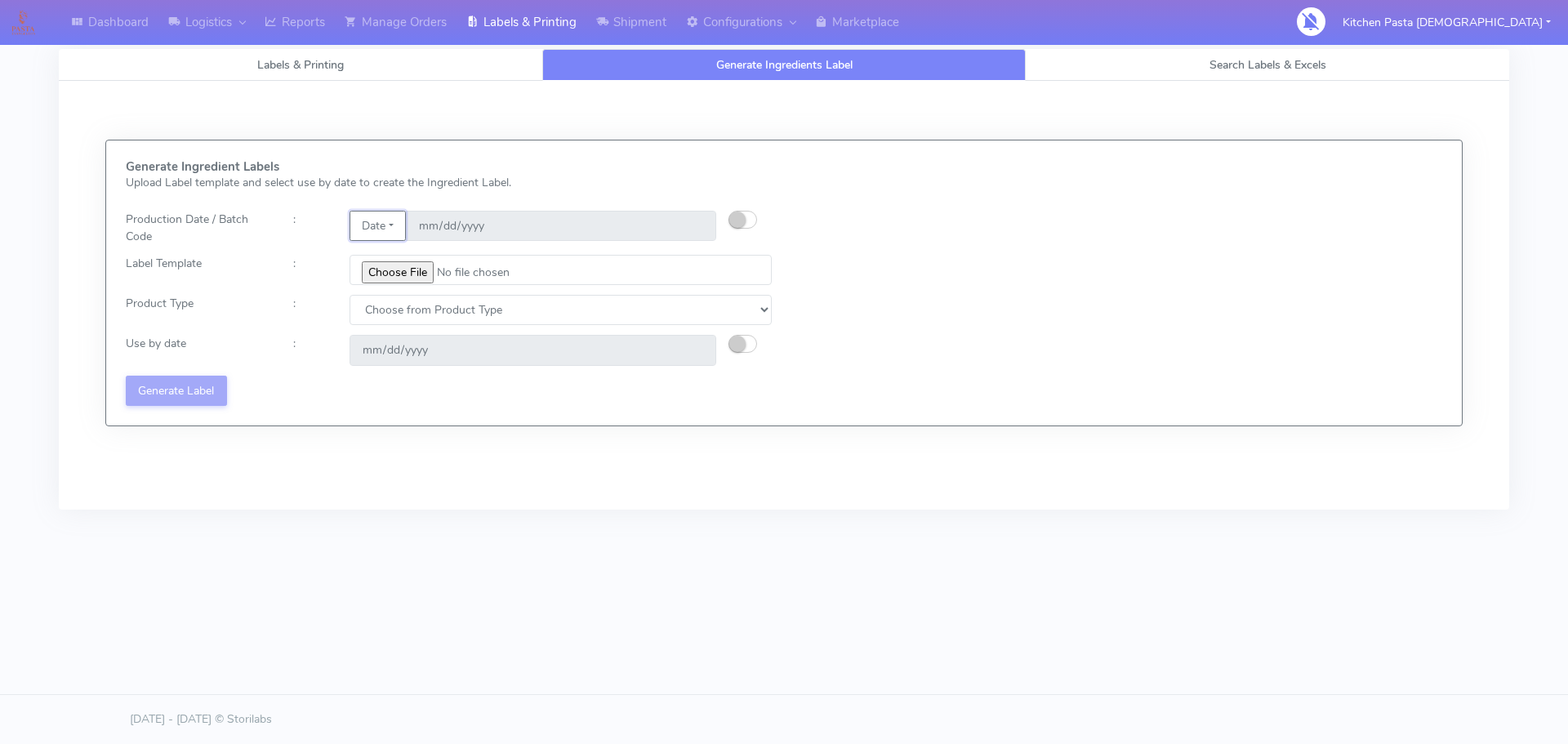
click at [387, 226] on button "Date" at bounding box center [378, 226] width 56 height 30
click at [410, 262] on link "Code" at bounding box center [415, 258] width 129 height 27
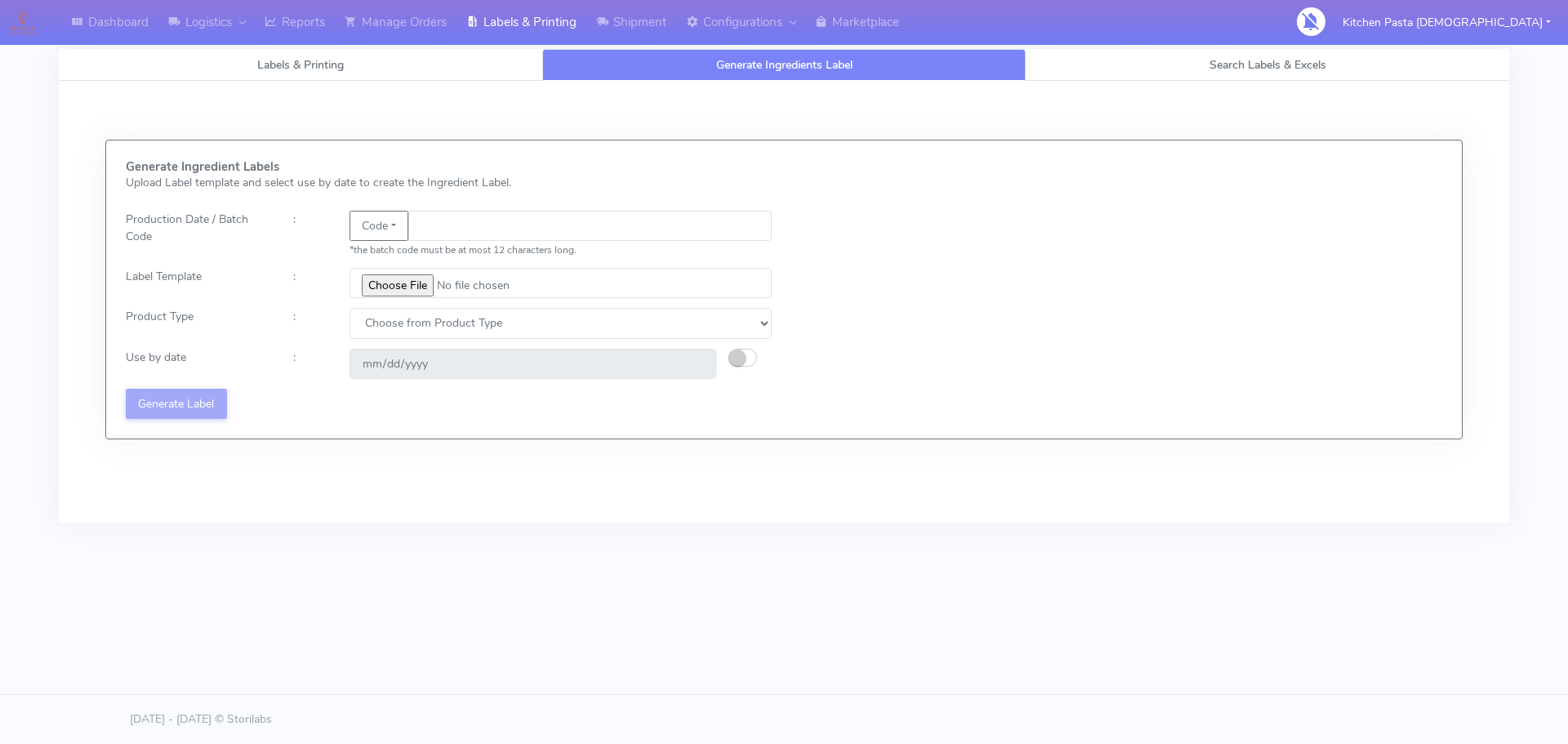
click at [449, 233] on input "text" at bounding box center [590, 226] width 364 height 30
type input "25254"
click at [392, 280] on input "file" at bounding box center [561, 282] width 422 height 30
type input "C:\fakepath\Beef & Chianti Lasagne 1 v3.jpg"
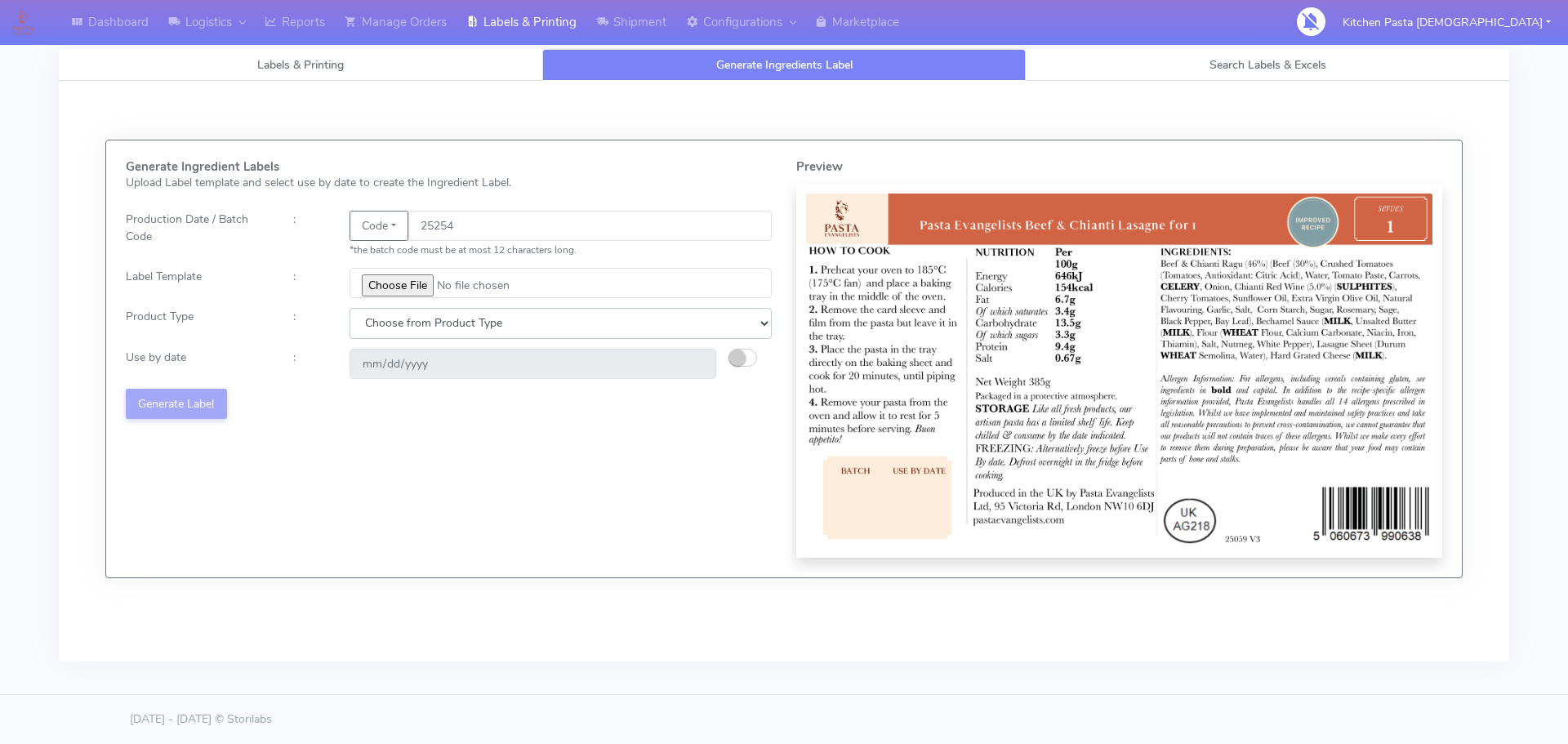
click at [401, 323] on select "Choose from Product Type ECOM ERETAIL CIRCULAR CIRC_DESERTS LASAGNE" at bounding box center [561, 322] width 422 height 30
select select "4"
click at [350, 307] on select "Choose from Product Type ECOM ERETAIL CIRCULAR CIRC_DESERTS LASAGNE" at bounding box center [561, 322] width 422 height 30
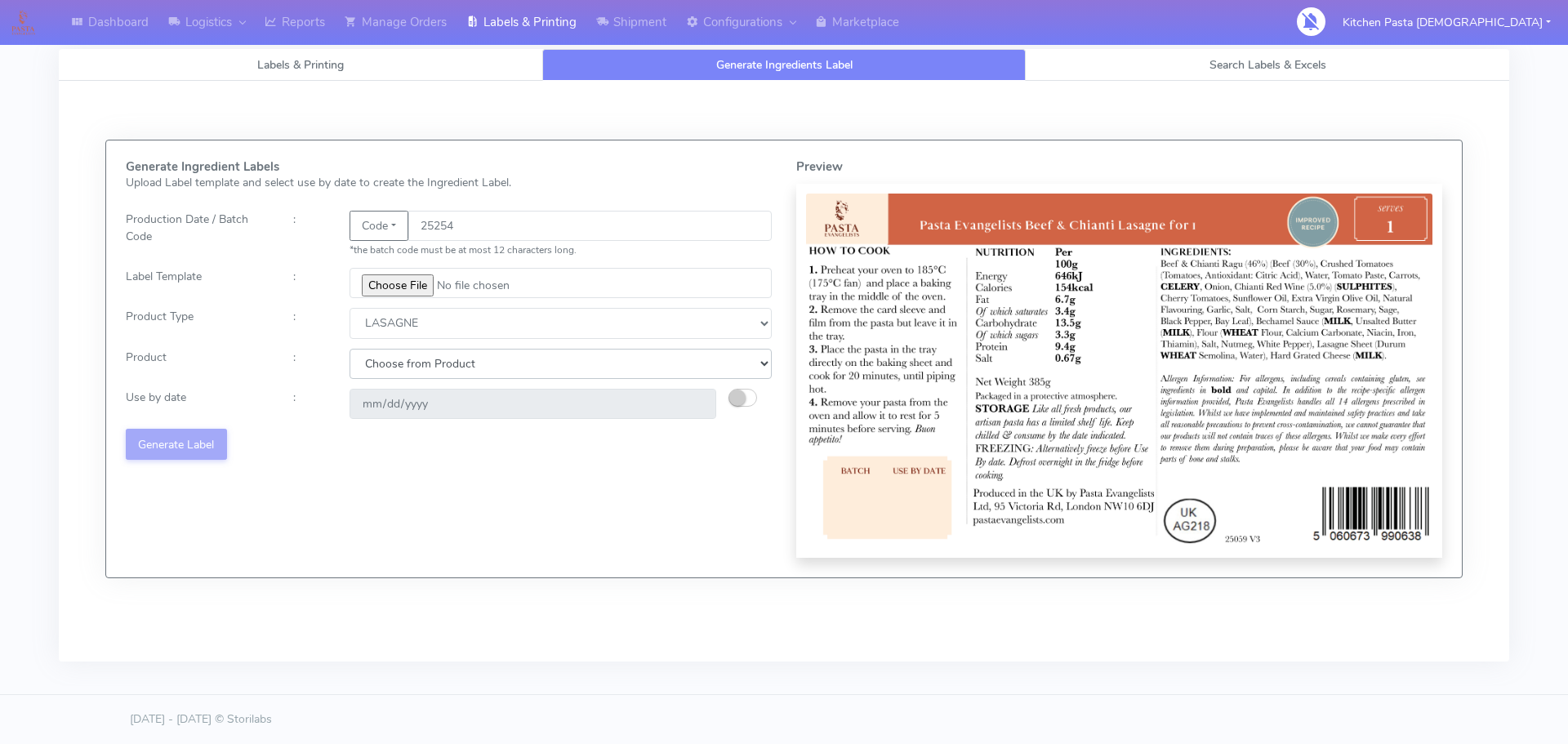
click at [387, 369] on select "Choose from Product LASAGNE" at bounding box center [561, 363] width 422 height 30
select select "0"
click at [350, 349] on select "Choose from Product LASAGNE" at bounding box center [561, 363] width 422 height 30
click at [745, 394] on small "button" at bounding box center [737, 397] width 16 height 16
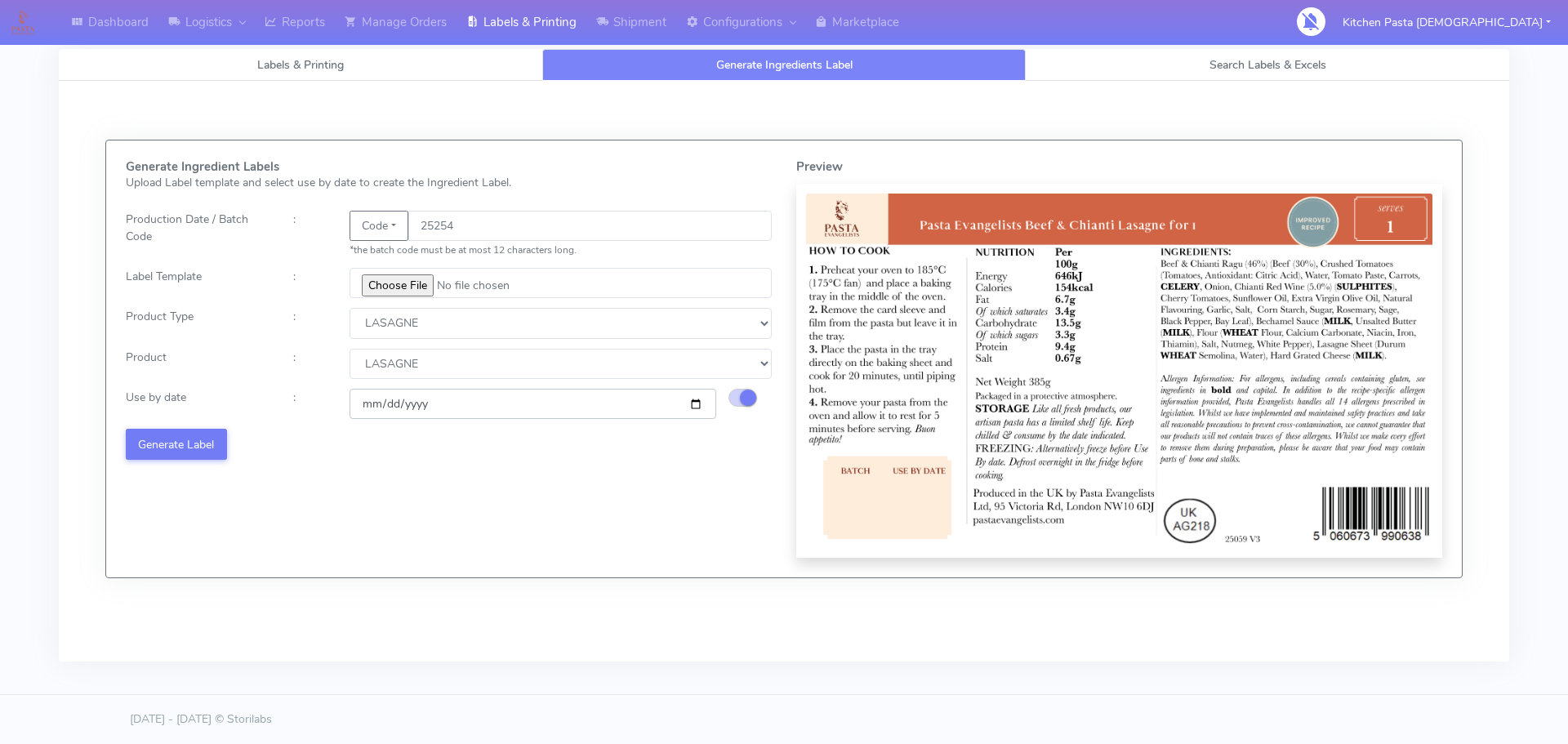
drag, startPoint x: 703, startPoint y: 401, endPoint x: 588, endPoint y: 445, distance: 123.1
click at [701, 401] on input "[DATE]" at bounding box center [533, 403] width 366 height 30
type input "[DATE]"
click at [196, 439] on button "Generate Label" at bounding box center [176, 443] width 101 height 30
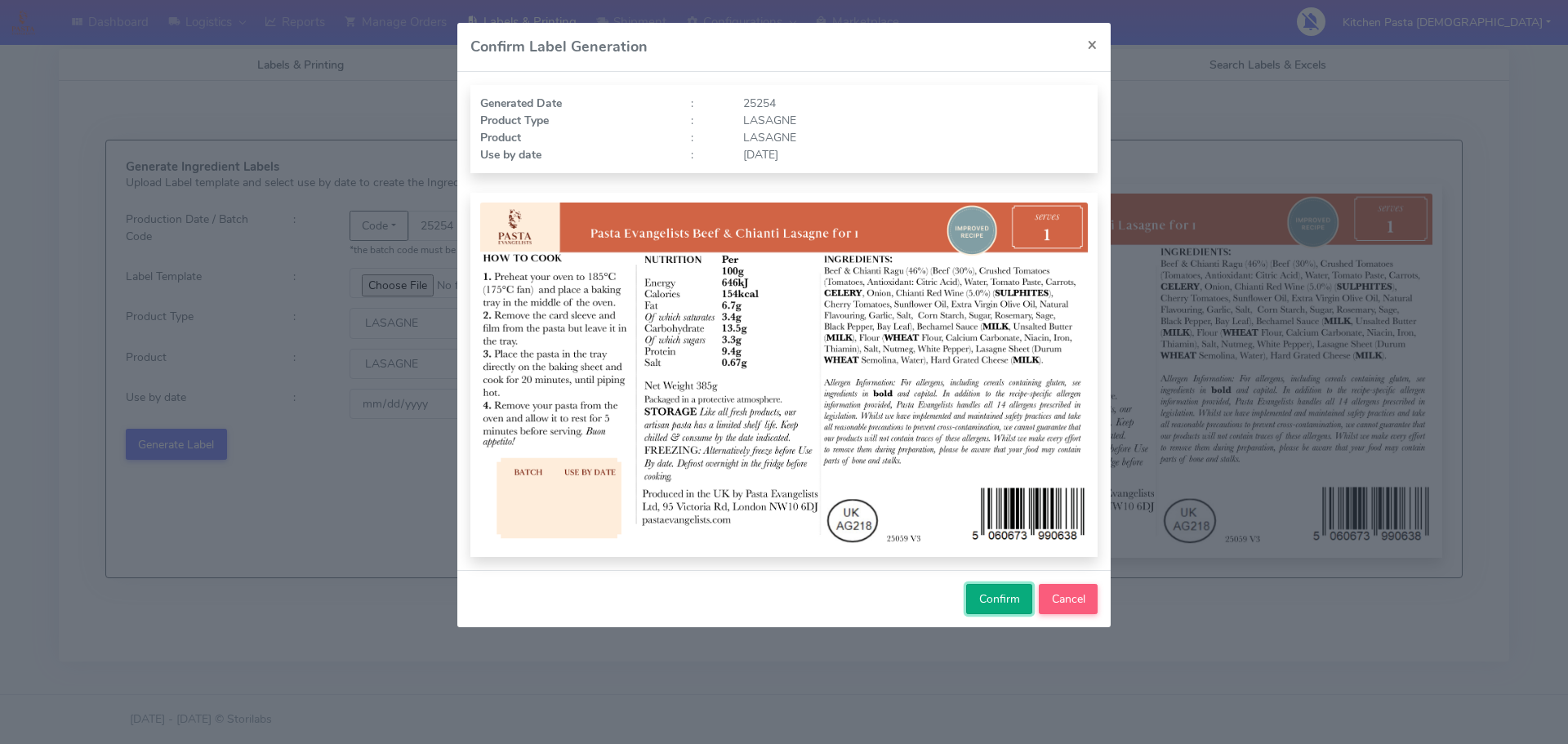
click at [987, 598] on span "Confirm" at bounding box center [1000, 598] width 41 height 15
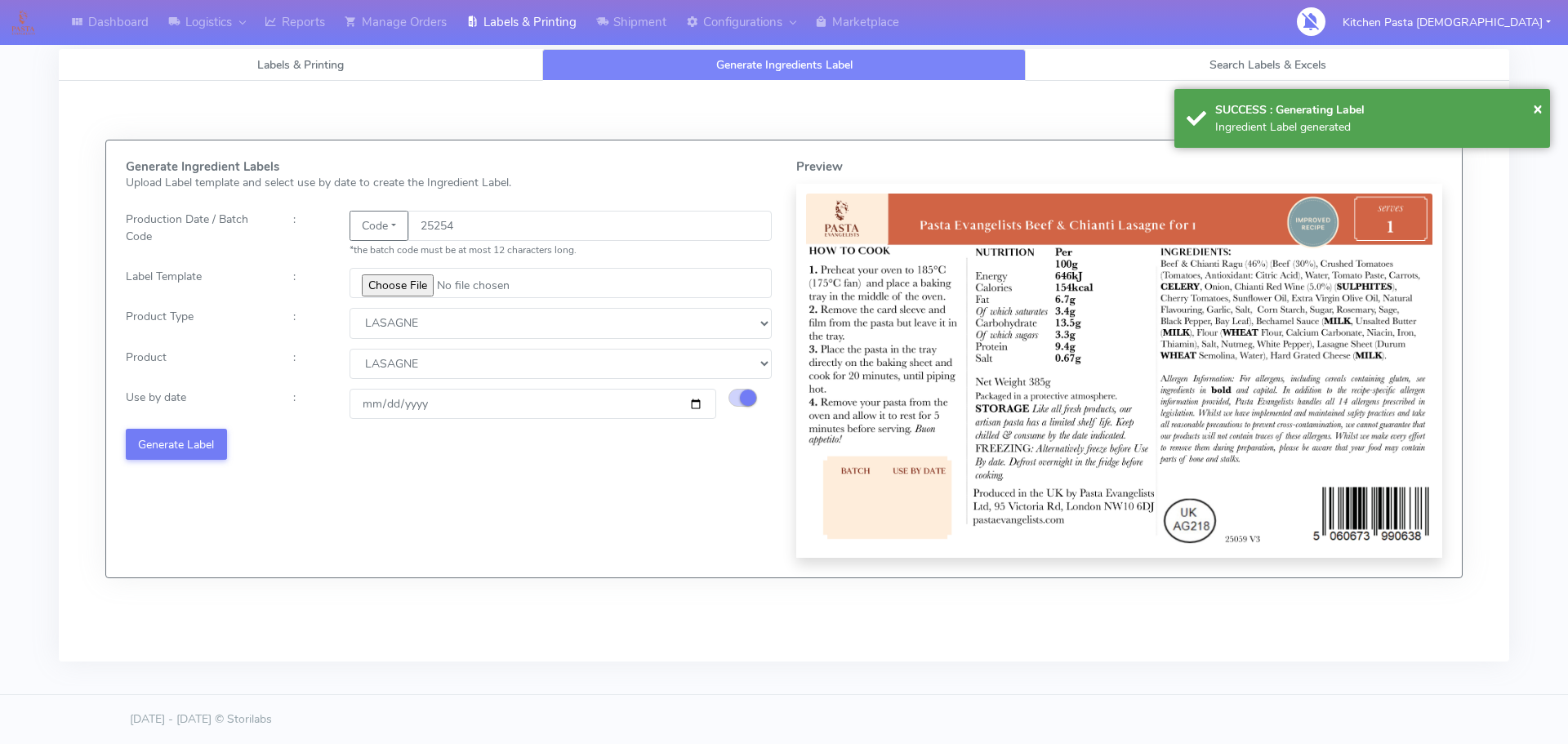
select select
